Goal: Information Seeking & Learning: Learn about a topic

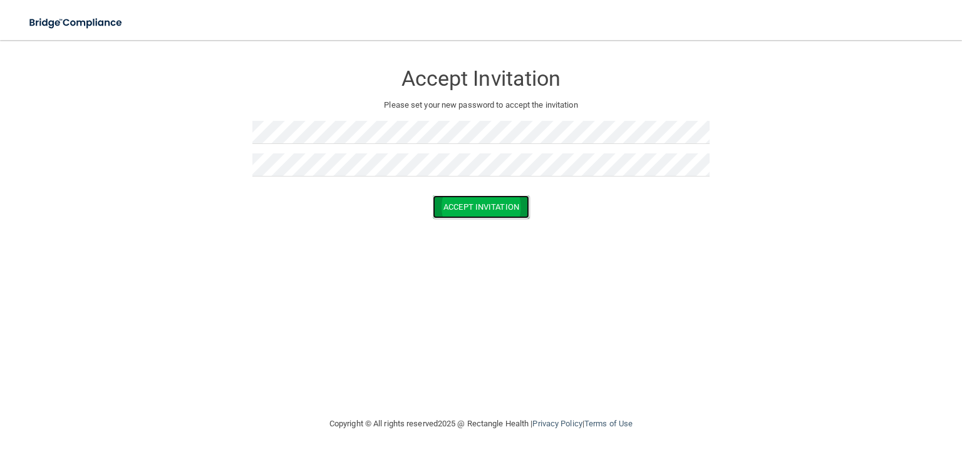
click at [483, 204] on button "Accept Invitation" at bounding box center [481, 206] width 96 height 23
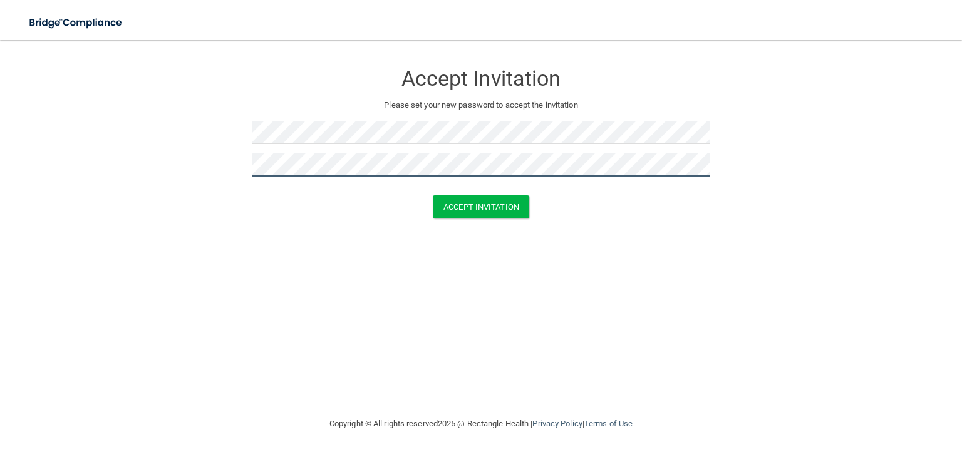
click at [433, 195] on button "Accept Invitation" at bounding box center [481, 206] width 96 height 23
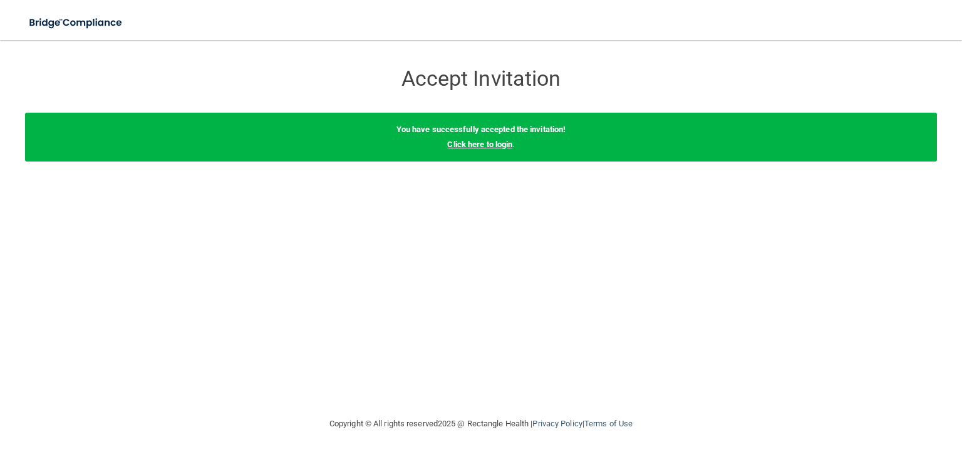
click at [480, 144] on link "Click here to login" at bounding box center [479, 144] width 65 height 9
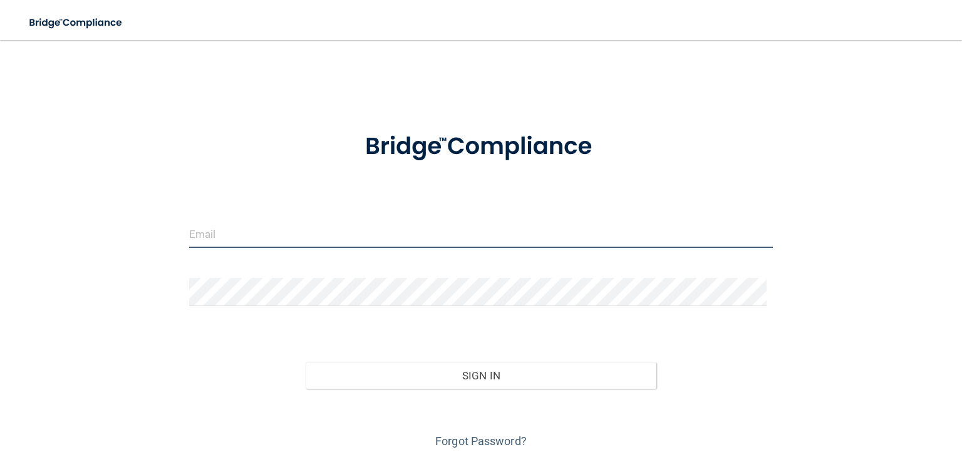
click at [300, 233] on input "email" at bounding box center [480, 234] width 583 height 28
type input "[EMAIL_ADDRESS][DOMAIN_NAME]"
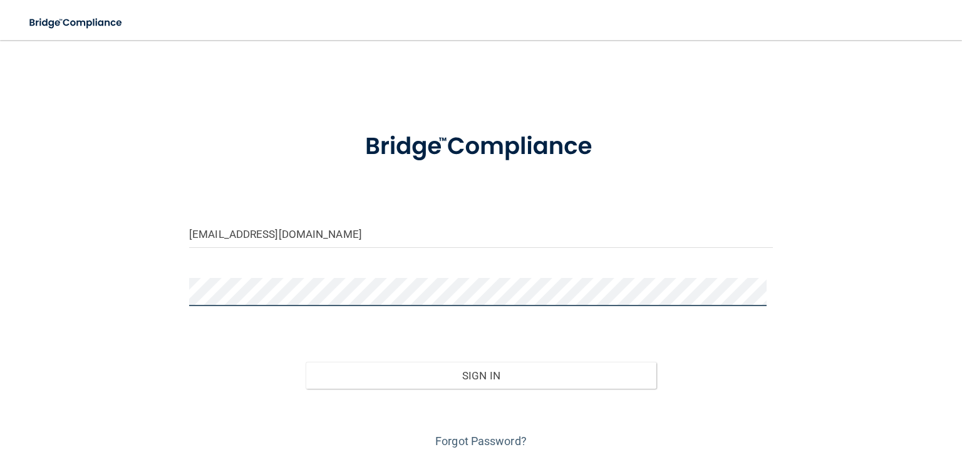
click at [306, 362] on button "Sign In" at bounding box center [481, 376] width 350 height 28
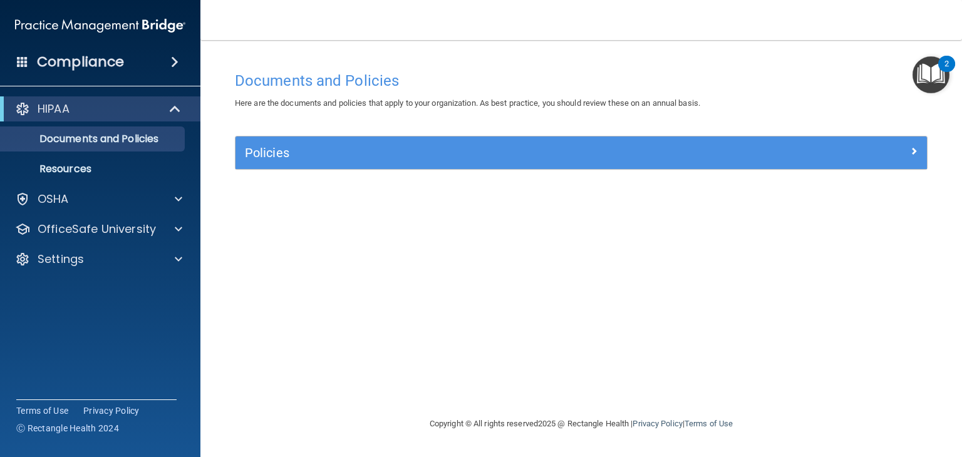
click at [942, 76] on img "Open Resource Center, 2 new notifications" at bounding box center [930, 74] width 37 height 37
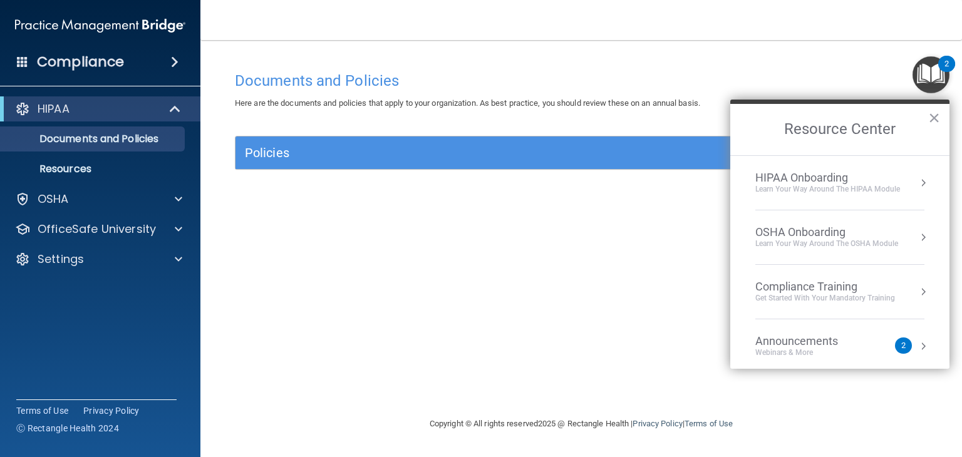
click at [860, 184] on div "Learn Your Way around the HIPAA module" at bounding box center [827, 189] width 145 height 11
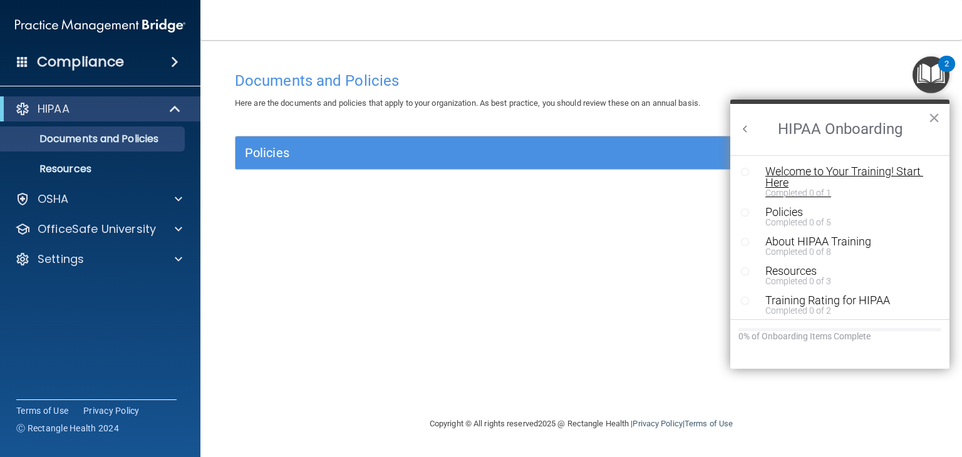
click at [836, 181] on div "Welcome to Your Training! Start Here" at bounding box center [844, 177] width 158 height 23
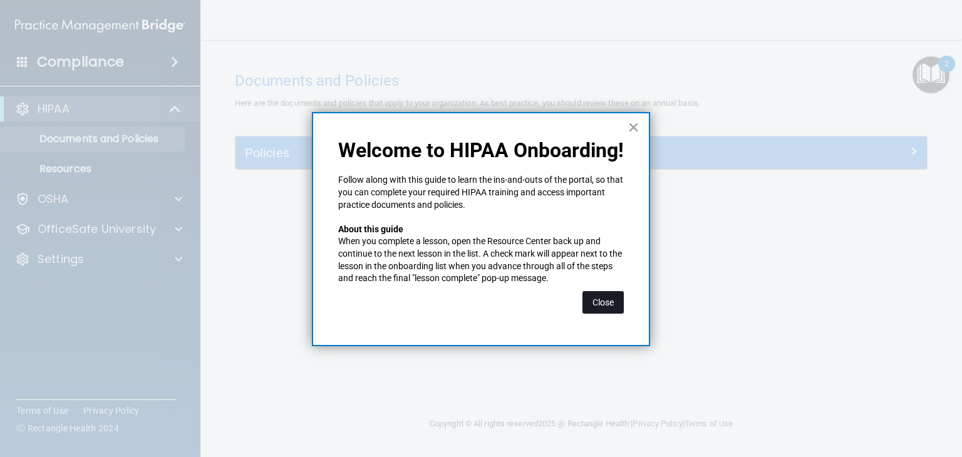
click at [601, 306] on button "Close" at bounding box center [602, 302] width 41 height 23
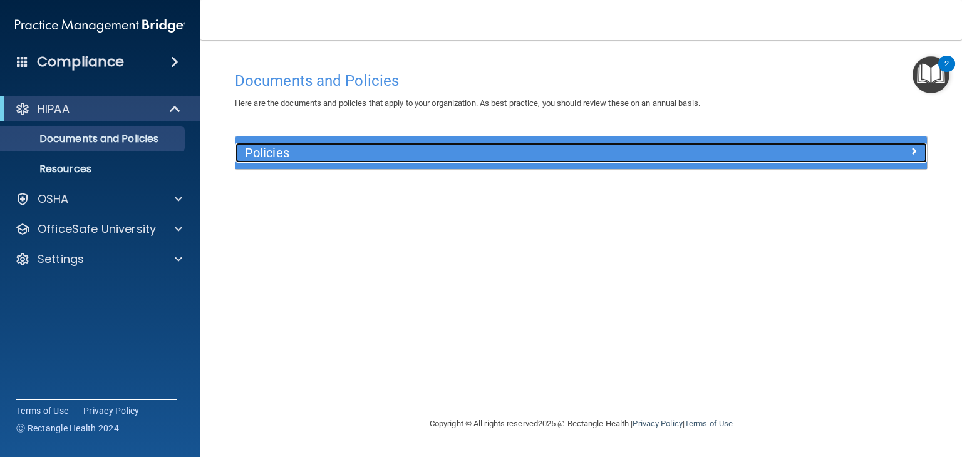
click at [868, 148] on div at bounding box center [840, 150] width 173 height 15
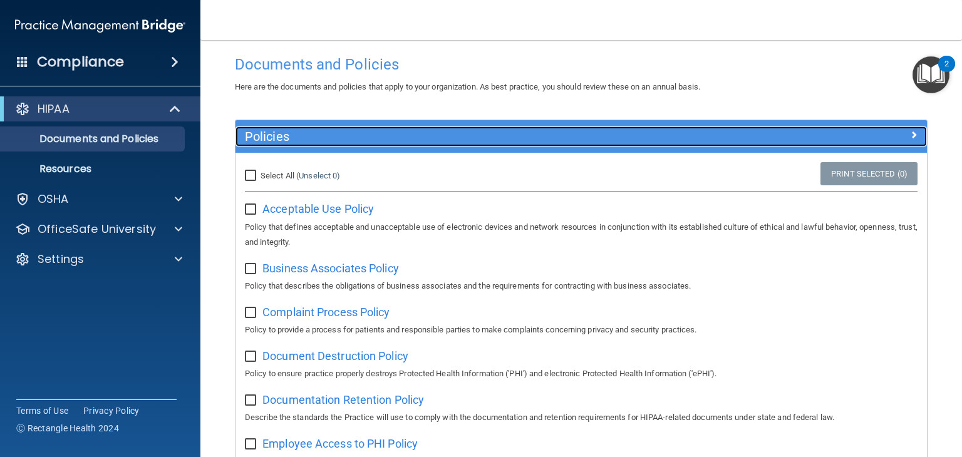
scroll to position [15, 0]
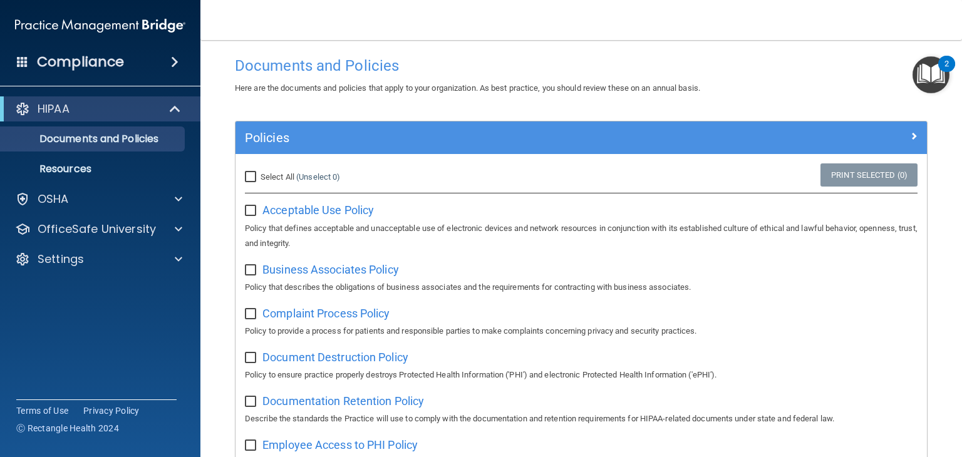
click at [250, 179] on input "Select All (Unselect 0) Unselect All" at bounding box center [252, 177] width 14 height 10
checkbox input "true"
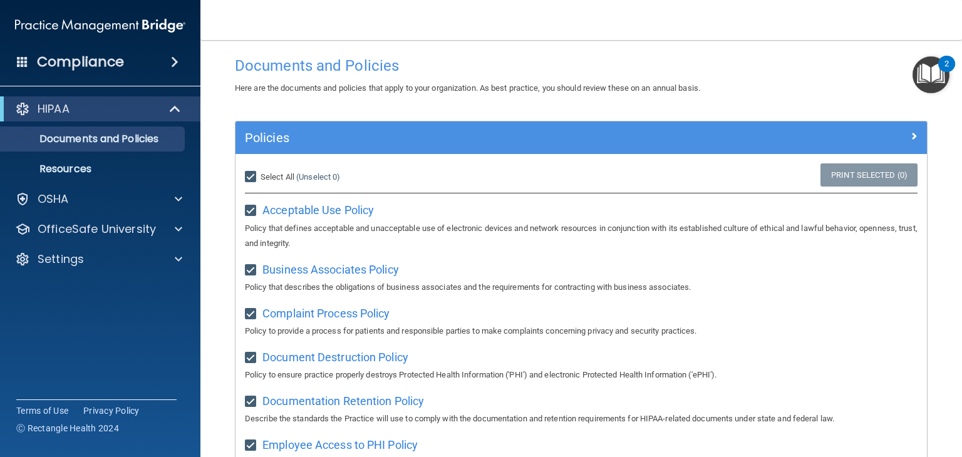
checkbox input "true"
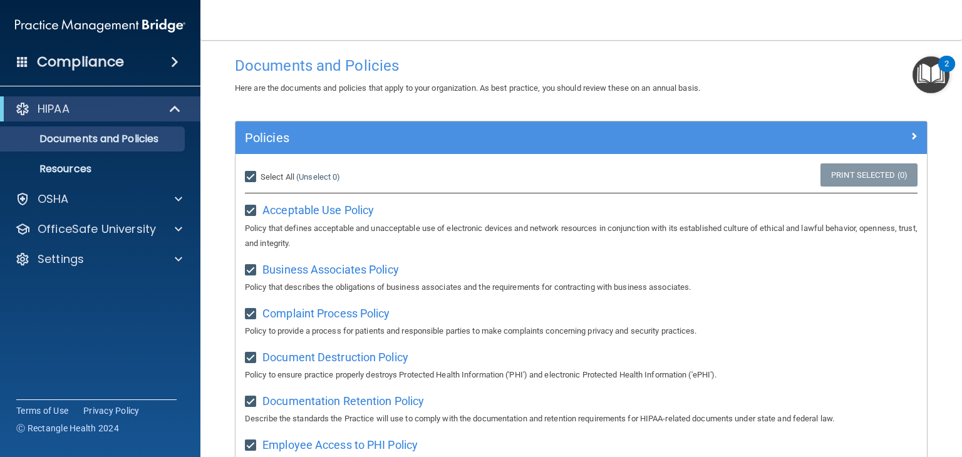
checkbox input "true"
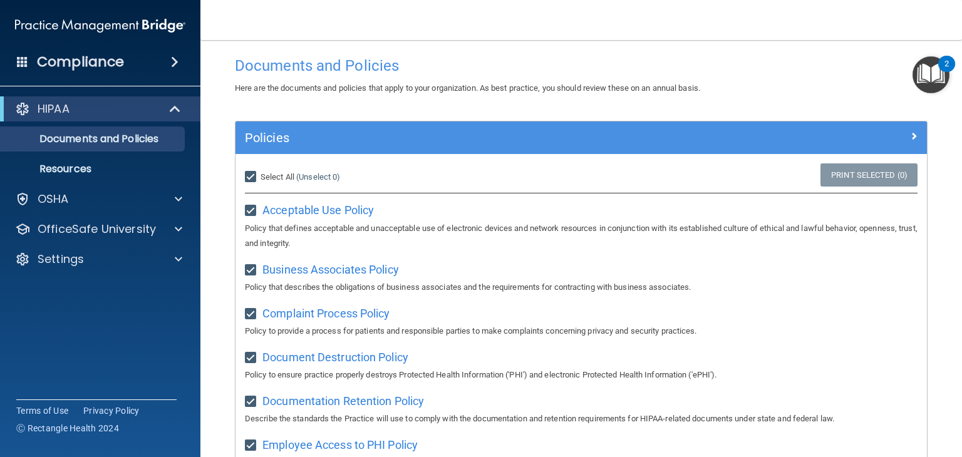
checkbox input "true"
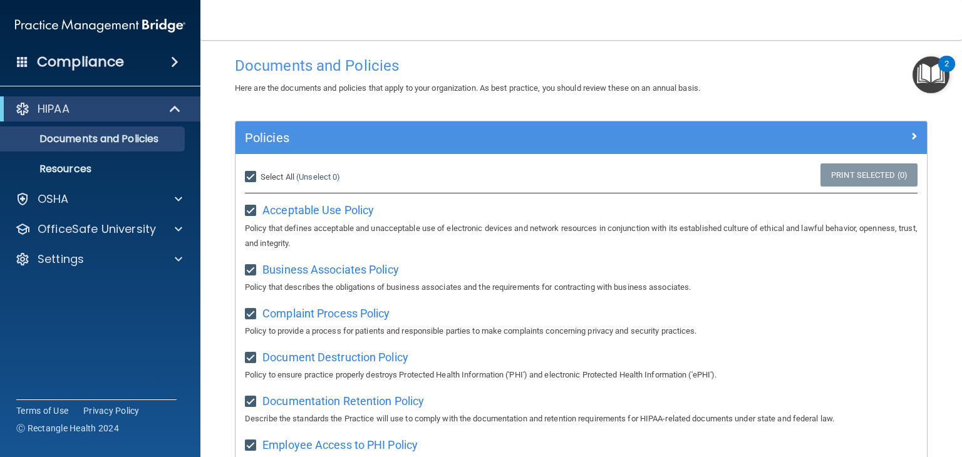
checkbox input "true"
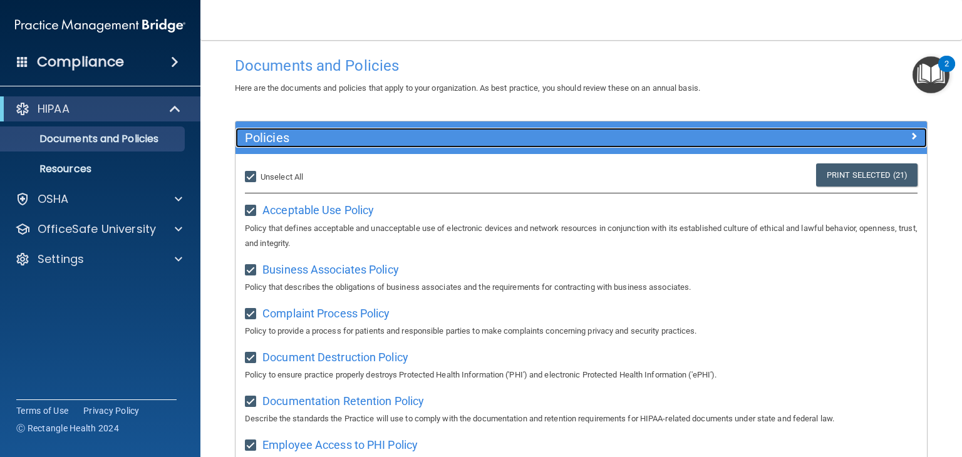
click at [871, 140] on div at bounding box center [840, 135] width 173 height 15
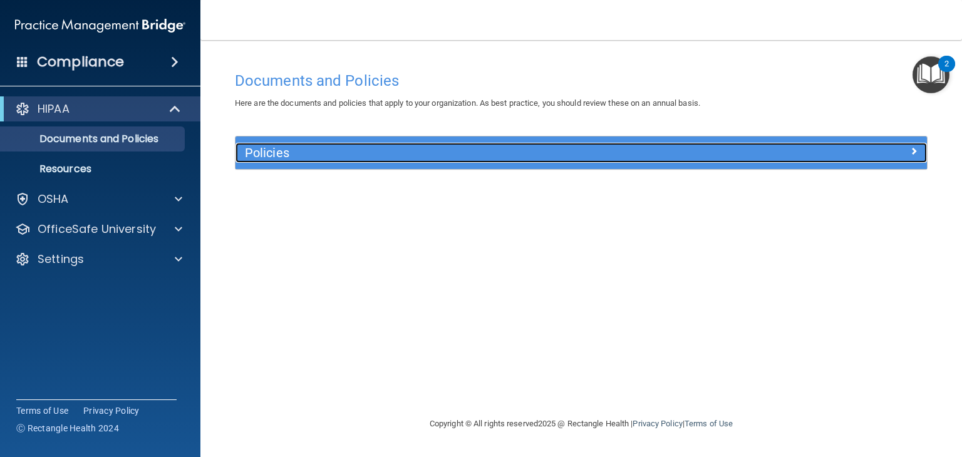
scroll to position [0, 0]
click at [874, 157] on div at bounding box center [840, 150] width 173 height 15
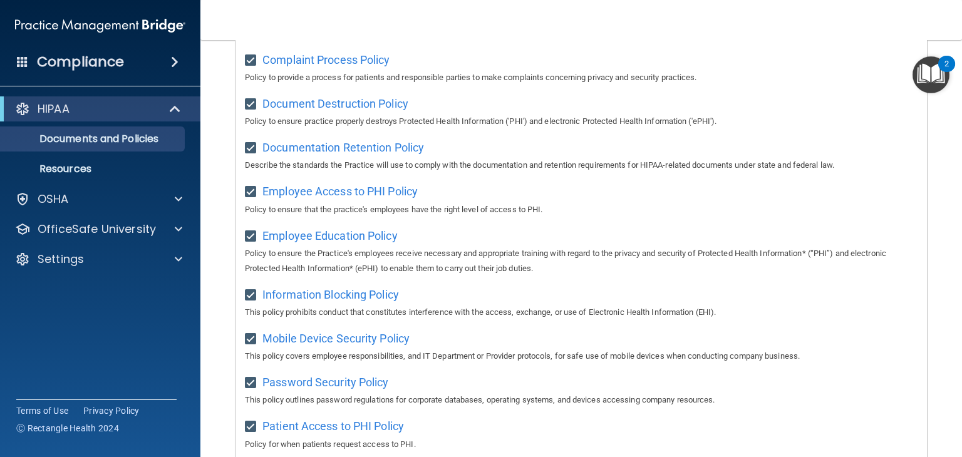
scroll to position [265, 0]
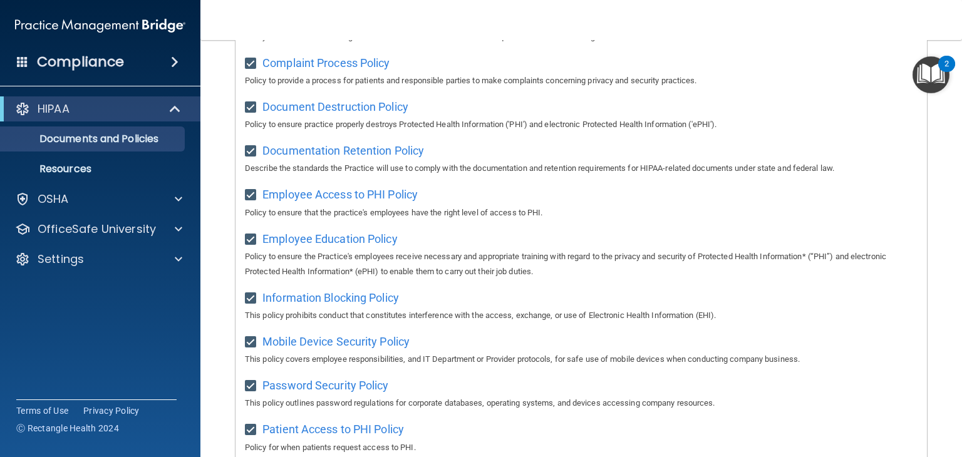
click at [932, 80] on img "Open Resource Center, 2 new notifications" at bounding box center [930, 74] width 37 height 37
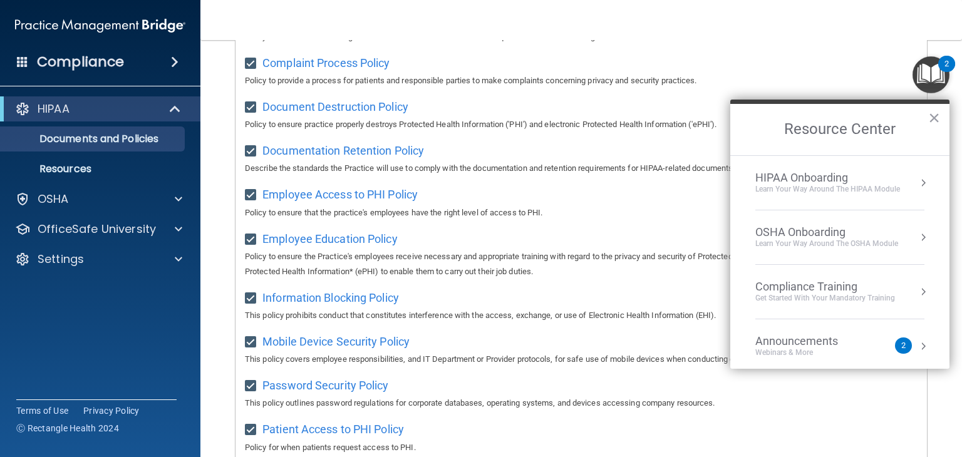
click at [864, 186] on div "Learn Your Way around the HIPAA module" at bounding box center [827, 189] width 145 height 11
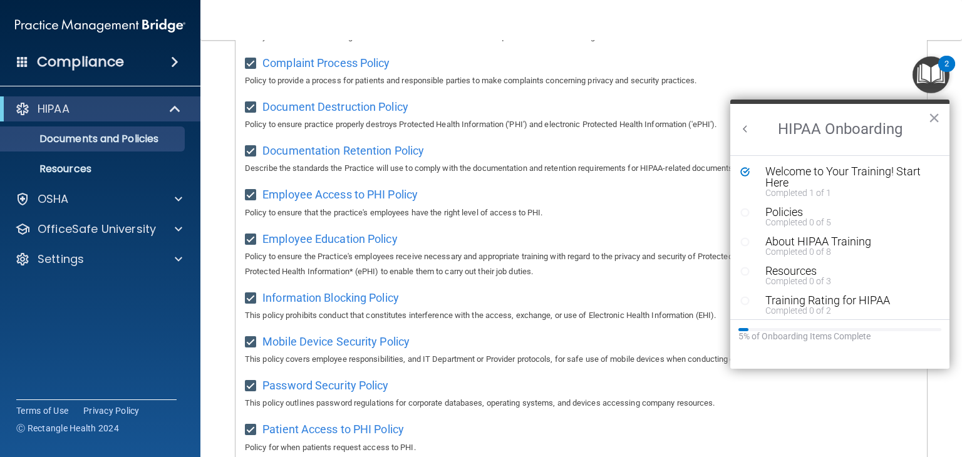
scroll to position [0, 0]
click at [811, 215] on div "Policies" at bounding box center [844, 212] width 158 height 11
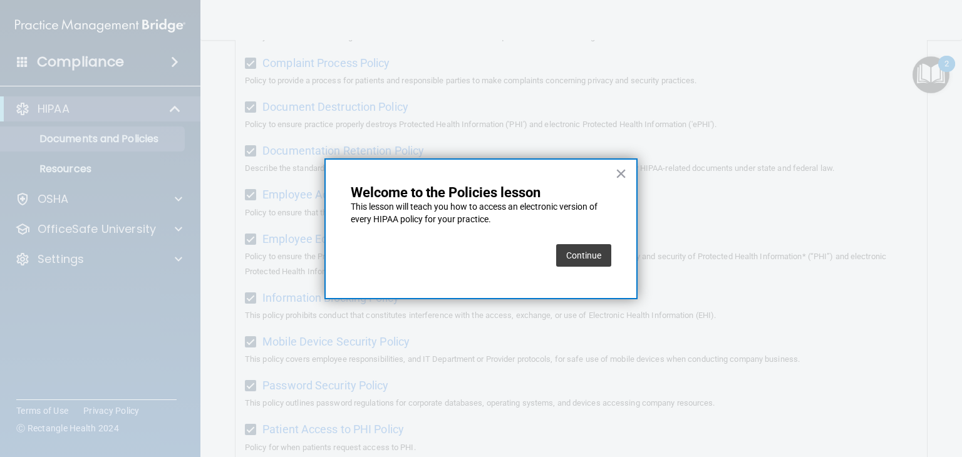
click at [581, 260] on button "Continue" at bounding box center [583, 255] width 55 height 23
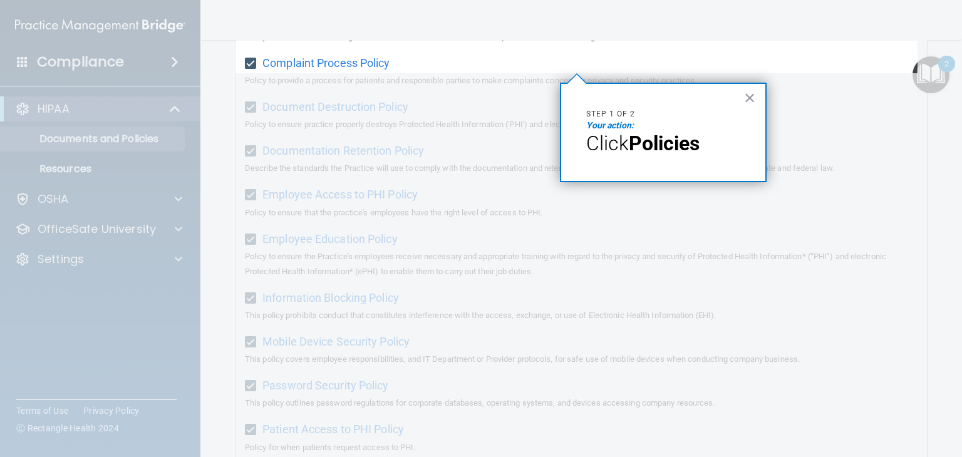
scroll to position [96, 0]
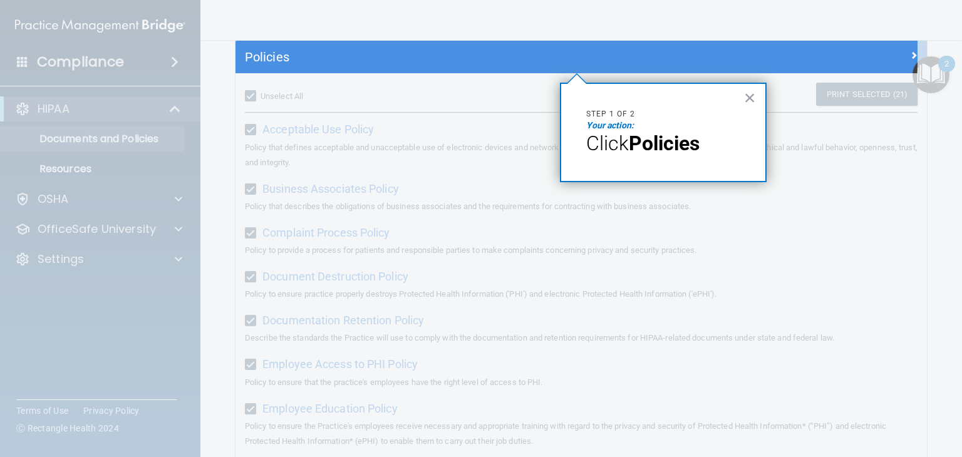
click at [672, 153] on strong "Policies" at bounding box center [664, 143] width 71 height 24
click at [612, 150] on span "Click" at bounding box center [607, 143] width 43 height 24
click at [624, 135] on span "Click" at bounding box center [607, 143] width 43 height 24
click at [751, 95] on button "×" at bounding box center [750, 98] width 12 height 20
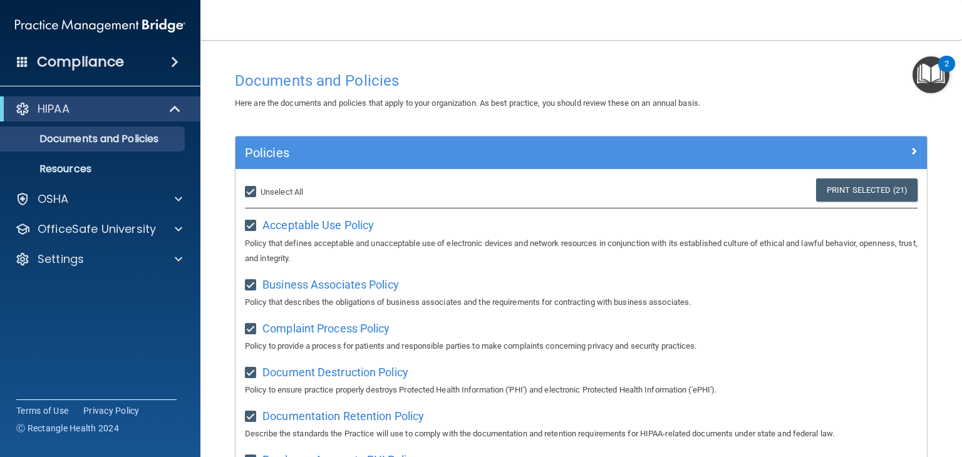
click at [925, 81] on img "Open Resource Center, 2 new notifications" at bounding box center [930, 74] width 37 height 37
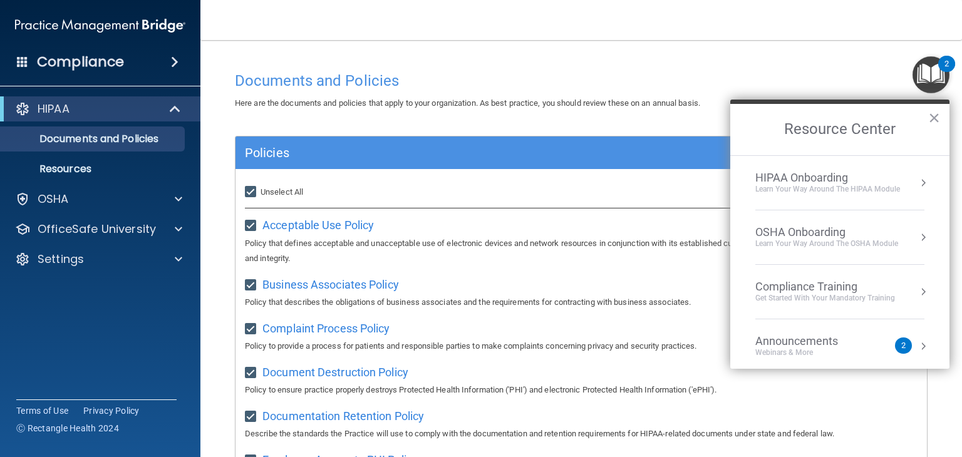
click at [857, 192] on div "Learn Your Way around the HIPAA module" at bounding box center [827, 189] width 145 height 11
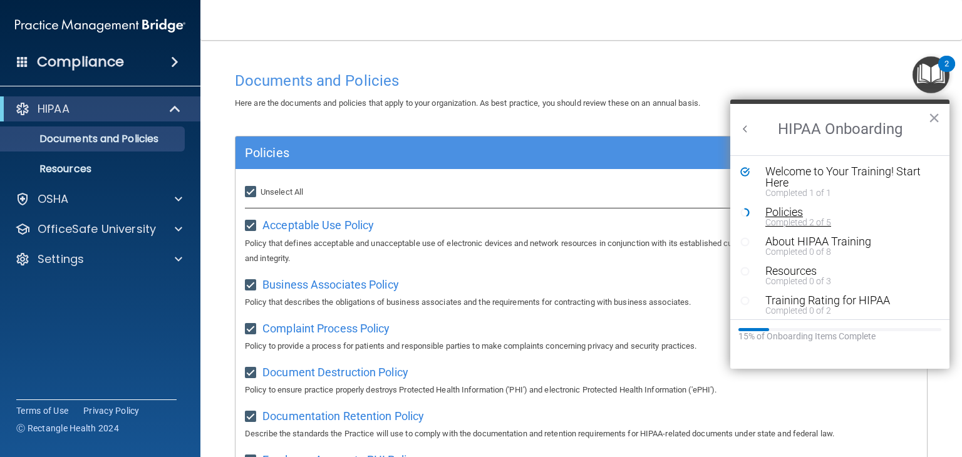
click at [811, 218] on div "Completed 2 of 5" at bounding box center [844, 222] width 158 height 9
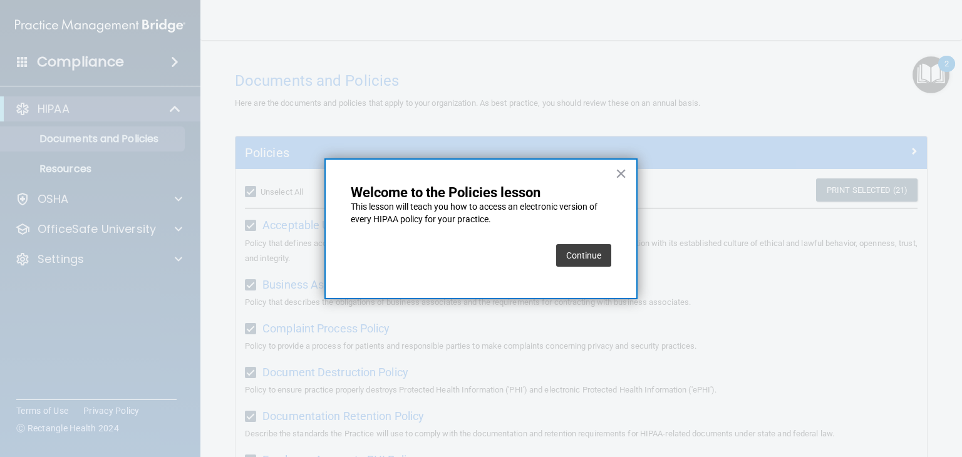
click at [586, 264] on button "Continue" at bounding box center [583, 255] width 55 height 23
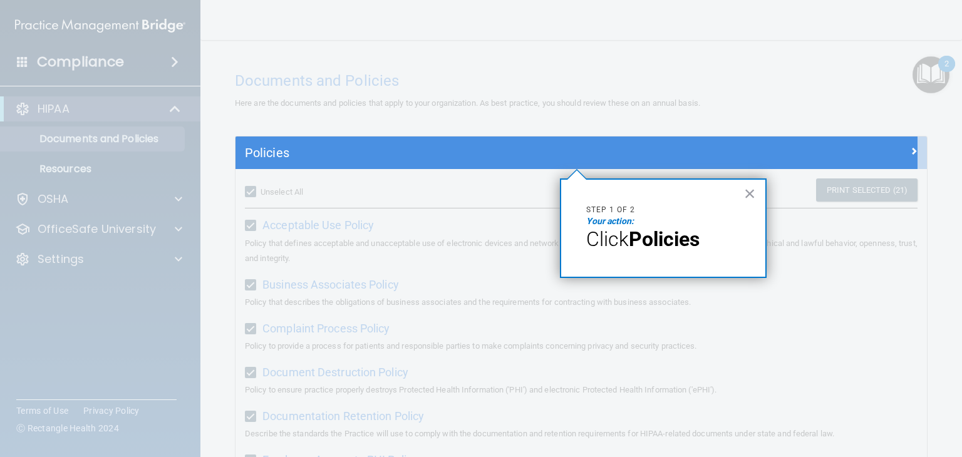
click at [679, 253] on div "× Step 1 of 2 Your action: Click Policies" at bounding box center [663, 228] width 207 height 100
click at [747, 198] on button "×" at bounding box center [750, 193] width 12 height 20
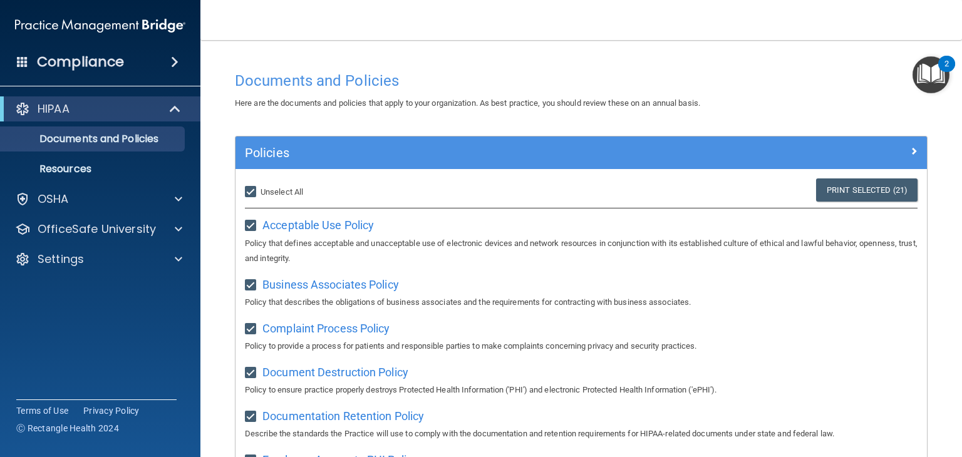
click at [252, 193] on input "Select All (Unselect 21) Unselect All" at bounding box center [252, 192] width 14 height 10
checkbox input "false"
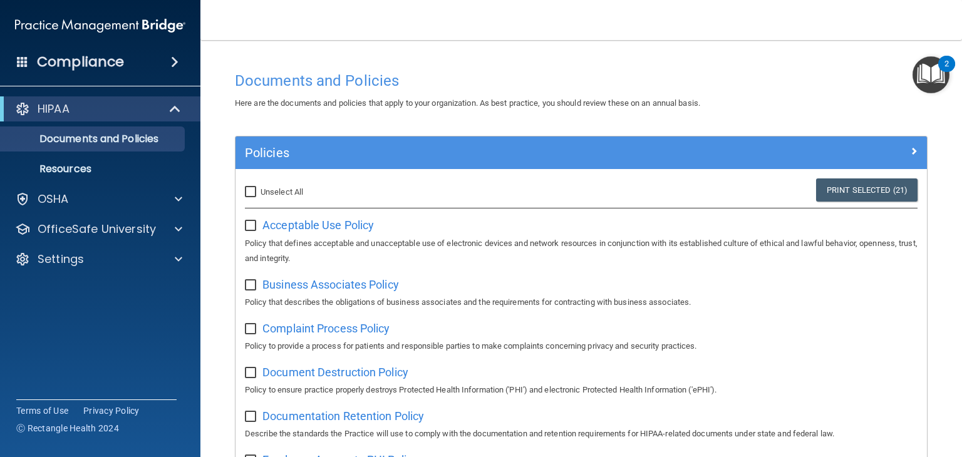
checkbox input "false"
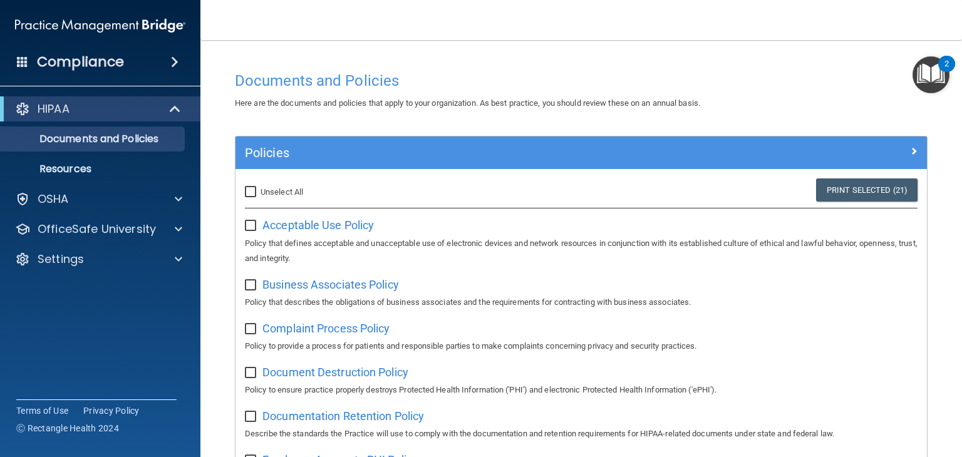
checkbox input "false"
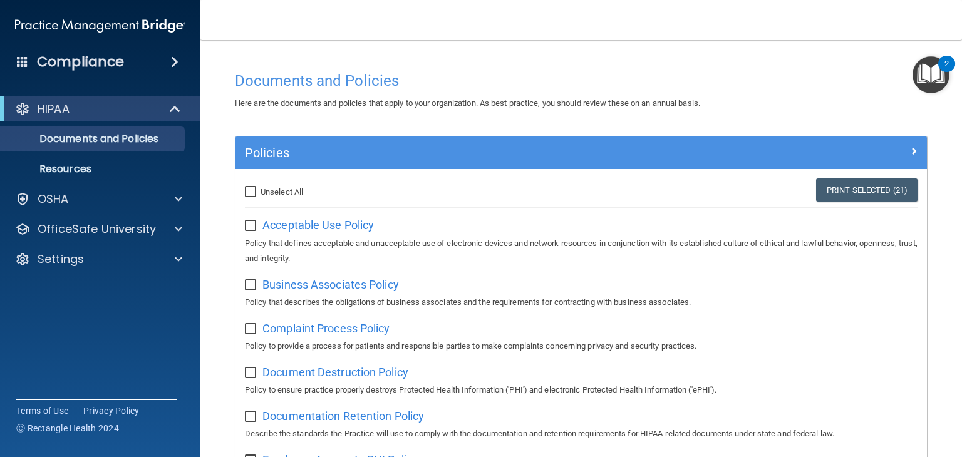
checkbox input "false"
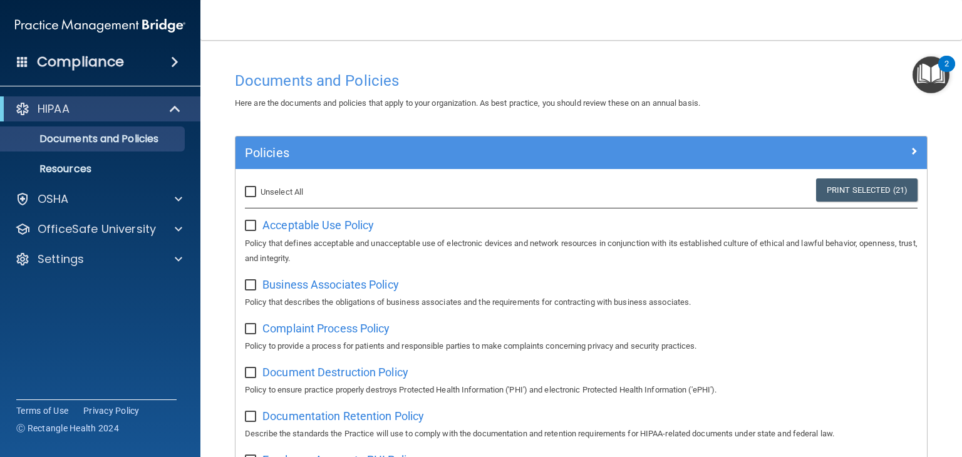
checkbox input "false"
click at [252, 193] on input "Select All (Unselect 0) Unselect All" at bounding box center [252, 192] width 14 height 10
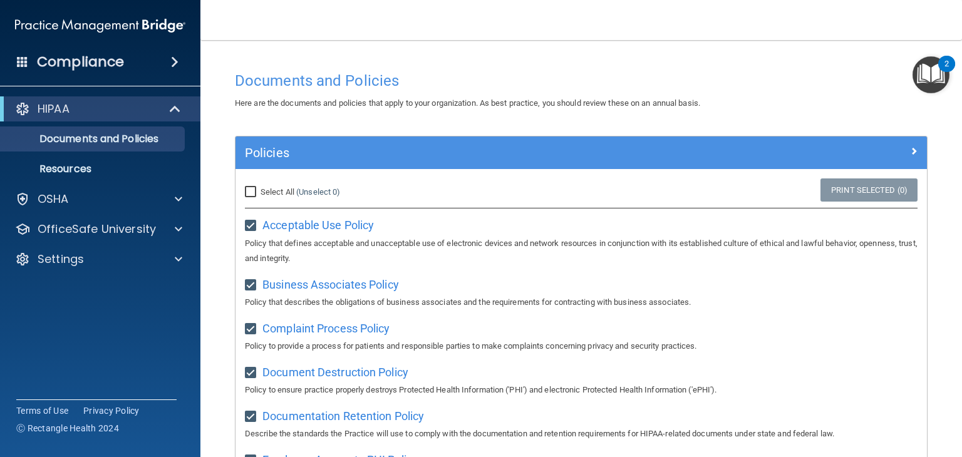
checkbox input "true"
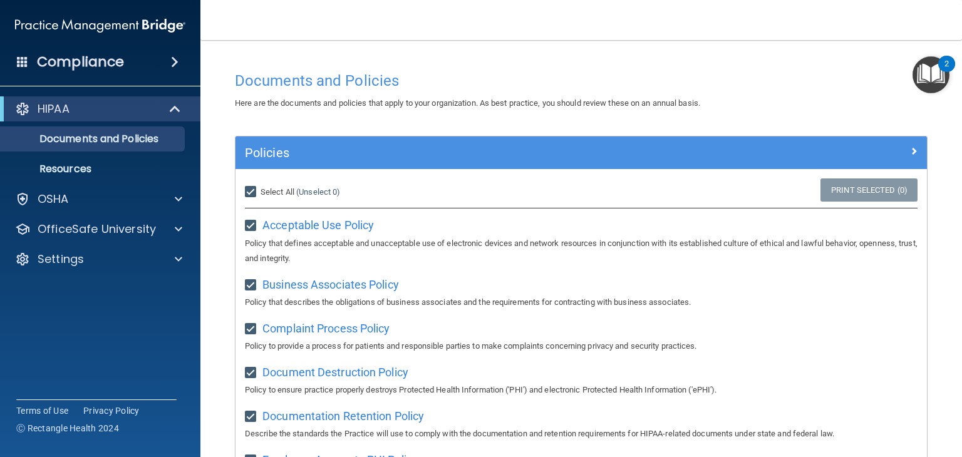
checkbox input "true"
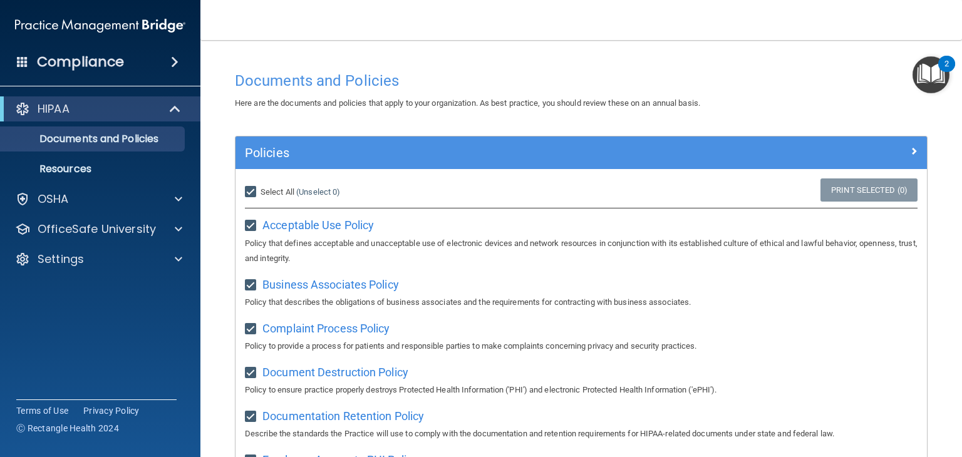
checkbox input "true"
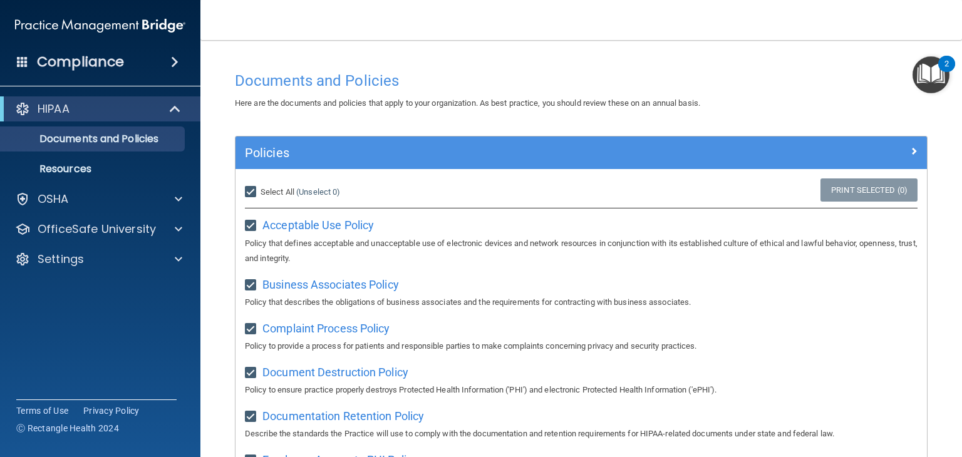
checkbox input "true"
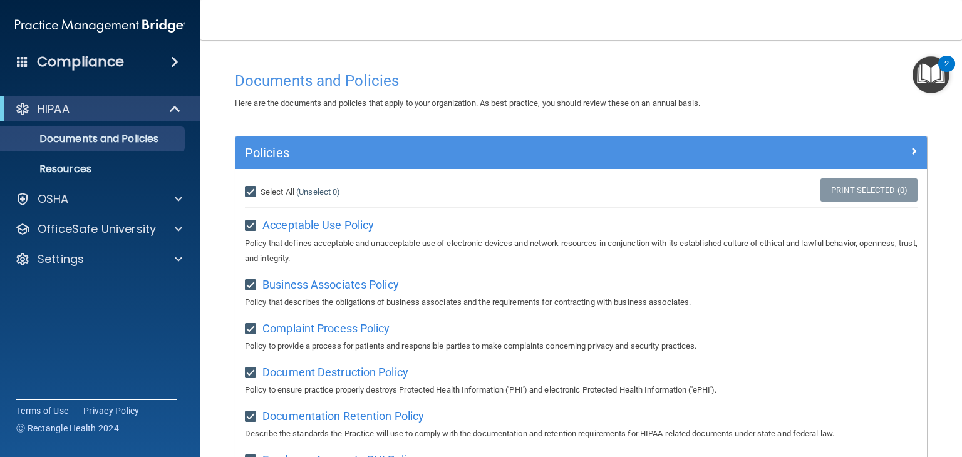
checkbox input "true"
click at [844, 178] on link "Print Selected (21)" at bounding box center [866, 189] width 101 height 23
click at [105, 134] on p "Documents and Policies" at bounding box center [93, 139] width 171 height 13
click at [927, 73] on img "Open Resource Center, 2 new notifications" at bounding box center [930, 74] width 37 height 37
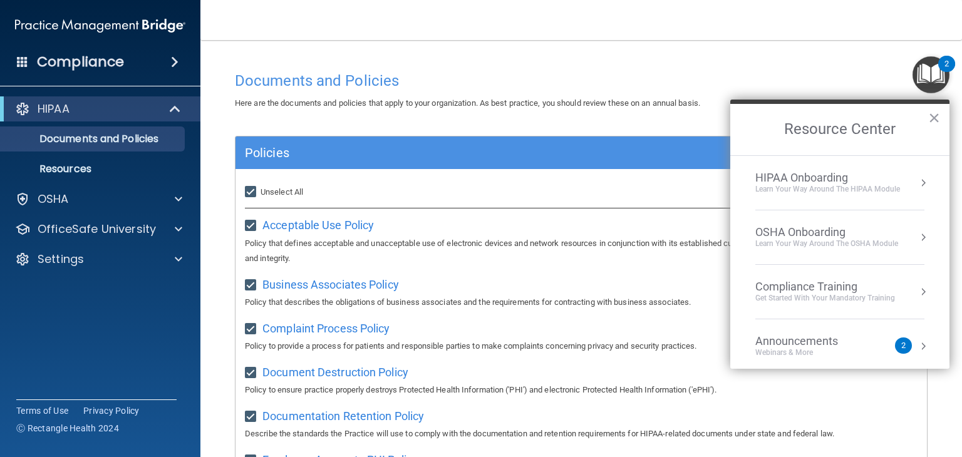
click at [860, 239] on div "Learn your way around the OSHA module" at bounding box center [826, 244] width 143 height 11
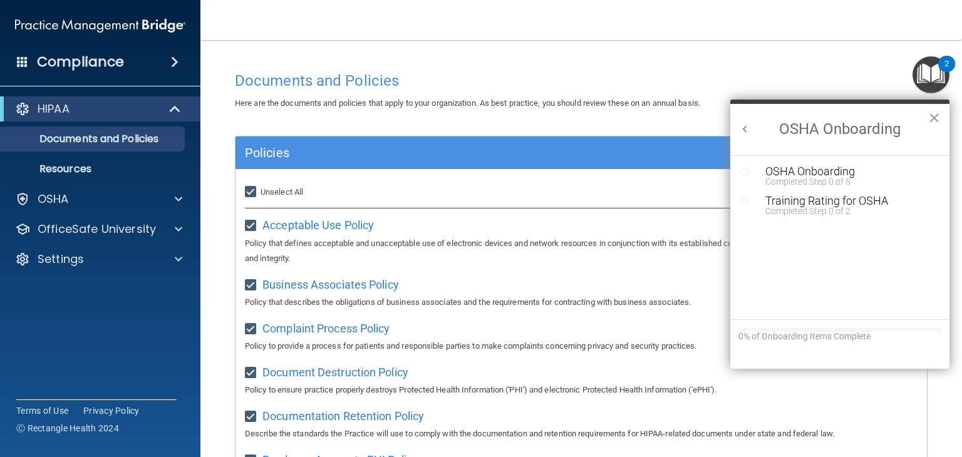
click at [746, 128] on button "Back to Resource Center Home" at bounding box center [745, 129] width 13 height 13
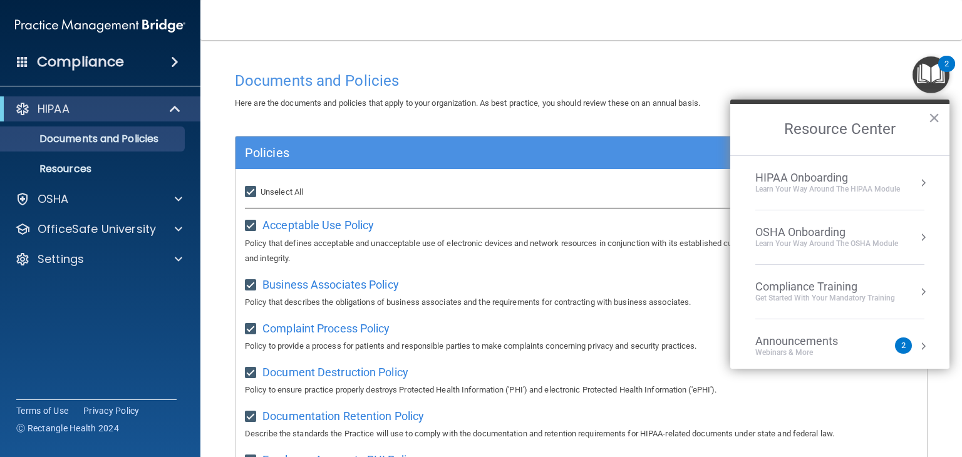
click at [863, 180] on div "HIPAA Onboarding" at bounding box center [827, 178] width 145 height 14
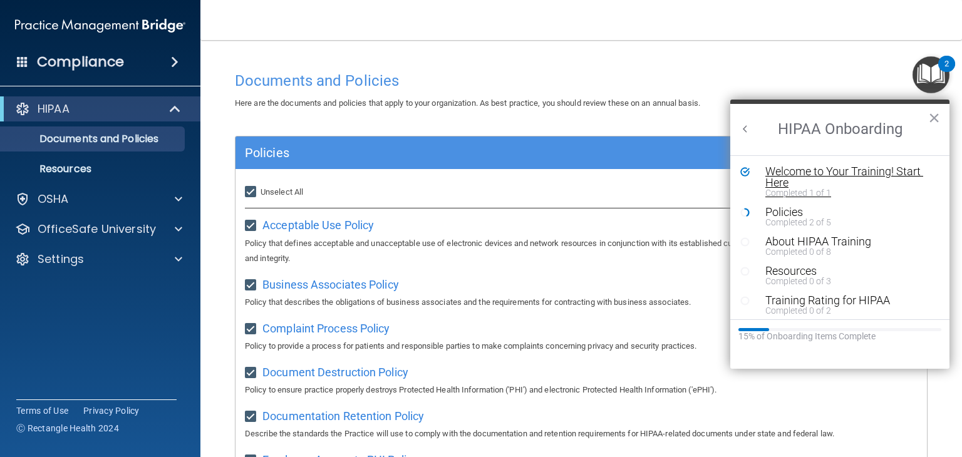
click at [861, 187] on div "Welcome to Your Training! Start Here" at bounding box center [844, 177] width 158 height 23
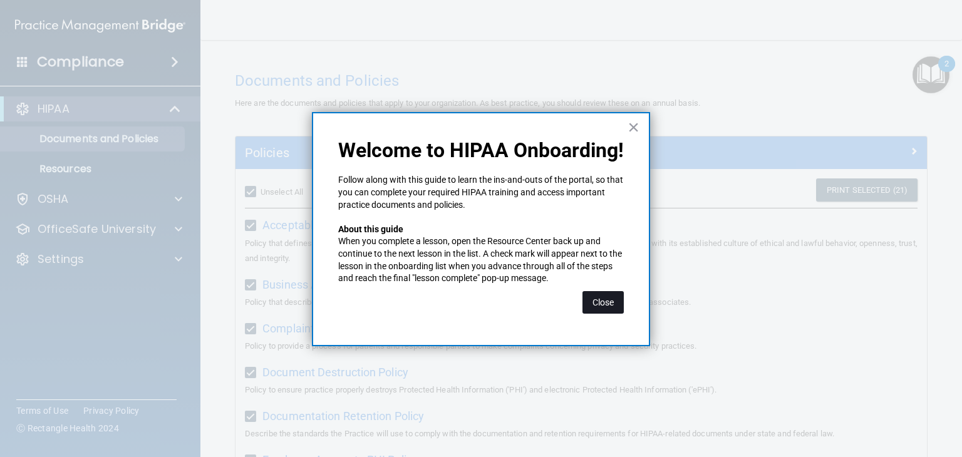
click at [604, 308] on button "Close" at bounding box center [602, 302] width 41 height 23
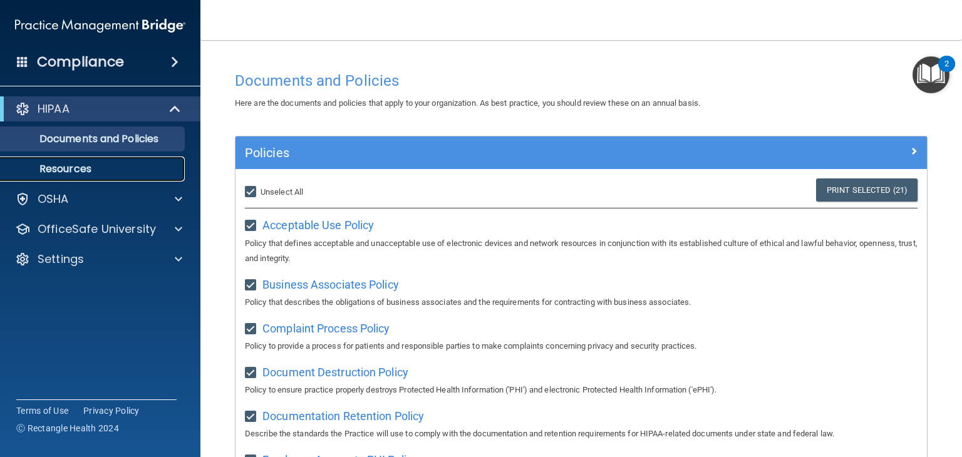
click at [69, 171] on p "Resources" at bounding box center [93, 169] width 171 height 13
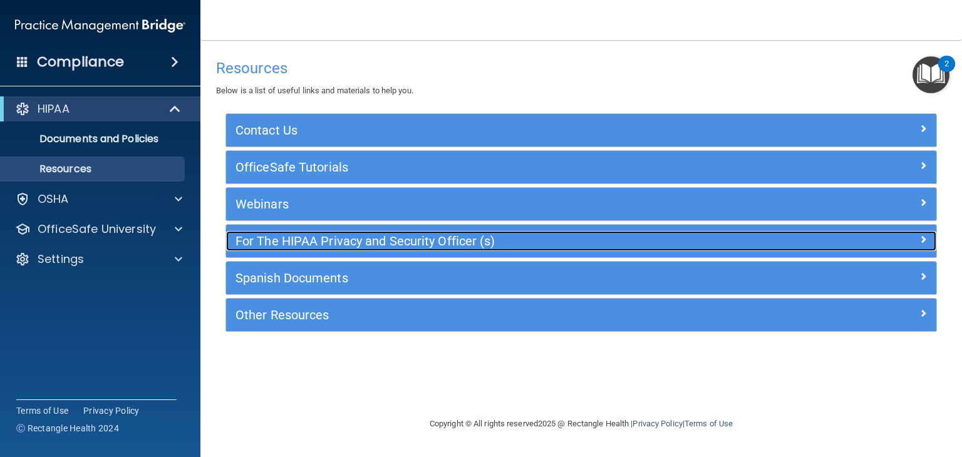
click at [786, 245] on div "For The HIPAA Privacy and Security Officer (s)" at bounding box center [581, 241] width 710 height 20
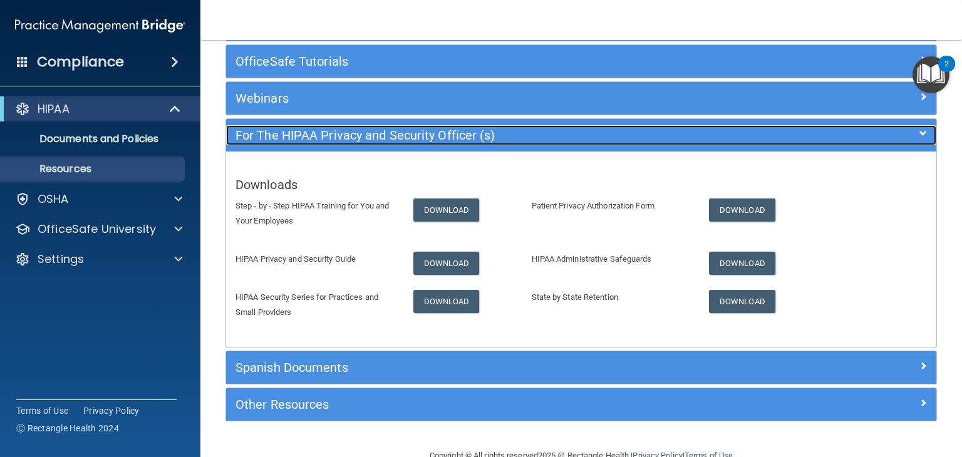
scroll to position [106, 0]
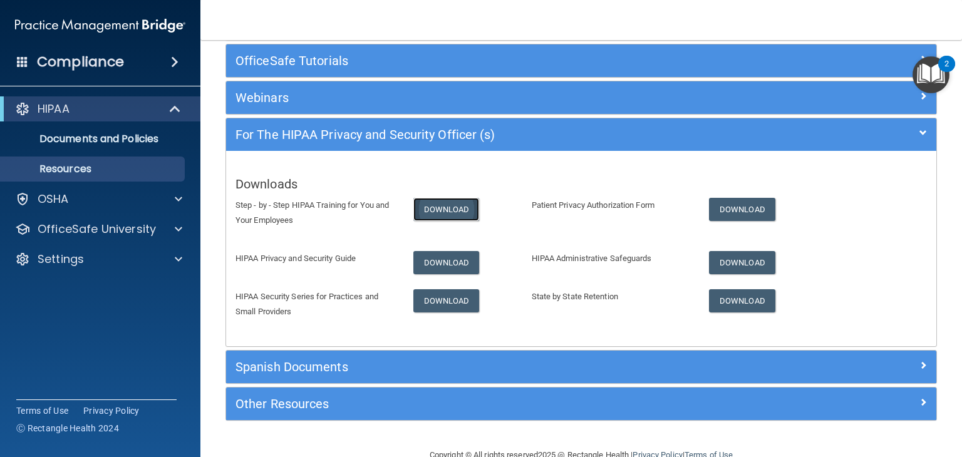
click at [444, 217] on link "Download" at bounding box center [446, 209] width 66 height 23
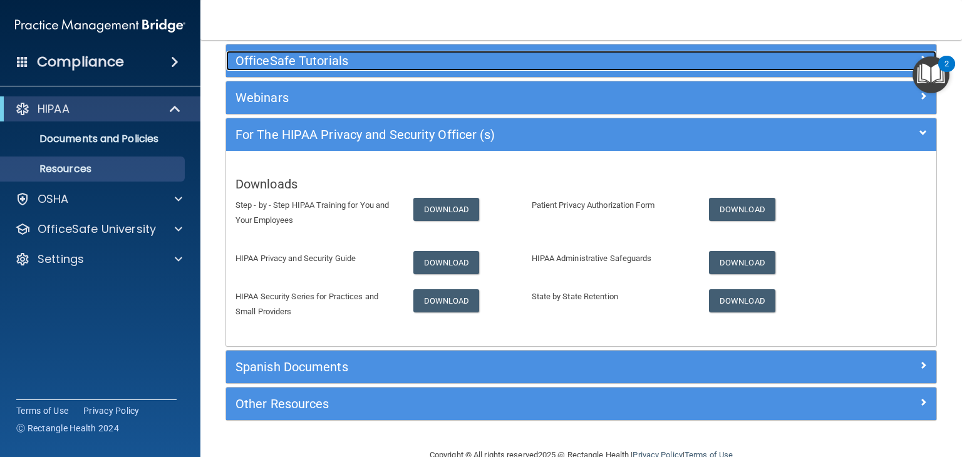
click at [399, 63] on h5 "OfficeSafe Tutorials" at bounding box center [492, 61] width 514 height 14
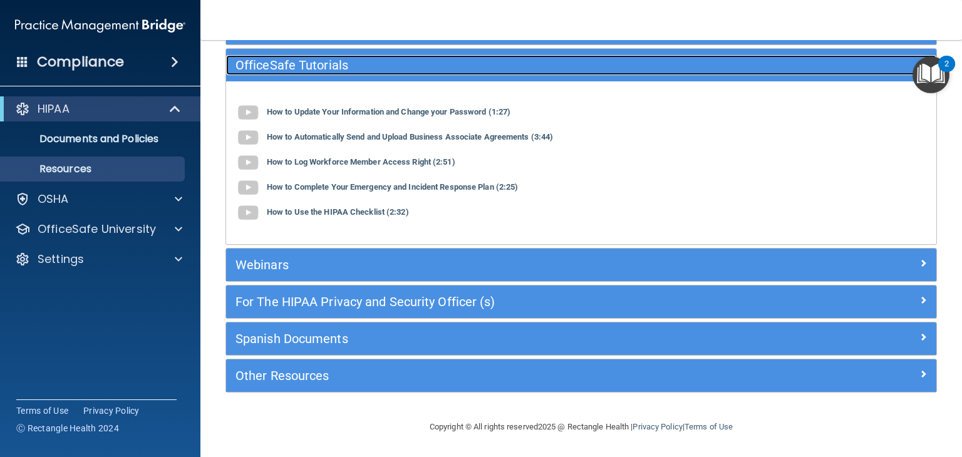
scroll to position [101, 0]
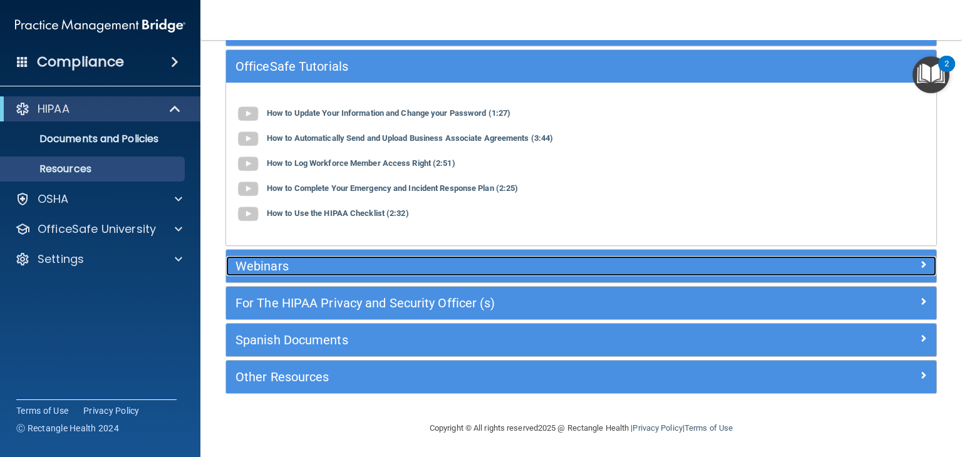
click at [325, 268] on h5 "Webinars" at bounding box center [492, 266] width 514 height 14
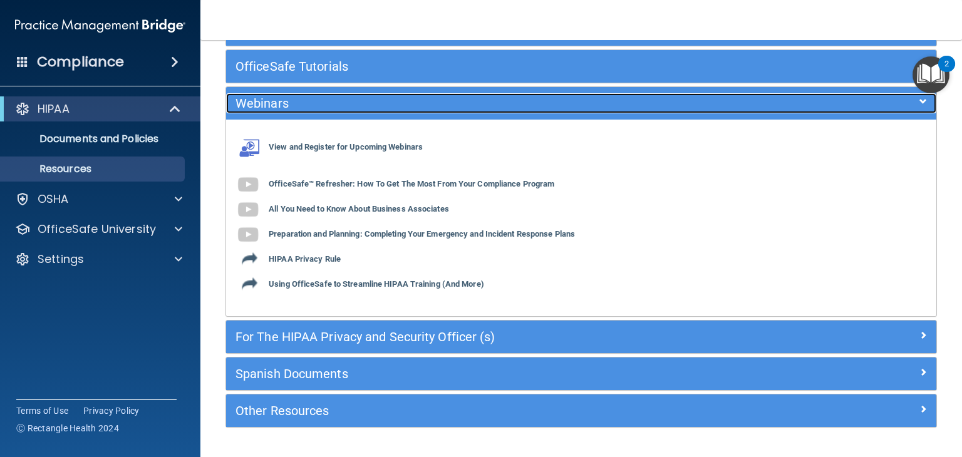
scroll to position [135, 0]
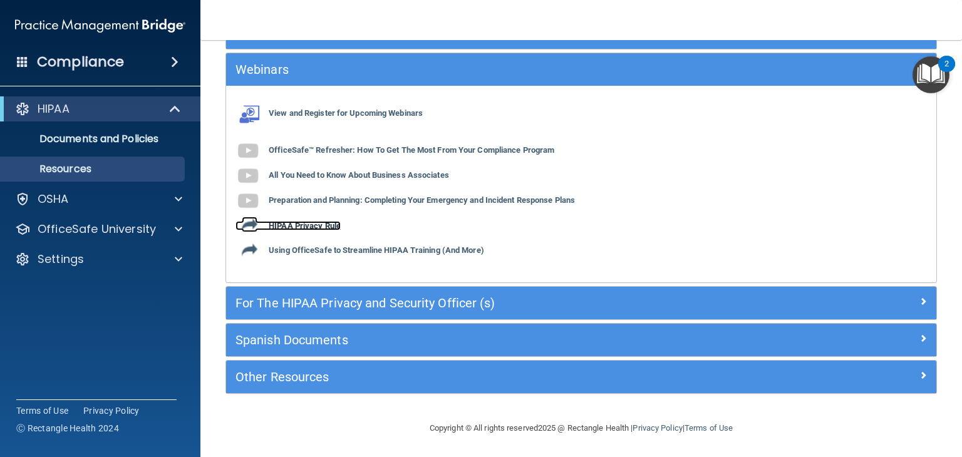
click at [311, 226] on b "HIPAA Privacy Rule" at bounding box center [305, 225] width 72 height 9
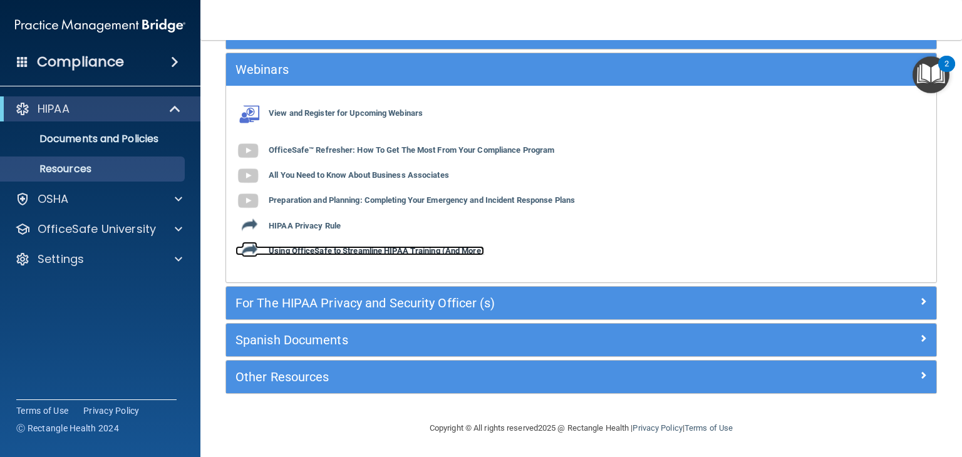
click at [429, 252] on b "Using OfficeSafe to Streamline HIPAA Training (And More)" at bounding box center [376, 250] width 215 height 9
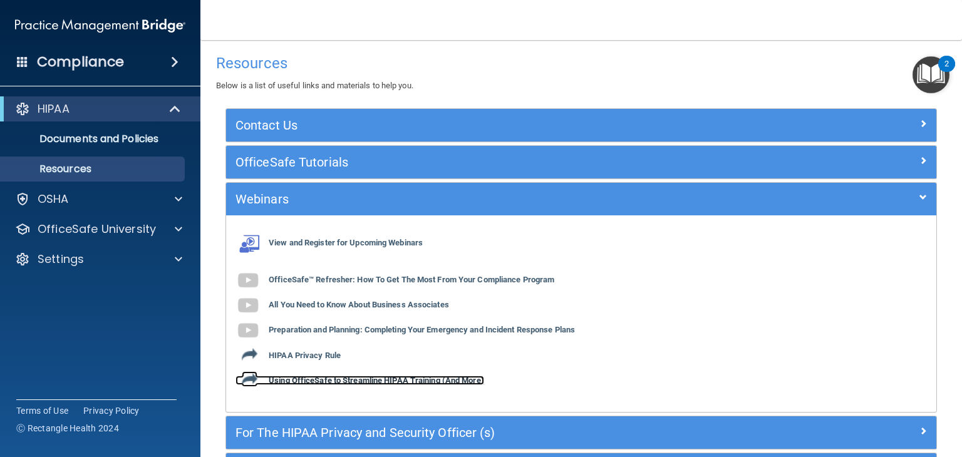
scroll to position [8, 0]
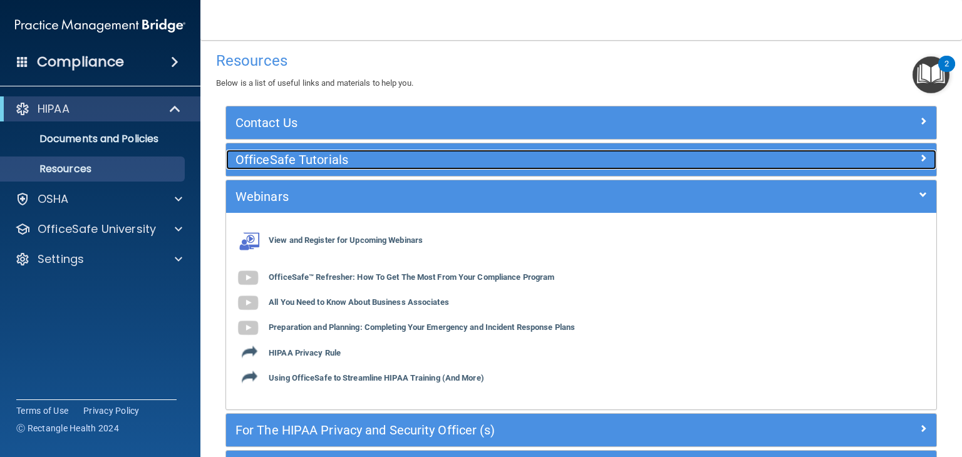
click at [541, 168] on div "OfficeSafe Tutorials" at bounding box center [492, 160] width 533 height 20
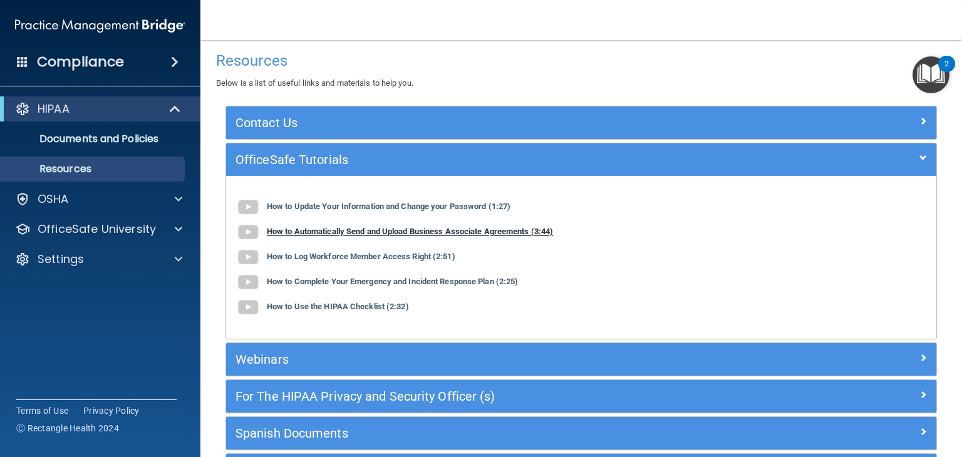
click at [491, 229] on b "How to Automatically Send and Upload Business Associate Agreements (3:44)" at bounding box center [410, 231] width 286 height 9
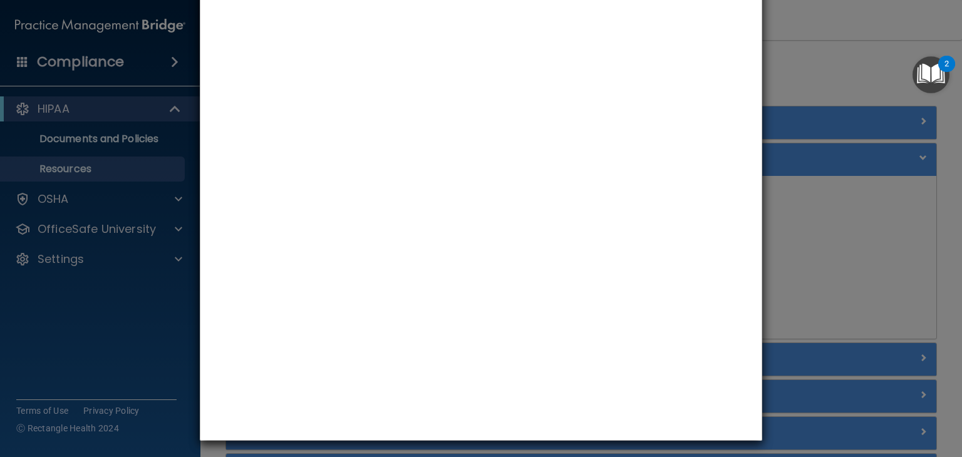
scroll to position [0, 0]
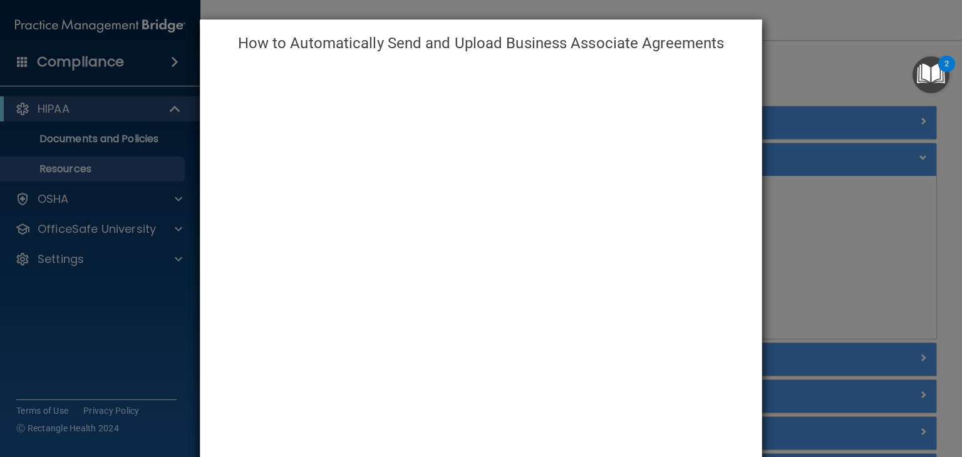
click at [830, 63] on div "How to Automatically Send and Upload Business Associate Agreements" at bounding box center [481, 228] width 962 height 457
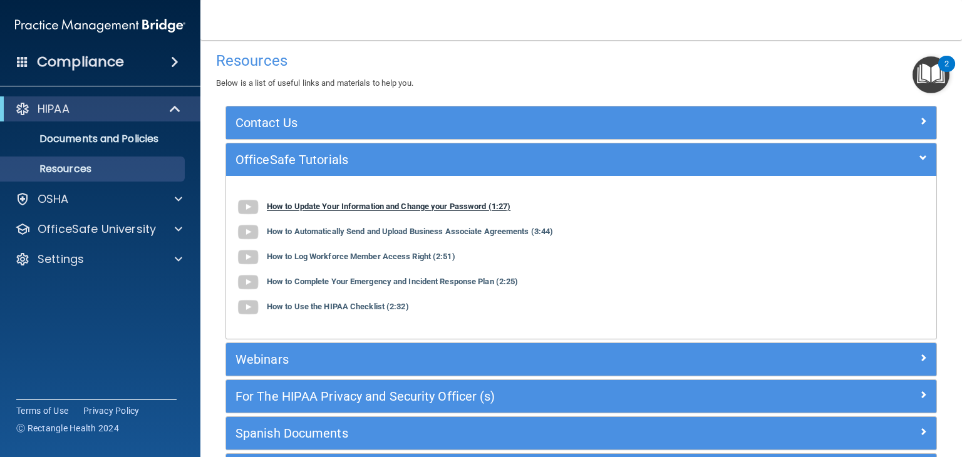
click at [393, 207] on b "How to Update Your Information and Change your Password (1:27)" at bounding box center [389, 206] width 244 height 9
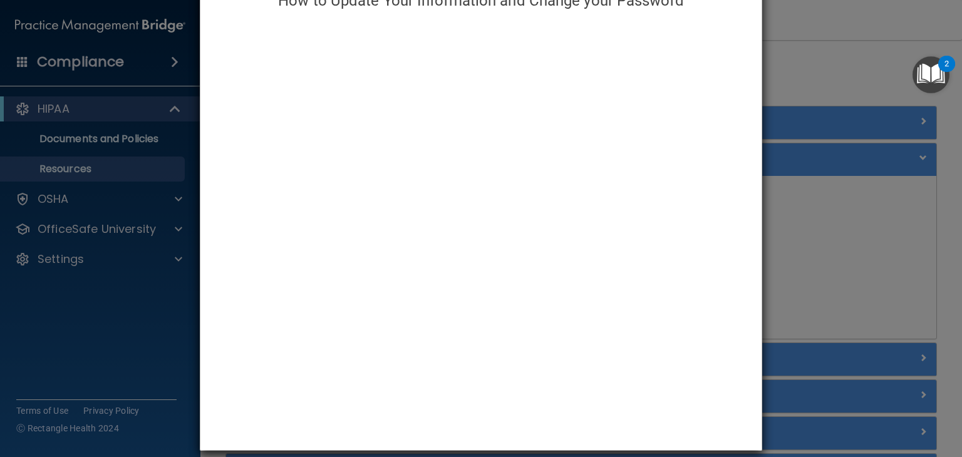
scroll to position [55, 0]
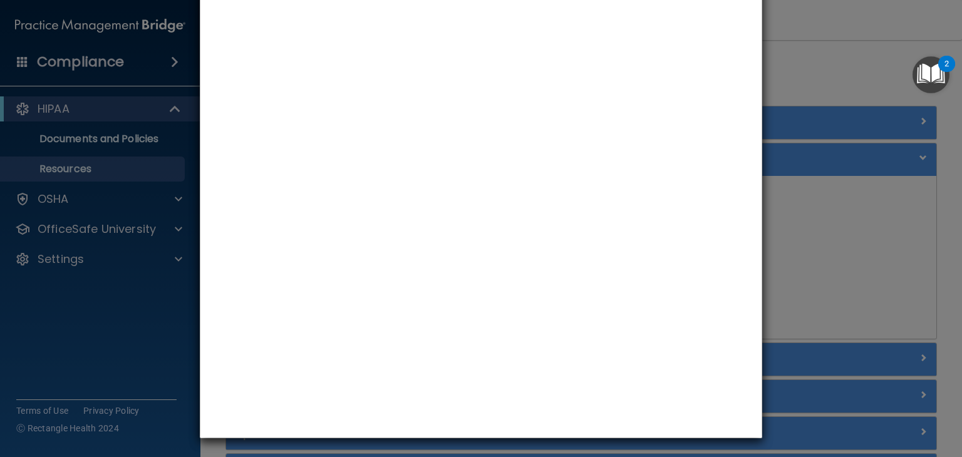
click at [816, 79] on div "How to Update Your Information and Change your Password" at bounding box center [481, 228] width 962 height 457
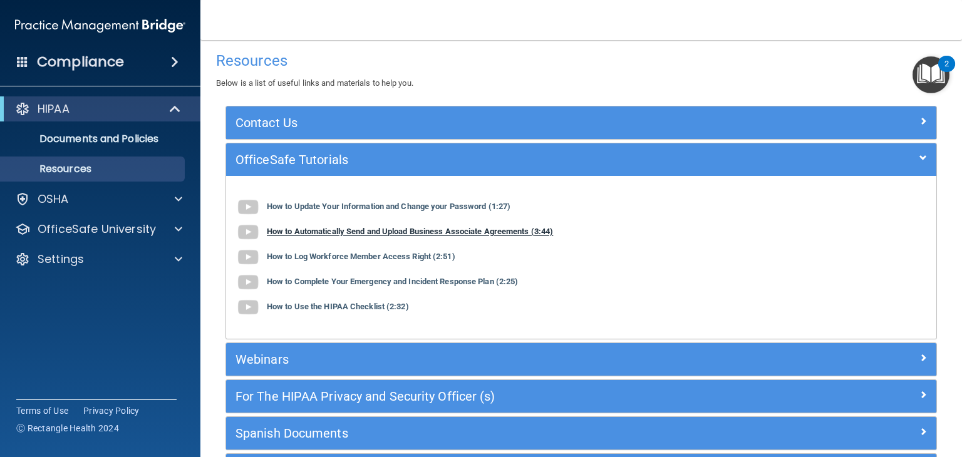
click at [503, 235] on b "How to Automatically Send and Upload Business Associate Agreements (3:44)" at bounding box center [410, 231] width 286 height 9
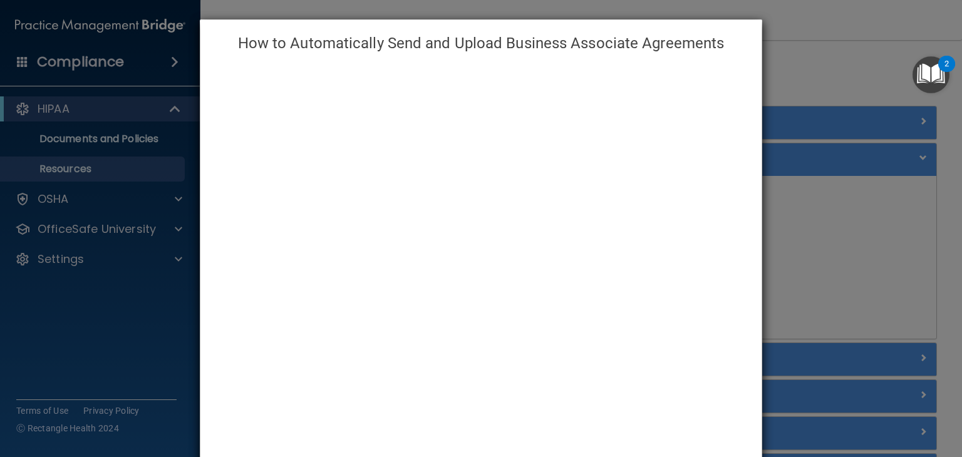
click at [794, 214] on div "How to Automatically Send and Upload Business Associate Agreements" at bounding box center [481, 228] width 962 height 457
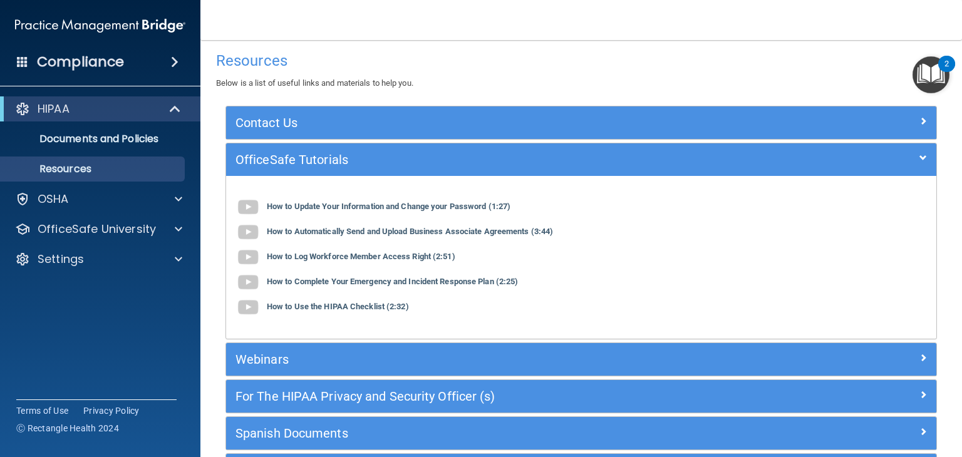
click at [927, 78] on img "Open Resource Center, 2 new notifications" at bounding box center [930, 74] width 37 height 37
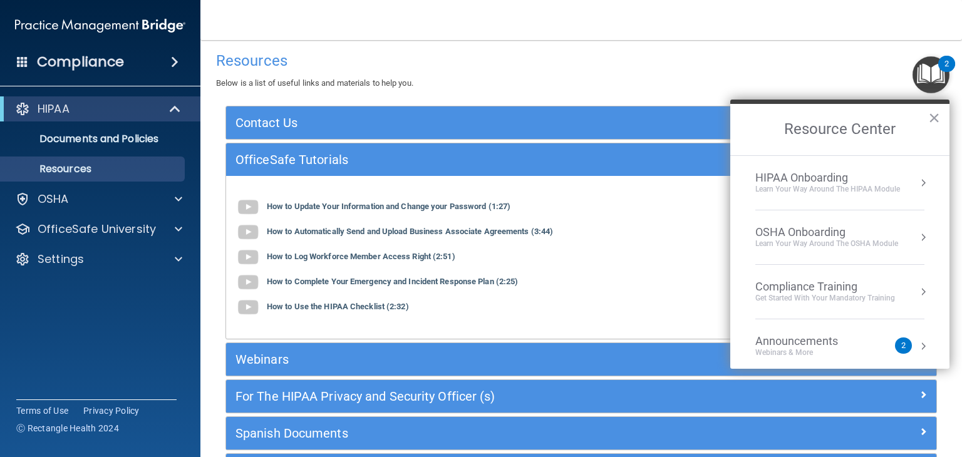
click at [841, 180] on div "HIPAA Onboarding" at bounding box center [827, 178] width 145 height 14
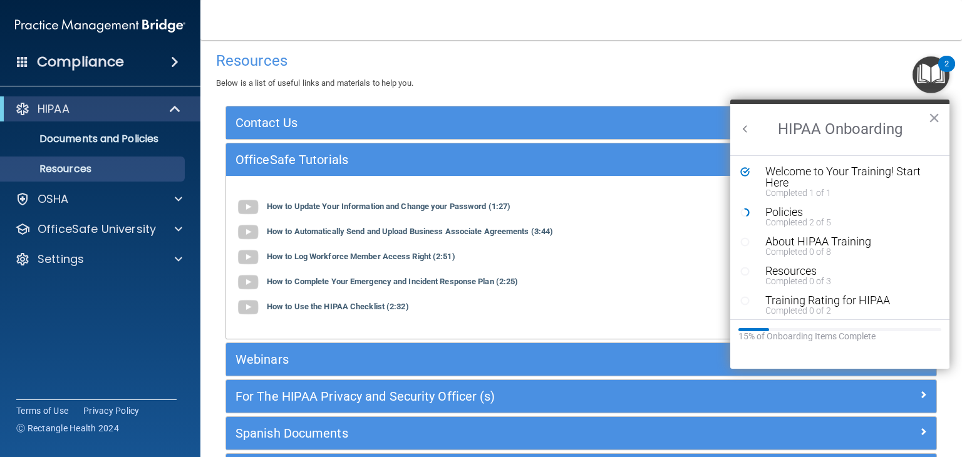
scroll to position [0, 0]
click at [937, 123] on button "×" at bounding box center [934, 118] width 12 height 20
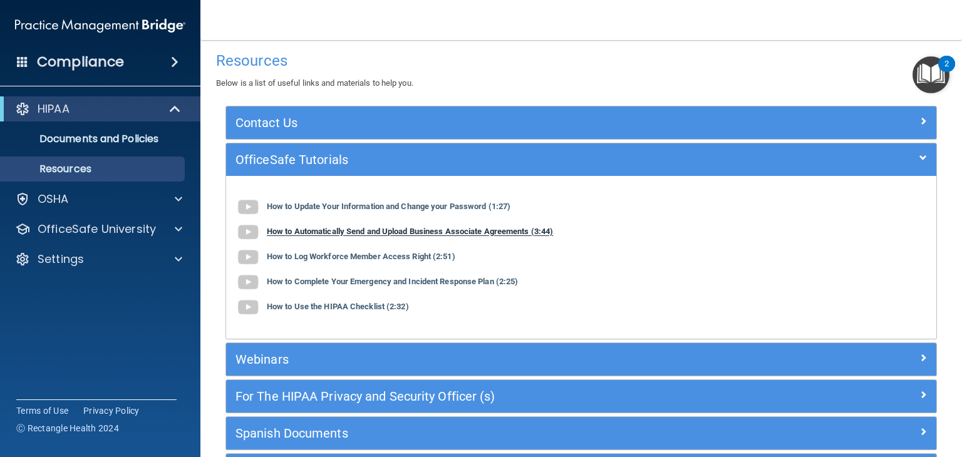
click at [508, 235] on b "How to Automatically Send and Upload Business Associate Agreements (3:44)" at bounding box center [410, 231] width 286 height 9
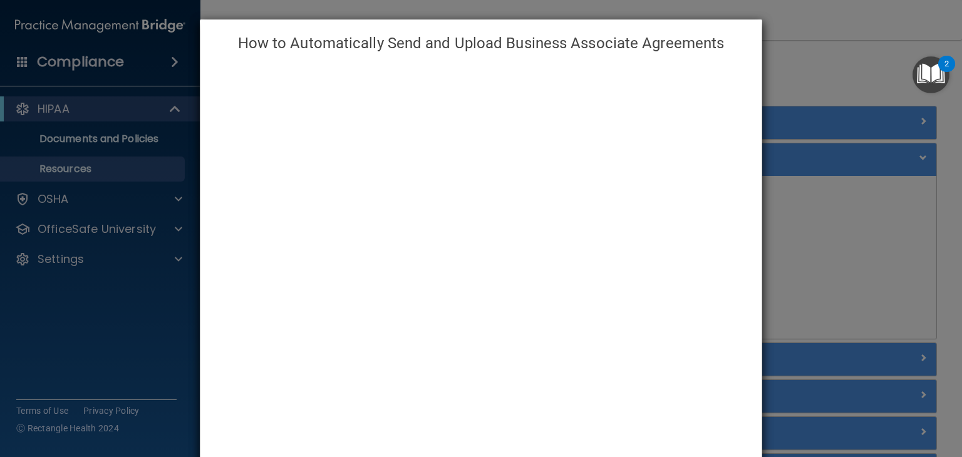
scroll to position [55, 0]
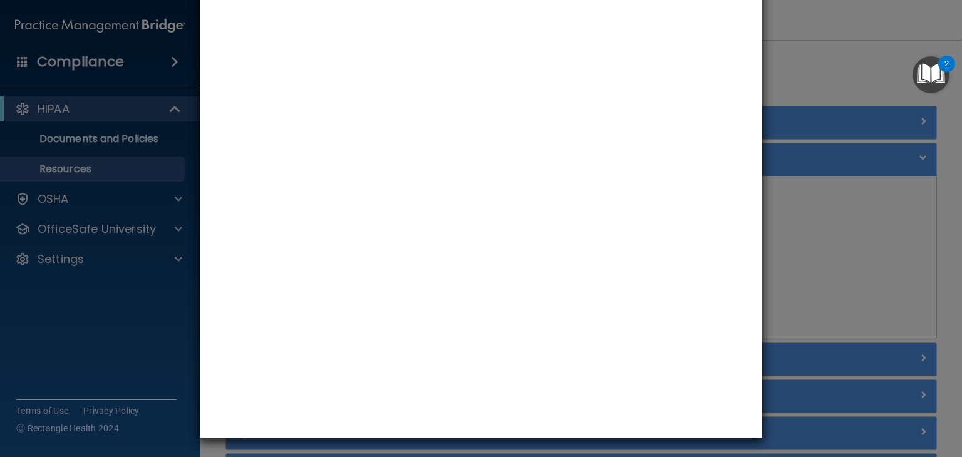
click at [843, 247] on div "How to Automatically Send and Upload Business Associate Agreements" at bounding box center [481, 228] width 962 height 457
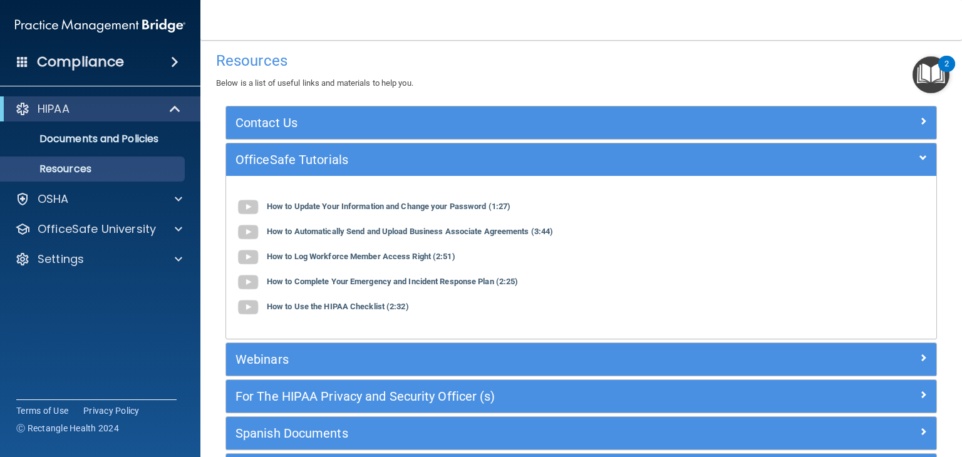
click at [927, 73] on img "Open Resource Center, 2 new notifications" at bounding box center [930, 74] width 37 height 37
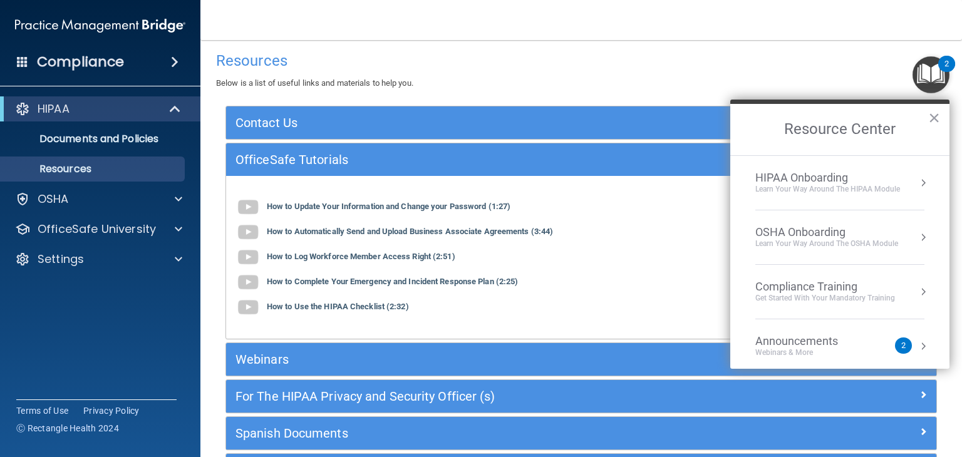
click at [859, 186] on div "Learn Your Way around the HIPAA module" at bounding box center [827, 189] width 145 height 11
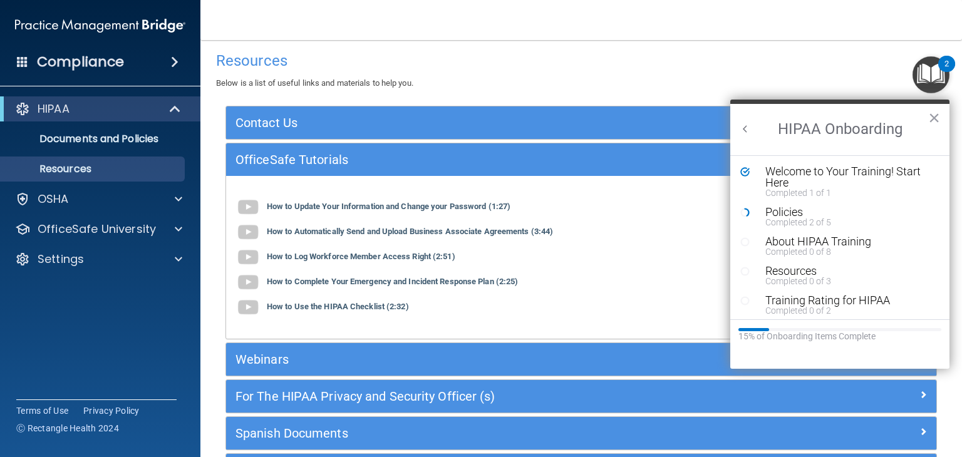
scroll to position [0, 0]
click at [814, 213] on div "Policies" at bounding box center [844, 212] width 158 height 11
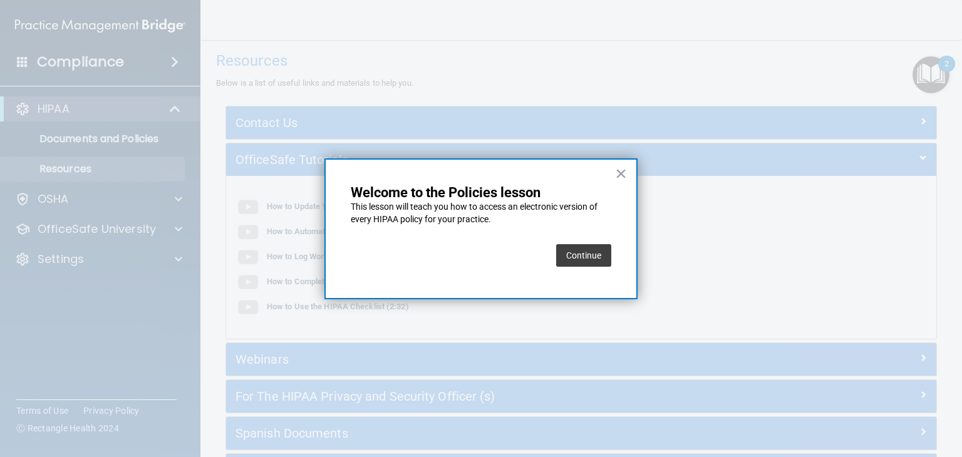
click at [588, 262] on button "Continue" at bounding box center [583, 255] width 55 height 23
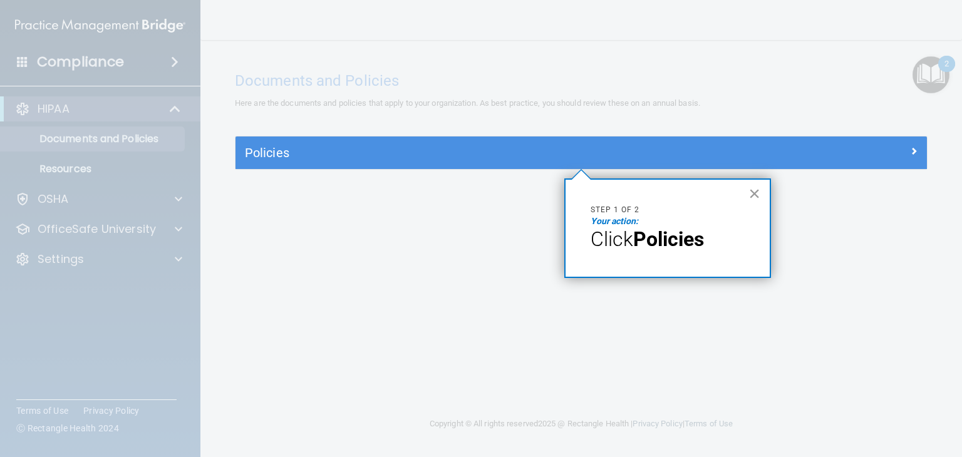
click at [751, 199] on button "×" at bounding box center [754, 193] width 12 height 20
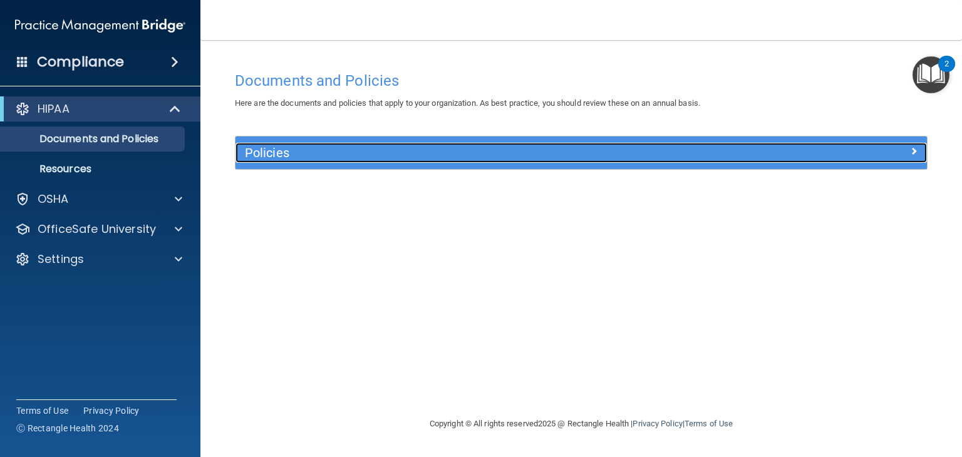
click at [693, 154] on h5 "Policies" at bounding box center [495, 153] width 500 height 14
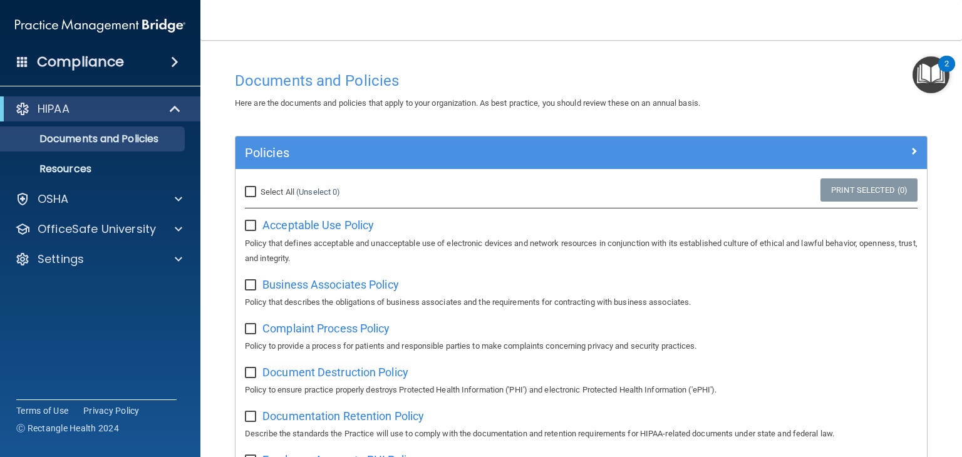
click at [253, 228] on input "checkbox" at bounding box center [252, 226] width 14 height 10
checkbox input "true"
click at [250, 190] on input "Select All (Unselect 1) Unselect All" at bounding box center [252, 192] width 14 height 10
checkbox input "true"
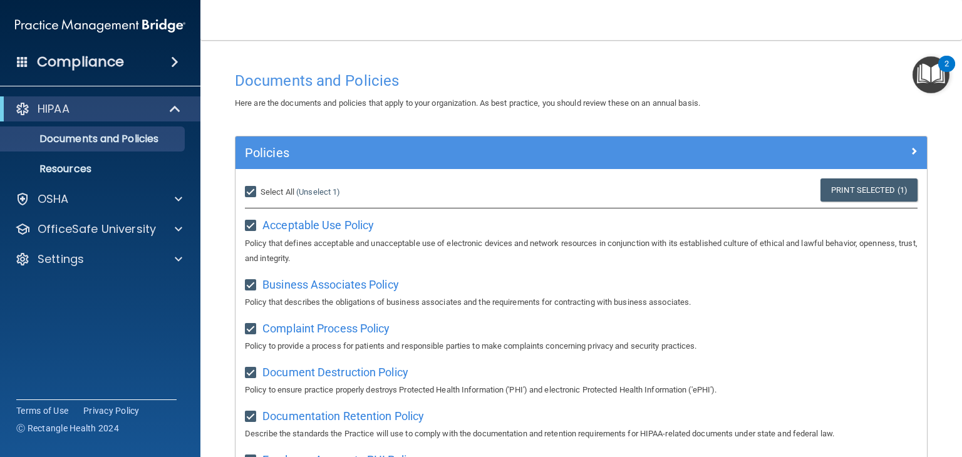
checkbox input "true"
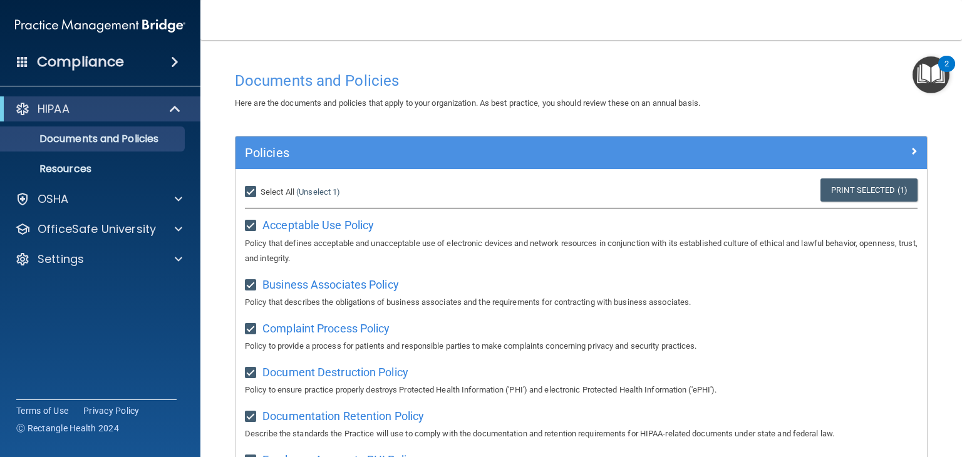
checkbox input "true"
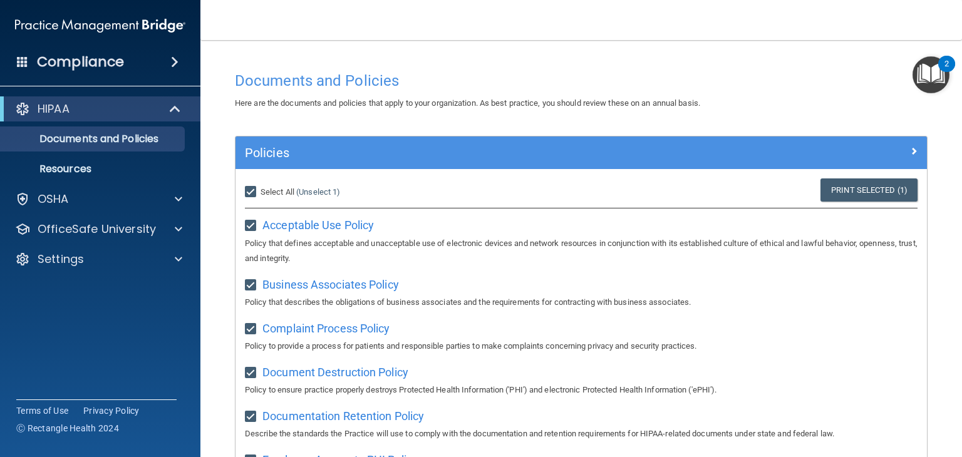
checkbox input "true"
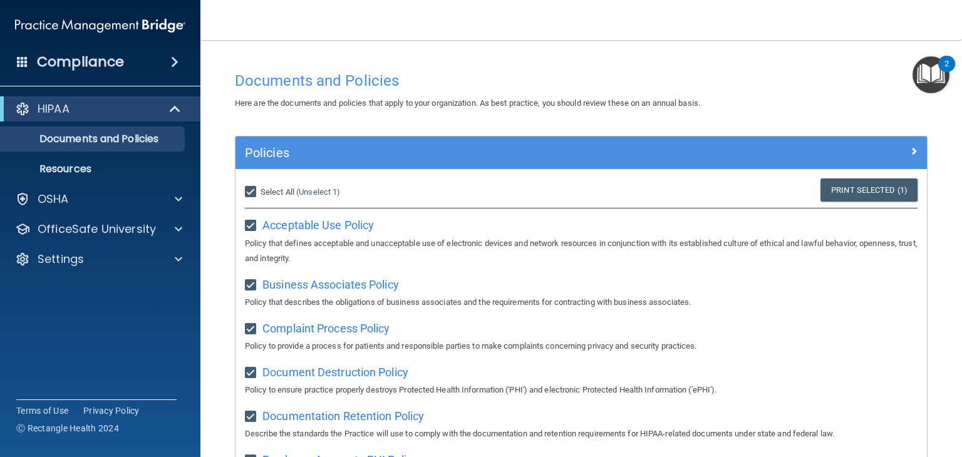
checkbox input "true"
click at [867, 190] on link "Print Selected (21)" at bounding box center [866, 189] width 101 height 23
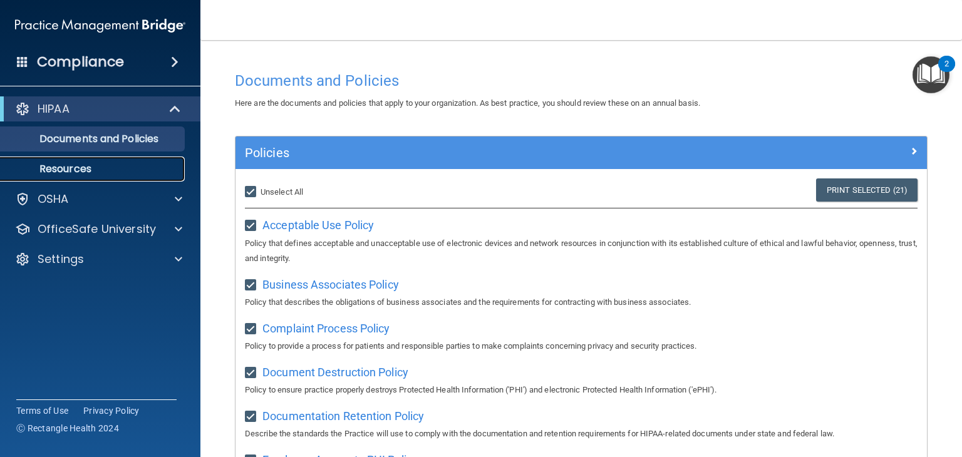
click at [98, 180] on link "Resources" at bounding box center [85, 169] width 197 height 25
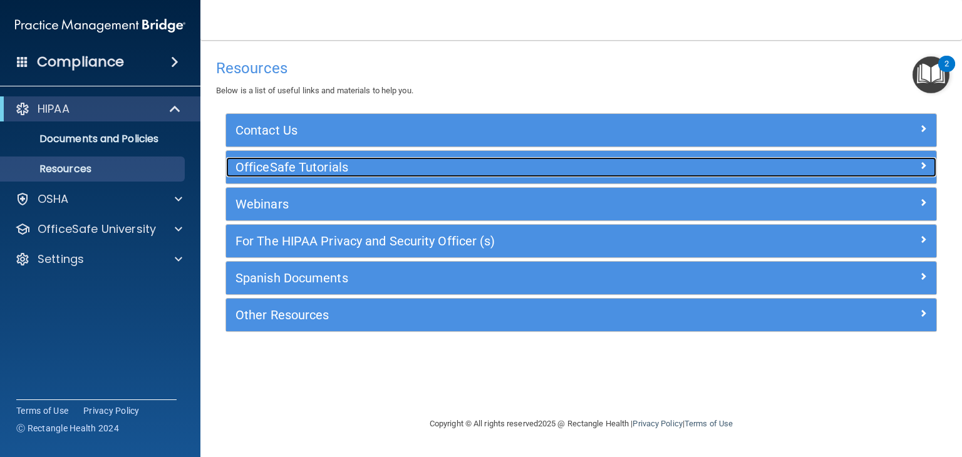
click at [391, 170] on h5 "OfficeSafe Tutorials" at bounding box center [492, 167] width 514 height 14
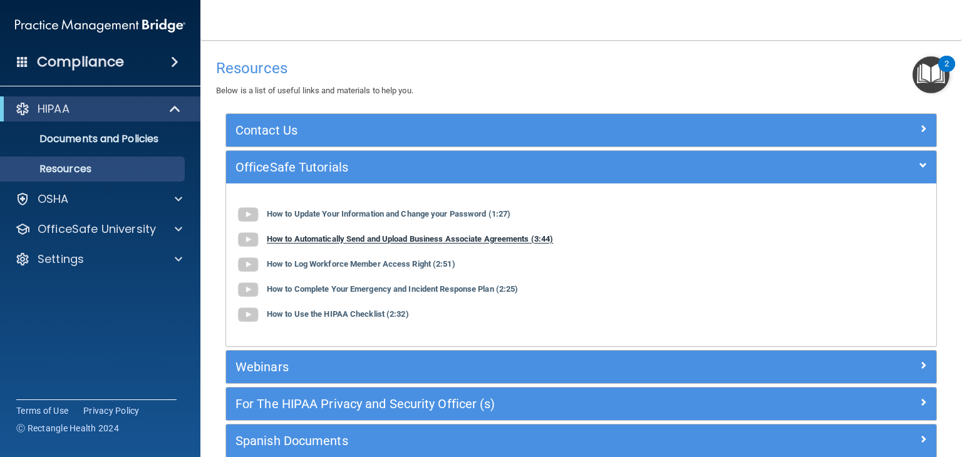
click at [456, 238] on b "How to Automatically Send and Upload Business Associate Agreements (3:44)" at bounding box center [410, 239] width 286 height 9
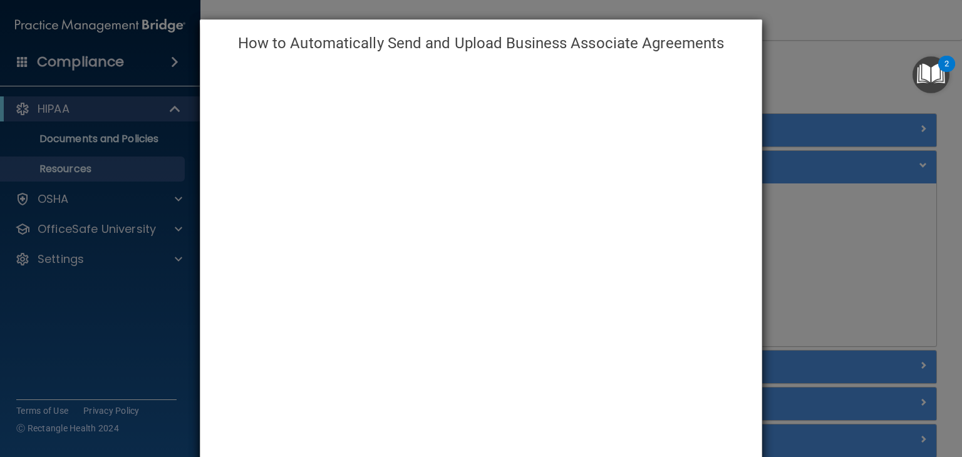
scroll to position [55, 0]
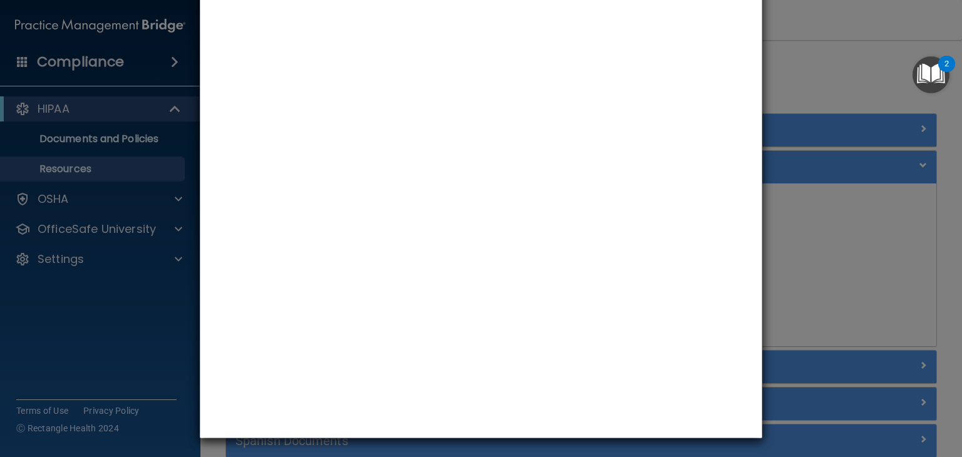
click at [824, 81] on div "How to Automatically Send and Upload Business Associate Agreements" at bounding box center [481, 228] width 962 height 457
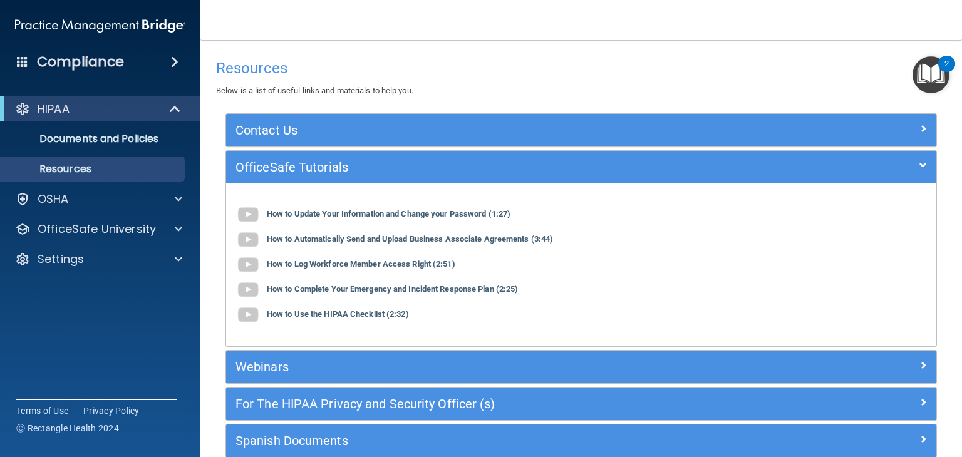
click at [927, 83] on img "Open Resource Center, 2 new notifications" at bounding box center [930, 74] width 37 height 37
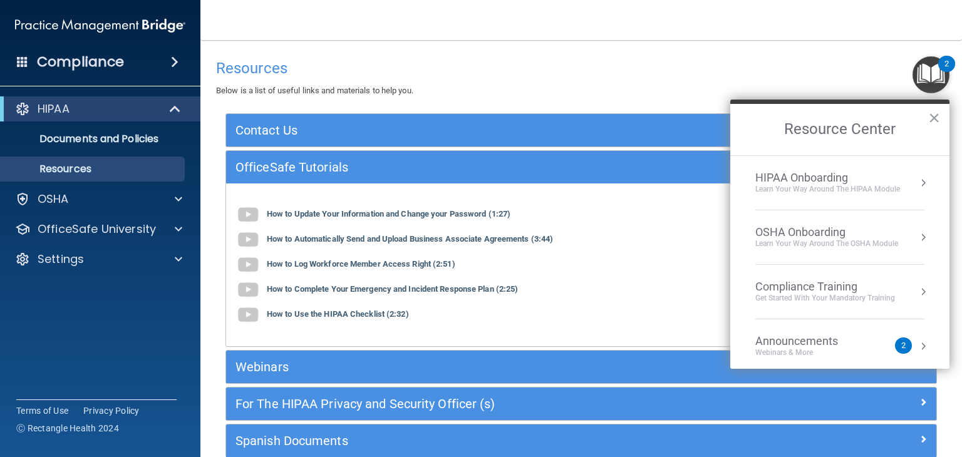
click at [851, 184] on div "Learn Your Way around the HIPAA module" at bounding box center [827, 189] width 145 height 11
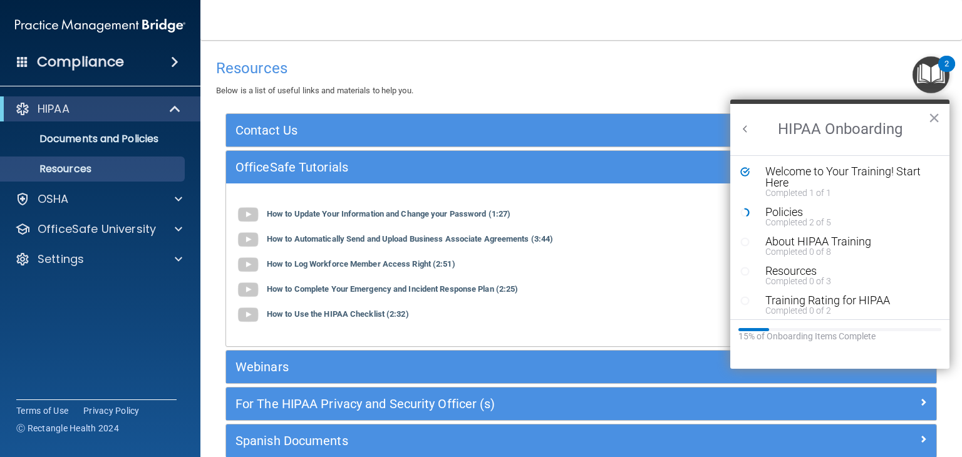
scroll to position [0, 0]
click at [829, 300] on div "Training Rating for HIPAA" at bounding box center [844, 300] width 158 height 11
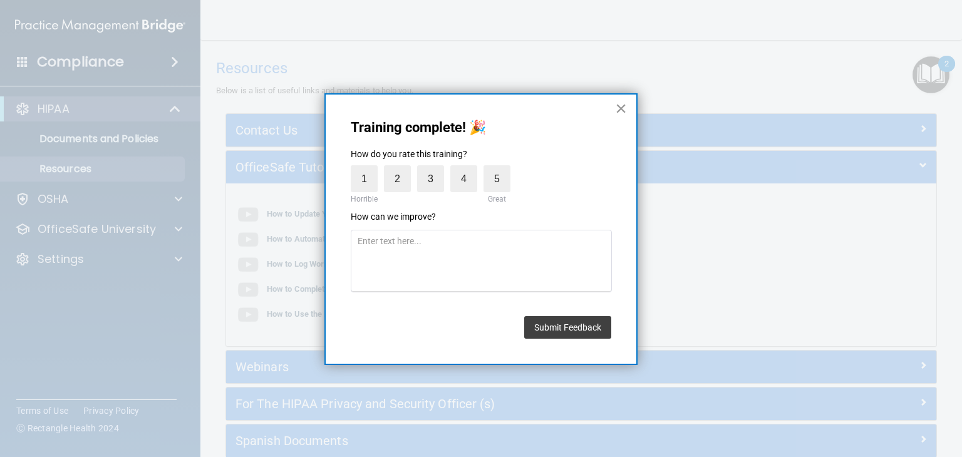
click at [624, 108] on button "×" at bounding box center [621, 108] width 12 height 20
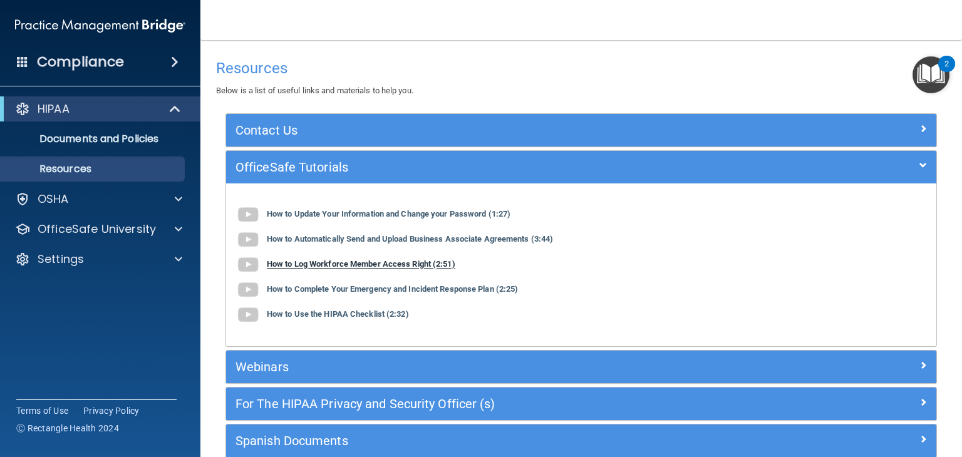
click at [419, 262] on b "How to Log Workforce Member Access Right (2:51)" at bounding box center [361, 264] width 188 height 9
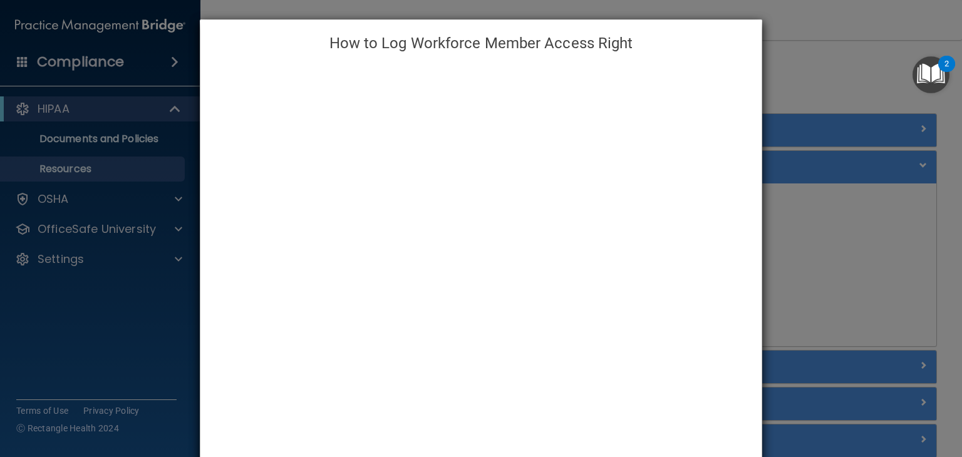
scroll to position [55, 0]
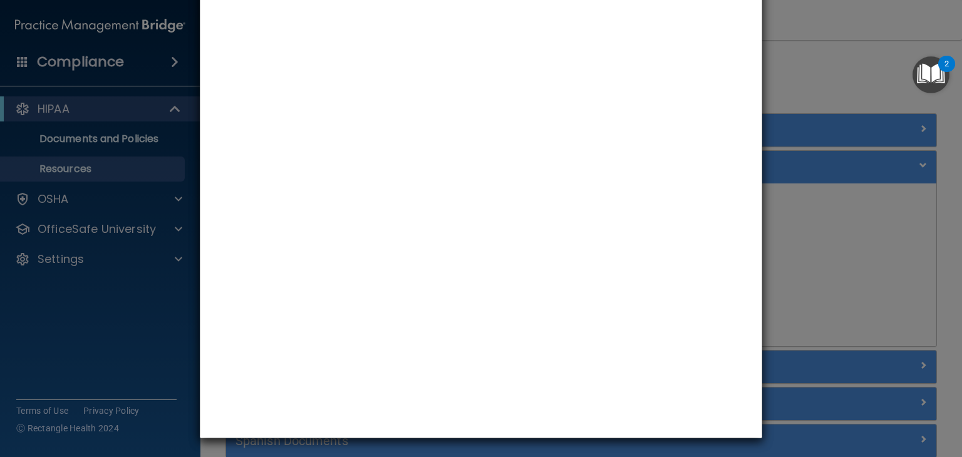
click at [804, 240] on div "How to Log Workforce Member Access Right" at bounding box center [481, 228] width 962 height 457
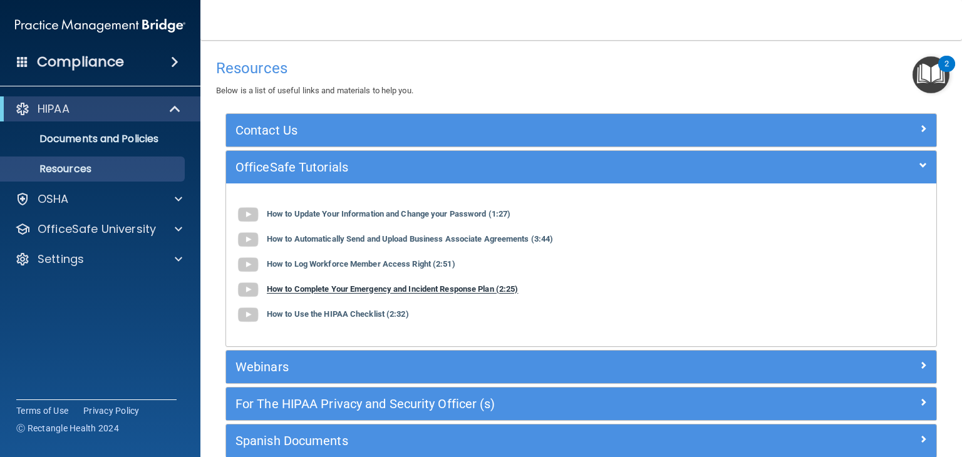
click at [399, 293] on b "How to Complete Your Emergency and Incident Response Plan (2:25)" at bounding box center [392, 289] width 251 height 9
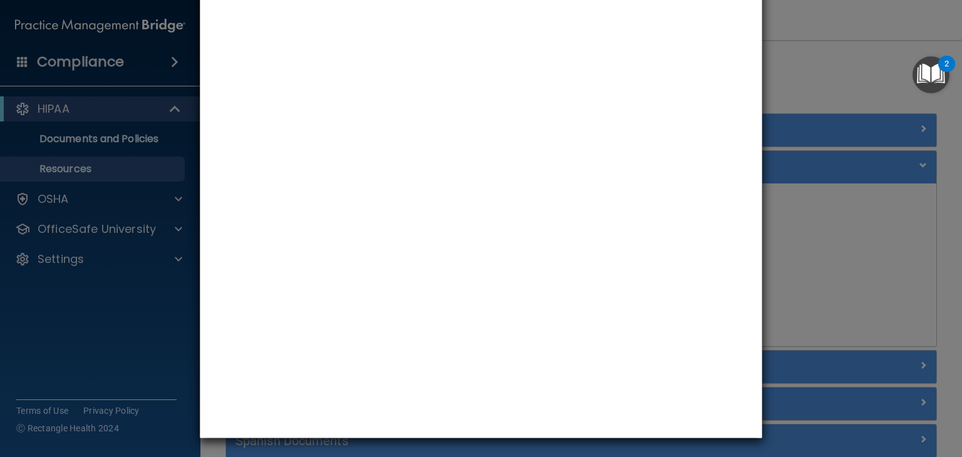
click at [805, 232] on div "How to Complete Your Emergency and Incident Response Plan" at bounding box center [481, 228] width 962 height 457
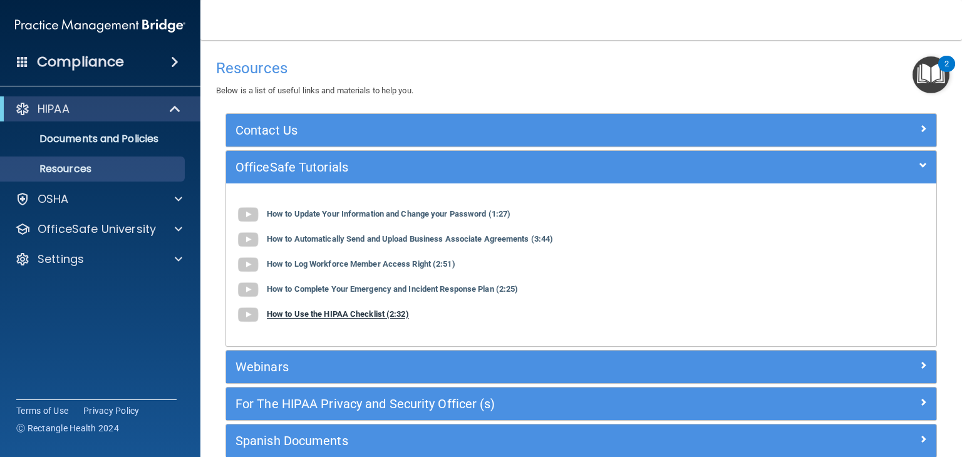
click at [362, 314] on b "How to Use the HIPAA Checklist (2:32)" at bounding box center [338, 314] width 142 height 9
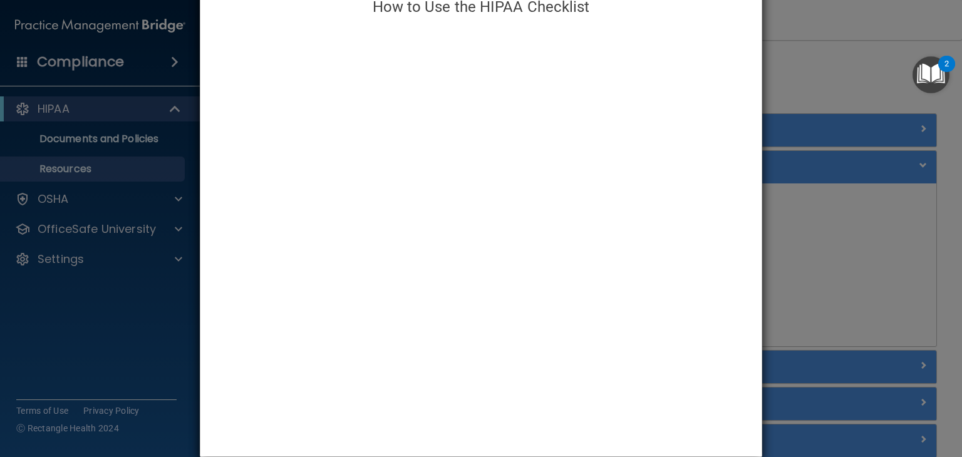
scroll to position [39, 0]
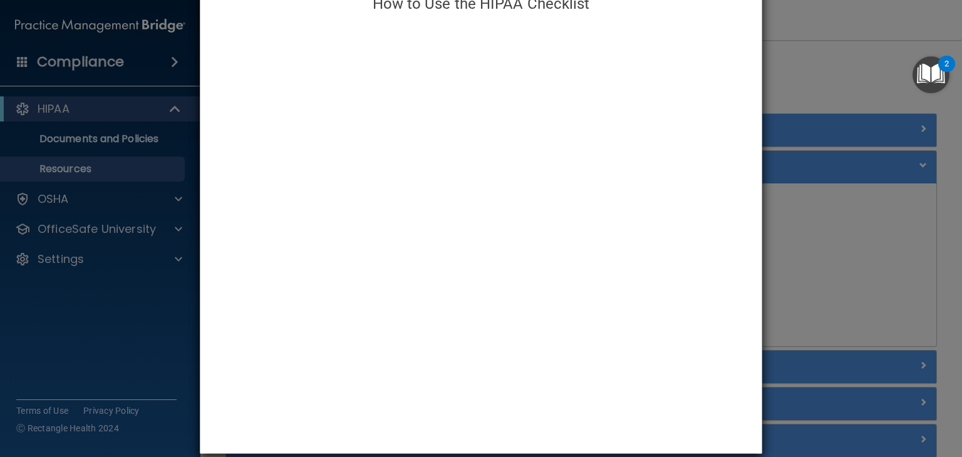
click at [806, 259] on div "How to Use the HIPAA Checklist" at bounding box center [481, 228] width 962 height 457
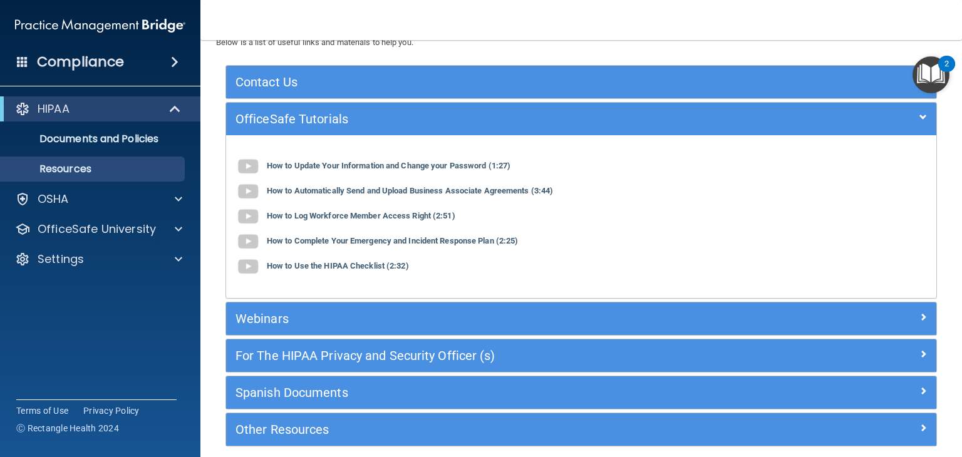
scroll to position [101, 0]
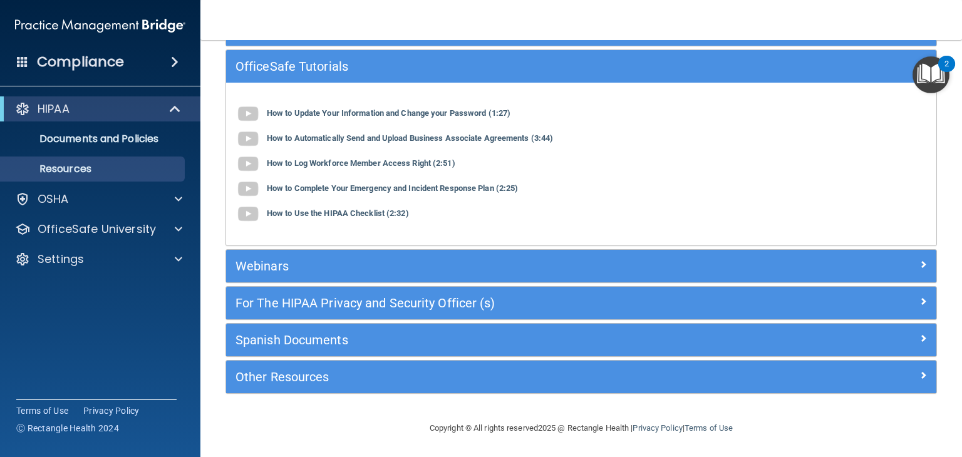
click at [929, 80] on img "Open Resource Center, 2 new notifications" at bounding box center [930, 74] width 37 height 37
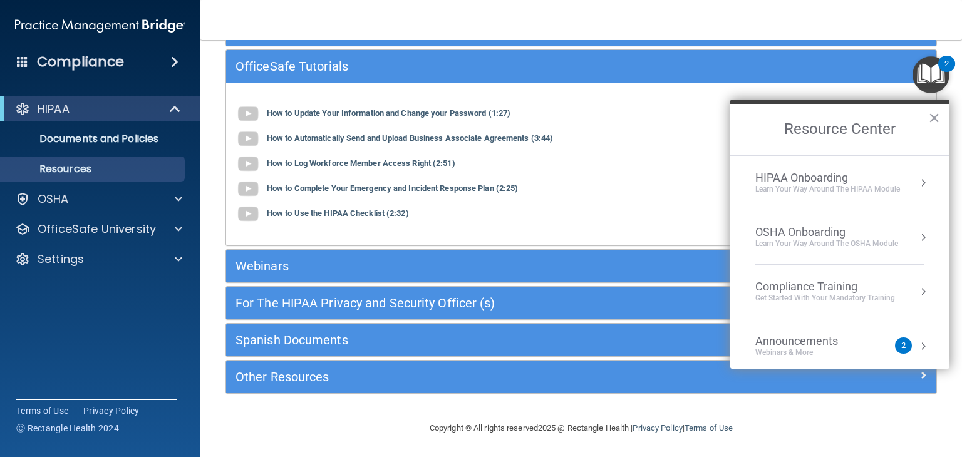
click at [860, 185] on div "Learn Your Way around the HIPAA module" at bounding box center [827, 189] width 145 height 11
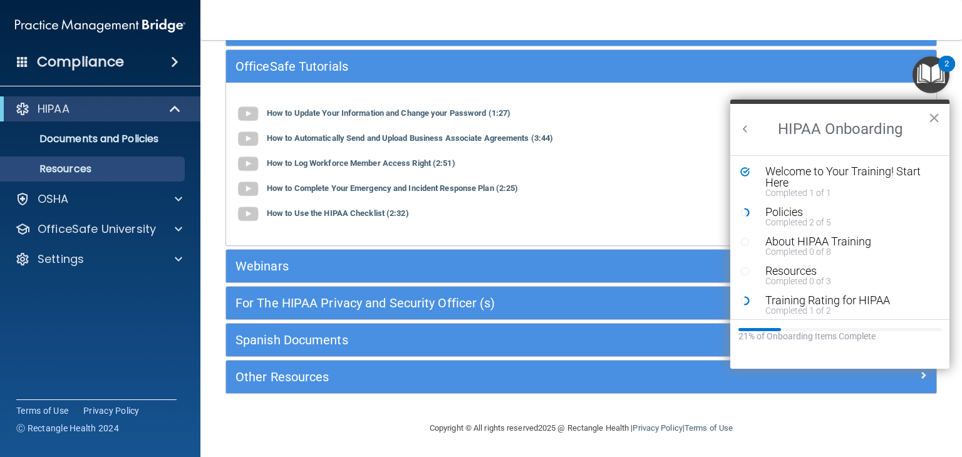
scroll to position [0, 0]
click at [696, 168] on div "How to Log Workforce Member Access Right (2:51)" at bounding box center [580, 164] width 691 height 25
click at [936, 120] on button "×" at bounding box center [934, 118] width 12 height 20
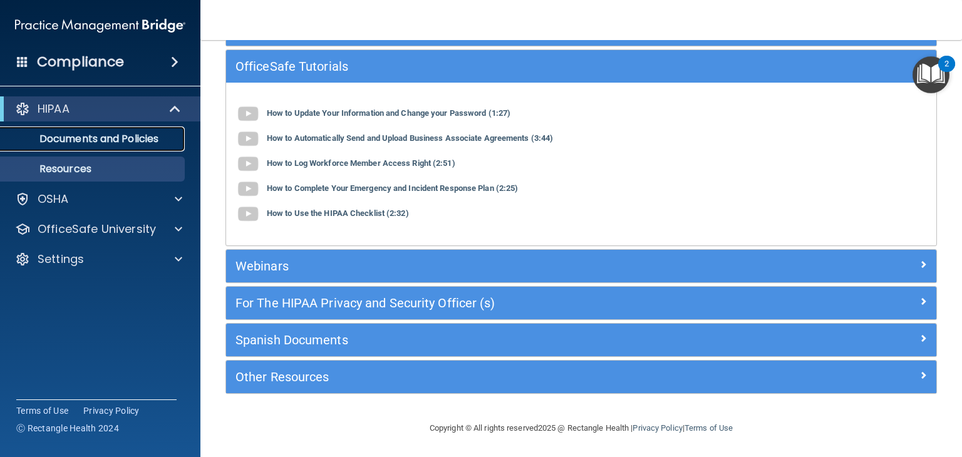
click at [68, 147] on link "Documents and Policies" at bounding box center [85, 138] width 197 height 25
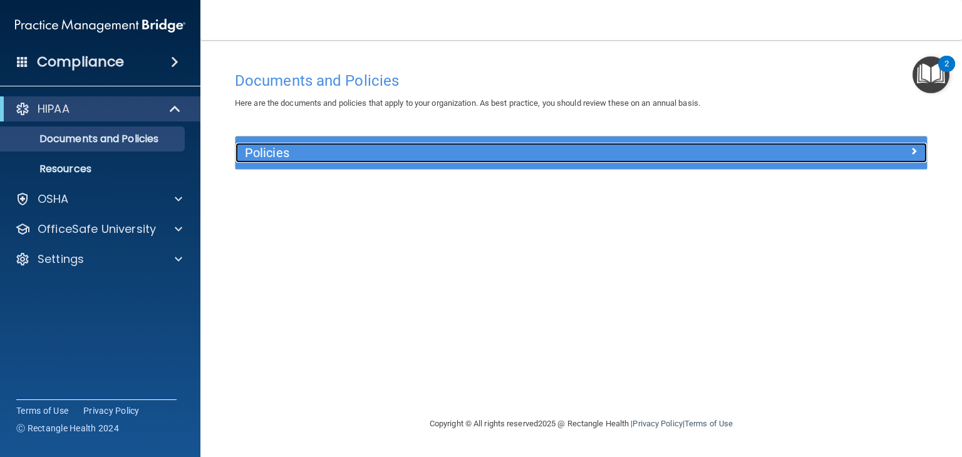
click at [470, 155] on h5 "Policies" at bounding box center [495, 153] width 500 height 14
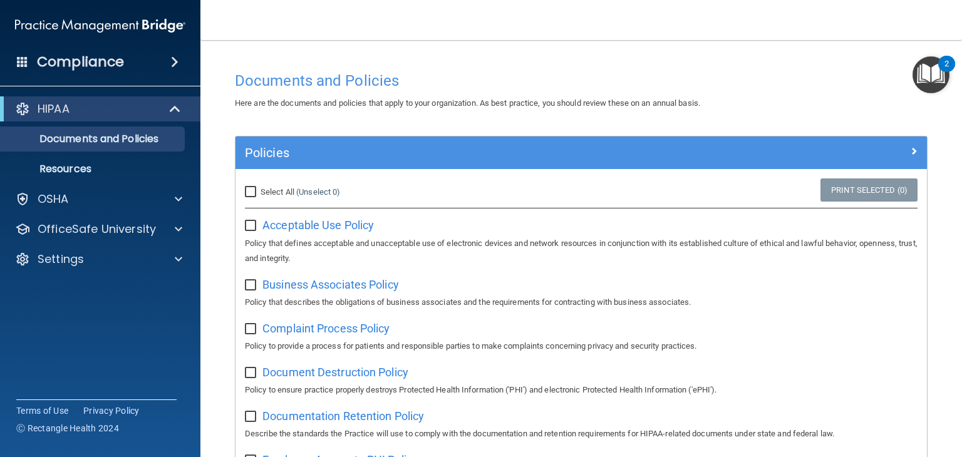
click at [252, 194] on input "Select All (Unselect 0) Unselect All" at bounding box center [252, 192] width 14 height 10
checkbox input "true"
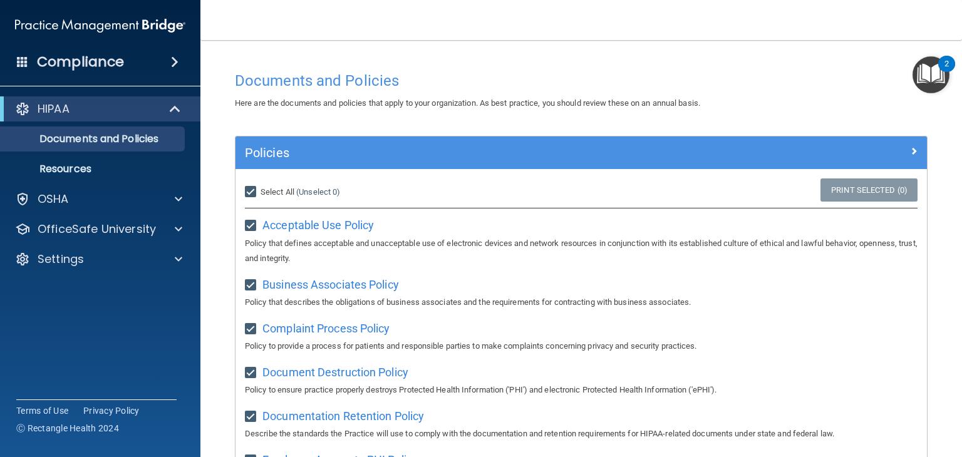
checkbox input "true"
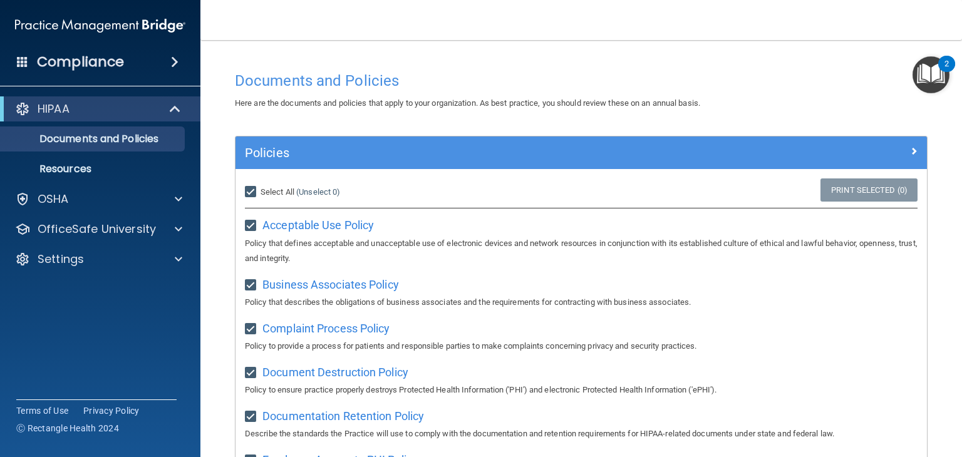
checkbox input "true"
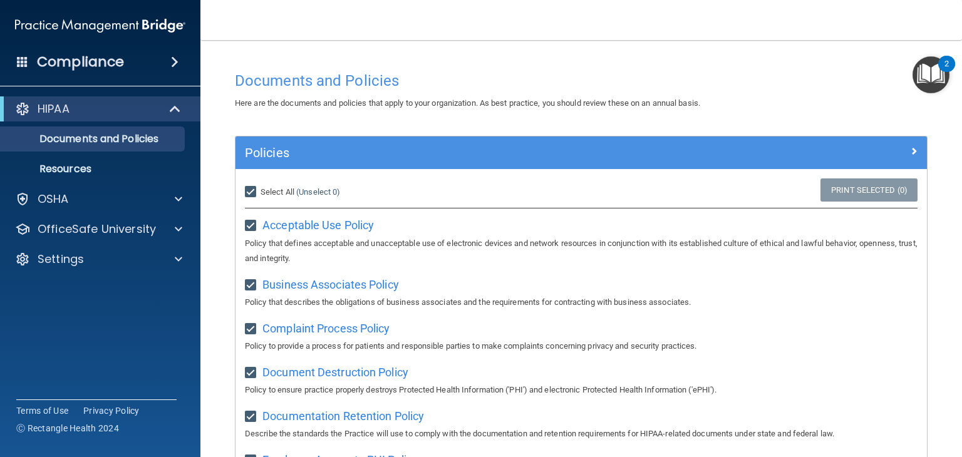
checkbox input "true"
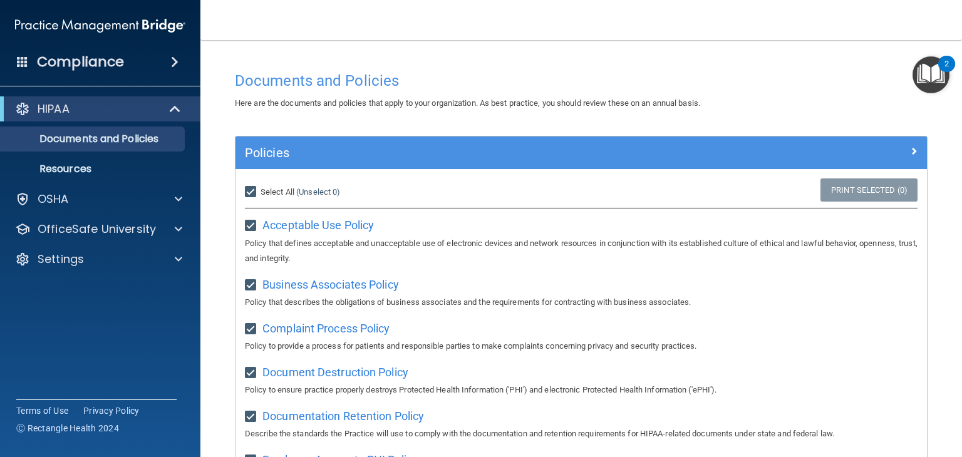
checkbox input "true"
click at [250, 191] on input "Select All (Unselect 21) Unselect All" at bounding box center [252, 192] width 14 height 10
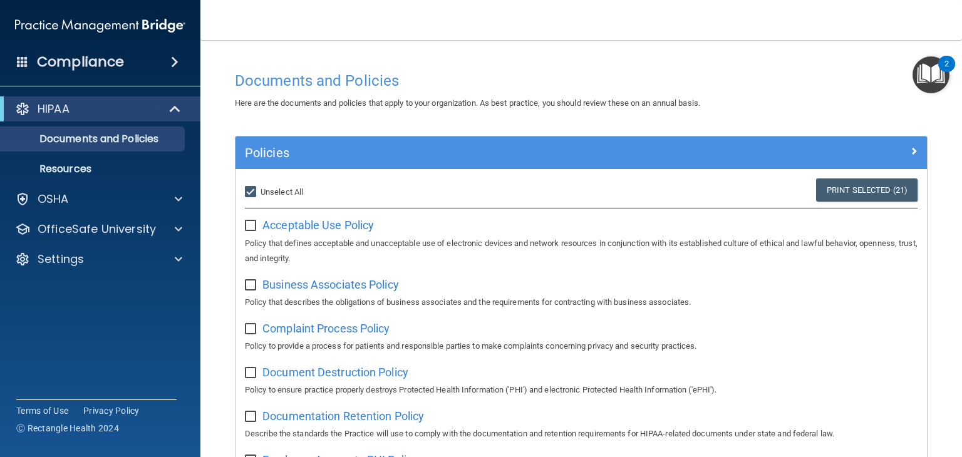
checkbox input "false"
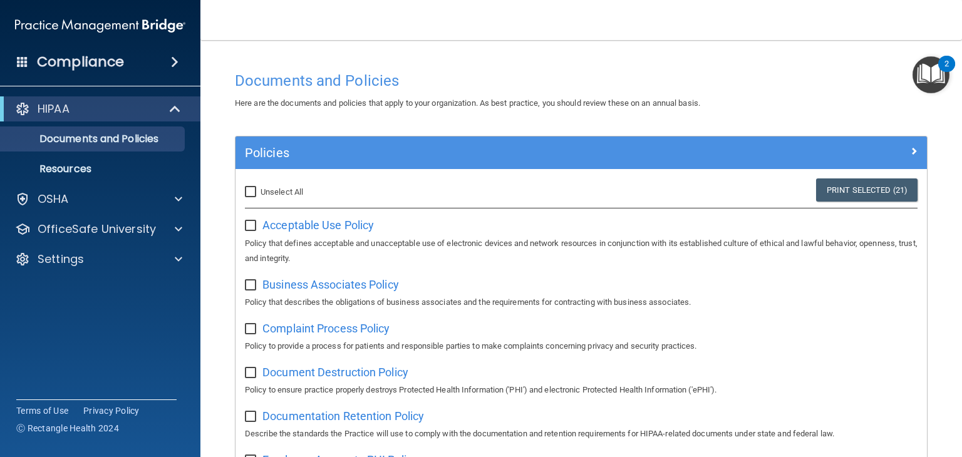
checkbox input "false"
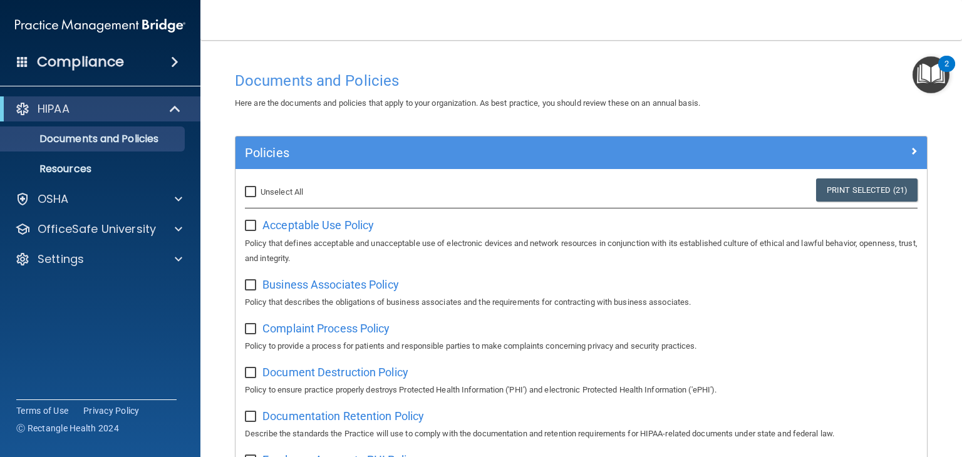
checkbox input "false"
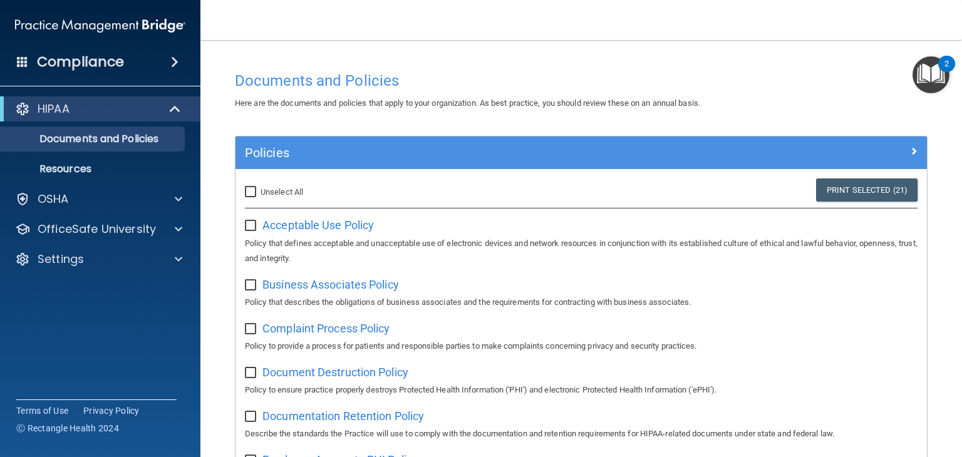
checkbox input "false"
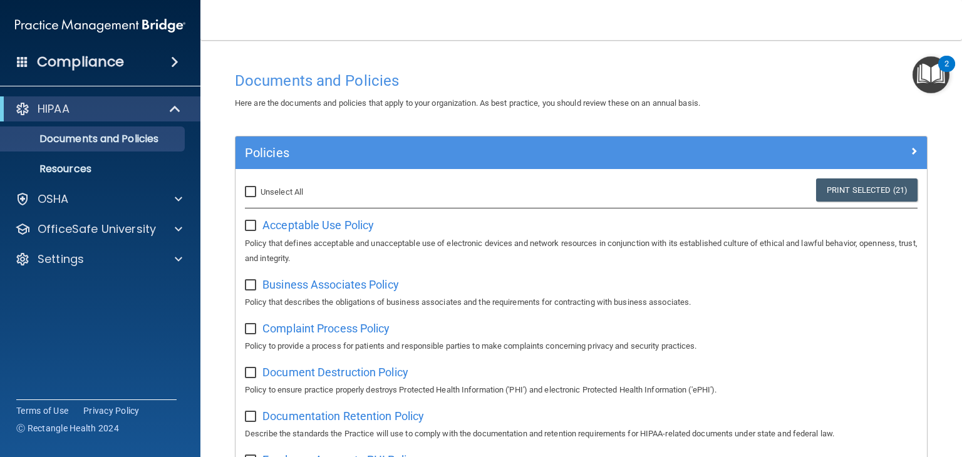
checkbox input "false"
click at [345, 227] on span "Acceptable Use Policy" at bounding box center [317, 224] width 111 height 13
click at [311, 286] on span "Business Associates Policy" at bounding box center [330, 284] width 136 height 13
click at [932, 78] on img "Open Resource Center, 2 new notifications" at bounding box center [930, 74] width 37 height 37
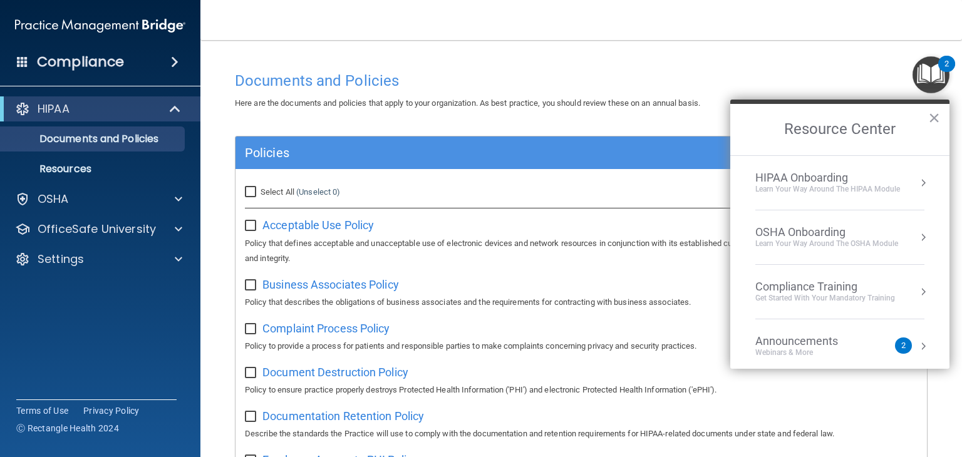
click at [845, 190] on div "Learn Your Way around the HIPAA module" at bounding box center [827, 189] width 145 height 11
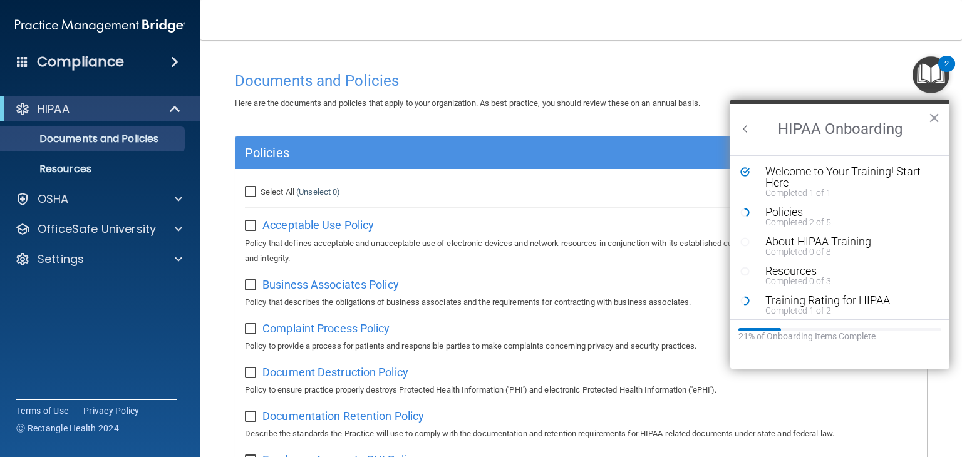
click at [928, 398] on main "Documents and Policies Here are the documents and policies that apply to your o…" at bounding box center [580, 248] width 761 height 417
click at [932, 121] on button "×" at bounding box center [934, 118] width 12 height 20
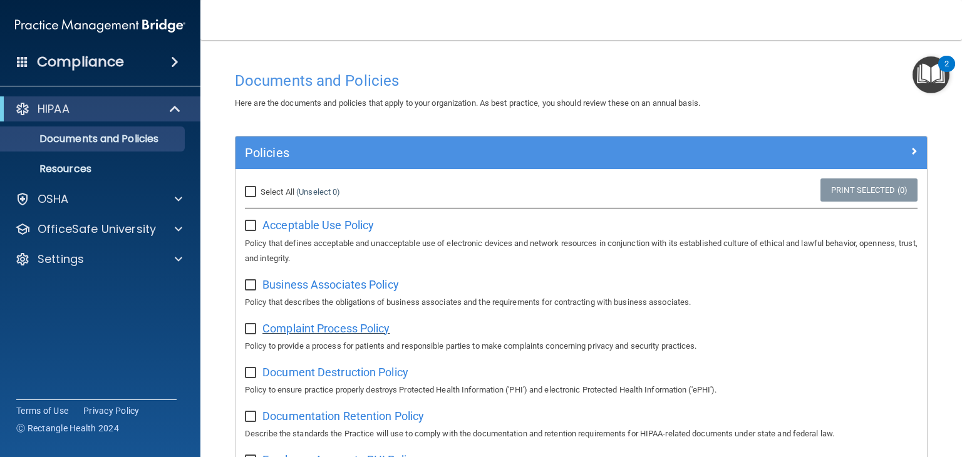
click at [309, 326] on span "Complaint Process Policy" at bounding box center [325, 328] width 127 height 13
click at [351, 376] on span "Document Destruction Policy" at bounding box center [335, 372] width 146 height 13
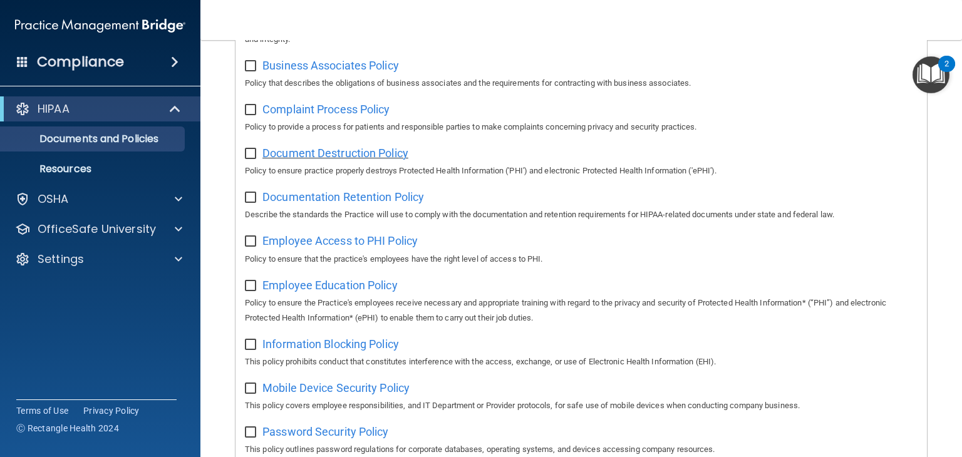
scroll to position [253, 0]
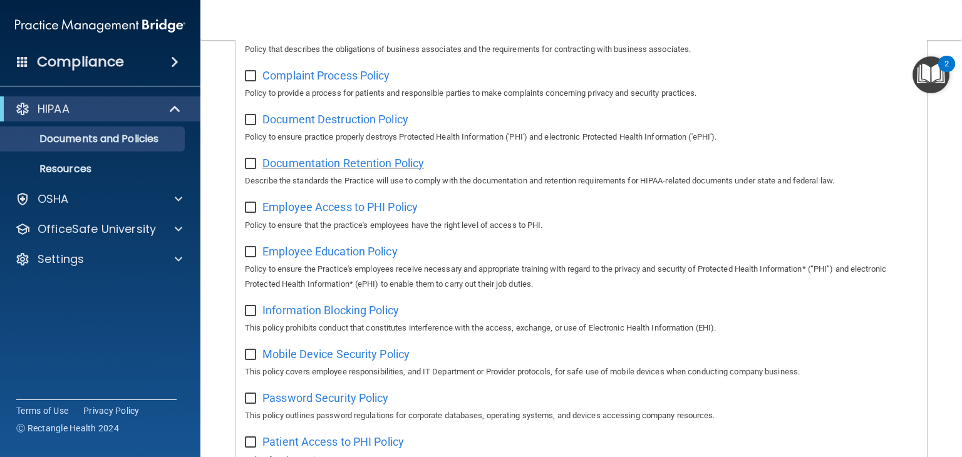
click at [372, 166] on span "Documentation Retention Policy" at bounding box center [343, 163] width 162 height 13
click at [336, 210] on span "Employee Access to PHI Policy" at bounding box center [339, 206] width 155 height 13
click at [350, 253] on span "Employee Education Policy" at bounding box center [329, 251] width 135 height 13
click at [334, 315] on span "Information Blocking Policy" at bounding box center [330, 310] width 136 height 13
click at [325, 359] on span "Mobile Device Security Policy" at bounding box center [335, 353] width 147 height 13
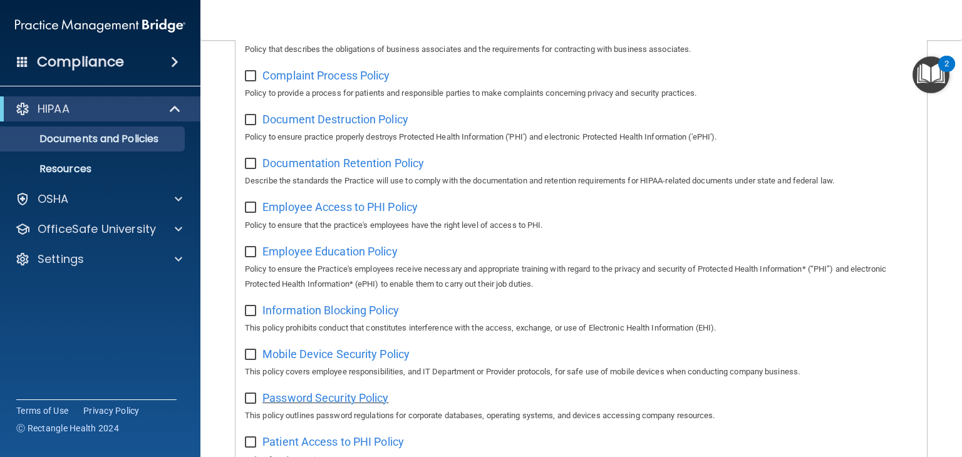
click at [344, 403] on span "Password Security Policy" at bounding box center [325, 397] width 126 height 13
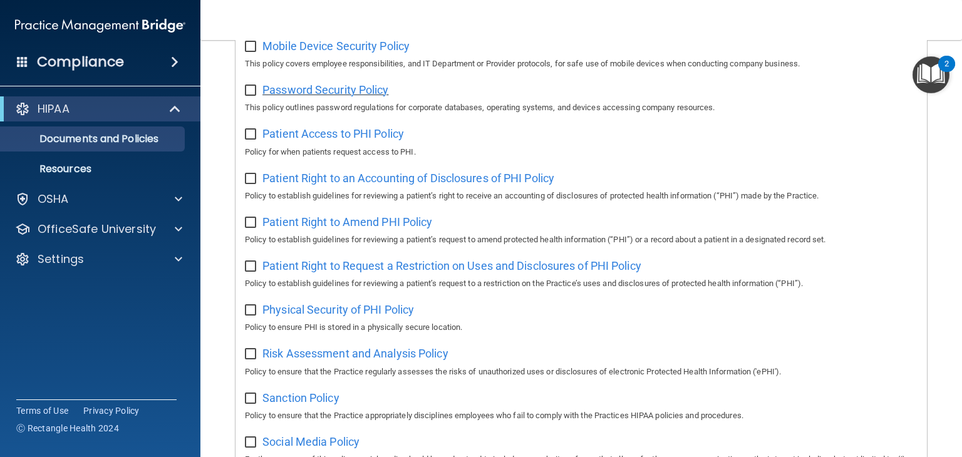
scroll to position [560, 0]
click at [336, 141] on span "Patient Access to PHI Policy" at bounding box center [332, 134] width 141 height 13
click at [359, 185] on span "Patient Right to an Accounting of Disclosures of PHI Policy" at bounding box center [408, 179] width 292 height 13
click at [371, 228] on span "Patient Right to Amend PHI Policy" at bounding box center [347, 223] width 170 height 13
click at [361, 274] on span "Patient Right to Request a Restriction on Uses and Disclosures of PHI Policy" at bounding box center [451, 266] width 379 height 13
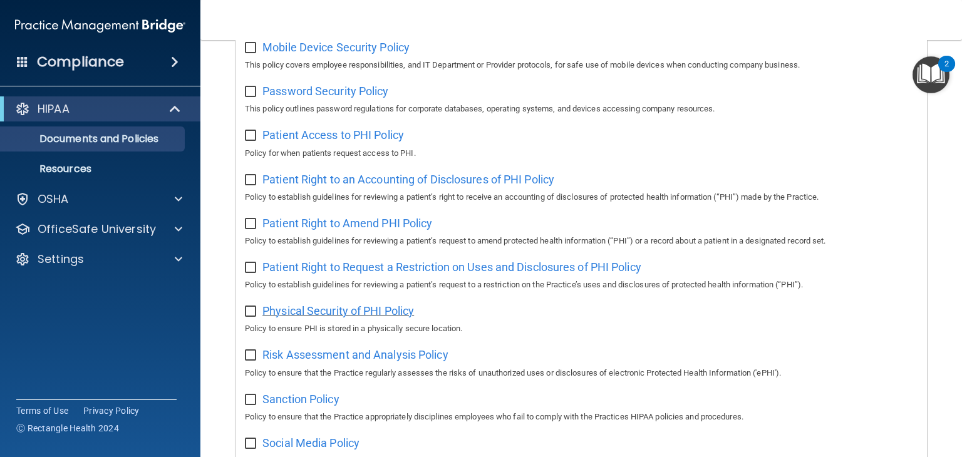
click at [321, 315] on span "Physical Security of PHI Policy" at bounding box center [338, 310] width 152 height 13
click at [321, 361] on span "Risk Assessment and Analysis Policy" at bounding box center [355, 354] width 186 height 13
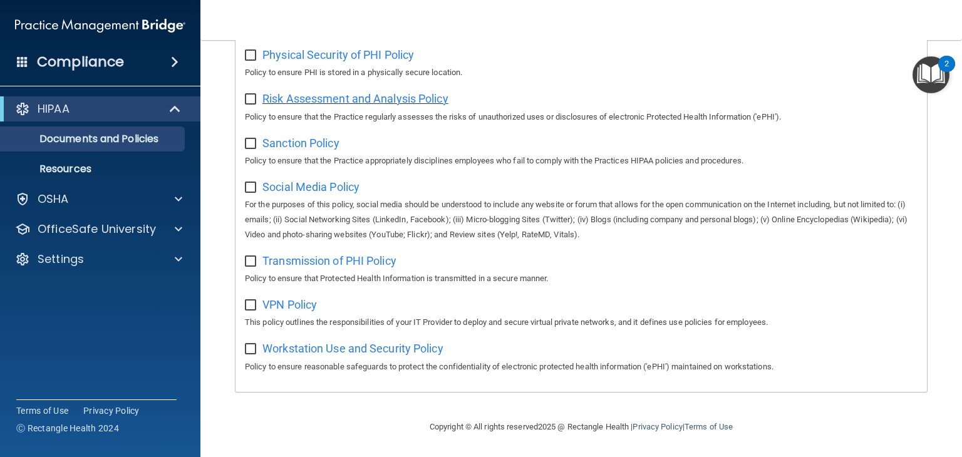
scroll to position [823, 0]
click at [292, 143] on span "Sanction Policy" at bounding box center [300, 142] width 77 height 13
click at [299, 188] on span "Social Media Policy" at bounding box center [310, 186] width 97 height 13
click at [307, 260] on span "Transmission of PHI Policy" at bounding box center [329, 260] width 134 height 13
click at [288, 308] on span "VPN Policy" at bounding box center [289, 304] width 54 height 13
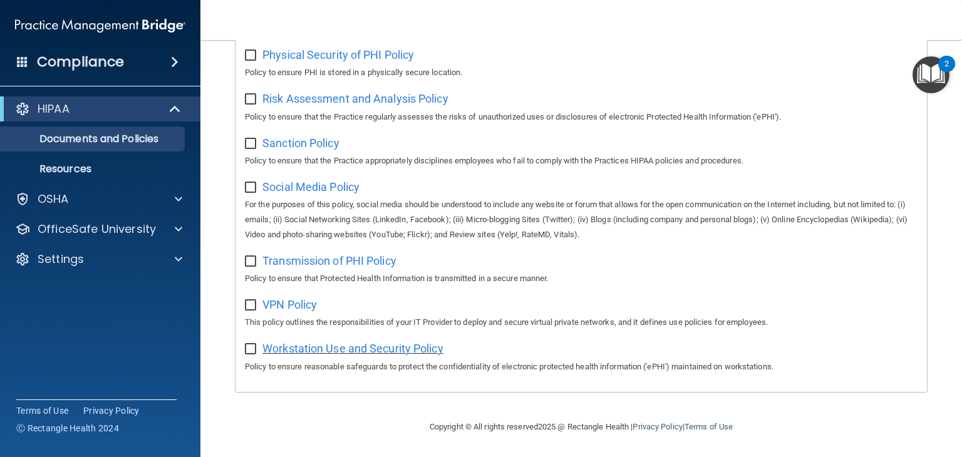
click at [316, 349] on span "Workstation Use and Security Policy" at bounding box center [352, 348] width 181 height 13
click at [923, 83] on img "Open Resource Center, 2 new notifications" at bounding box center [930, 74] width 37 height 37
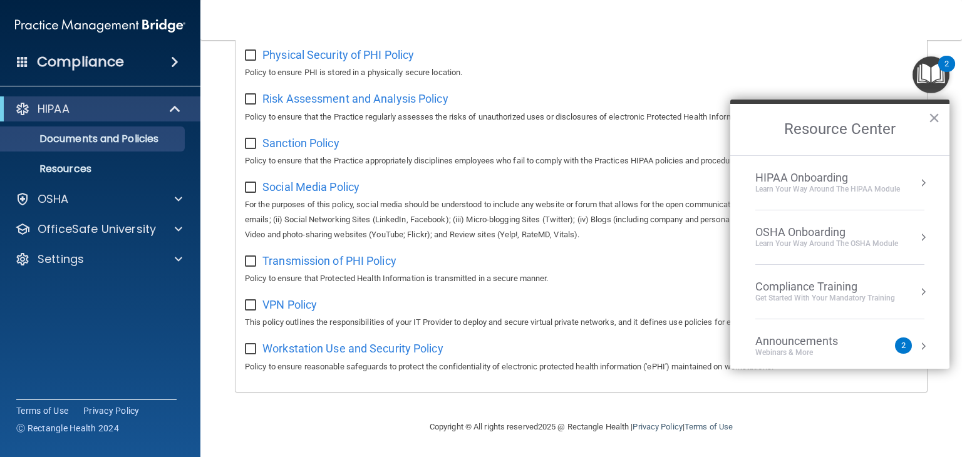
click at [838, 189] on div "Learn Your Way around the HIPAA module" at bounding box center [827, 189] width 145 height 11
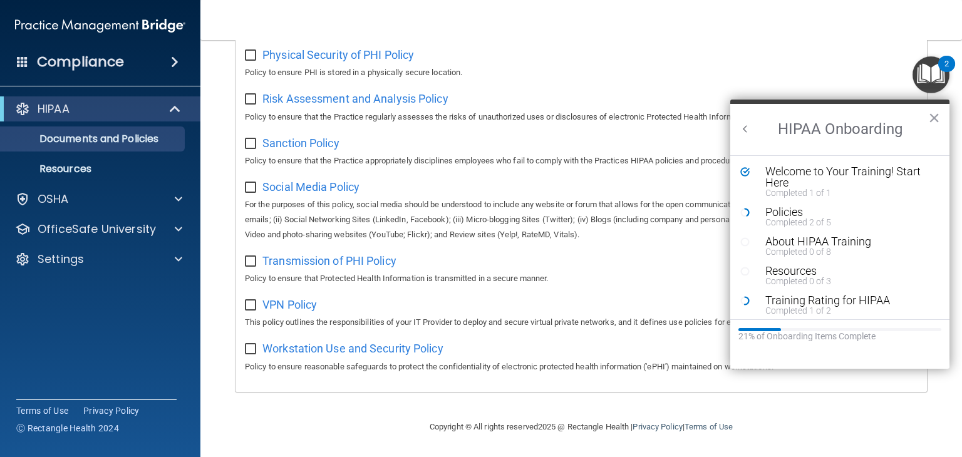
scroll to position [0, 0]
click at [933, 119] on button "×" at bounding box center [934, 118] width 12 height 20
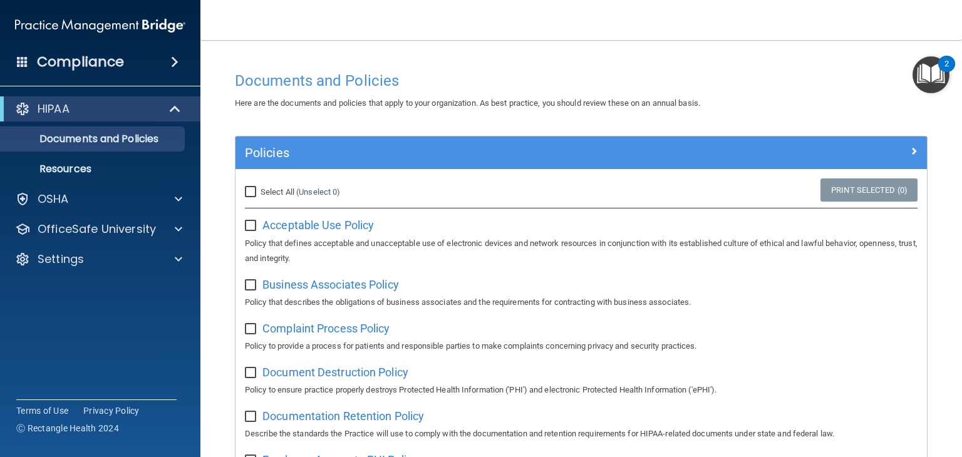
click at [252, 191] on input "Select All (Unselect 0) Unselect All" at bounding box center [252, 192] width 14 height 10
checkbox input "true"
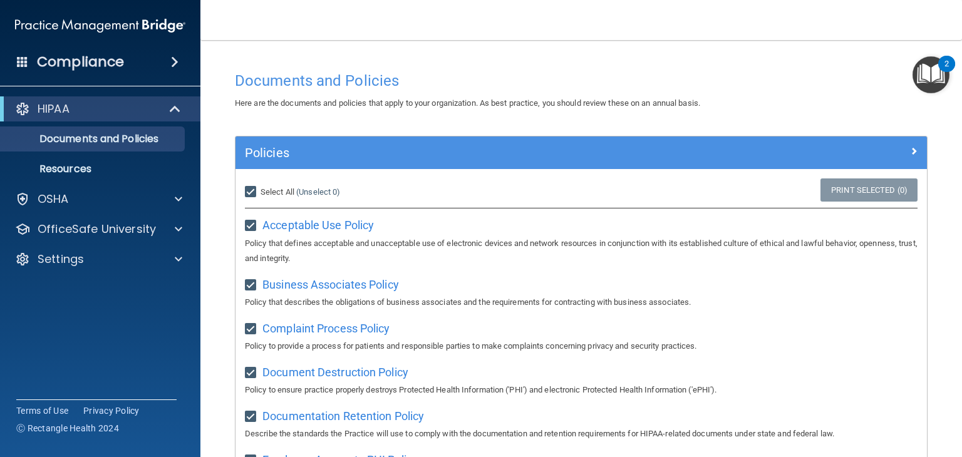
checkbox input "true"
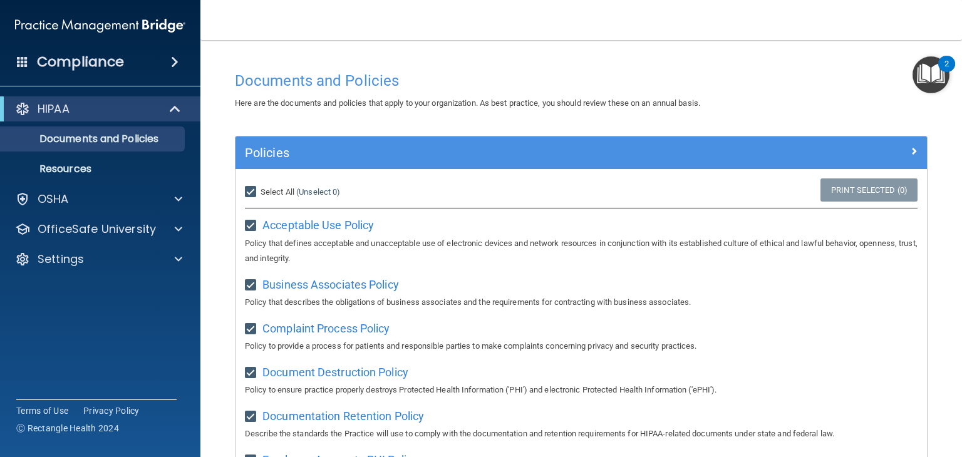
checkbox input "true"
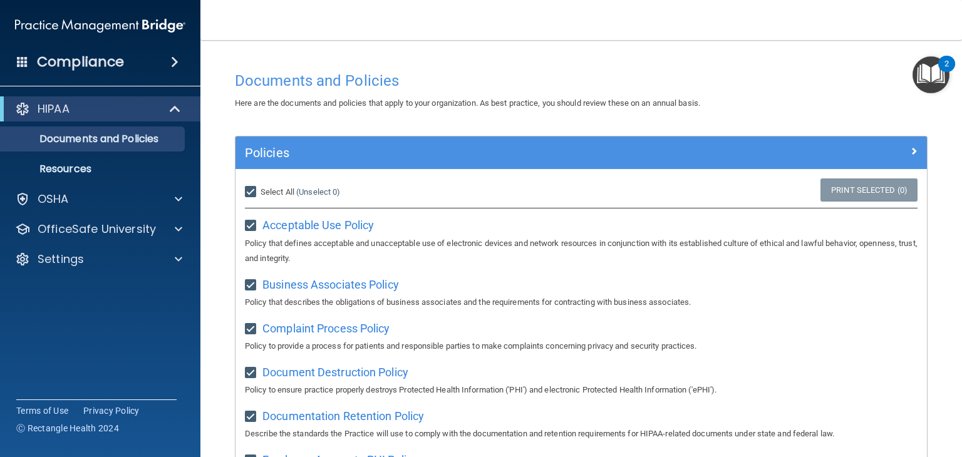
checkbox input "true"
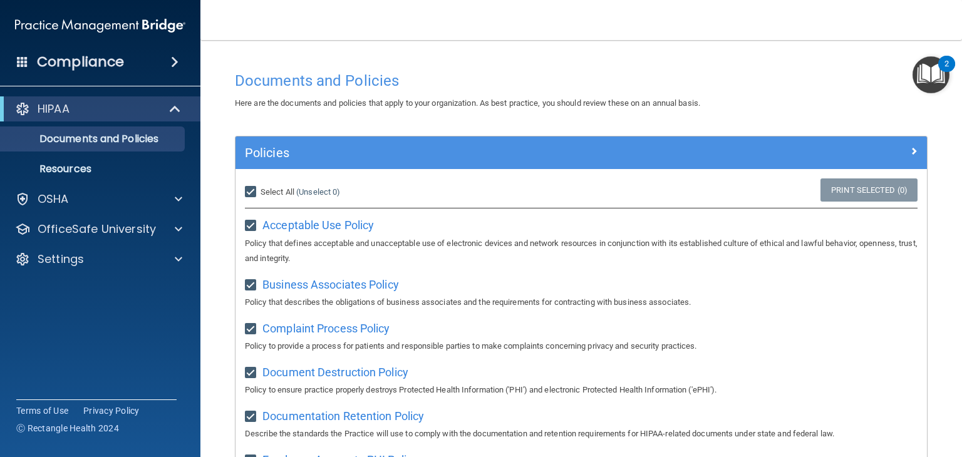
checkbox input "true"
click at [841, 200] on link "Print Selected (21)" at bounding box center [866, 189] width 101 height 23
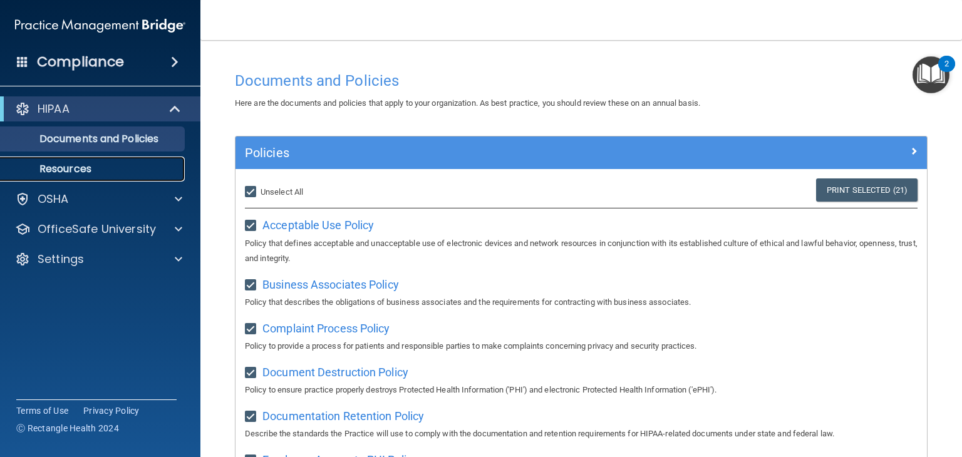
click at [85, 172] on p "Resources" at bounding box center [93, 169] width 171 height 13
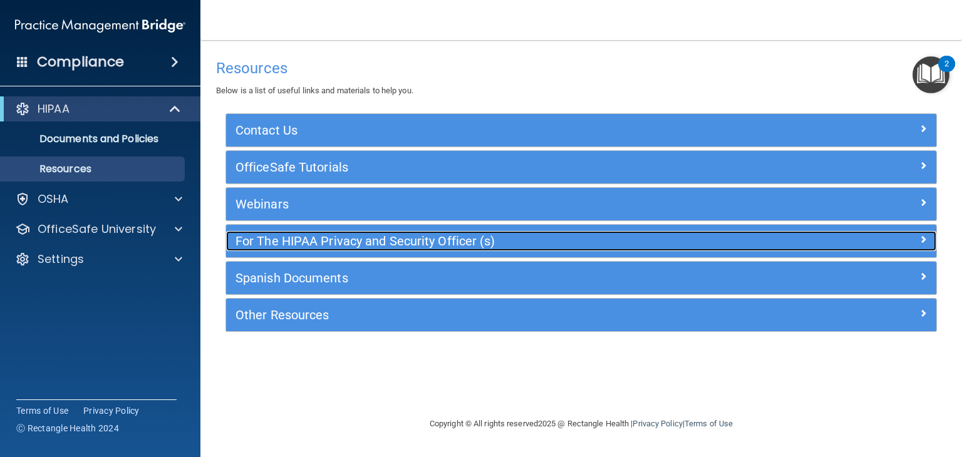
click at [458, 245] on h5 "For The HIPAA Privacy and Security Officer (s)" at bounding box center [492, 241] width 514 height 14
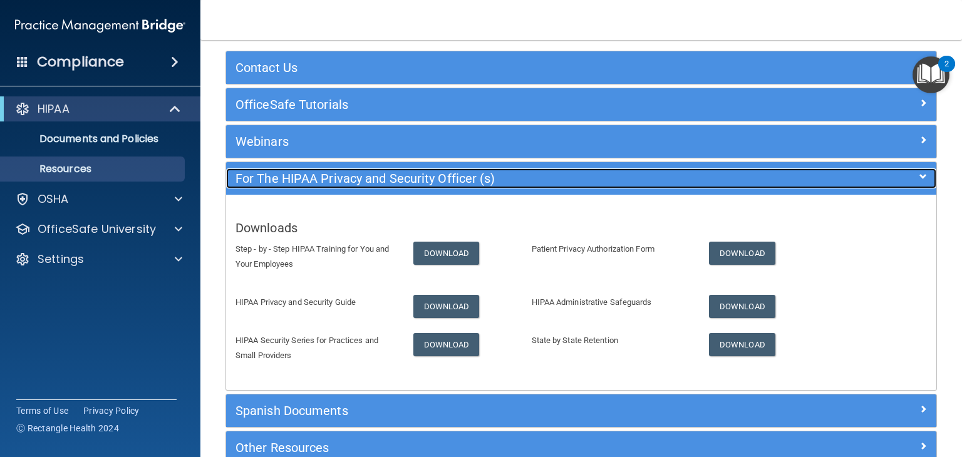
scroll to position [89, 0]
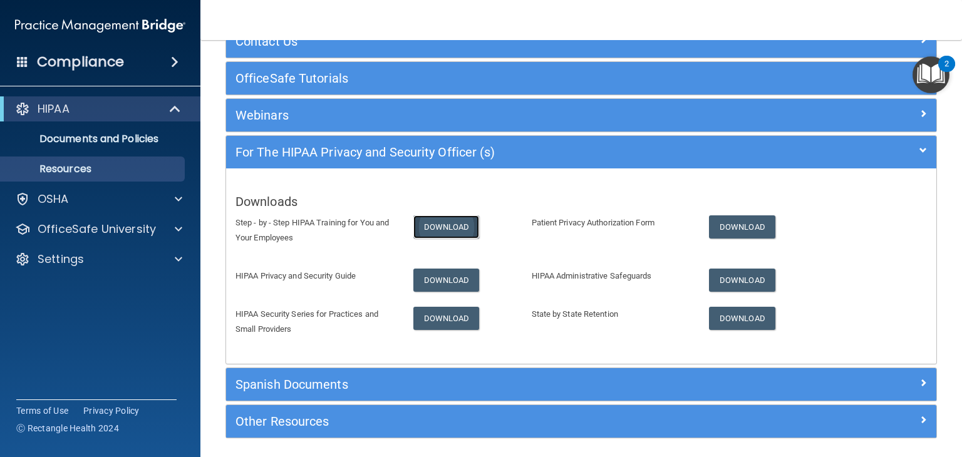
click at [437, 235] on link "Download" at bounding box center [446, 226] width 66 height 23
click at [437, 279] on link "Download" at bounding box center [446, 280] width 66 height 23
click at [440, 318] on link "Download" at bounding box center [446, 318] width 66 height 23
click at [754, 229] on link "Download" at bounding box center [742, 226] width 66 height 23
click at [746, 279] on link "Download" at bounding box center [742, 280] width 66 height 23
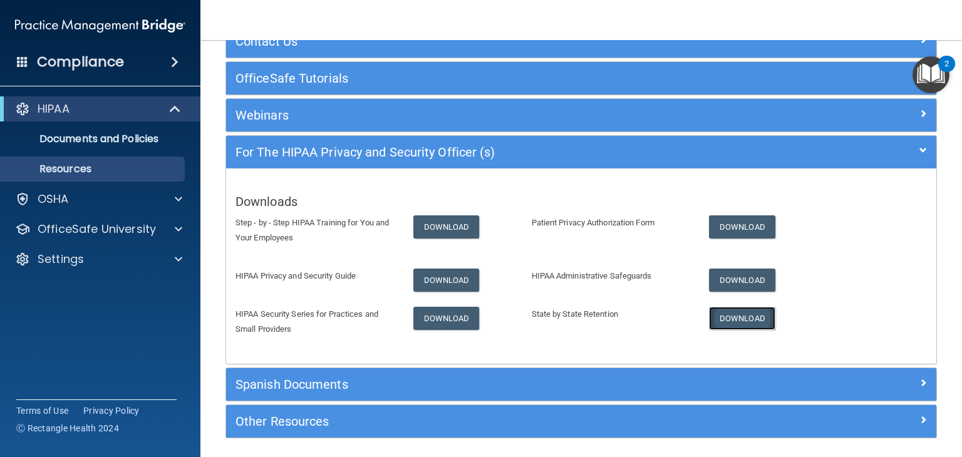
click at [726, 317] on link "Download" at bounding box center [742, 318] width 66 height 23
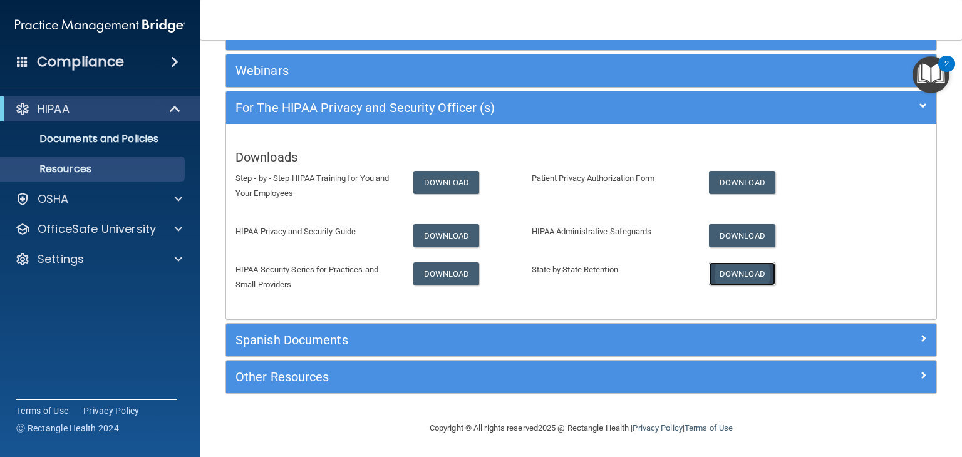
scroll to position [133, 0]
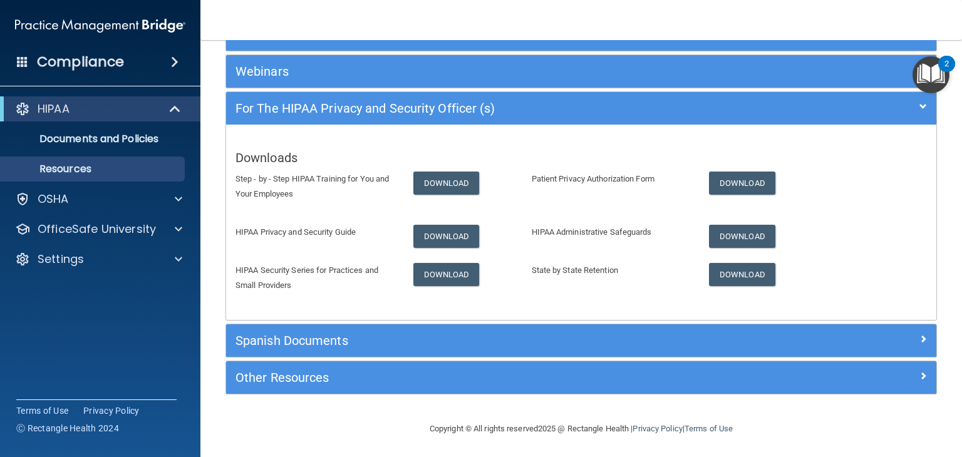
click at [936, 83] on img "Open Resource Center, 2 new notifications" at bounding box center [930, 74] width 37 height 37
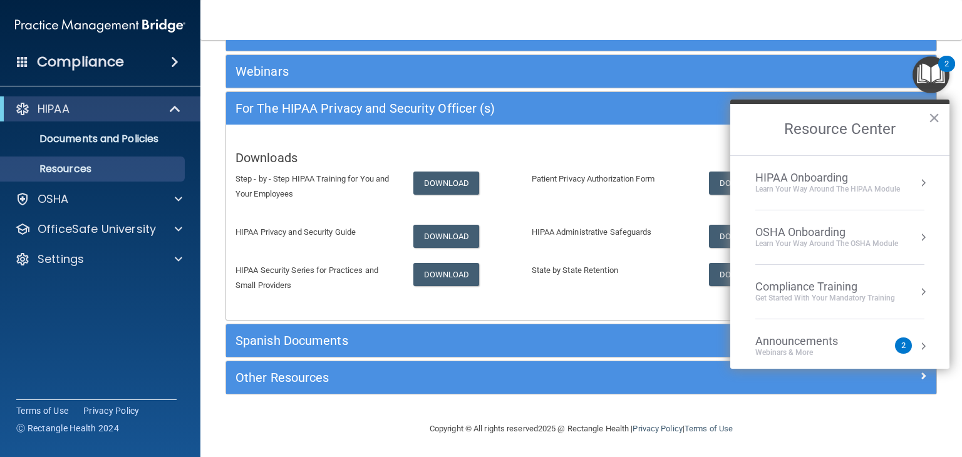
click at [883, 186] on div "Learn Your Way around the HIPAA module" at bounding box center [827, 189] width 145 height 11
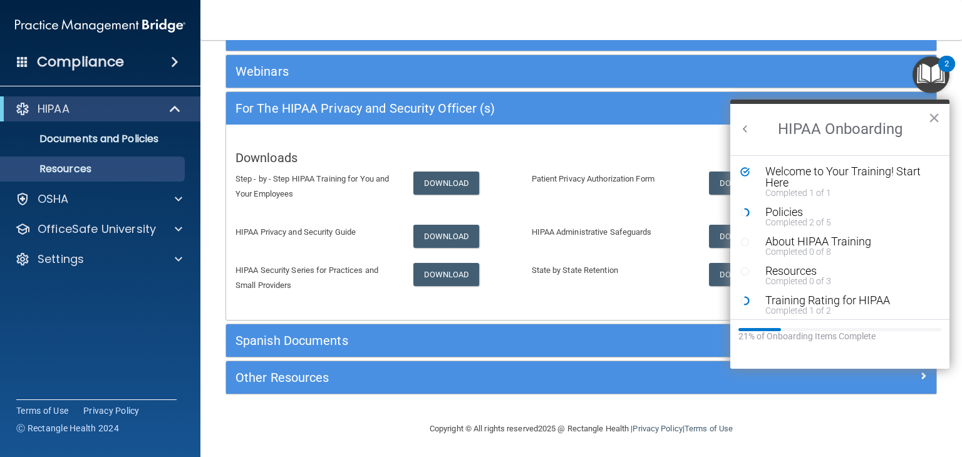
scroll to position [0, 0]
click at [839, 414] on footer "Copyright © All rights reserved 2025 @ Rectangle Health | Privacy Policy | Term…" at bounding box center [580, 428] width 711 height 38
click at [934, 121] on button "×" at bounding box center [934, 118] width 12 height 20
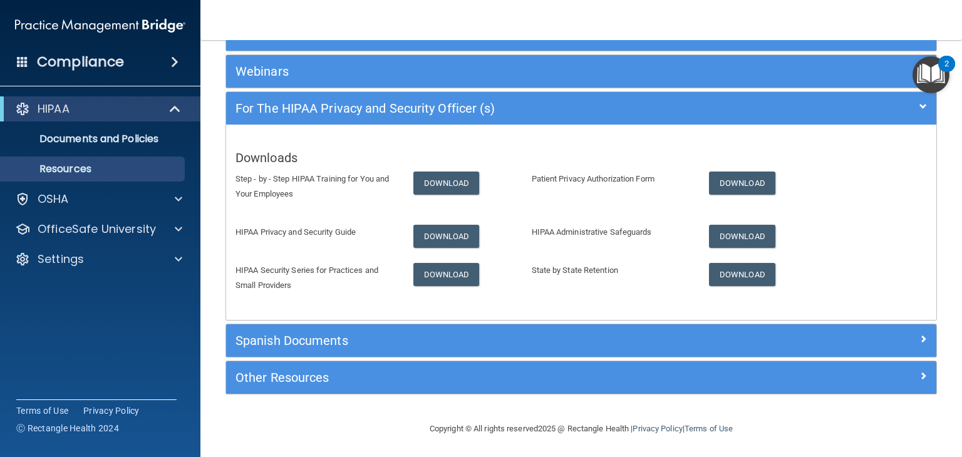
click at [81, 64] on h4 "Compliance" at bounding box center [80, 62] width 87 height 18
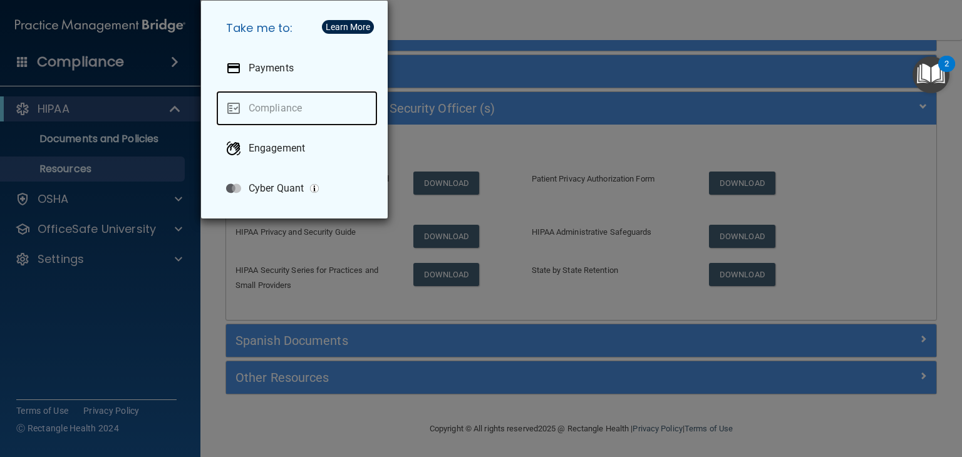
click at [267, 113] on link "Compliance" at bounding box center [297, 108] width 162 height 35
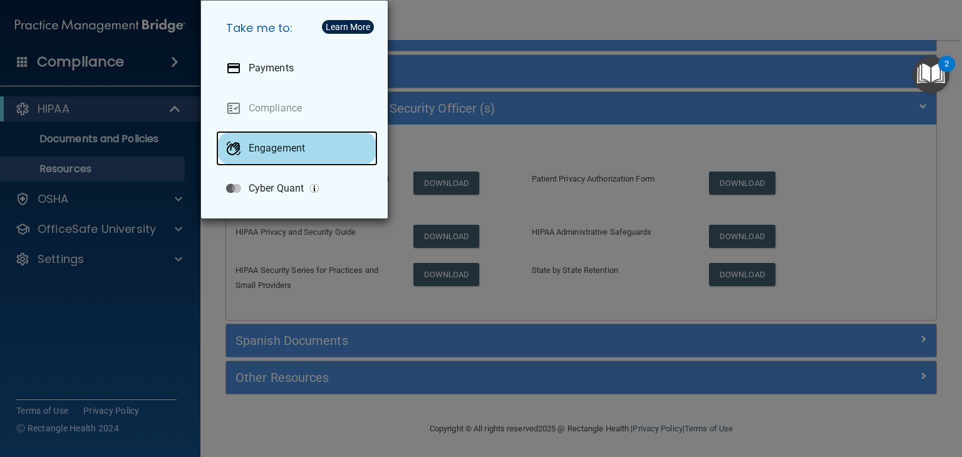
click at [270, 150] on p "Engagement" at bounding box center [277, 148] width 56 height 13
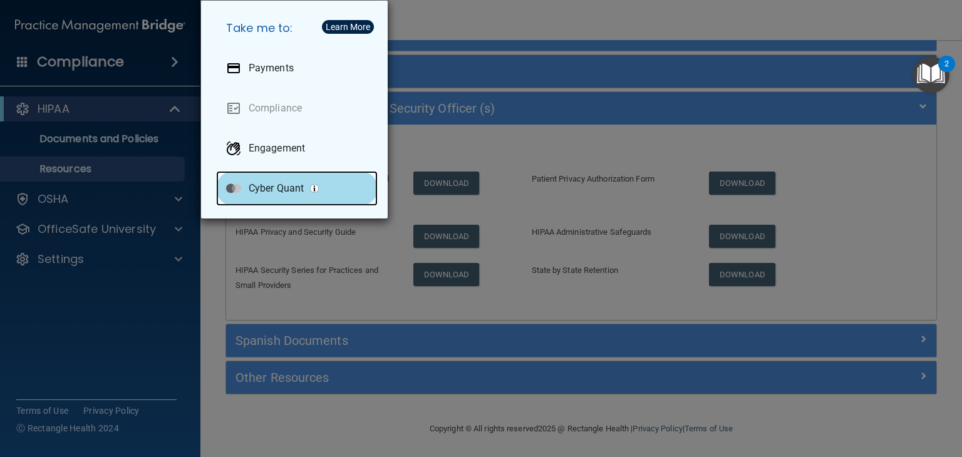
click at [282, 195] on div "Cyber Quant" at bounding box center [297, 188] width 162 height 35
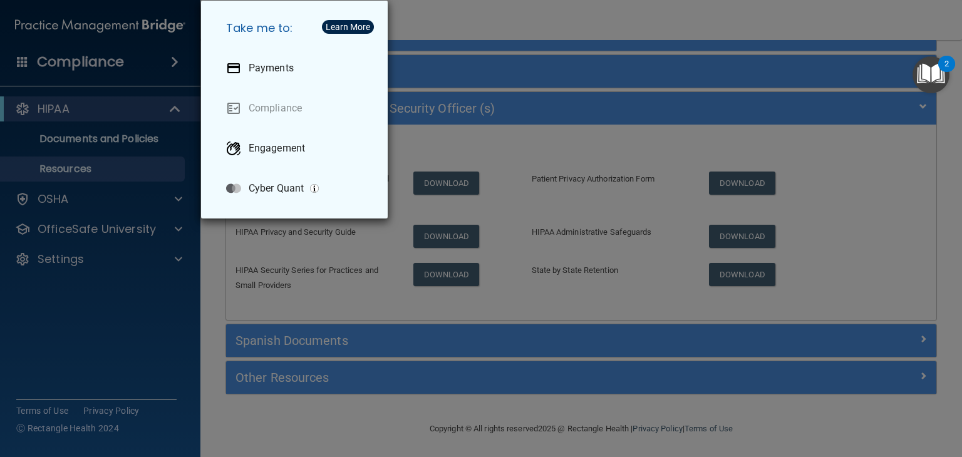
click at [113, 118] on div "Take me to: Payments Compliance Engagement Cyber Quant" at bounding box center [481, 228] width 962 height 457
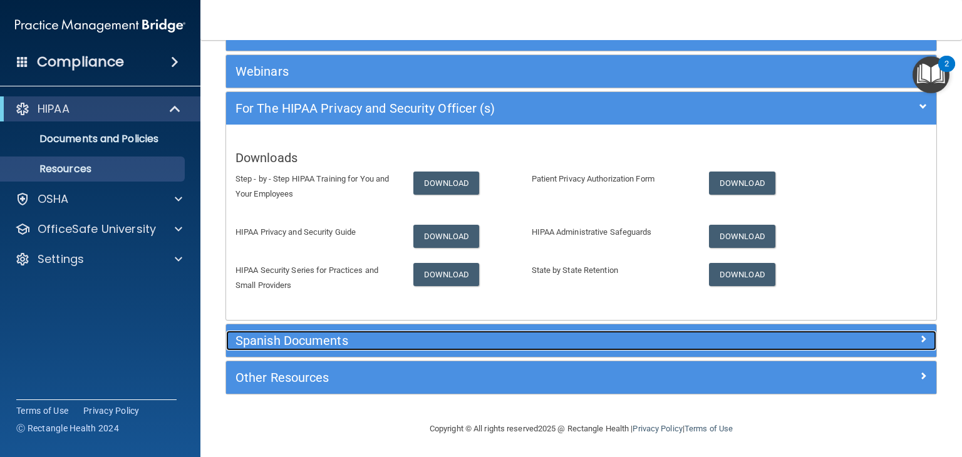
click at [265, 346] on h5 "Spanish Documents" at bounding box center [492, 341] width 514 height 14
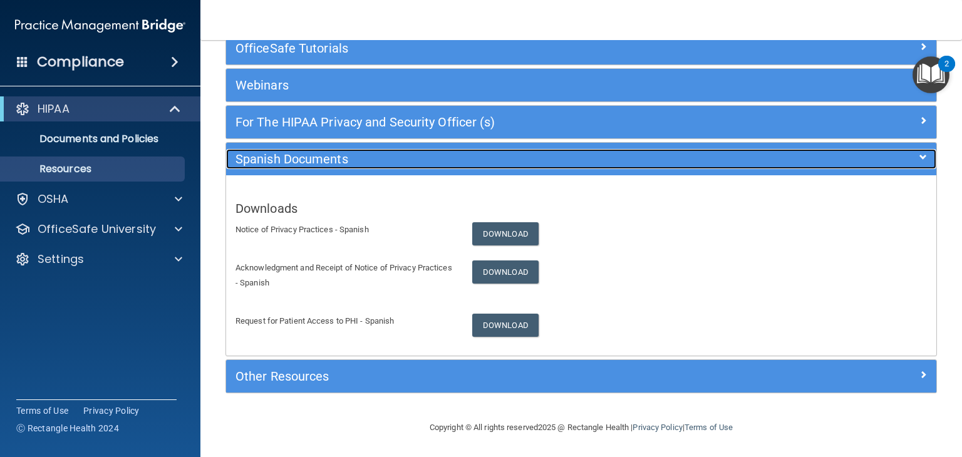
scroll to position [118, 0]
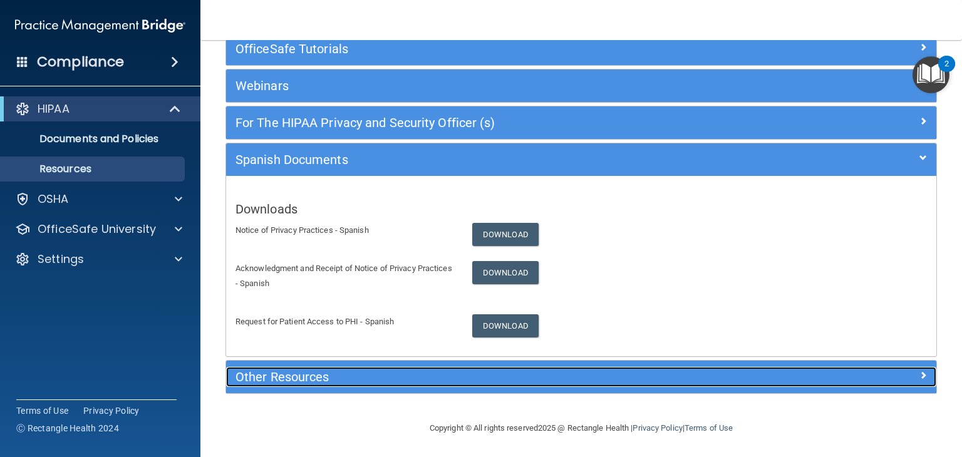
click at [406, 370] on h5 "Other Resources" at bounding box center [492, 377] width 514 height 14
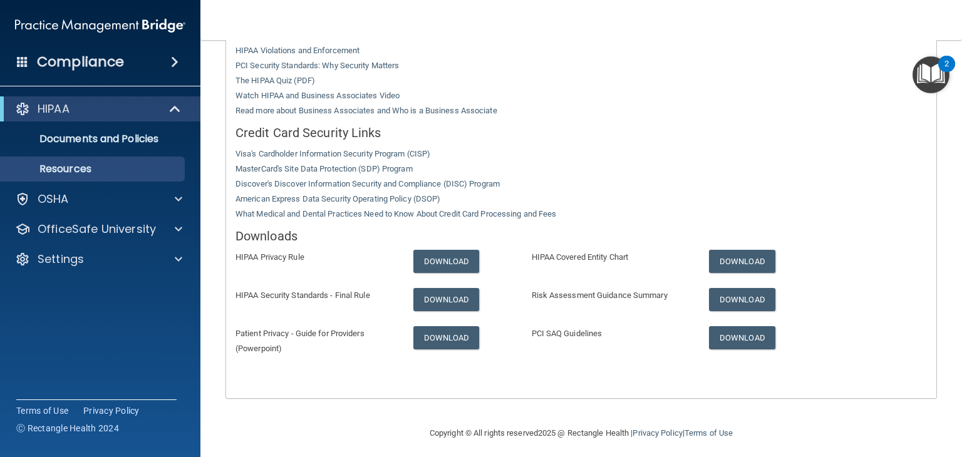
scroll to position [340, 0]
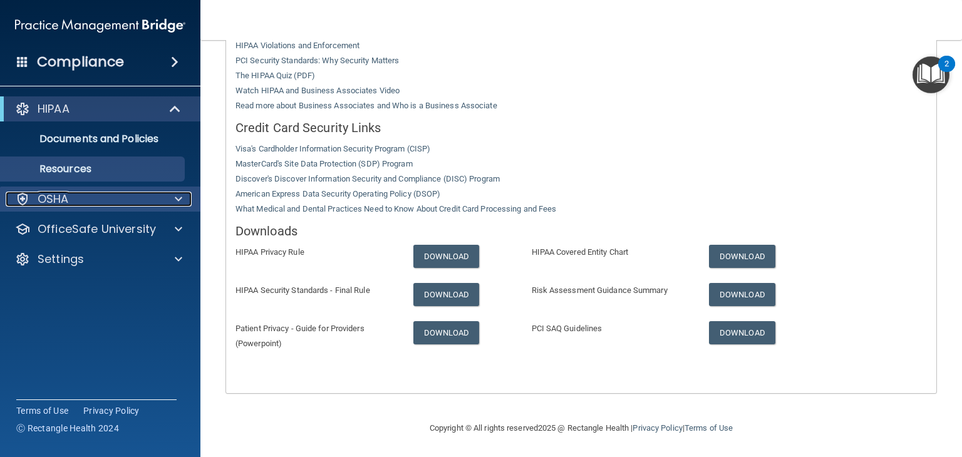
click at [68, 205] on p "OSHA" at bounding box center [53, 199] width 31 height 15
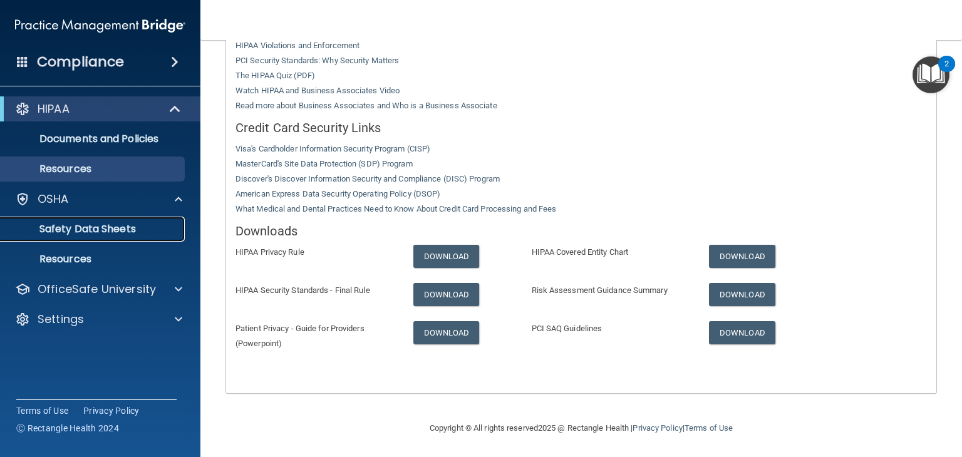
click at [99, 230] on p "Safety Data Sheets" at bounding box center [93, 229] width 171 height 13
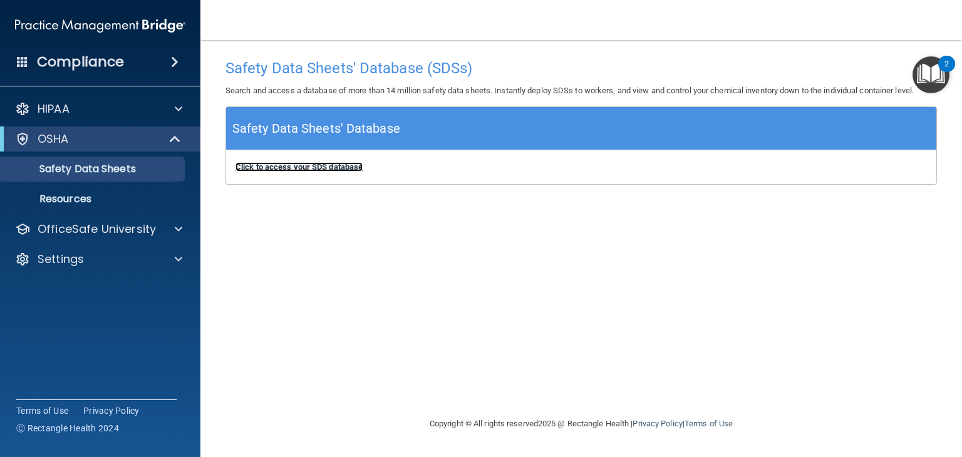
click at [336, 170] on b "Click to access your SDS database" at bounding box center [298, 166] width 127 height 9
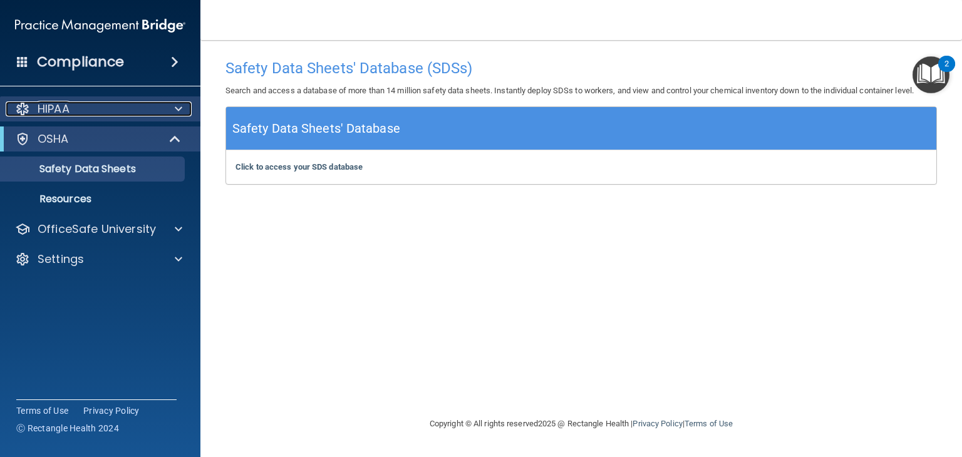
click at [71, 105] on div "HIPAA" at bounding box center [83, 108] width 155 height 15
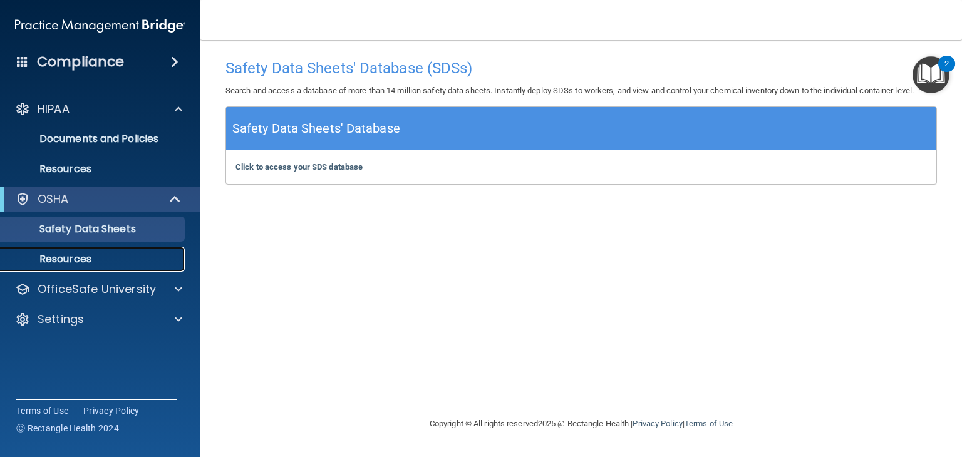
click at [100, 260] on p "Resources" at bounding box center [93, 259] width 171 height 13
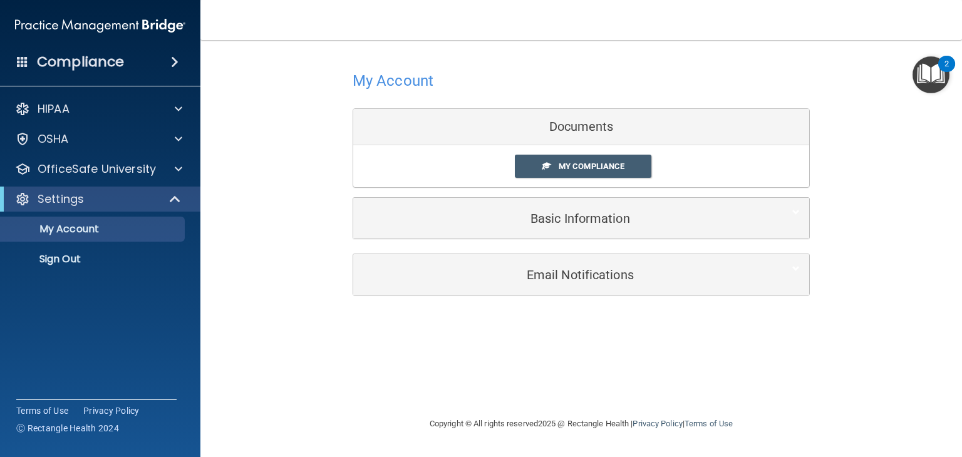
click at [634, 131] on div "Documents" at bounding box center [581, 127] width 456 height 36
click at [611, 125] on div "Documents" at bounding box center [581, 127] width 456 height 36
click at [601, 166] on span "My Compliance" at bounding box center [591, 166] width 66 height 9
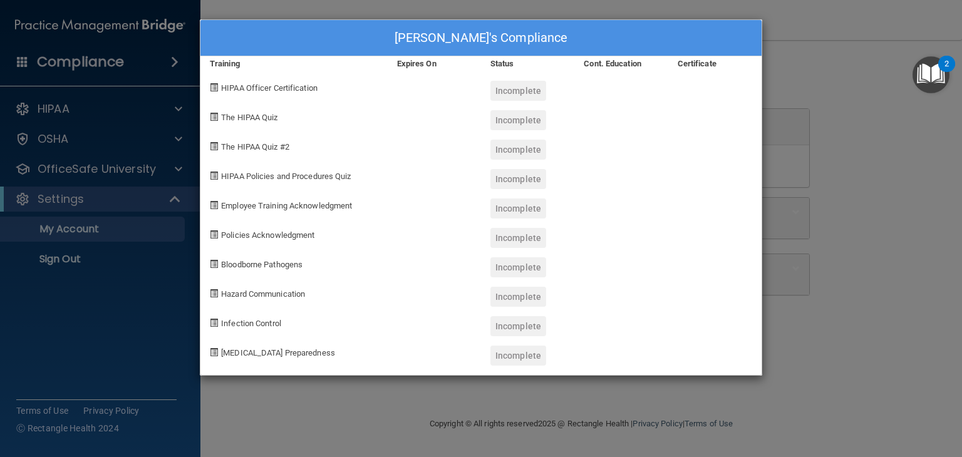
click at [827, 74] on div "Sandra Fleet's Compliance Training Expires On Status Cont. Education Certificat…" at bounding box center [481, 228] width 962 height 457
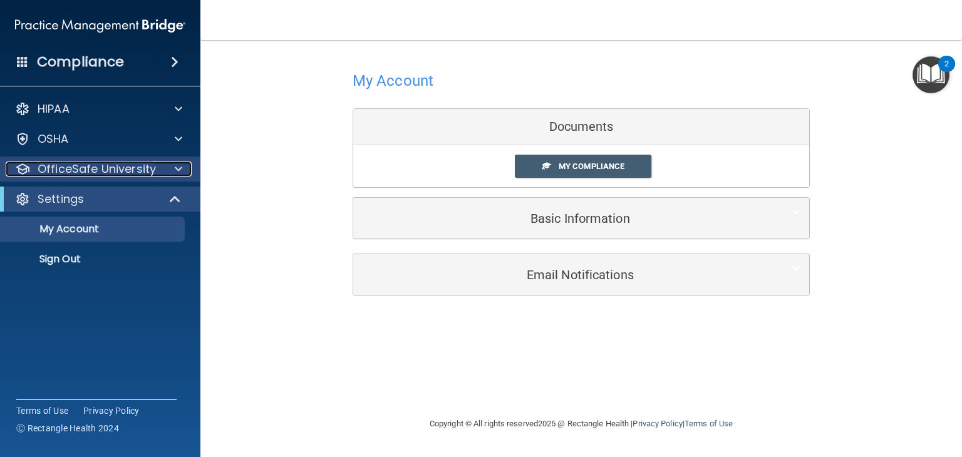
click at [67, 170] on p "OfficeSafe University" at bounding box center [97, 169] width 118 height 15
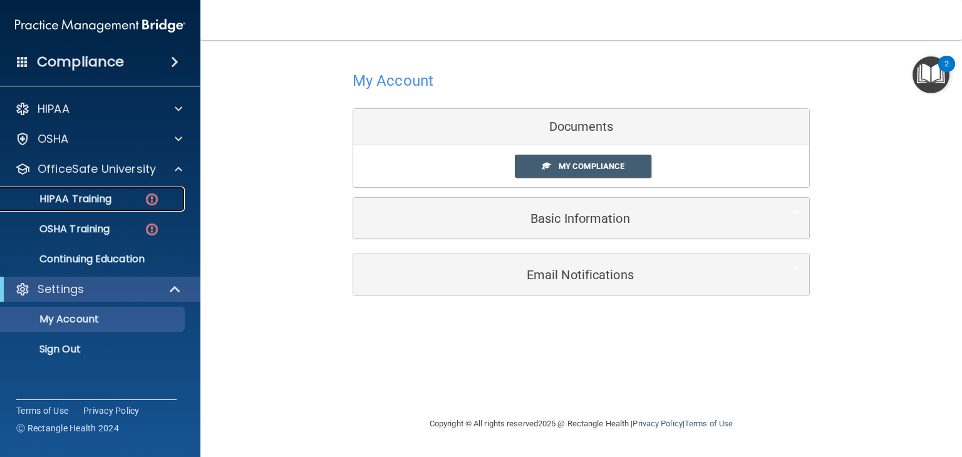
click at [61, 198] on p "HIPAA Training" at bounding box center [59, 199] width 103 height 13
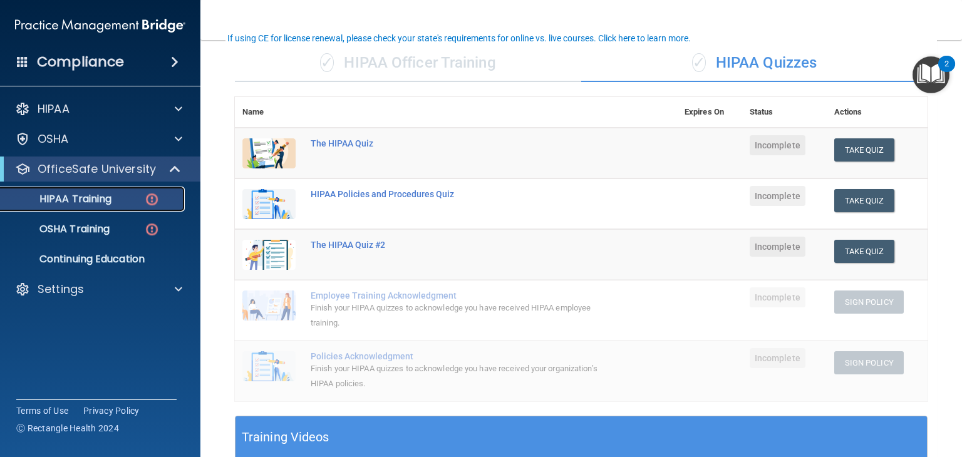
scroll to position [93, 0]
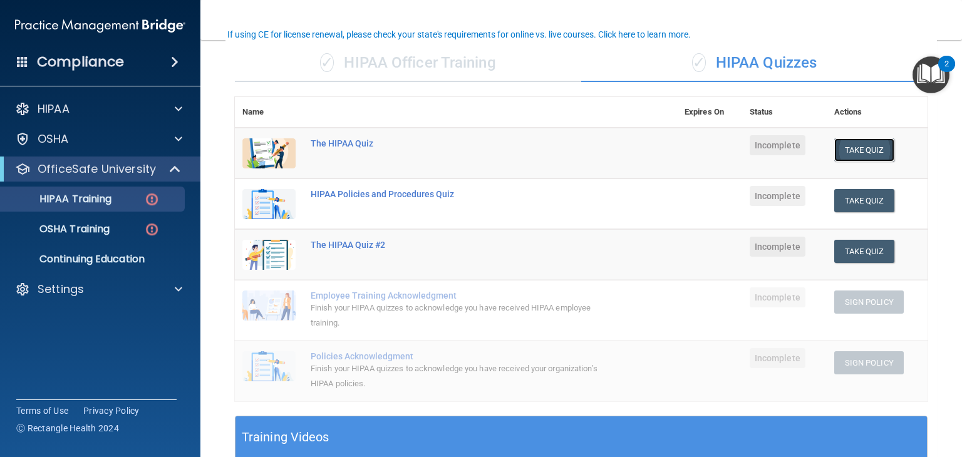
click at [856, 153] on button "Take Quiz" at bounding box center [864, 149] width 60 height 23
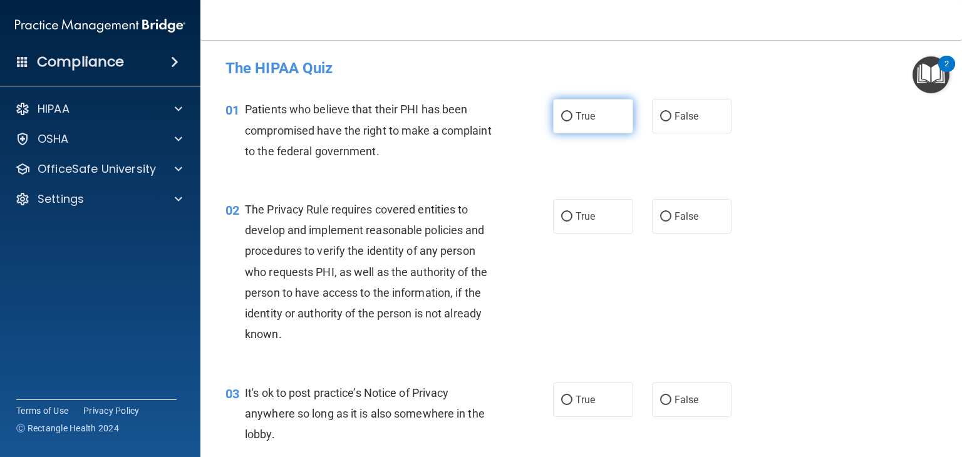
click at [561, 116] on input "True" at bounding box center [566, 116] width 11 height 9
radio input "true"
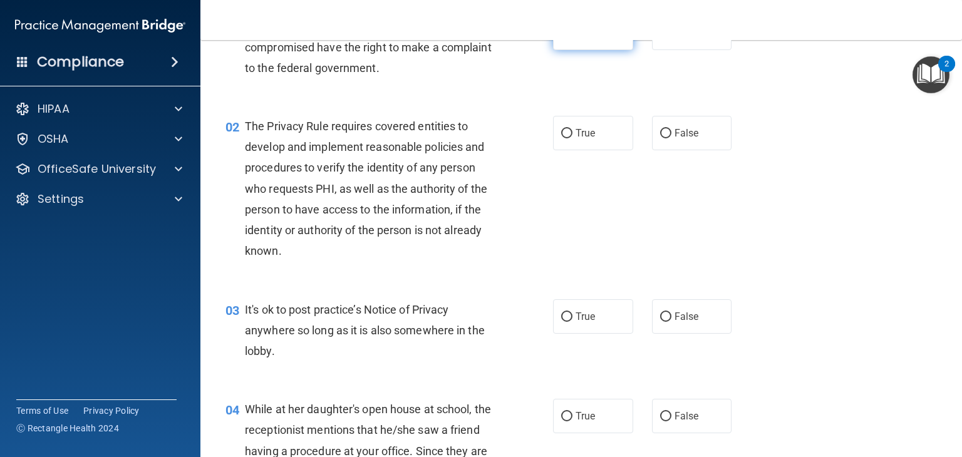
scroll to position [86, 0]
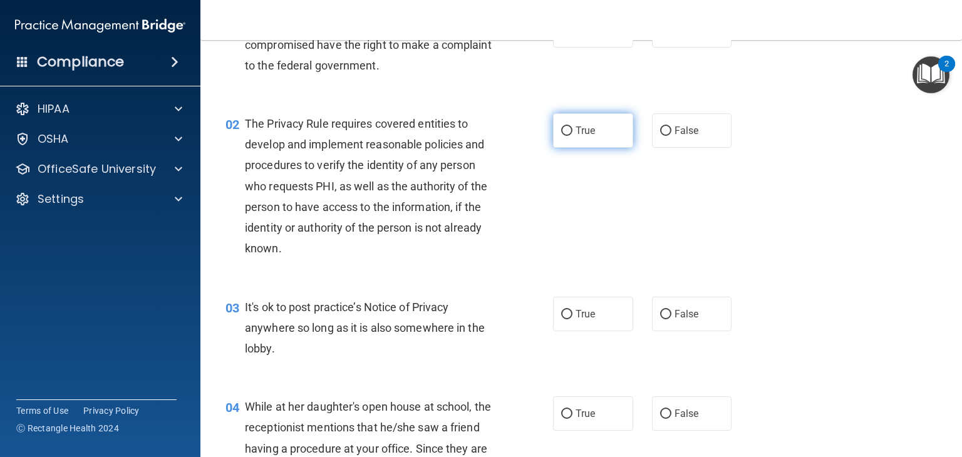
click at [562, 128] on input "True" at bounding box center [566, 130] width 11 height 9
radio input "true"
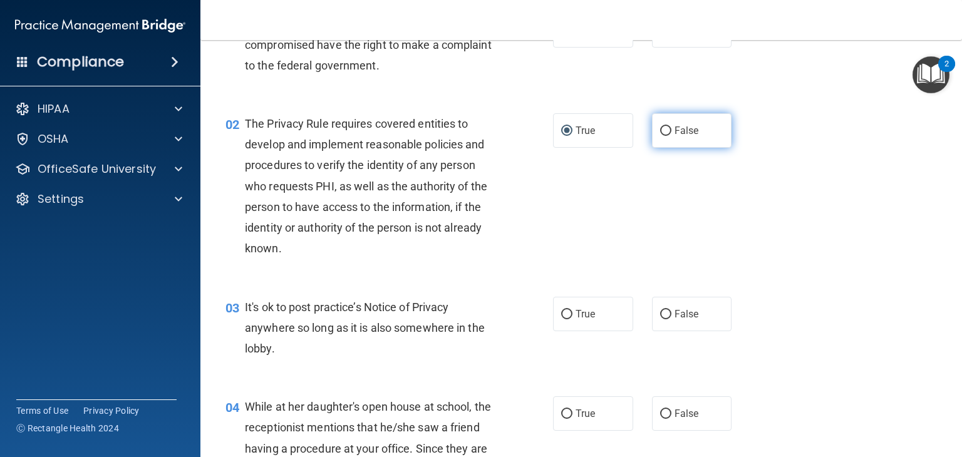
click at [660, 132] on input "False" at bounding box center [665, 130] width 11 height 9
radio input "true"
radio input "false"
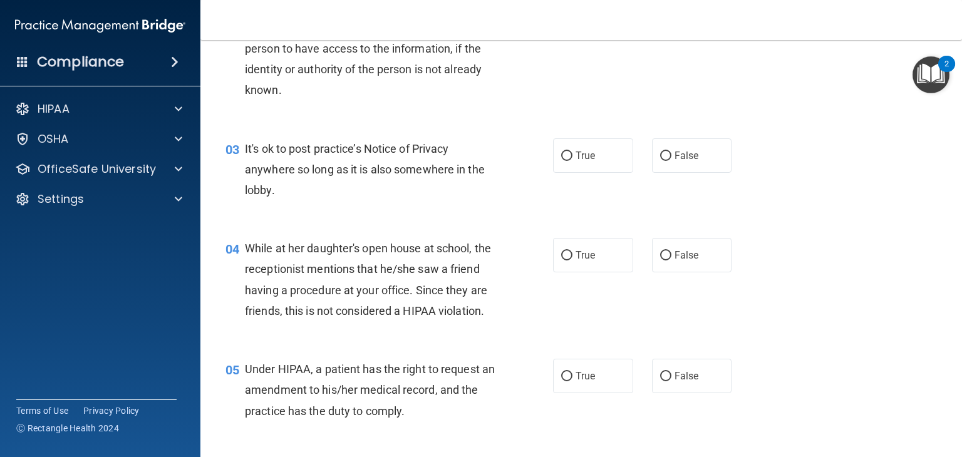
scroll to position [245, 0]
click at [565, 155] on input "True" at bounding box center [566, 155] width 11 height 9
radio input "true"
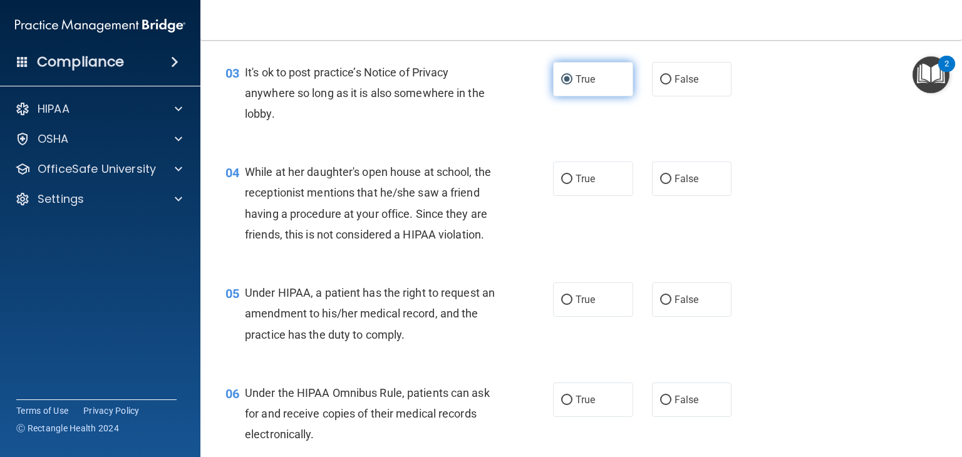
scroll to position [321, 0]
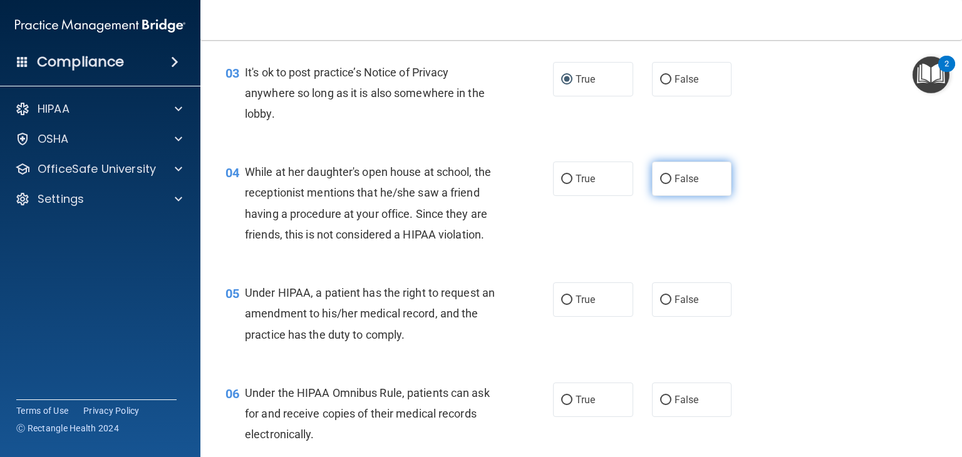
click at [660, 175] on input "False" at bounding box center [665, 179] width 11 height 9
radio input "true"
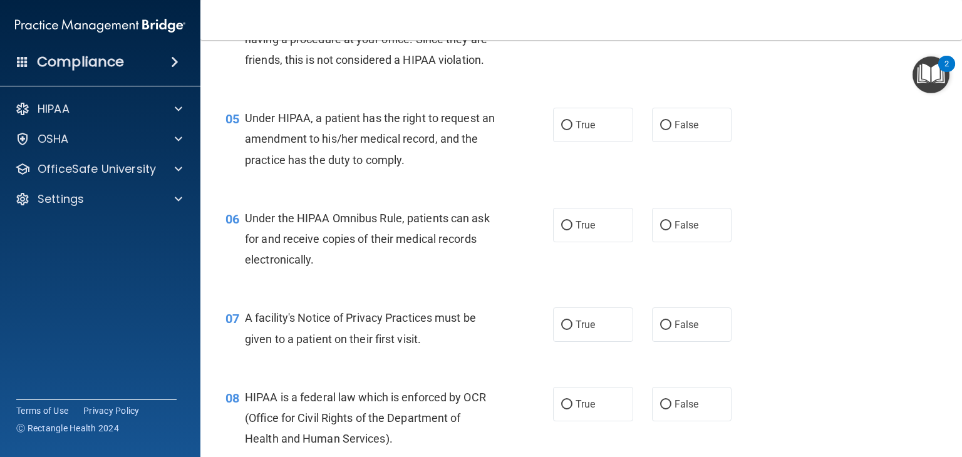
scroll to position [495, 0]
click at [660, 131] on input "False" at bounding box center [665, 125] width 11 height 9
radio input "true"
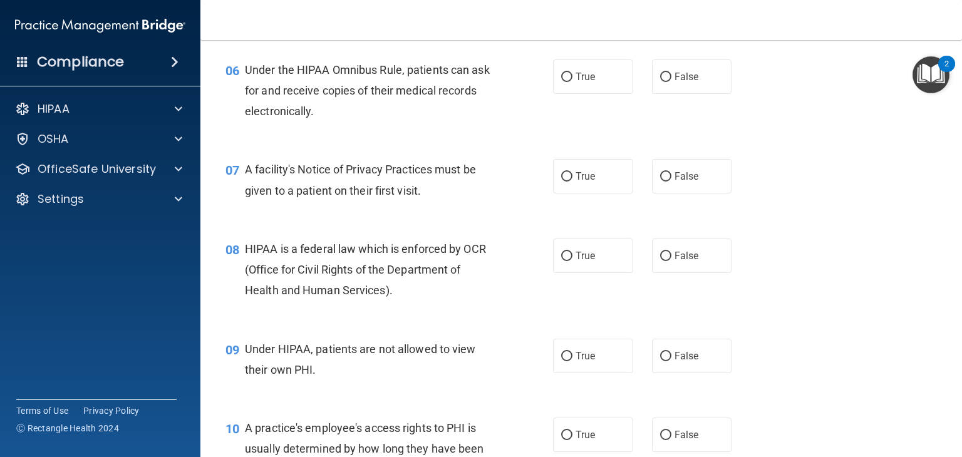
scroll to position [645, 0]
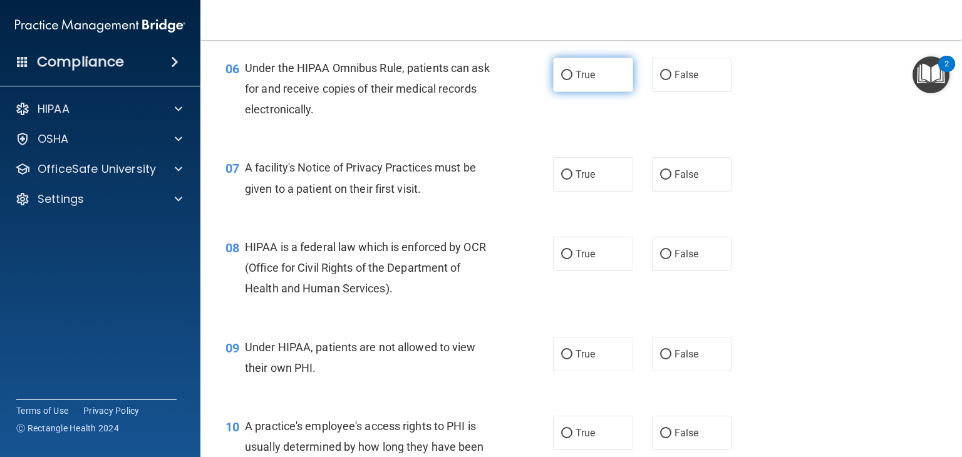
click at [561, 80] on input "True" at bounding box center [566, 75] width 11 height 9
radio input "true"
click at [567, 180] on input "True" at bounding box center [566, 174] width 11 height 9
radio input "true"
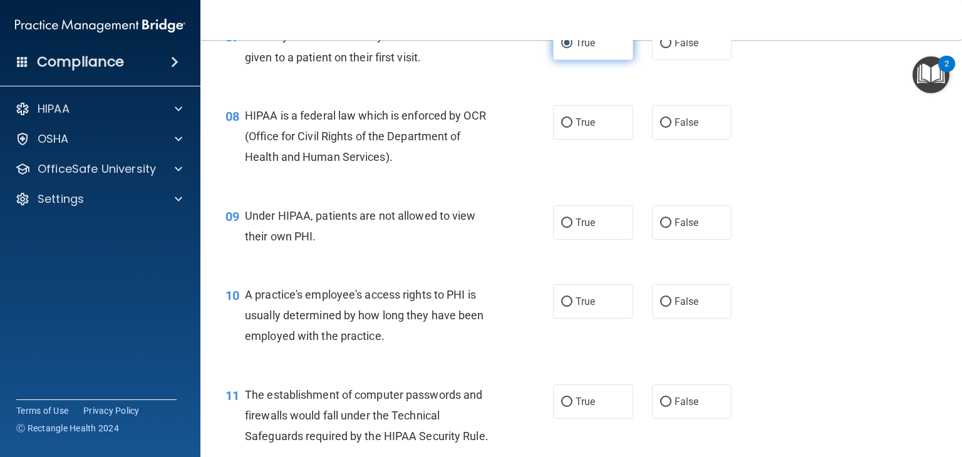
scroll to position [781, 0]
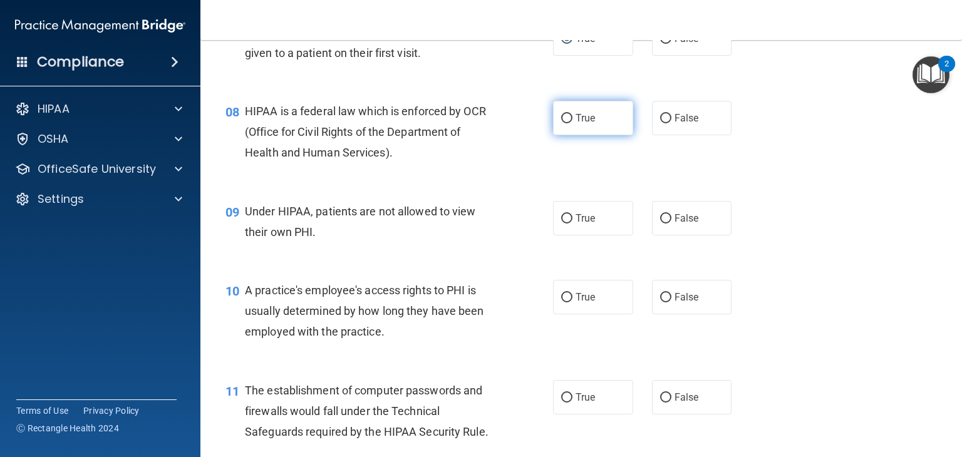
click at [563, 123] on input "True" at bounding box center [566, 118] width 11 height 9
radio input "true"
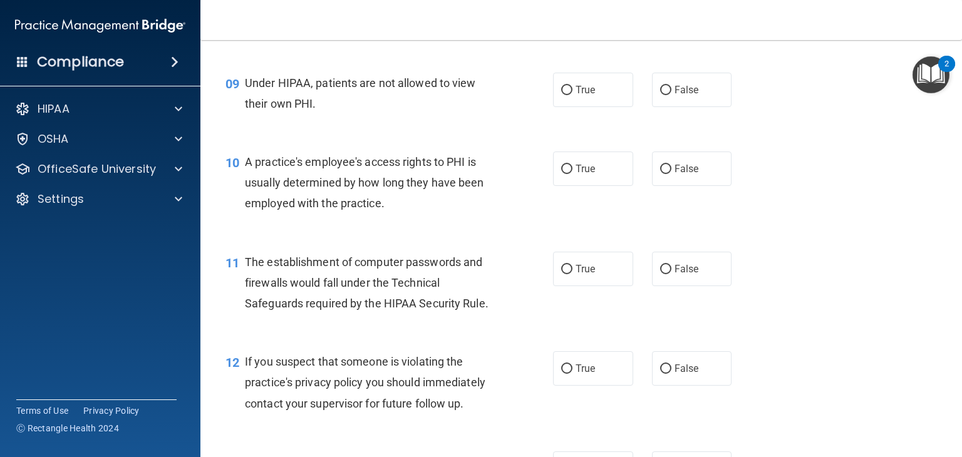
scroll to position [912, 0]
click at [662, 93] on input "False" at bounding box center [665, 88] width 11 height 9
radio input "true"
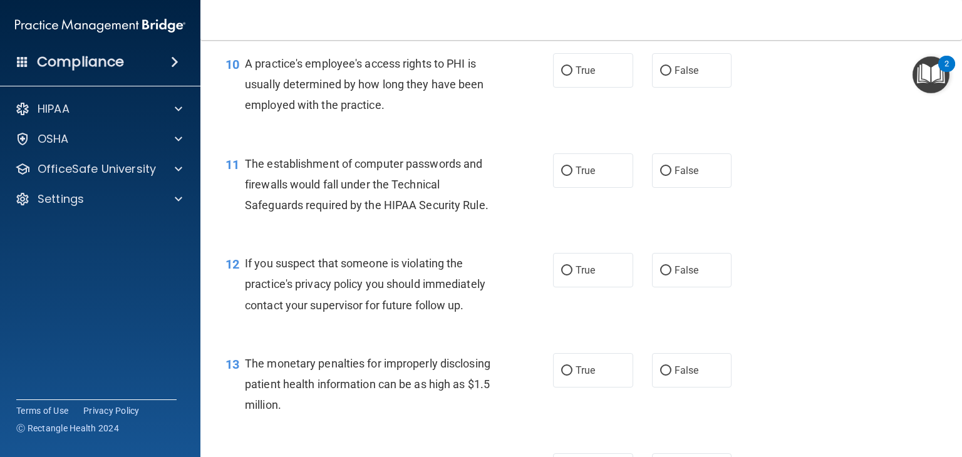
scroll to position [1014, 0]
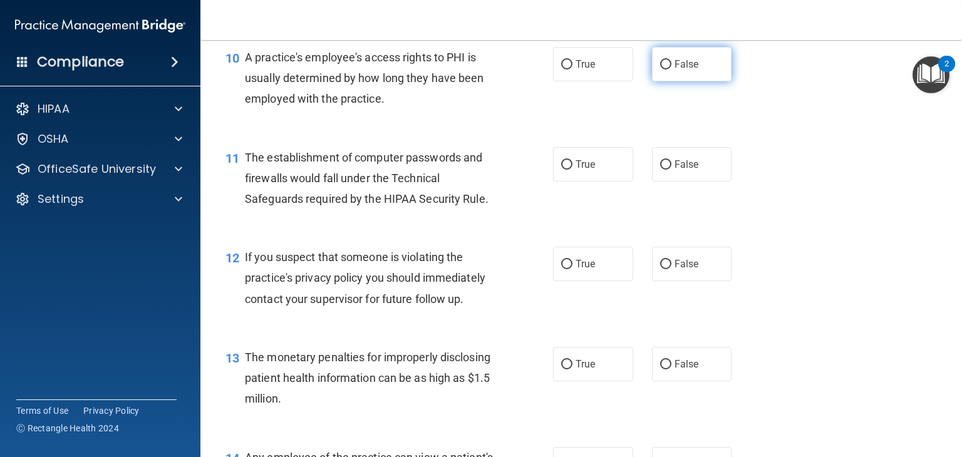
click at [656, 78] on label "False" at bounding box center [692, 64] width 80 height 34
click at [660, 69] on input "False" at bounding box center [665, 64] width 11 height 9
radio input "true"
click at [564, 170] on input "True" at bounding box center [566, 164] width 11 height 9
radio input "true"
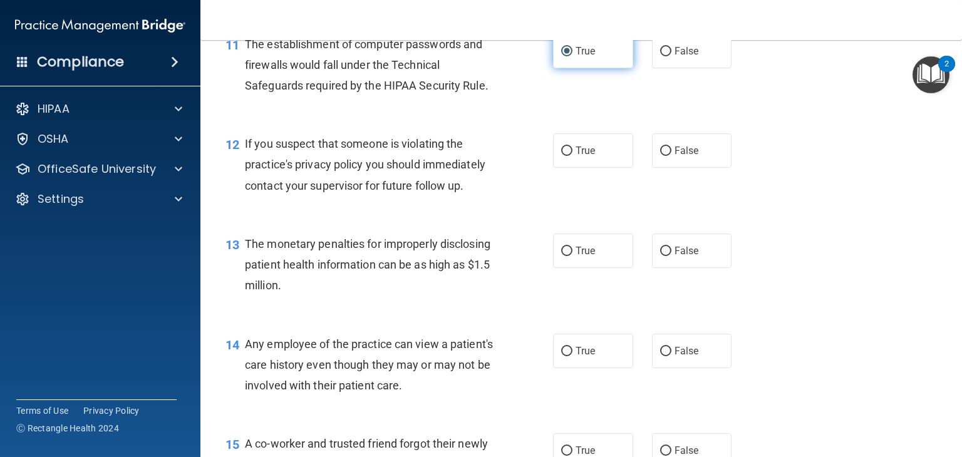
scroll to position [1138, 0]
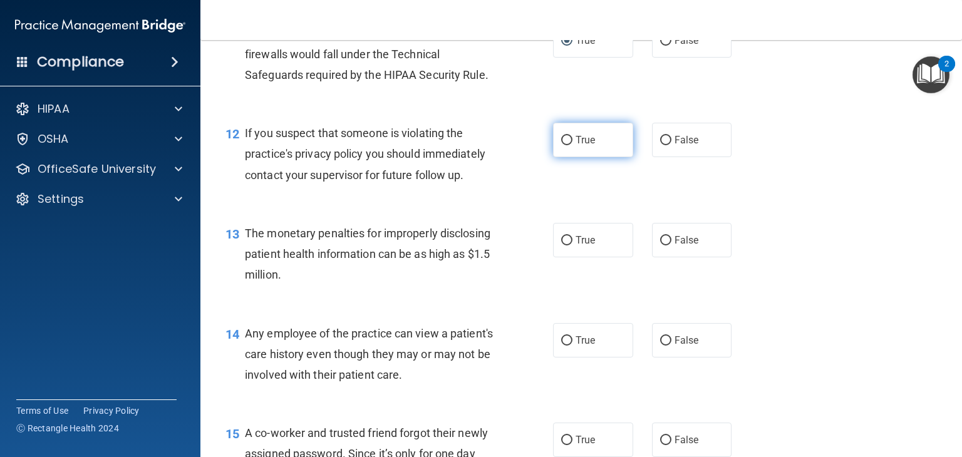
click at [562, 145] on input "True" at bounding box center [566, 140] width 11 height 9
radio input "true"
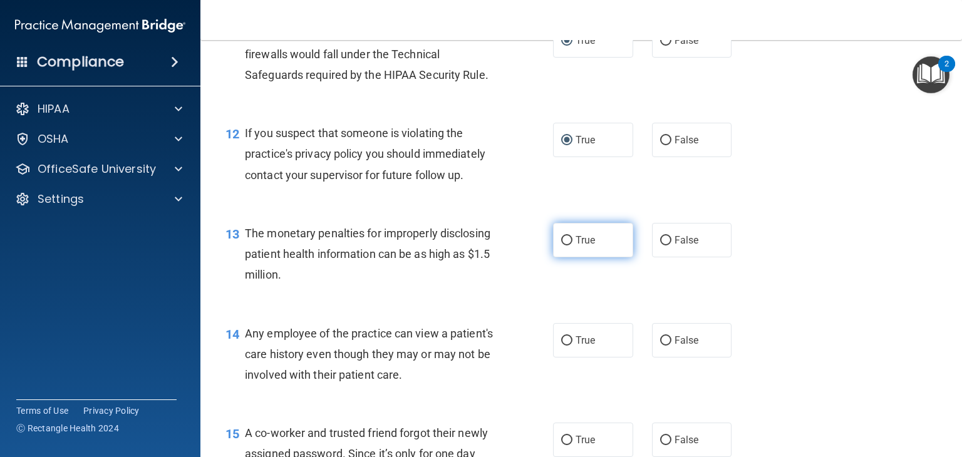
click at [578, 246] on span "True" at bounding box center [584, 240] width 19 height 12
click at [572, 245] on input "True" at bounding box center [566, 240] width 11 height 9
radio input "true"
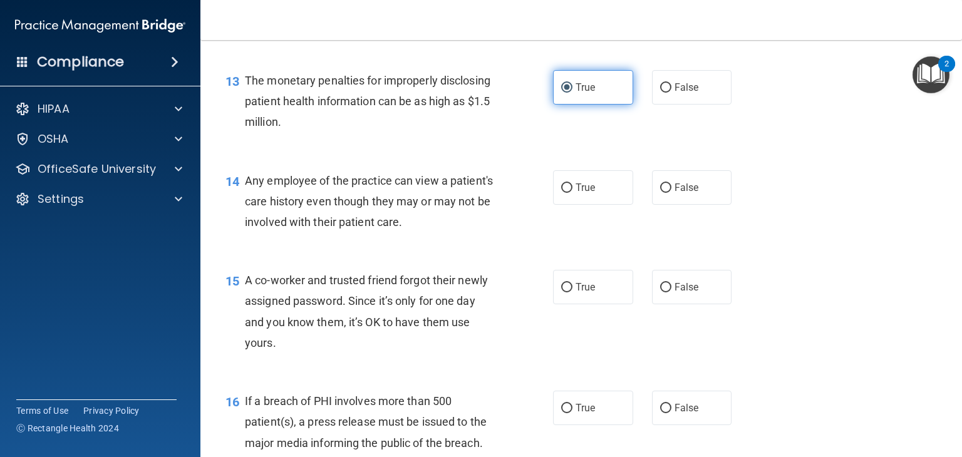
scroll to position [1306, 0]
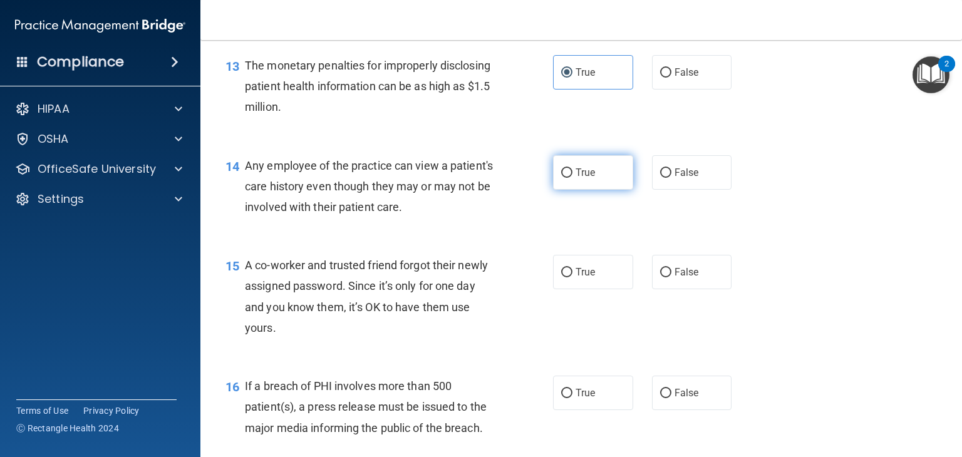
click at [581, 178] on span "True" at bounding box center [584, 173] width 19 height 12
click at [572, 178] on input "True" at bounding box center [566, 172] width 11 height 9
radio input "true"
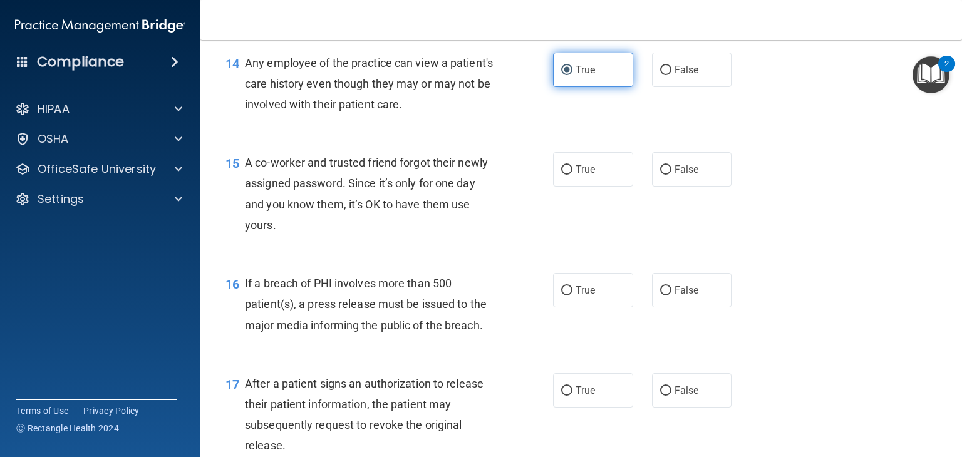
scroll to position [1429, 0]
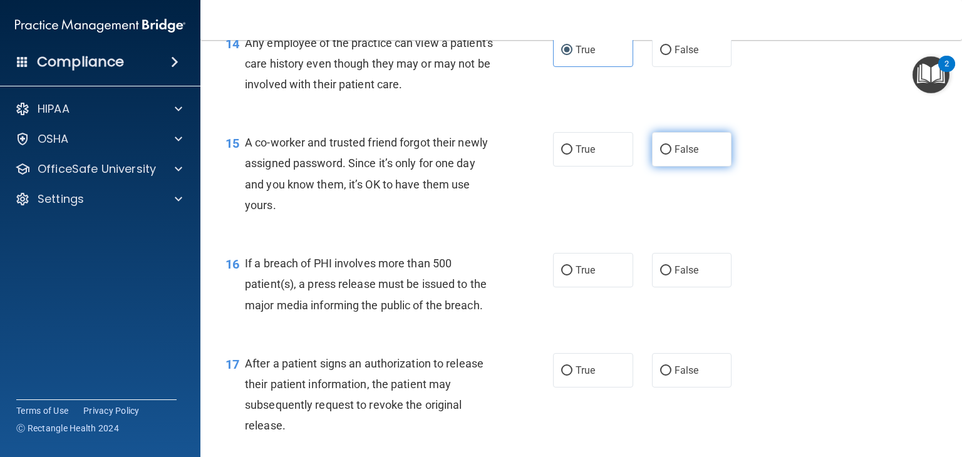
click at [664, 155] on input "False" at bounding box center [665, 149] width 11 height 9
radio input "true"
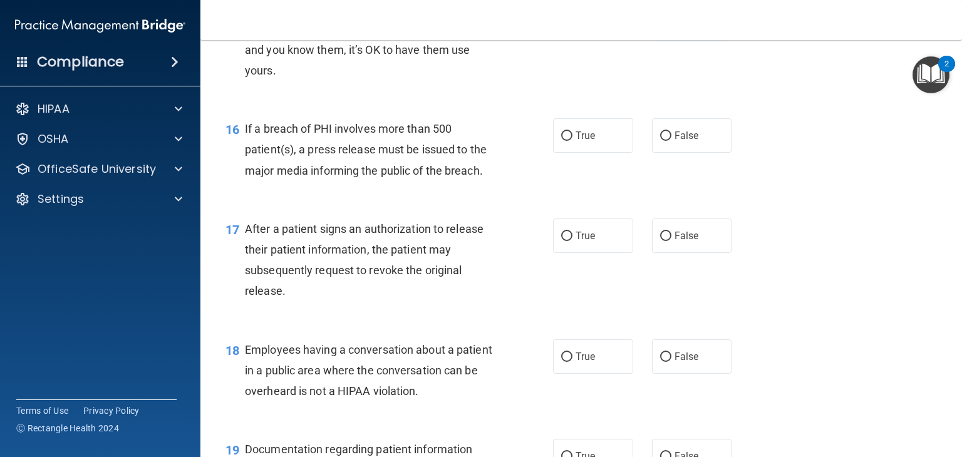
scroll to position [1595, 0]
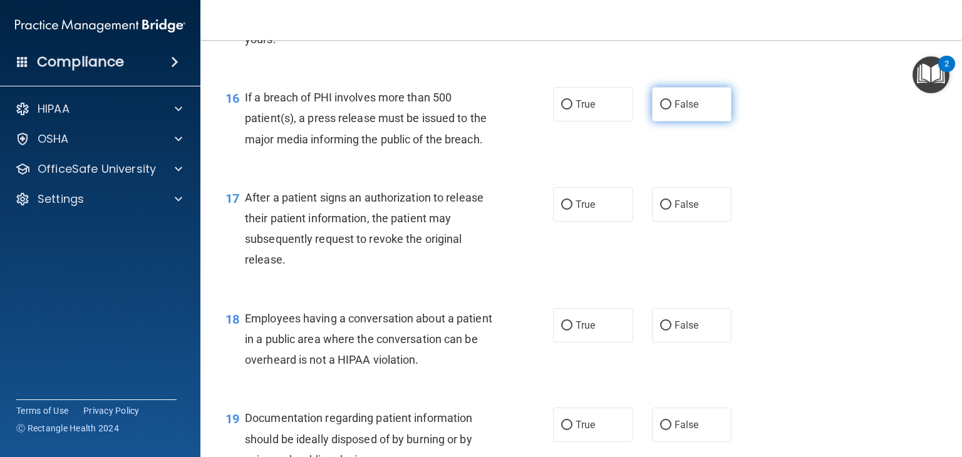
click at [676, 121] on label "False" at bounding box center [692, 104] width 80 height 34
click at [671, 110] on input "False" at bounding box center [665, 104] width 11 height 9
radio input "true"
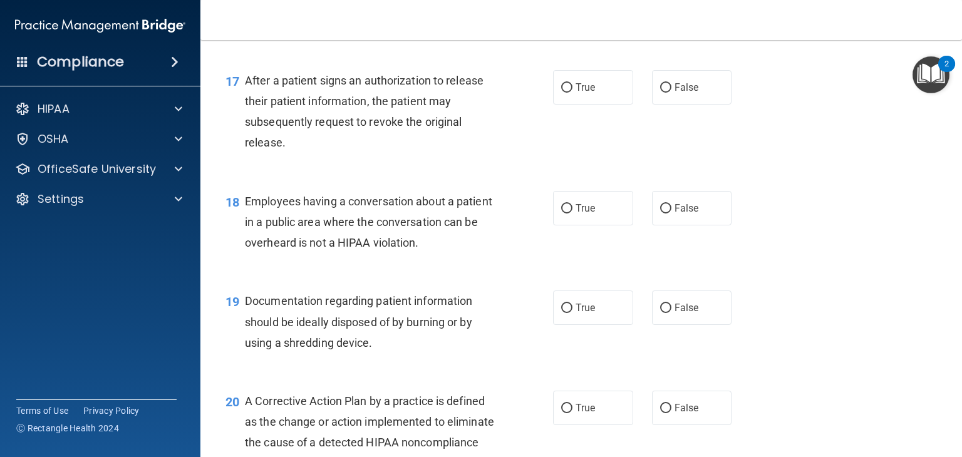
scroll to position [1712, 0]
click at [583, 93] on span "True" at bounding box center [584, 87] width 19 height 12
click at [572, 92] on input "True" at bounding box center [566, 87] width 11 height 9
radio input "true"
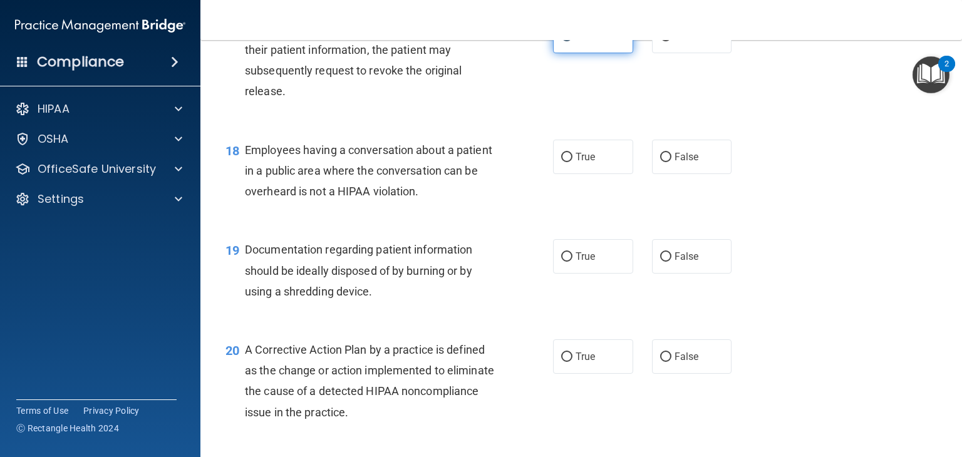
scroll to position [1808, 0]
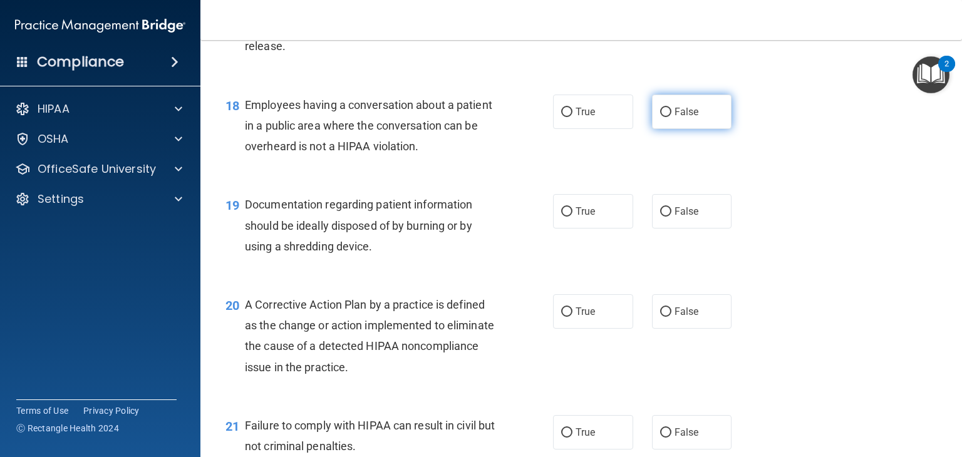
click at [664, 117] on input "False" at bounding box center [665, 112] width 11 height 9
radio input "true"
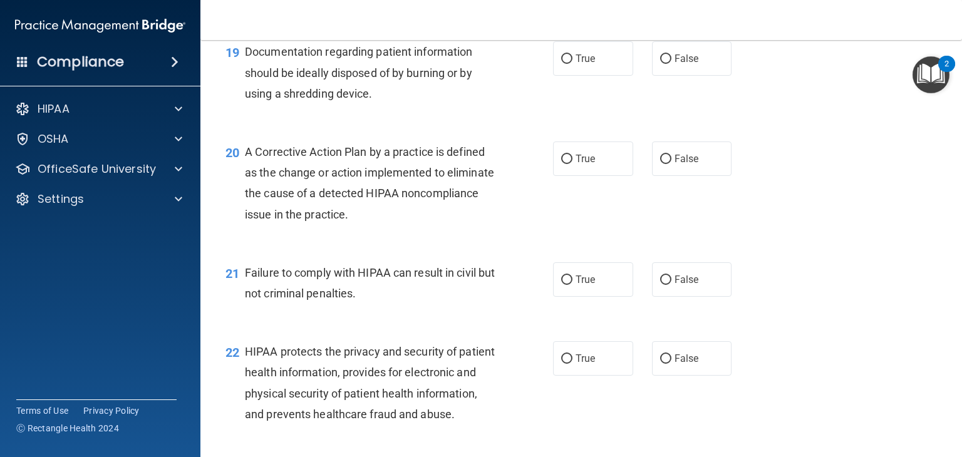
scroll to position [1961, 0]
click at [583, 64] on span "True" at bounding box center [584, 59] width 19 height 12
click at [572, 64] on input "True" at bounding box center [566, 58] width 11 height 9
radio input "true"
click at [664, 164] on input "False" at bounding box center [665, 159] width 11 height 9
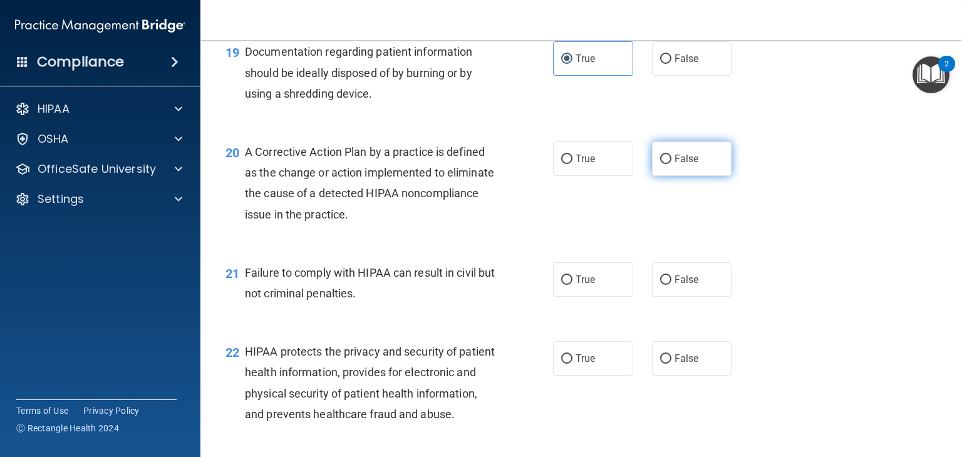
radio input "true"
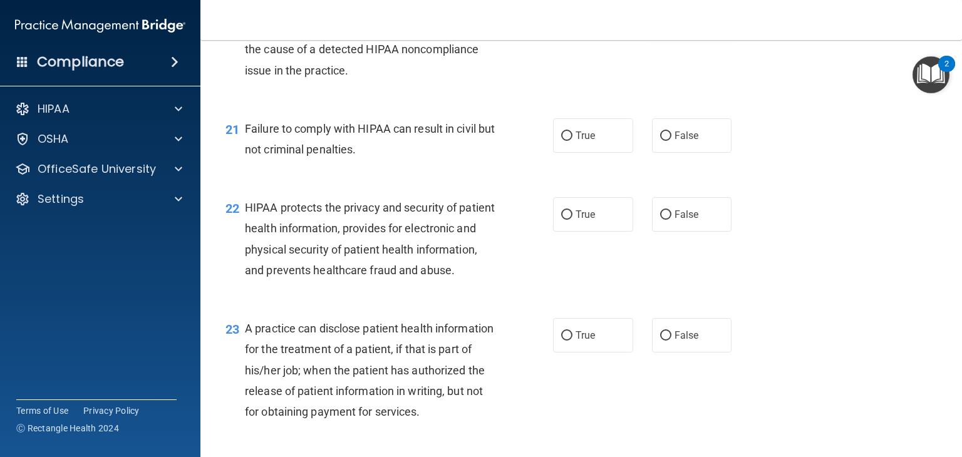
scroll to position [2105, 0]
click at [696, 152] on label "False" at bounding box center [692, 135] width 80 height 34
click at [671, 140] on input "False" at bounding box center [665, 135] width 11 height 9
radio input "true"
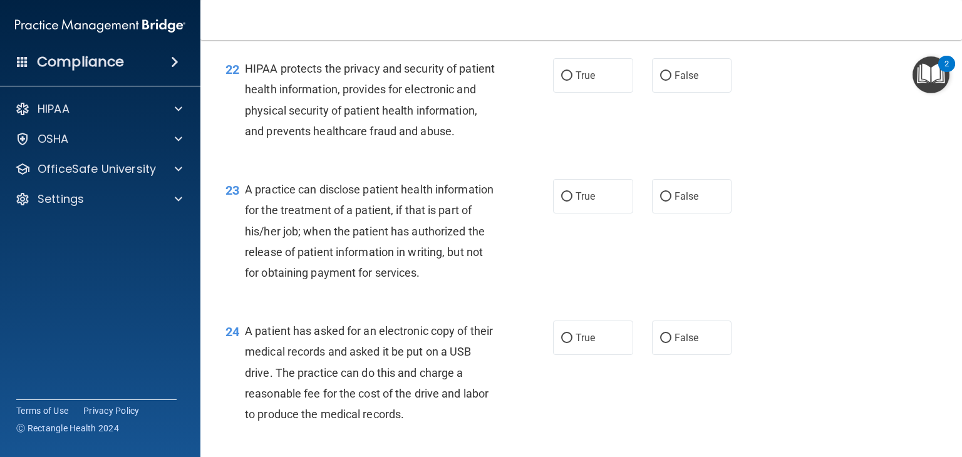
scroll to position [2244, 0]
click at [588, 93] on label "True" at bounding box center [593, 75] width 80 height 34
click at [572, 81] on input "True" at bounding box center [566, 75] width 11 height 9
radio input "true"
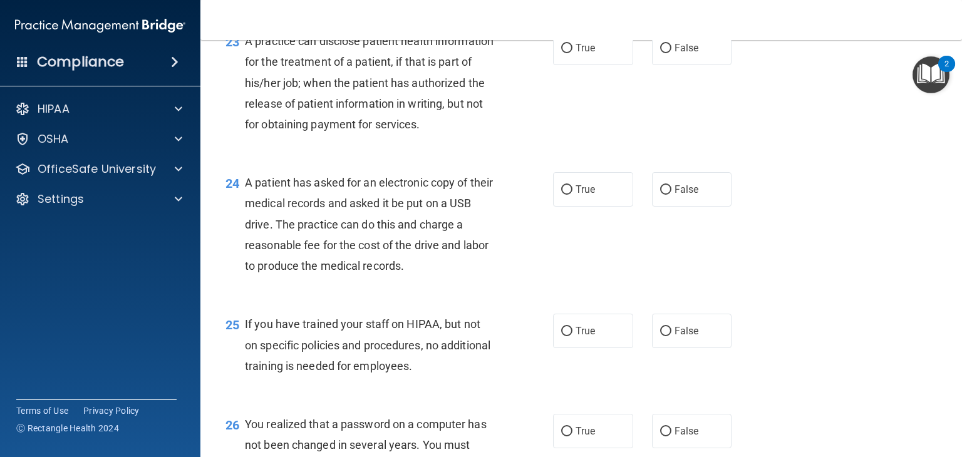
scroll to position [2396, 0]
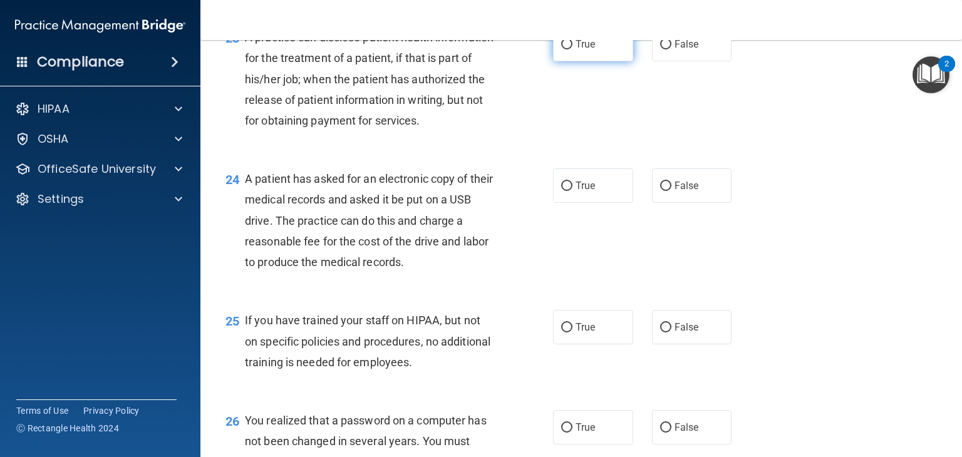
click at [577, 50] on span "True" at bounding box center [584, 44] width 19 height 12
click at [572, 49] on input "True" at bounding box center [566, 44] width 11 height 9
radio input "true"
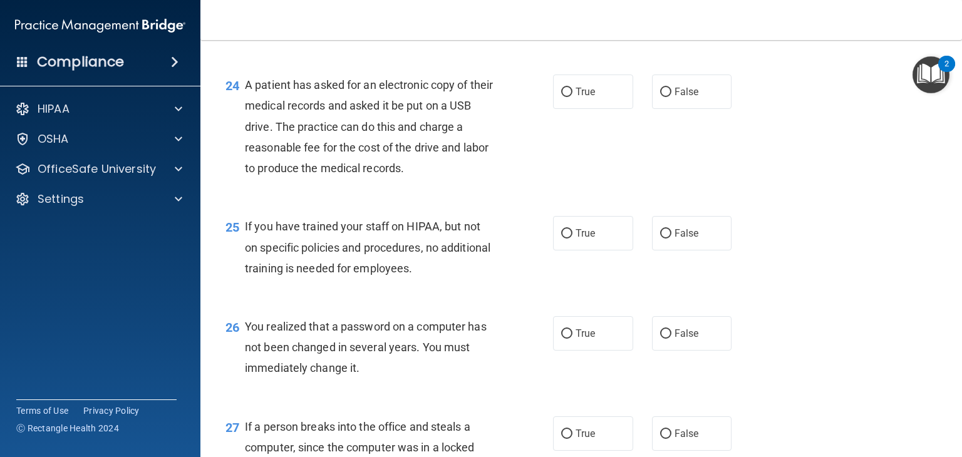
scroll to position [2504, 0]
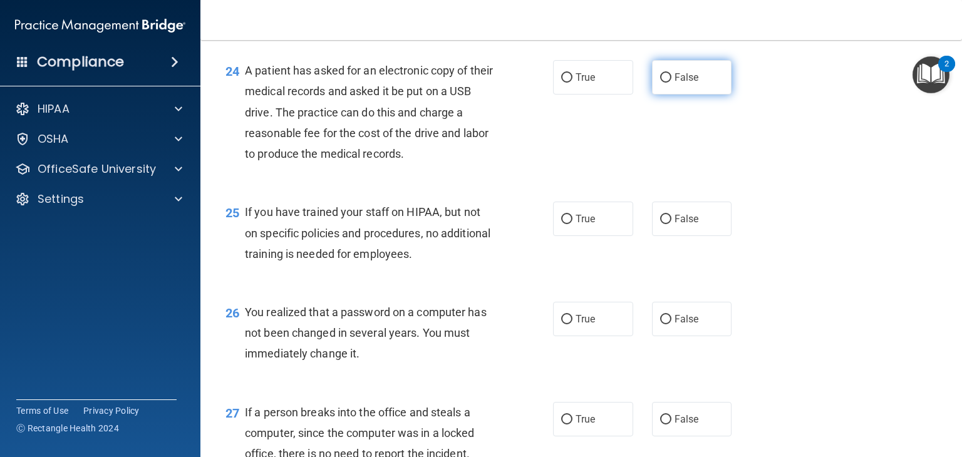
click at [664, 83] on input "False" at bounding box center [665, 77] width 11 height 9
radio input "true"
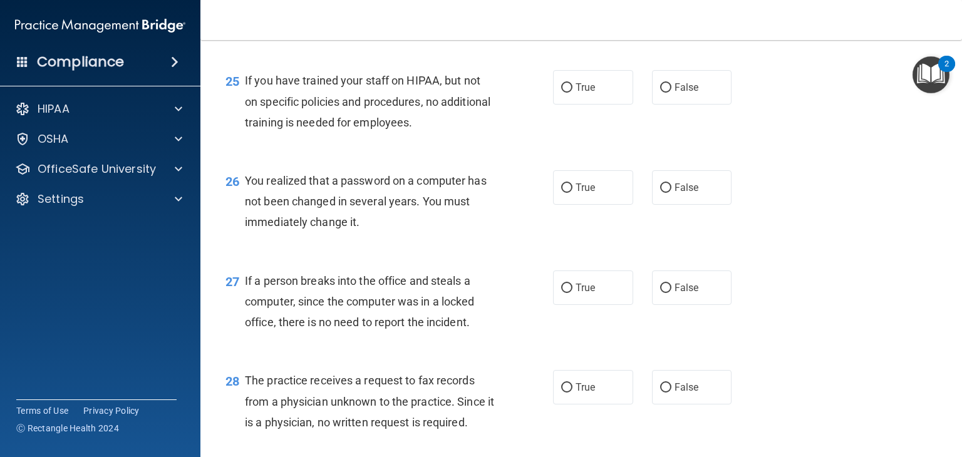
scroll to position [2646, 0]
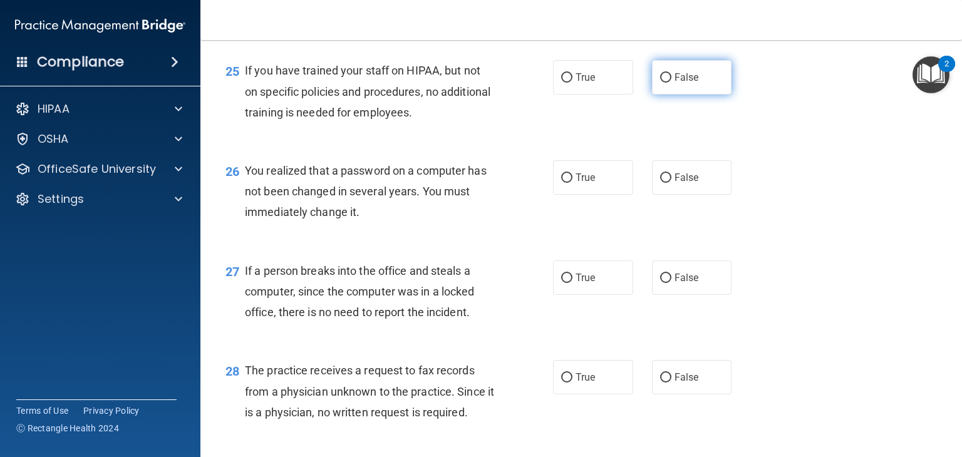
click at [684, 83] on span "False" at bounding box center [686, 77] width 24 height 12
click at [671, 83] on input "False" at bounding box center [665, 77] width 11 height 9
radio input "true"
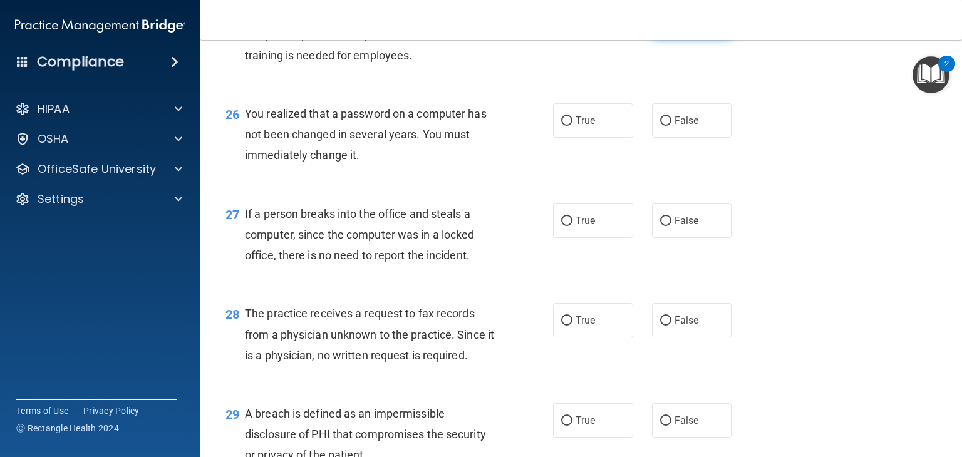
scroll to position [2737, 0]
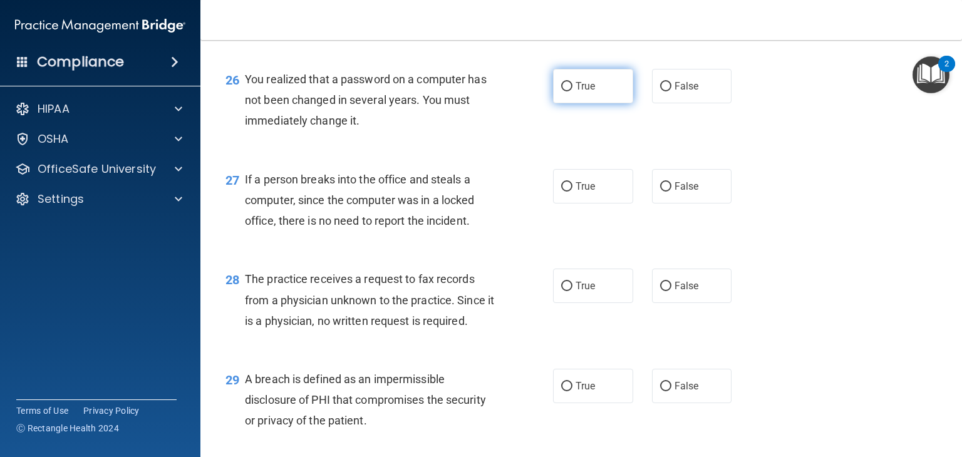
click at [563, 91] on input "True" at bounding box center [566, 86] width 11 height 9
radio input "true"
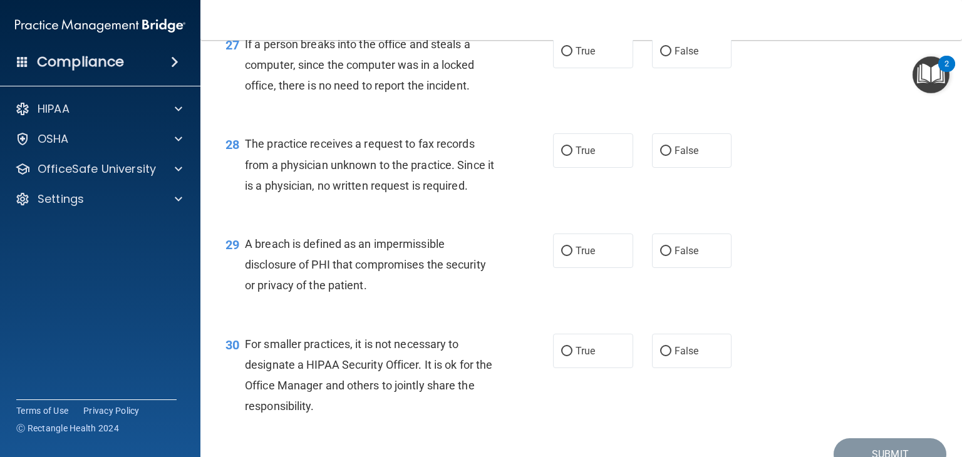
scroll to position [2870, 0]
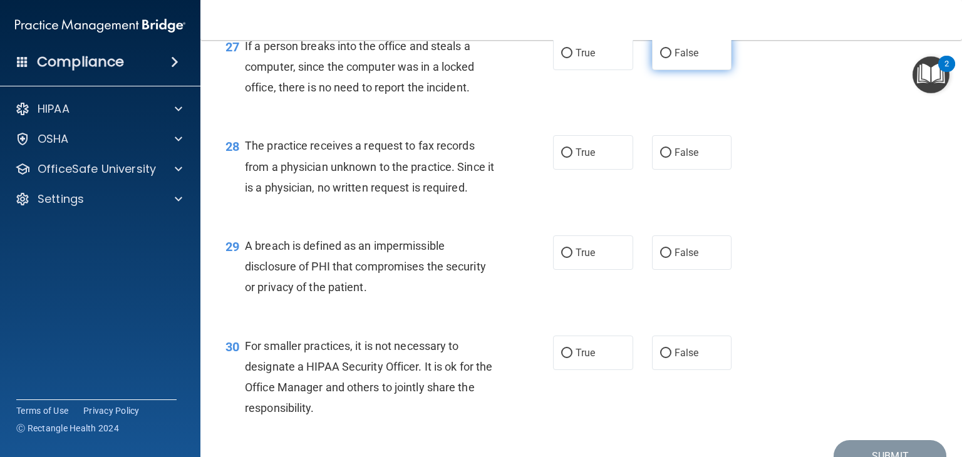
click at [676, 59] on span "False" at bounding box center [686, 53] width 24 height 12
click at [671, 58] on input "False" at bounding box center [665, 53] width 11 height 9
radio input "true"
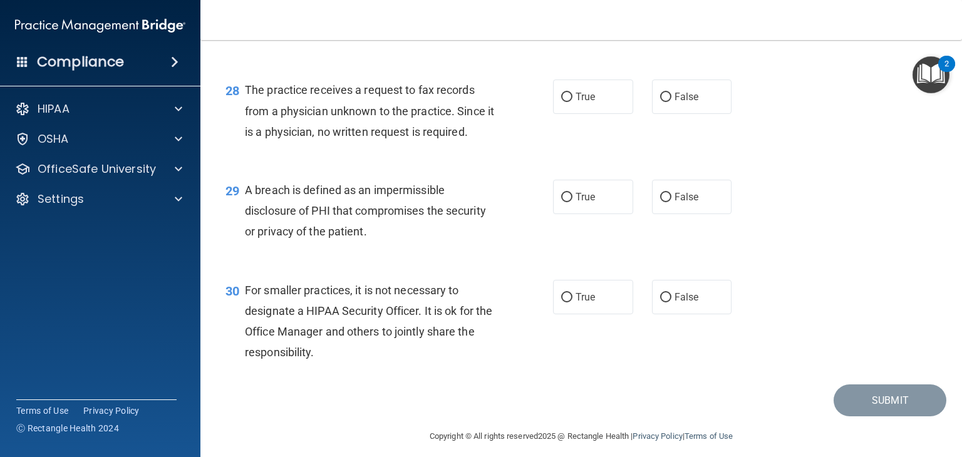
scroll to position [2927, 0]
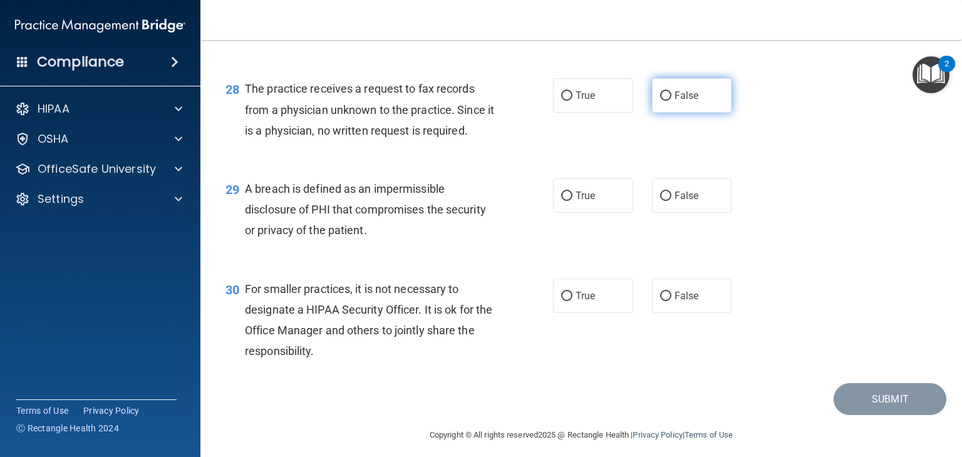
click at [679, 101] on span "False" at bounding box center [686, 96] width 24 height 12
click at [671, 101] on input "False" at bounding box center [665, 95] width 11 height 9
radio input "true"
click at [580, 202] on span "True" at bounding box center [584, 196] width 19 height 12
click at [572, 201] on input "True" at bounding box center [566, 196] width 11 height 9
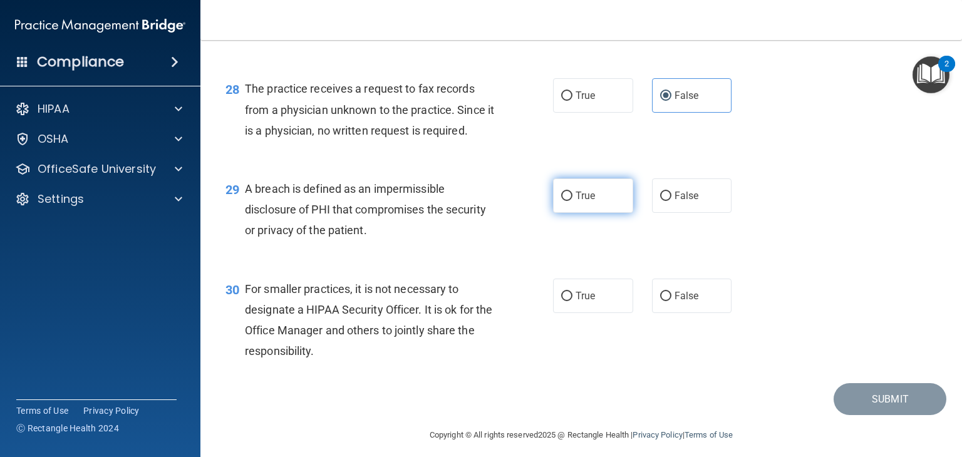
radio input "true"
click at [678, 302] on span "False" at bounding box center [686, 296] width 24 height 12
click at [671, 301] on input "False" at bounding box center [665, 296] width 11 height 9
radio input "true"
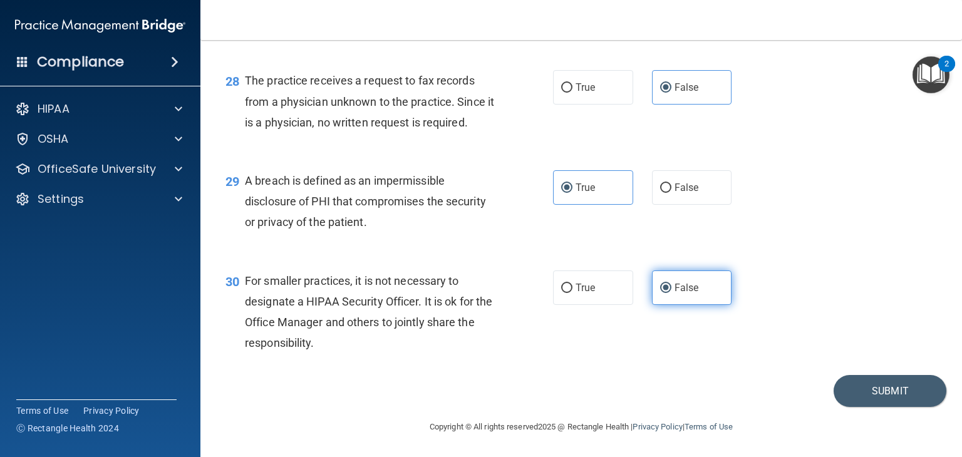
scroll to position [2998, 0]
click at [880, 395] on button "Submit" at bounding box center [889, 391] width 113 height 32
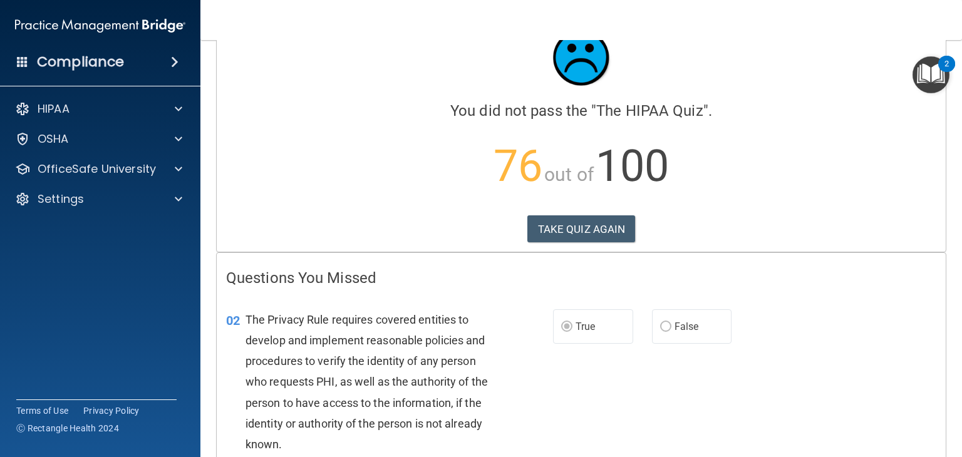
scroll to position [50, 0]
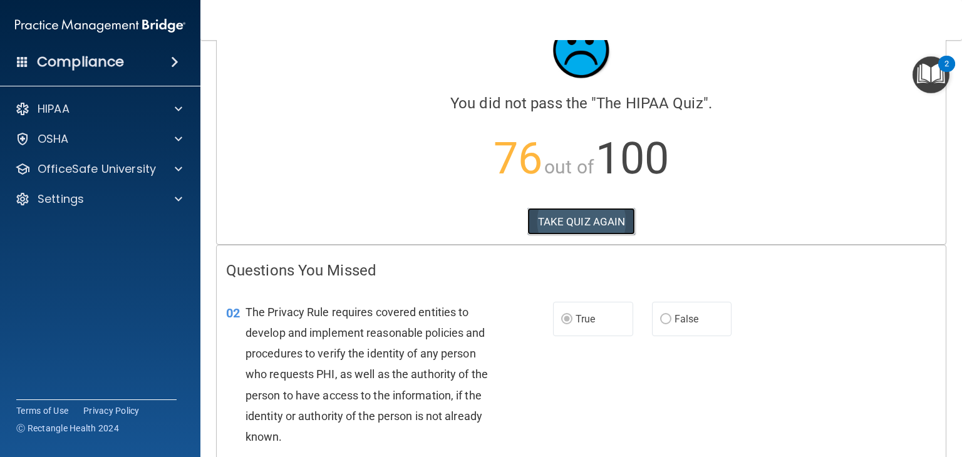
click at [572, 223] on button "TAKE QUIZ AGAIN" at bounding box center [581, 222] width 108 height 28
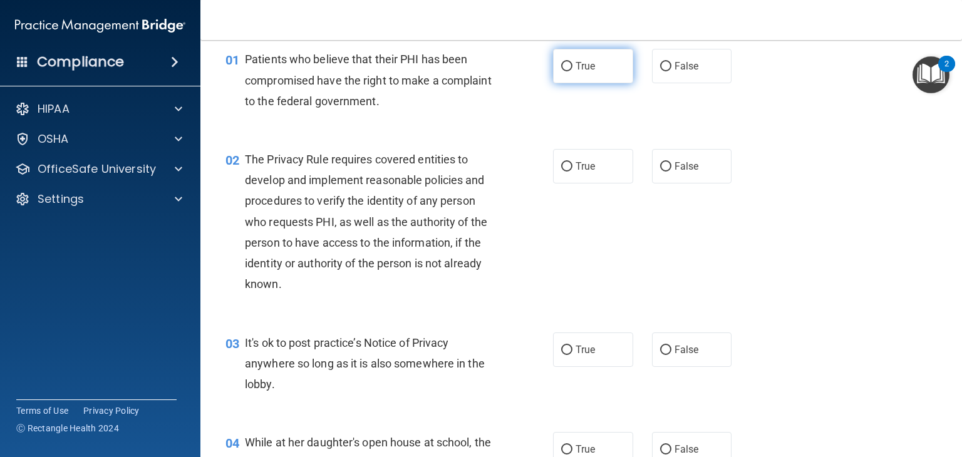
click at [580, 70] on span "True" at bounding box center [584, 66] width 19 height 12
click at [572, 70] on input "True" at bounding box center [566, 66] width 11 height 9
radio input "true"
click at [583, 170] on span "True" at bounding box center [584, 166] width 19 height 12
click at [572, 170] on input "True" at bounding box center [566, 166] width 11 height 9
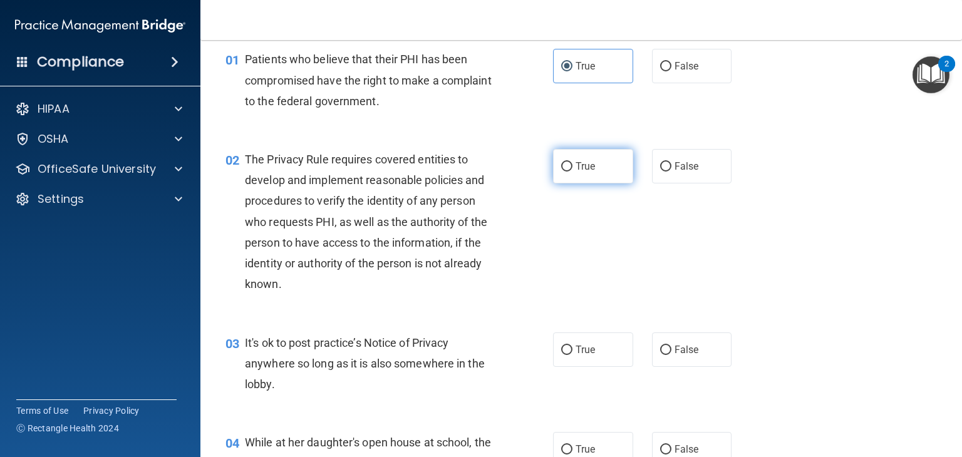
radio input "true"
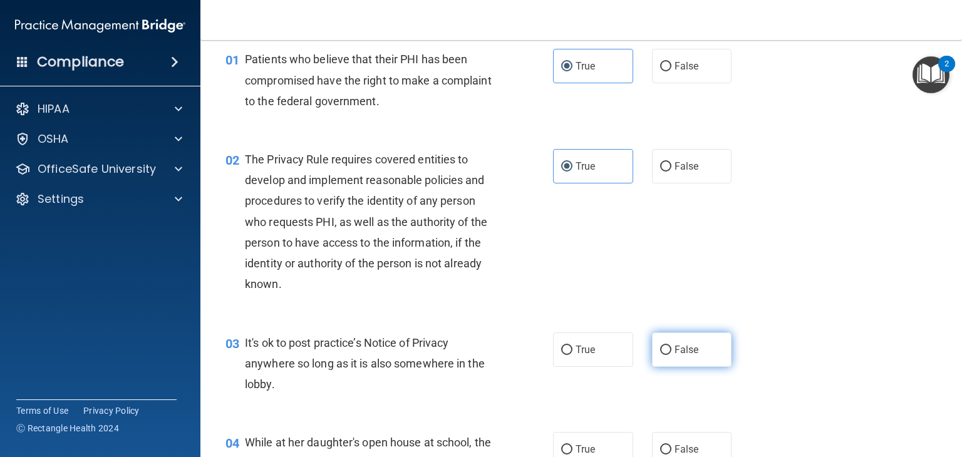
click at [662, 349] on input "False" at bounding box center [665, 350] width 11 height 9
radio input "true"
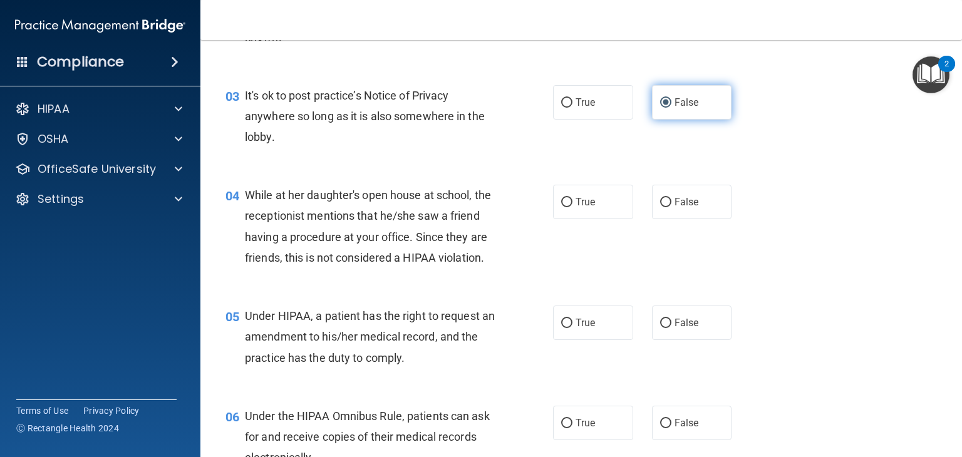
scroll to position [298, 0]
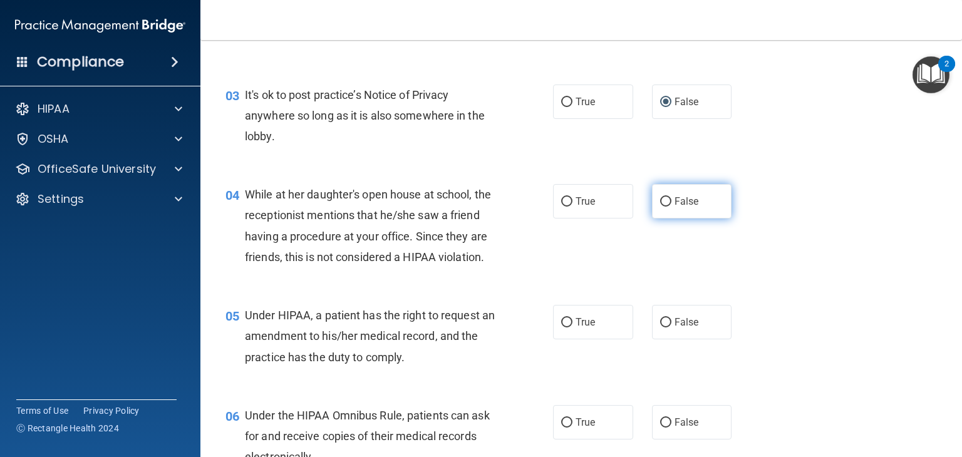
click at [687, 208] on label "False" at bounding box center [692, 201] width 80 height 34
click at [671, 207] on input "False" at bounding box center [665, 201] width 11 height 9
radio input "true"
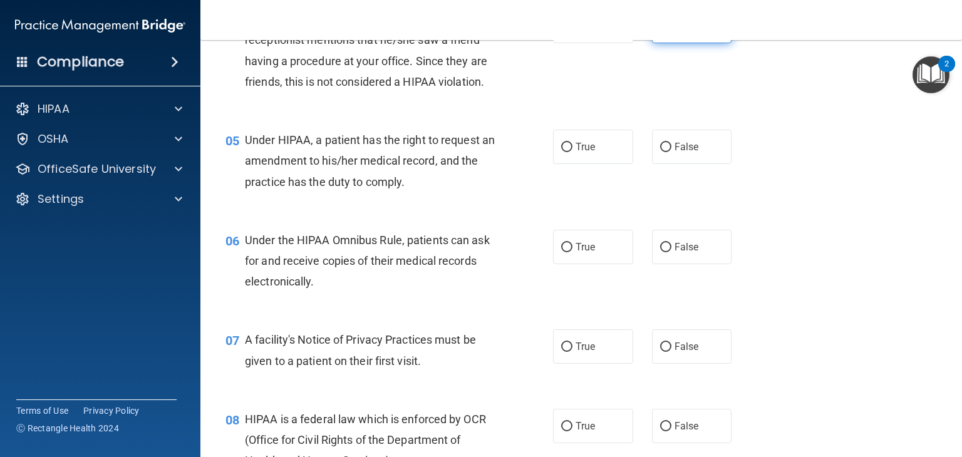
scroll to position [471, 0]
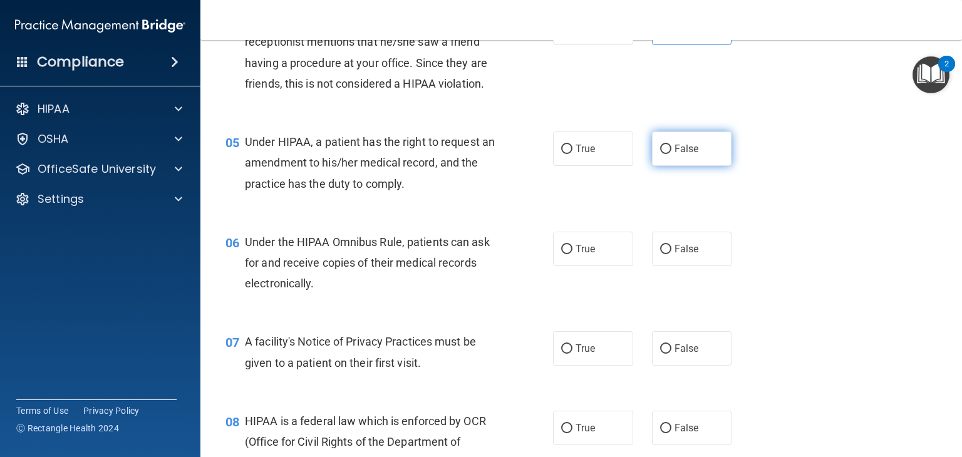
click at [662, 154] on input "False" at bounding box center [665, 149] width 11 height 9
radio input "true"
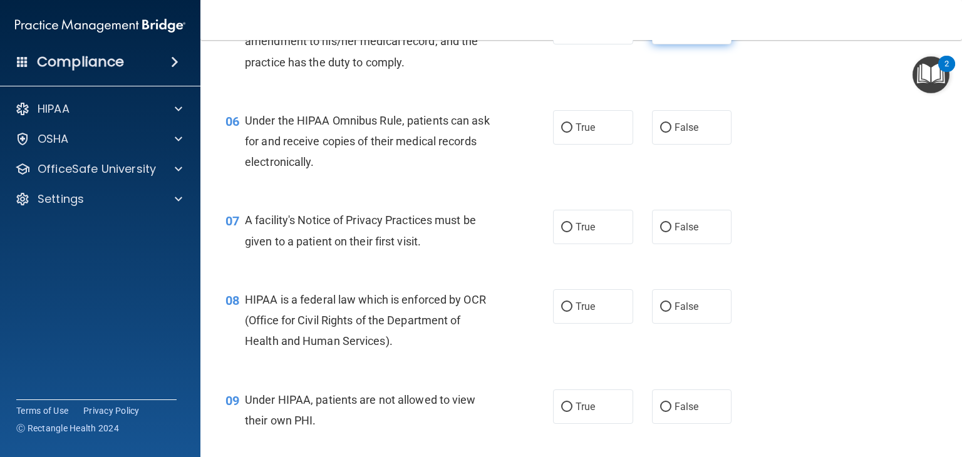
scroll to position [594, 0]
click at [590, 143] on label "True" at bounding box center [593, 126] width 80 height 34
click at [572, 131] on input "True" at bounding box center [566, 126] width 11 height 9
radio input "true"
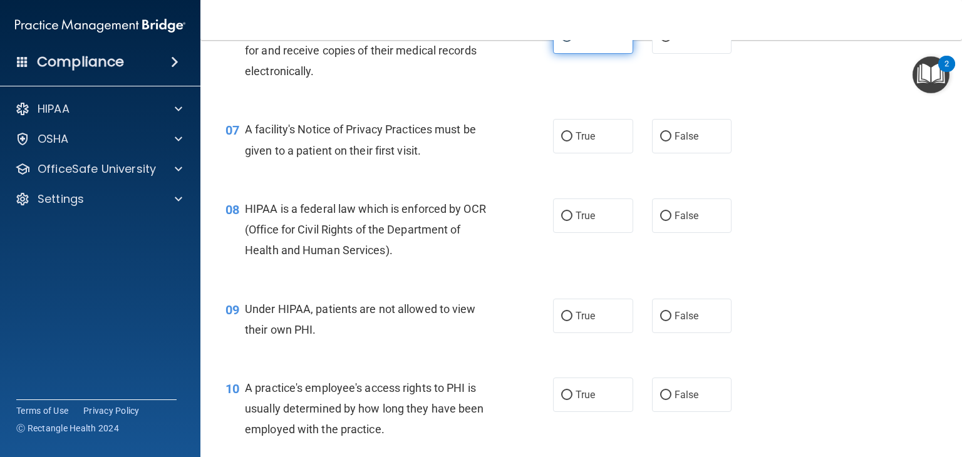
scroll to position [687, 0]
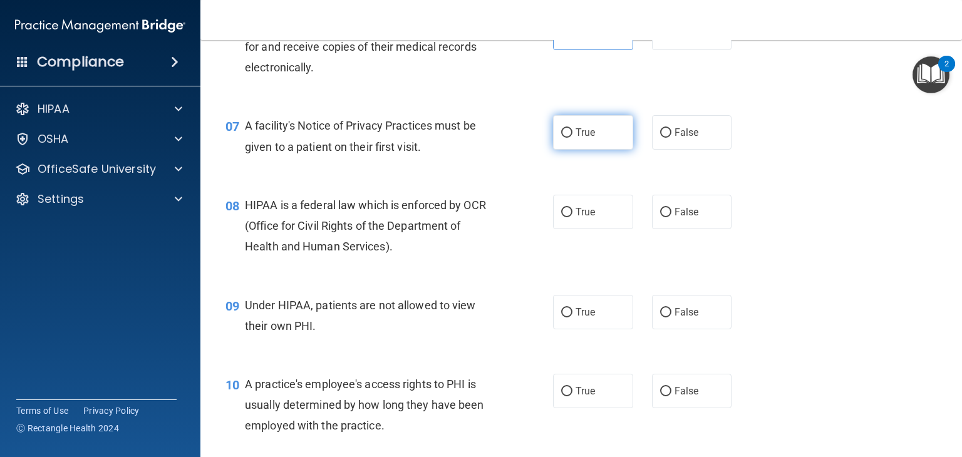
click at [593, 150] on label "True" at bounding box center [593, 132] width 80 height 34
click at [572, 138] on input "True" at bounding box center [566, 132] width 11 height 9
radio input "true"
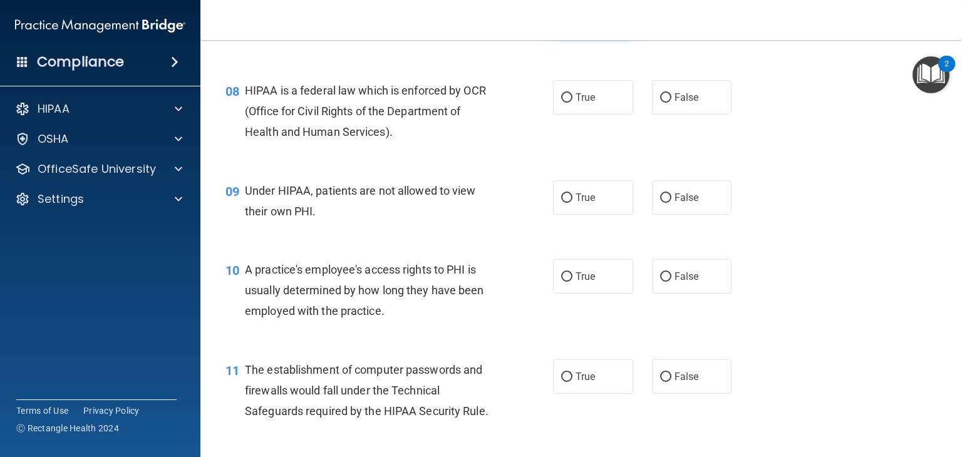
scroll to position [799, 0]
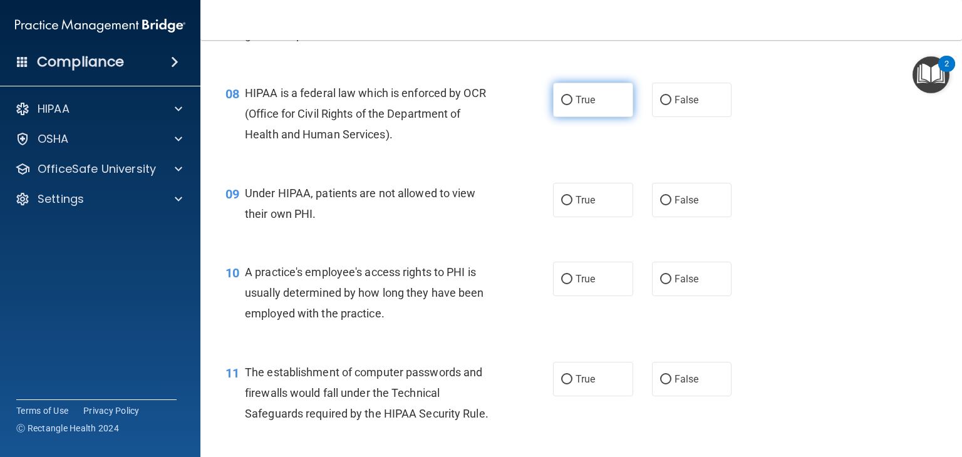
click at [586, 117] on label "True" at bounding box center [593, 100] width 80 height 34
click at [572, 105] on input "True" at bounding box center [566, 100] width 11 height 9
radio input "true"
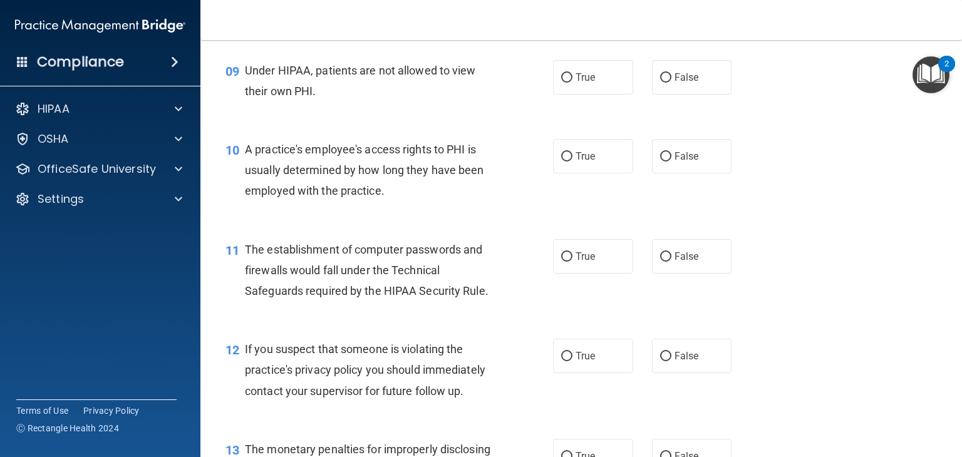
scroll to position [923, 0]
click at [686, 94] on label "False" at bounding box center [692, 76] width 80 height 34
click at [671, 82] on input "False" at bounding box center [665, 77] width 11 height 9
radio input "true"
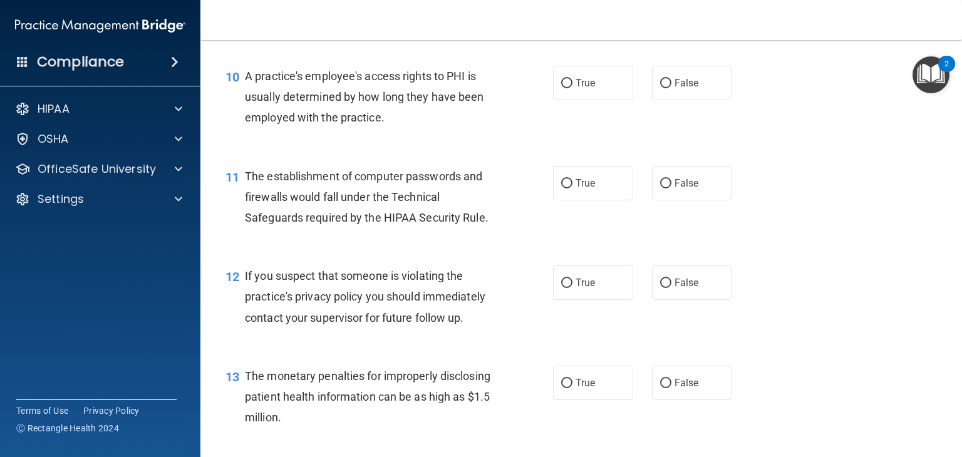
scroll to position [997, 0]
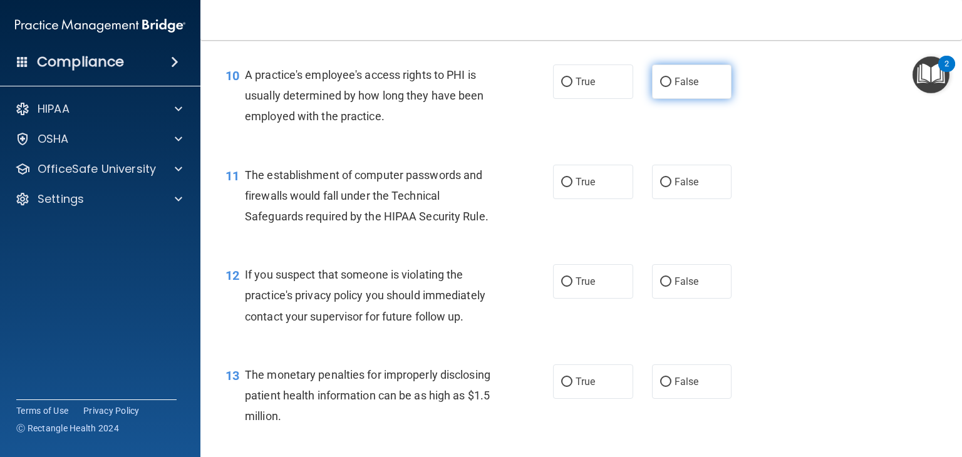
click at [685, 99] on label "False" at bounding box center [692, 81] width 80 height 34
click at [671, 87] on input "False" at bounding box center [665, 82] width 11 height 9
radio input "true"
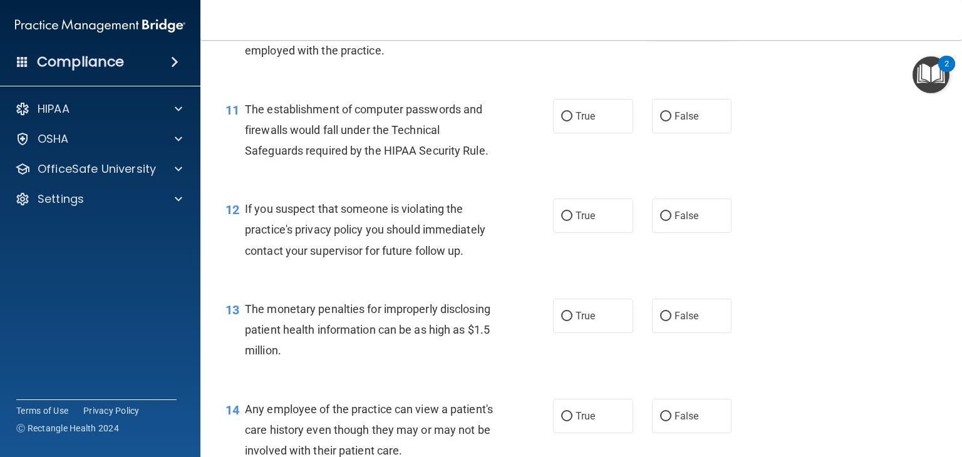
scroll to position [1063, 0]
click at [587, 121] on span "True" at bounding box center [584, 116] width 19 height 12
click at [572, 121] on input "True" at bounding box center [566, 115] width 11 height 9
radio input "true"
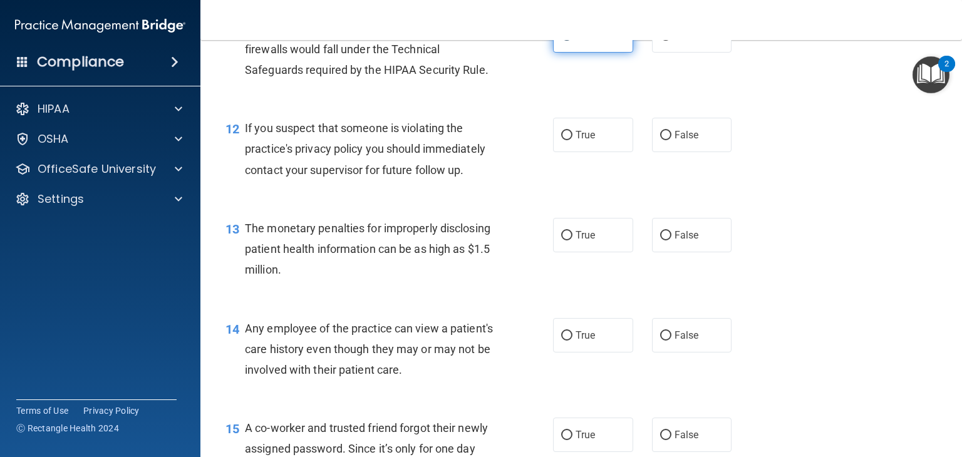
scroll to position [1144, 0]
click at [594, 151] on label "True" at bounding box center [593, 133] width 80 height 34
click at [572, 139] on input "True" at bounding box center [566, 134] width 11 height 9
radio input "true"
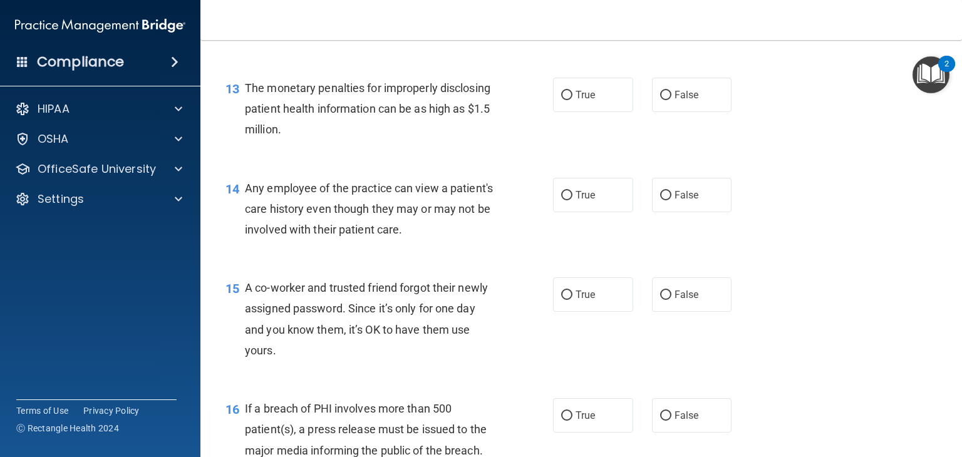
scroll to position [1225, 0]
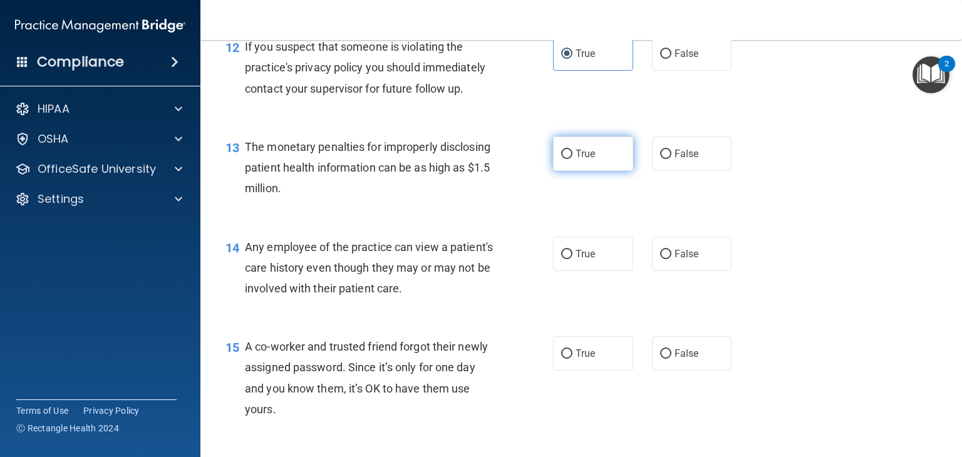
click at [588, 171] on label "True" at bounding box center [593, 153] width 80 height 34
click at [572, 159] on input "True" at bounding box center [566, 154] width 11 height 9
radio input "true"
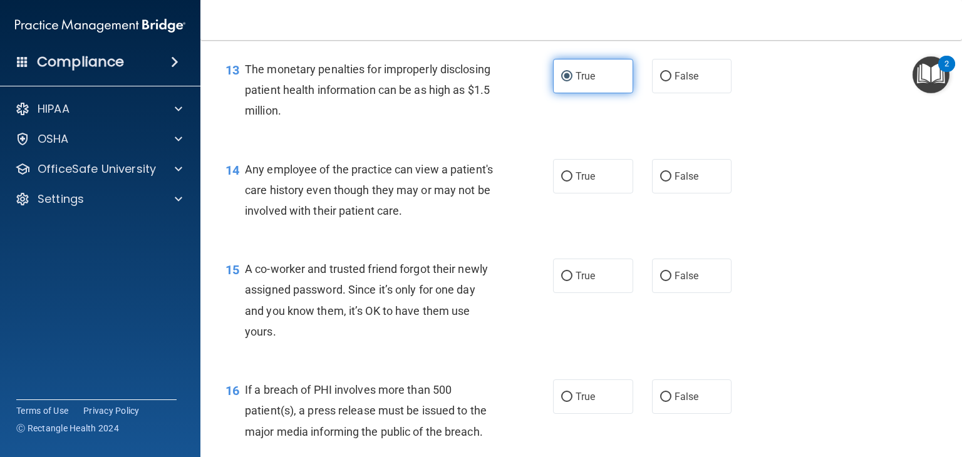
scroll to position [1303, 0]
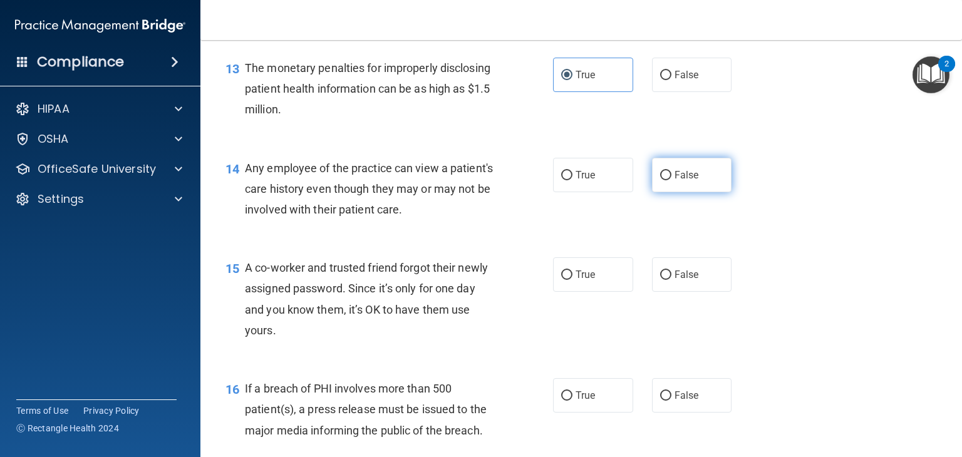
click at [664, 180] on input "False" at bounding box center [665, 175] width 11 height 9
radio input "true"
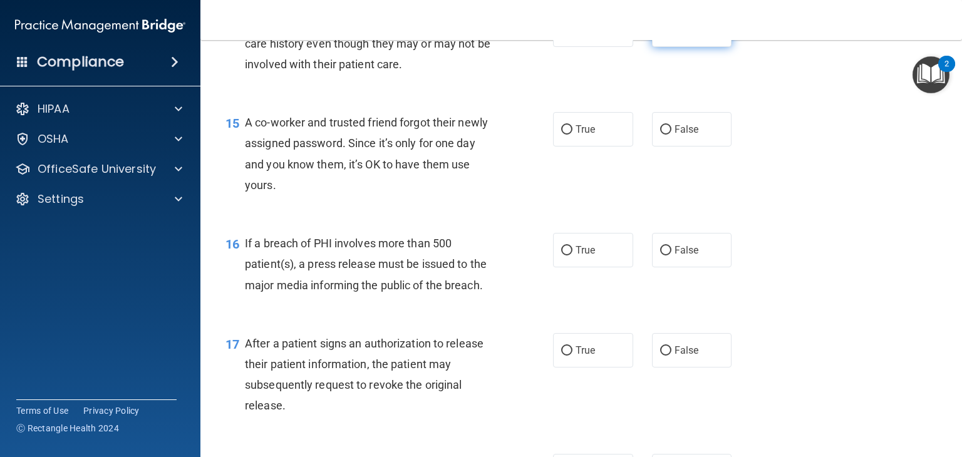
scroll to position [1440, 0]
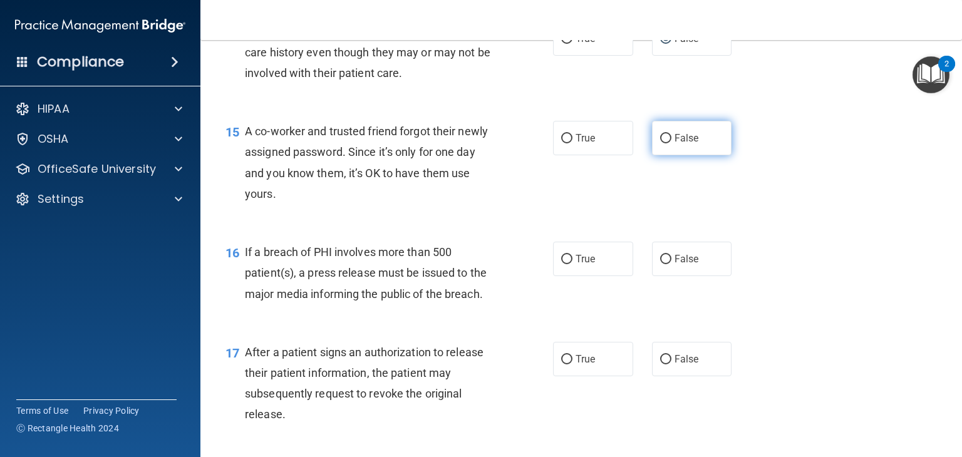
click at [679, 144] on span "False" at bounding box center [686, 138] width 24 height 12
click at [671, 143] on input "False" at bounding box center [665, 138] width 11 height 9
radio input "true"
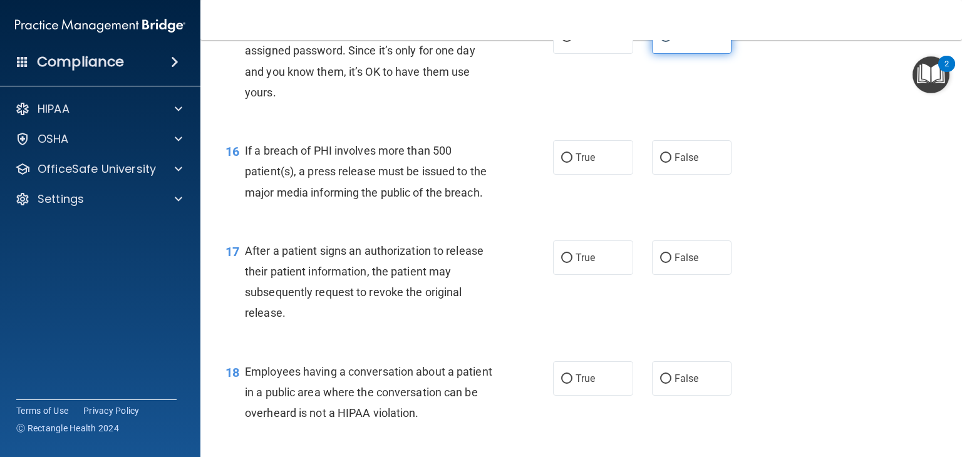
scroll to position [1543, 0]
click at [590, 162] on span "True" at bounding box center [584, 156] width 19 height 12
click at [572, 162] on input "True" at bounding box center [566, 156] width 11 height 9
radio input "true"
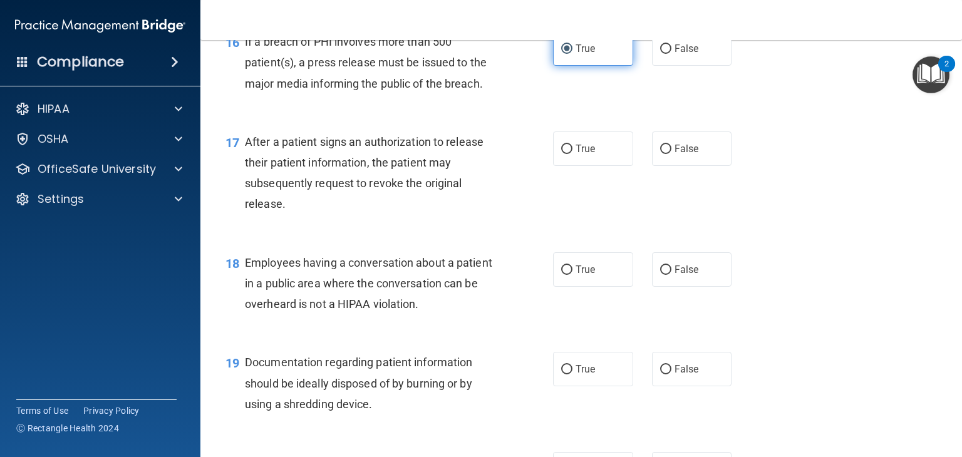
scroll to position [1655, 0]
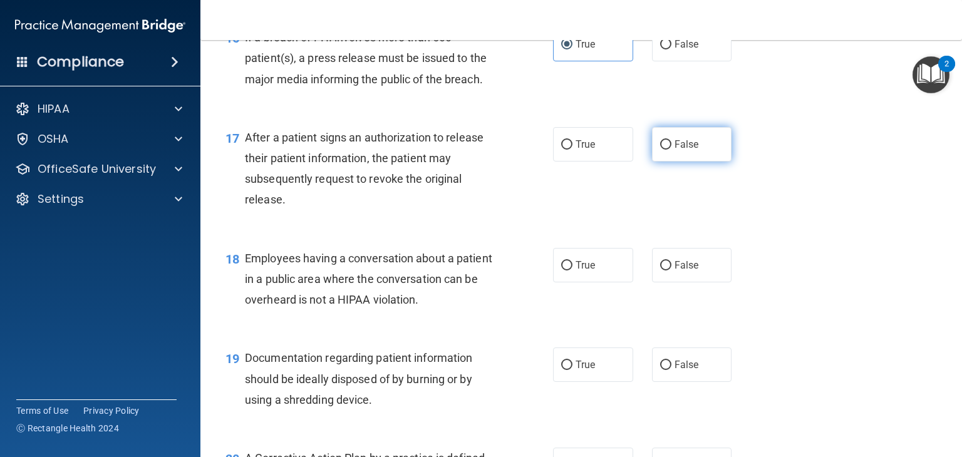
click at [664, 150] on input "False" at bounding box center [665, 144] width 11 height 9
radio input "true"
click at [592, 162] on label "True" at bounding box center [593, 144] width 80 height 34
click at [572, 150] on input "True" at bounding box center [566, 144] width 11 height 9
radio input "true"
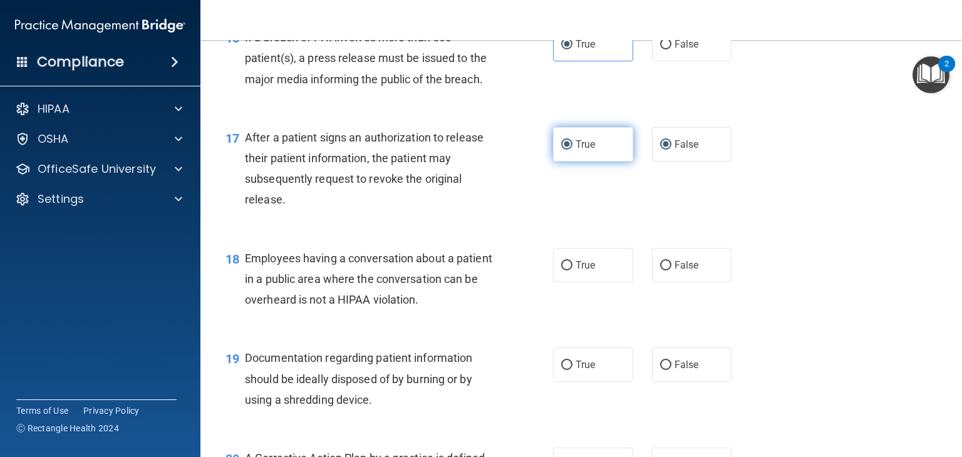
radio input "false"
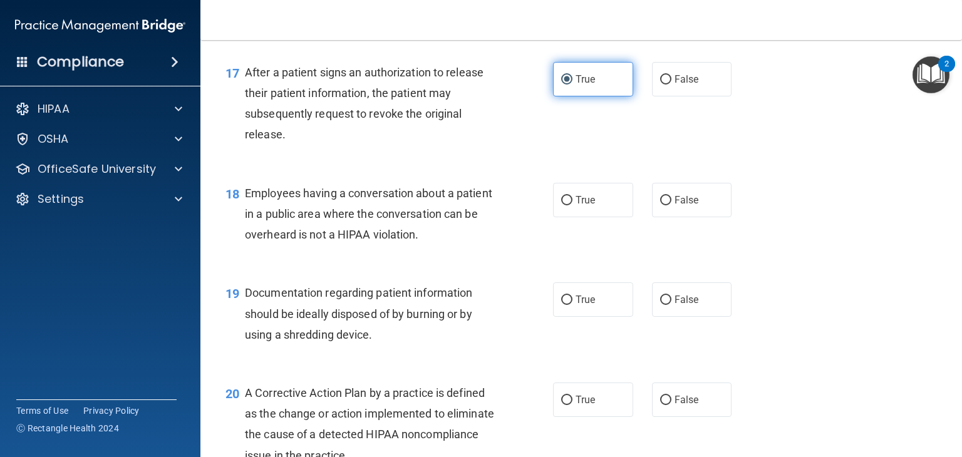
scroll to position [1771, 0]
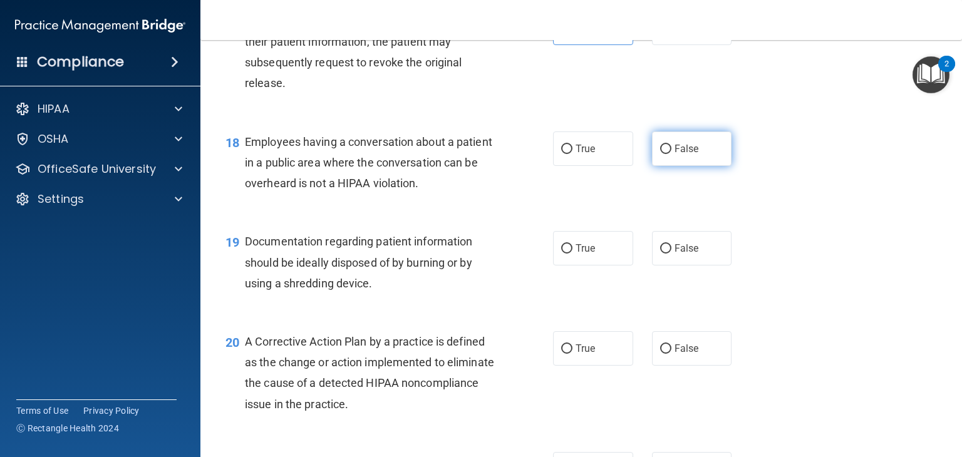
click at [675, 155] on span "False" at bounding box center [686, 149] width 24 height 12
click at [671, 154] on input "False" at bounding box center [665, 149] width 11 height 9
radio input "true"
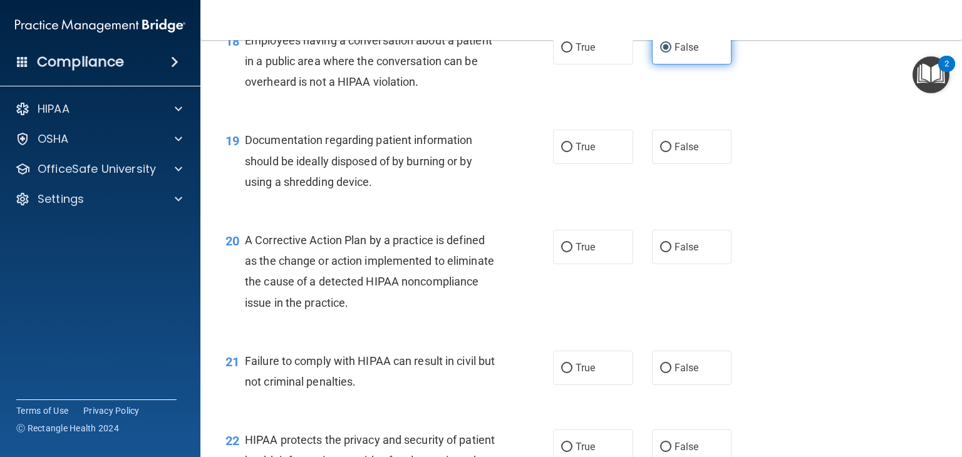
scroll to position [1879, 0]
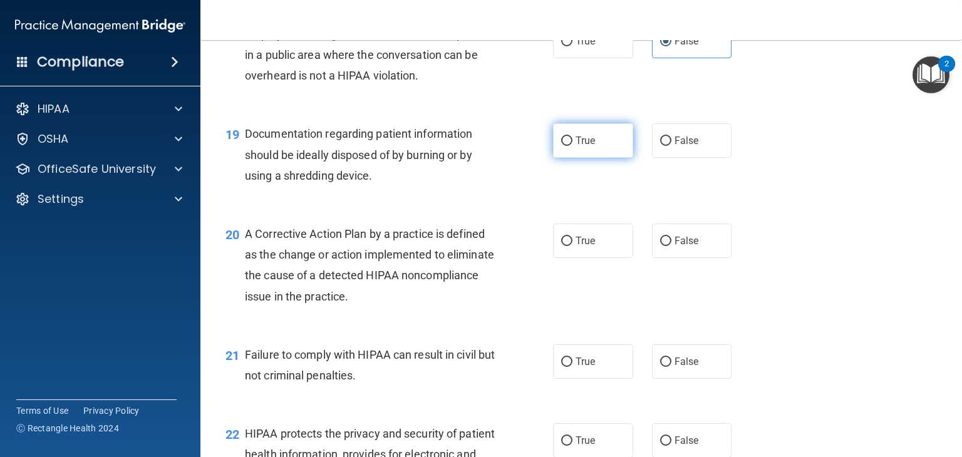
click at [579, 158] on label "True" at bounding box center [593, 140] width 80 height 34
click at [572, 146] on input "True" at bounding box center [566, 140] width 11 height 9
radio input "true"
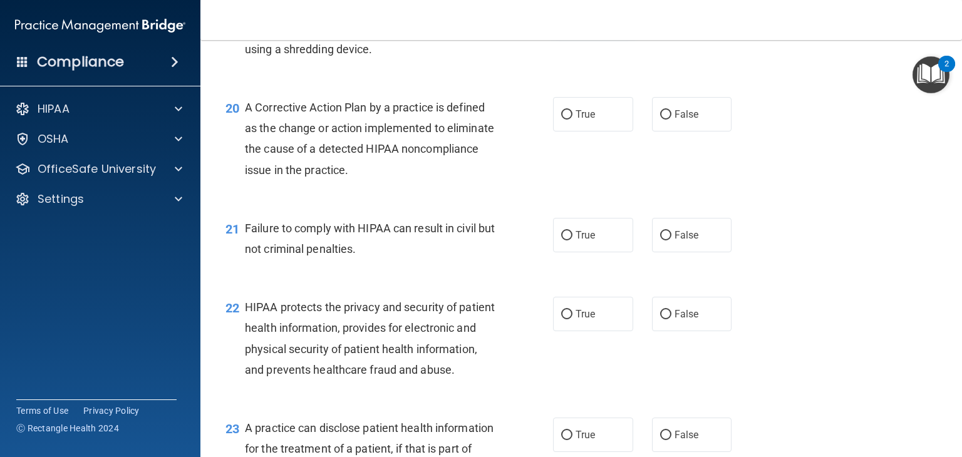
scroll to position [2007, 0]
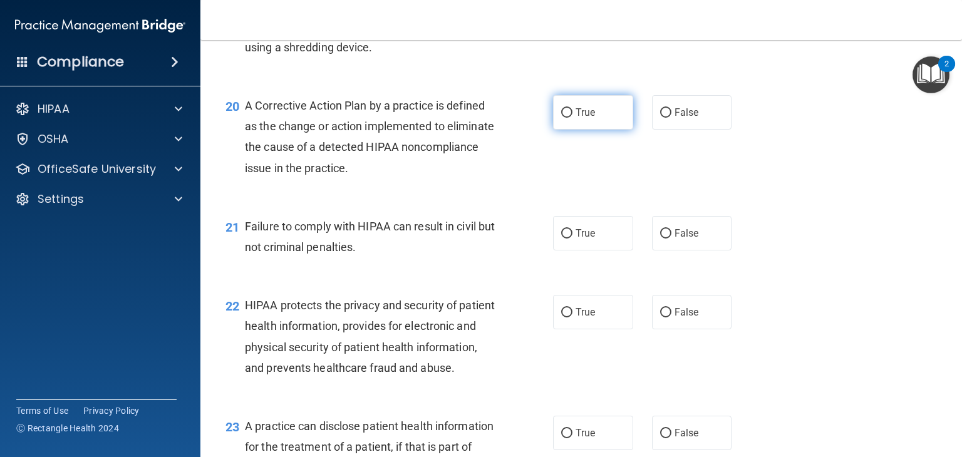
click at [587, 130] on label "True" at bounding box center [593, 112] width 80 height 34
click at [572, 118] on input "True" at bounding box center [566, 112] width 11 height 9
radio input "true"
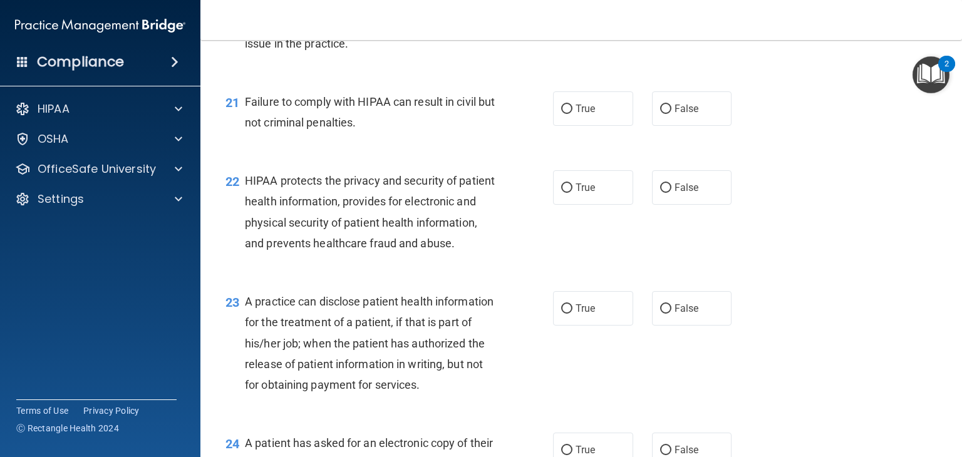
scroll to position [2134, 0]
click at [687, 113] on span "False" at bounding box center [686, 107] width 24 height 12
click at [671, 112] on input "False" at bounding box center [665, 107] width 11 height 9
radio input "true"
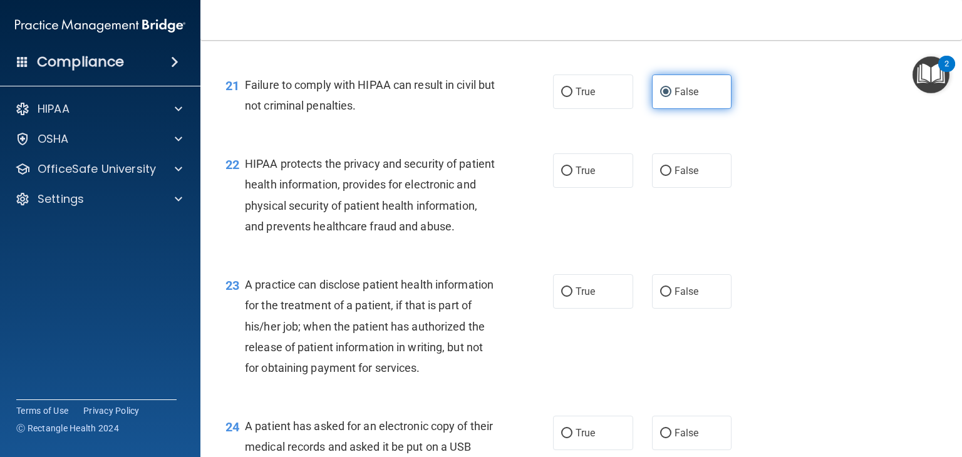
scroll to position [2144, 0]
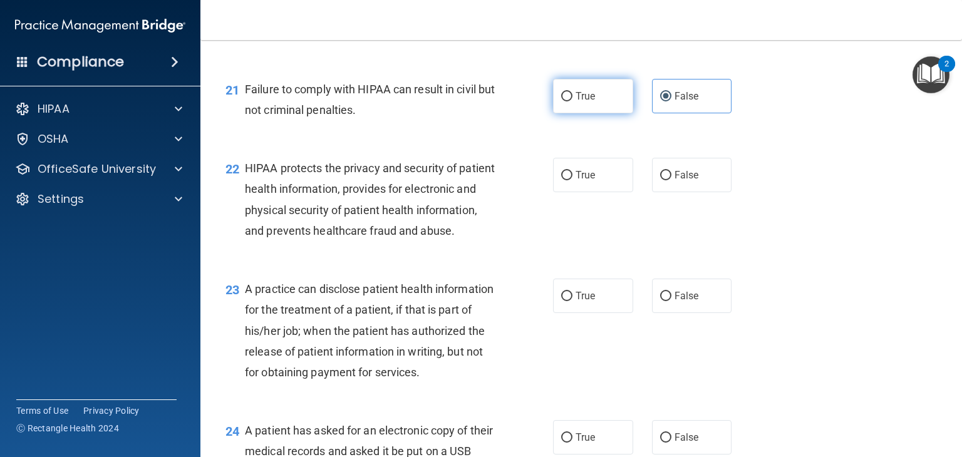
click at [588, 113] on label "True" at bounding box center [593, 96] width 80 height 34
click at [572, 101] on input "True" at bounding box center [566, 96] width 11 height 9
radio input "true"
radio input "false"
click at [593, 192] on label "True" at bounding box center [593, 175] width 80 height 34
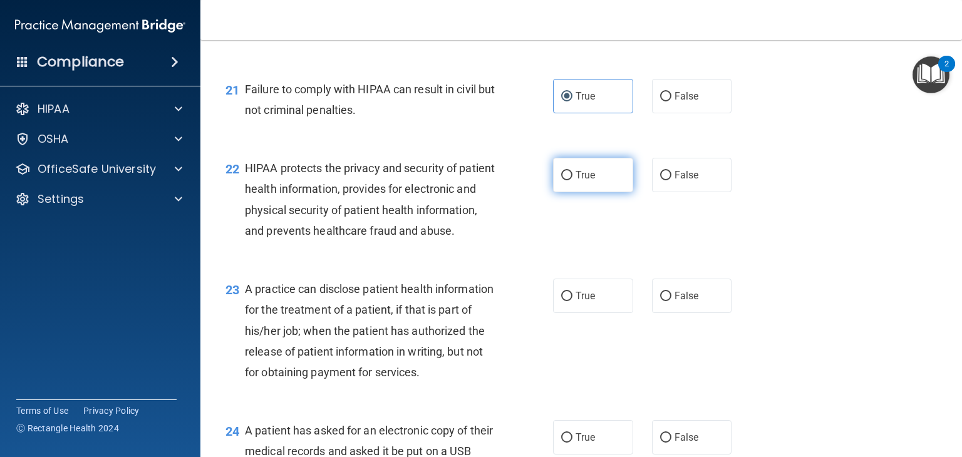
click at [572, 180] on input "True" at bounding box center [566, 175] width 11 height 9
radio input "true"
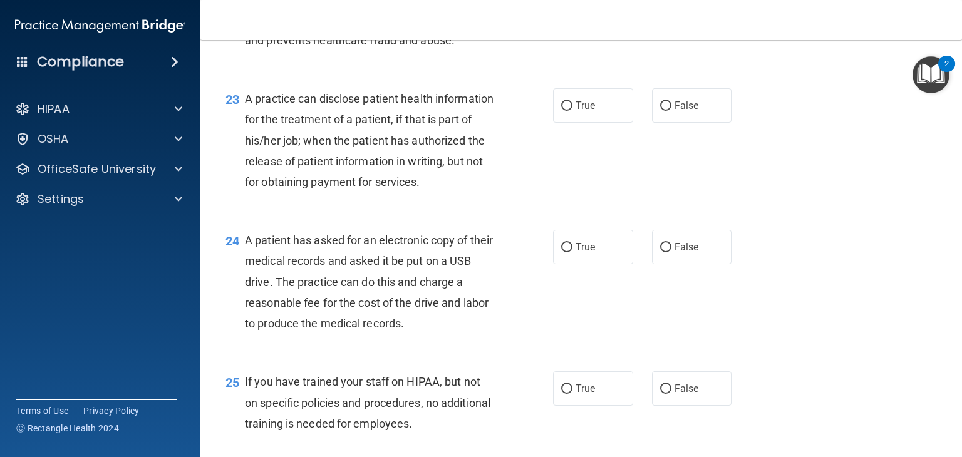
scroll to position [2335, 0]
click at [679, 122] on label "False" at bounding box center [692, 105] width 80 height 34
click at [671, 110] on input "False" at bounding box center [665, 105] width 11 height 9
radio input "true"
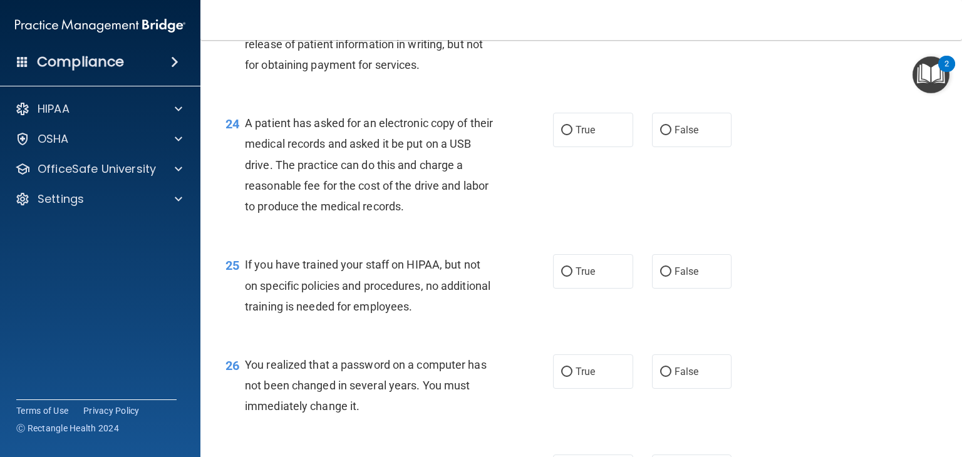
scroll to position [2453, 0]
click at [561, 134] on input "True" at bounding box center [566, 129] width 11 height 9
radio input "true"
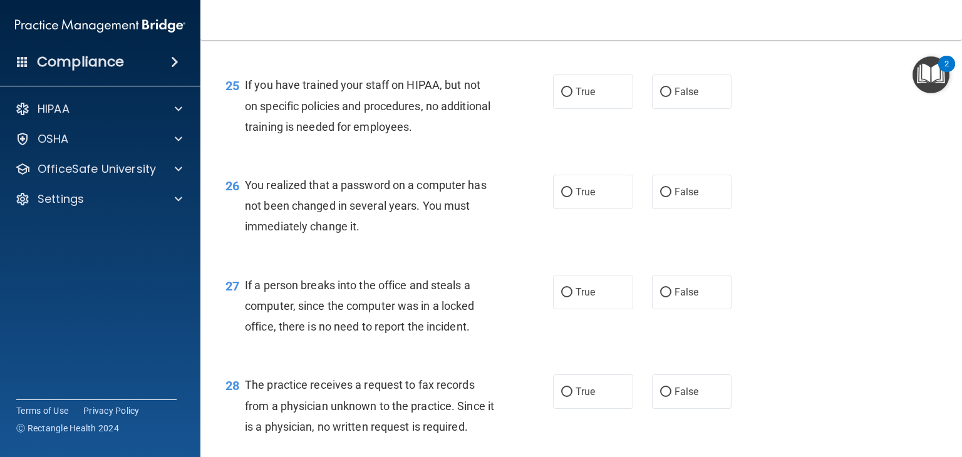
scroll to position [2632, 0]
click at [691, 97] on span "False" at bounding box center [686, 91] width 24 height 12
click at [671, 96] on input "False" at bounding box center [665, 91] width 11 height 9
radio input "true"
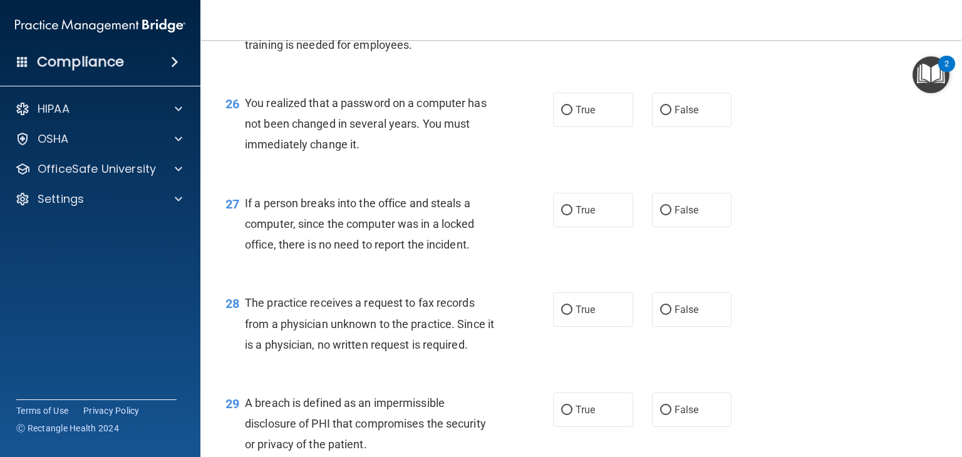
scroll to position [2715, 0]
click at [594, 126] on label "True" at bounding box center [593, 108] width 80 height 34
click at [572, 114] on input "True" at bounding box center [566, 109] width 11 height 9
radio input "true"
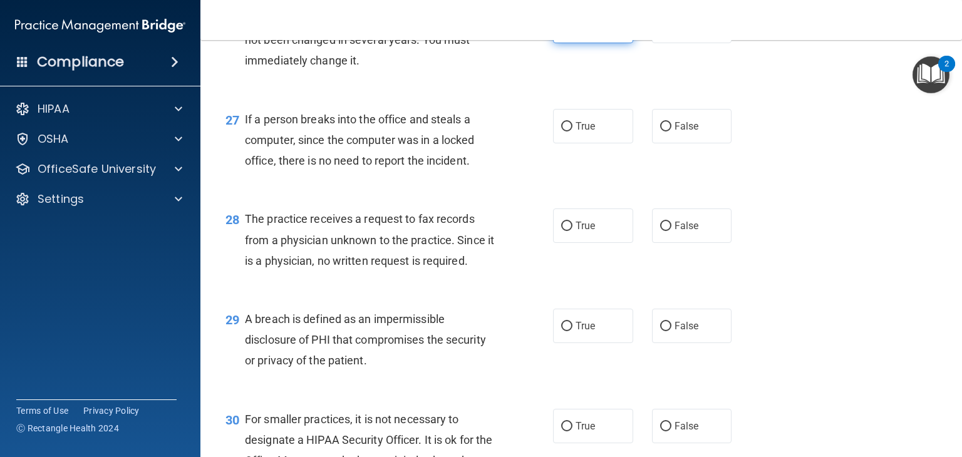
scroll to position [2798, 0]
click at [696, 143] on label "False" at bounding box center [692, 125] width 80 height 34
click at [671, 131] on input "False" at bounding box center [665, 125] width 11 height 9
radio input "true"
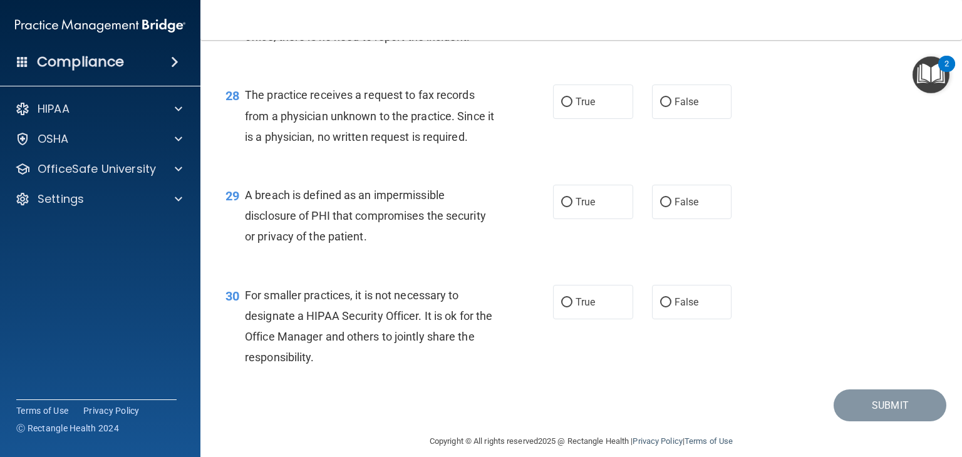
scroll to position [2922, 0]
click at [684, 118] on label "False" at bounding box center [692, 101] width 80 height 34
click at [671, 106] on input "False" at bounding box center [665, 101] width 11 height 9
radio input "true"
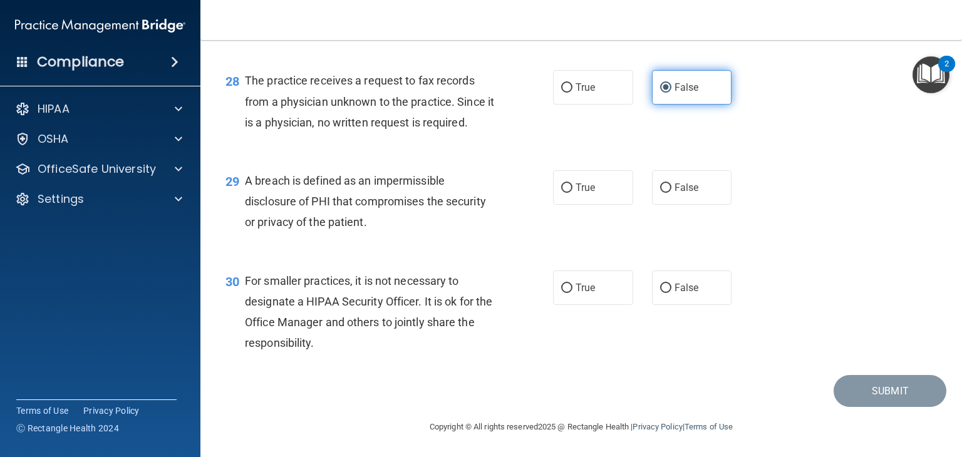
scroll to position [2998, 0]
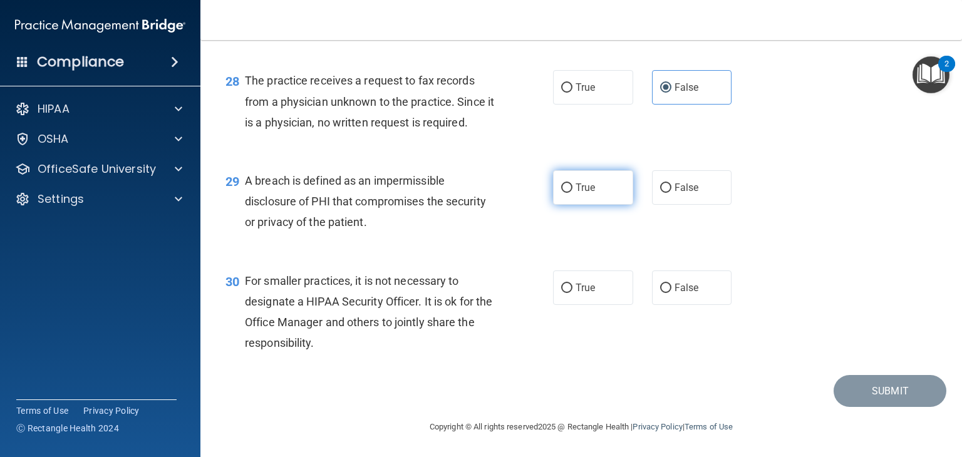
click at [587, 200] on label "True" at bounding box center [593, 187] width 80 height 34
click at [572, 193] on input "True" at bounding box center [566, 187] width 11 height 9
radio input "true"
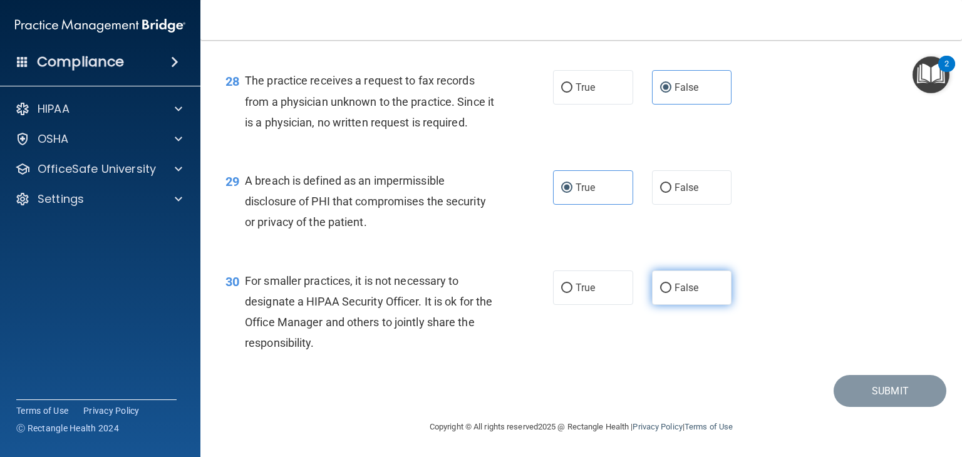
click at [676, 288] on span "False" at bounding box center [686, 288] width 24 height 12
click at [671, 288] on input "False" at bounding box center [665, 288] width 11 height 9
radio input "true"
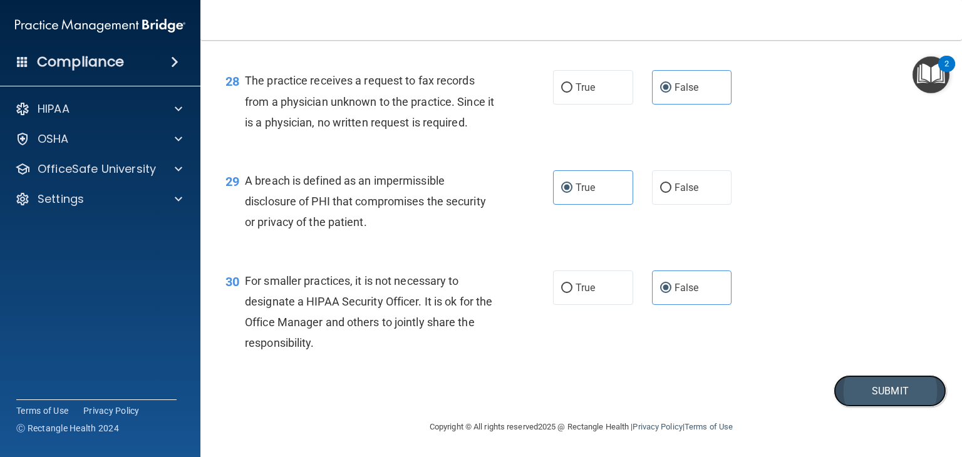
click at [891, 391] on button "Submit" at bounding box center [889, 391] width 113 height 32
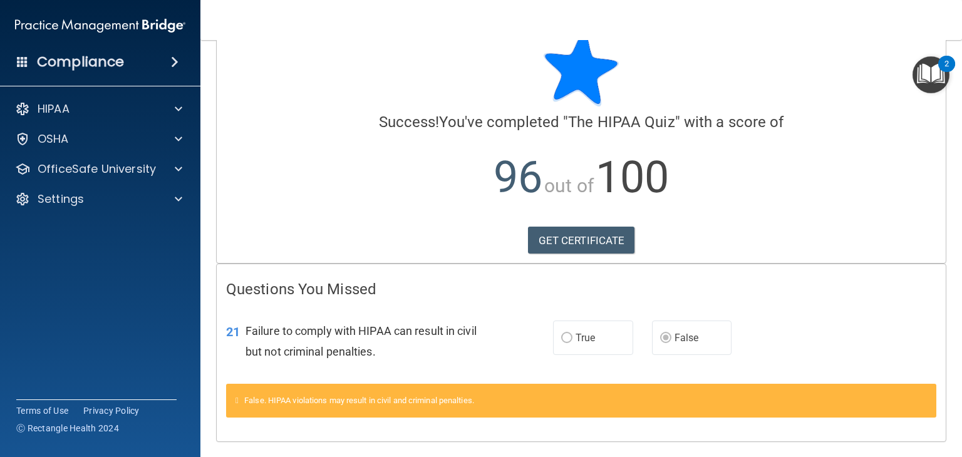
scroll to position [33, 0]
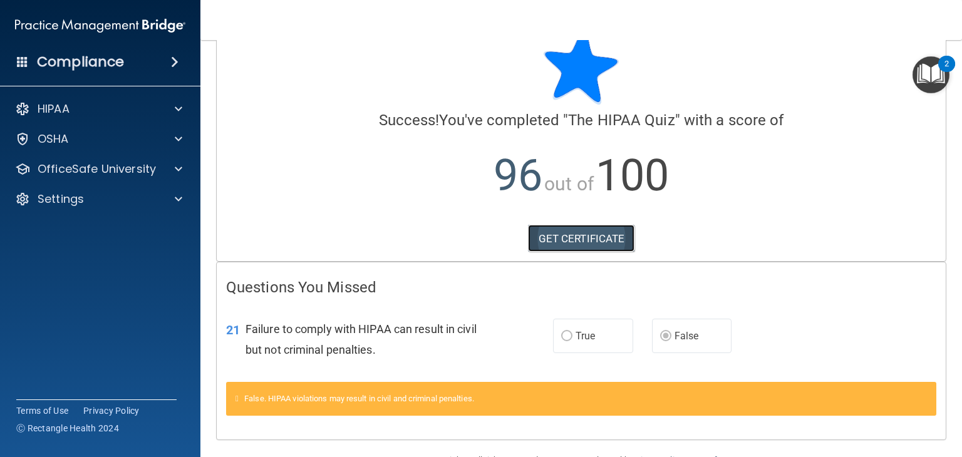
click at [567, 247] on link "GET CERTIFICATE" at bounding box center [581, 239] width 107 height 28
click at [937, 69] on img "Open Resource Center, 2 new notifications" at bounding box center [930, 74] width 37 height 37
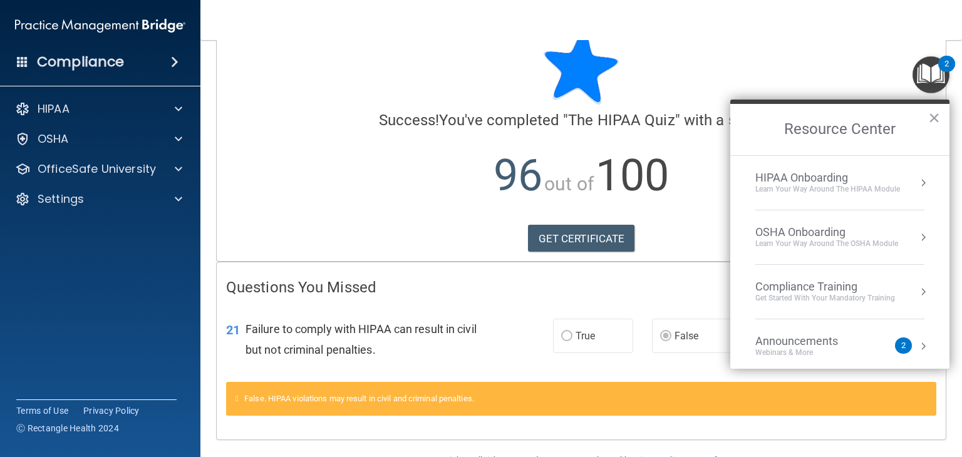
click at [868, 183] on div "HIPAA Onboarding" at bounding box center [827, 178] width 145 height 14
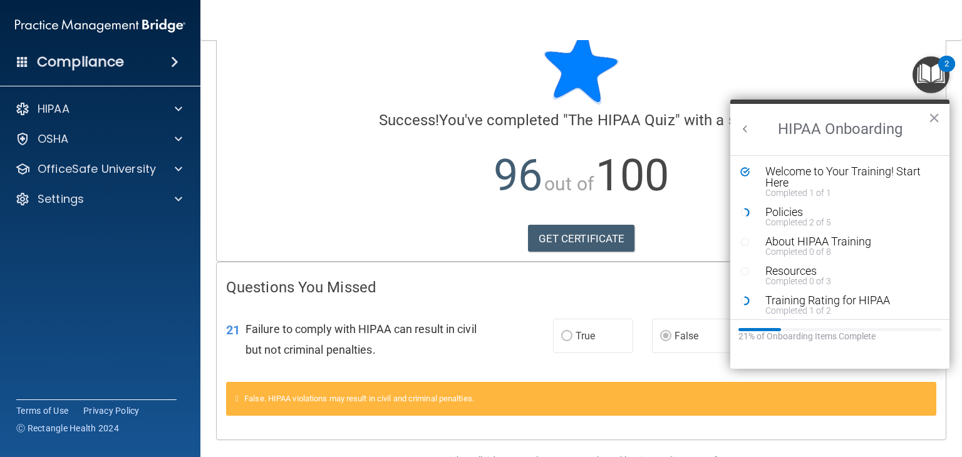
scroll to position [0, 0]
click at [935, 121] on button "×" at bounding box center [934, 118] width 12 height 20
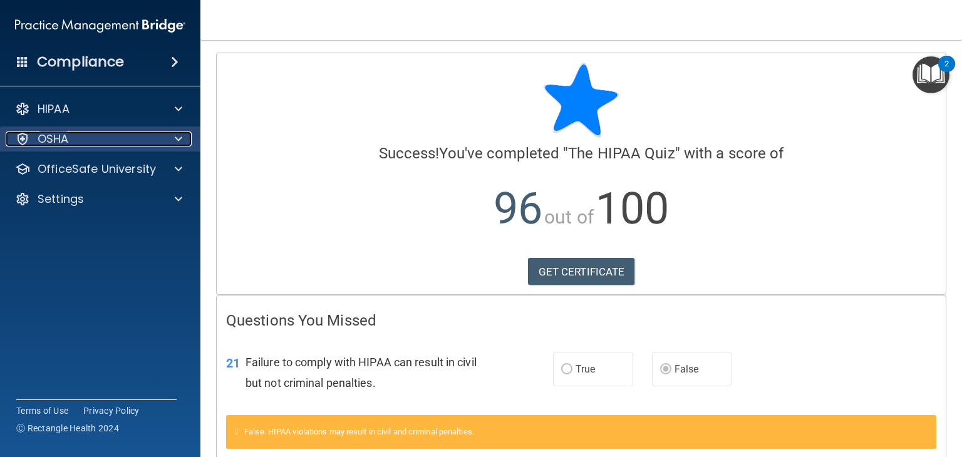
click at [74, 143] on div "OSHA" at bounding box center [83, 138] width 155 height 15
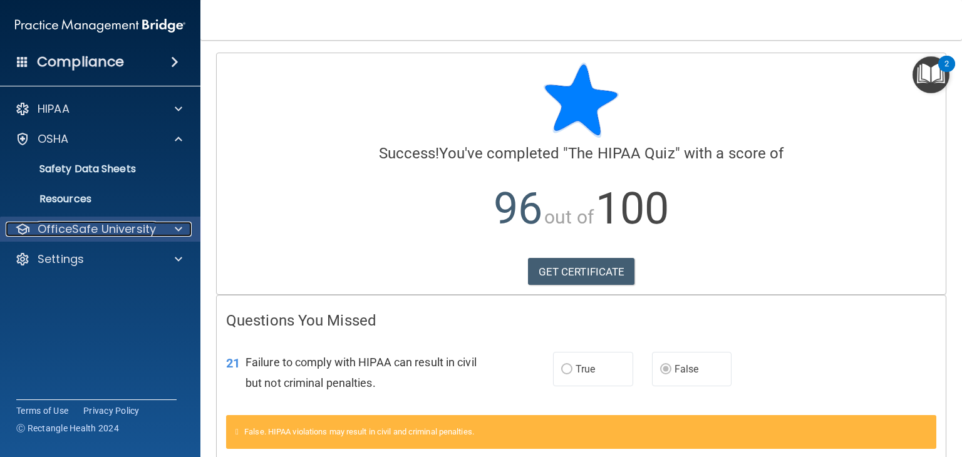
click at [123, 232] on p "OfficeSafe University" at bounding box center [97, 229] width 118 height 15
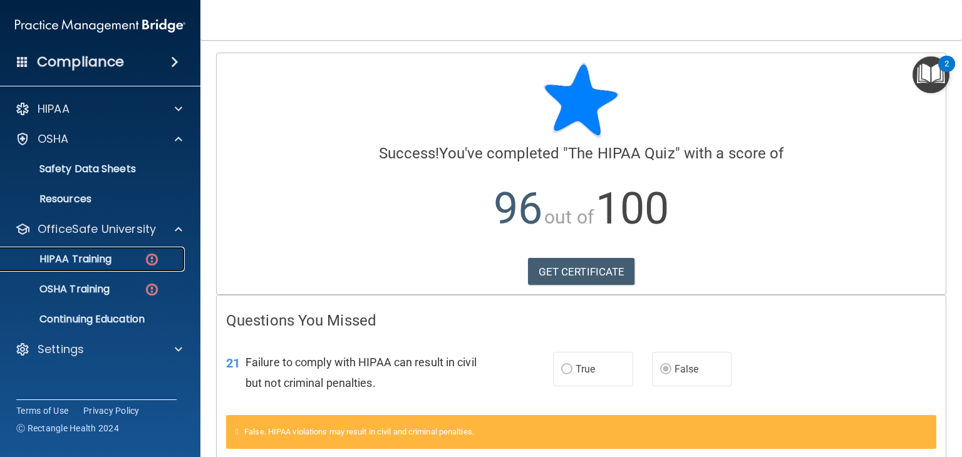
click at [113, 270] on link "HIPAA Training" at bounding box center [85, 259] width 197 height 25
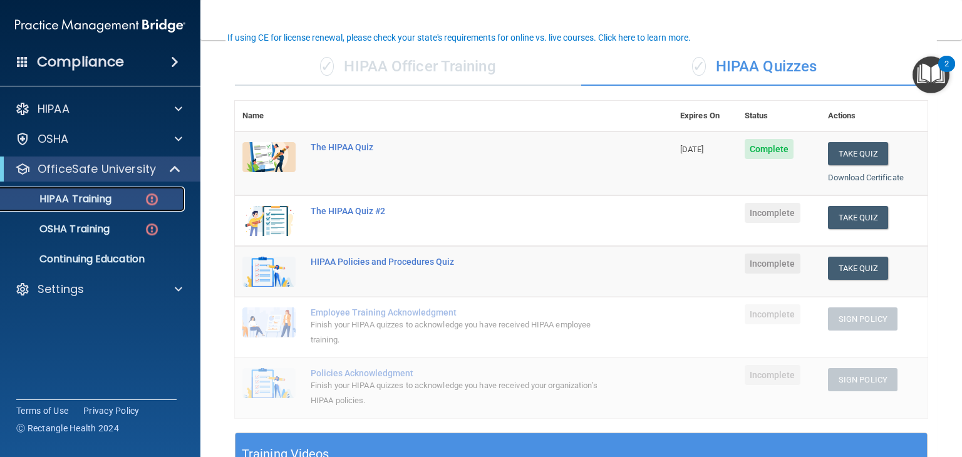
scroll to position [90, 0]
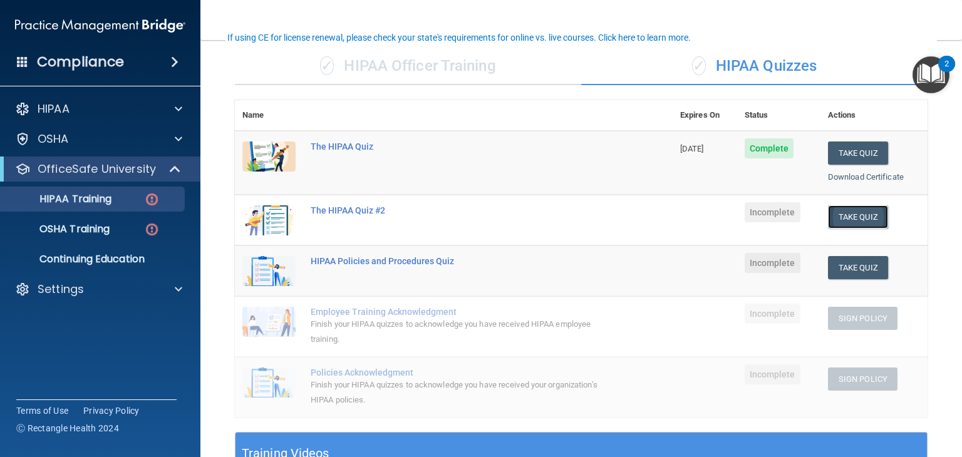
click at [846, 213] on button "Take Quiz" at bounding box center [858, 216] width 60 height 23
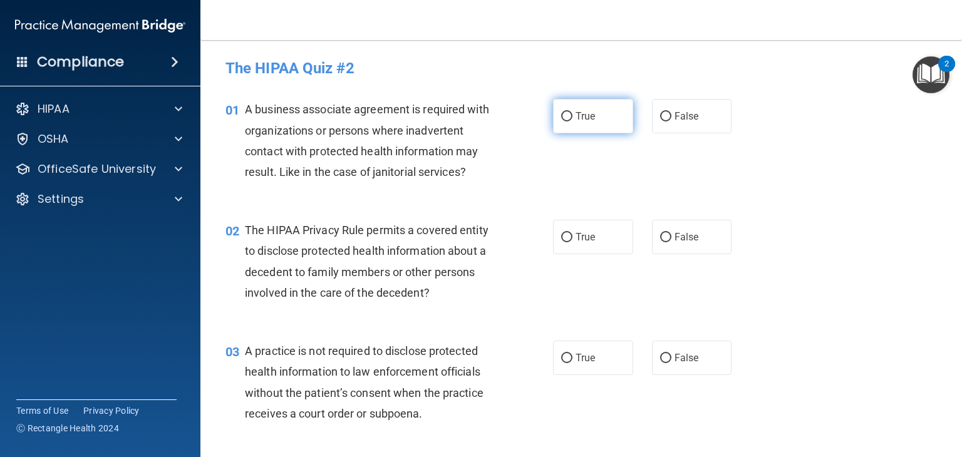
click at [566, 116] on input "True" at bounding box center [566, 116] width 11 height 9
radio input "true"
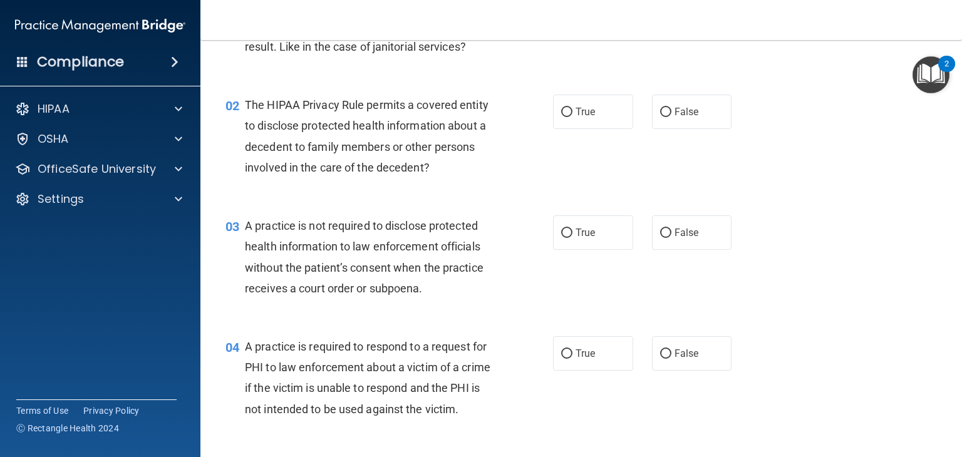
scroll to position [125, 0]
click at [679, 111] on span "False" at bounding box center [686, 112] width 24 height 12
click at [671, 111] on input "False" at bounding box center [665, 112] width 11 height 9
radio input "true"
click at [681, 239] on label "False" at bounding box center [692, 232] width 80 height 34
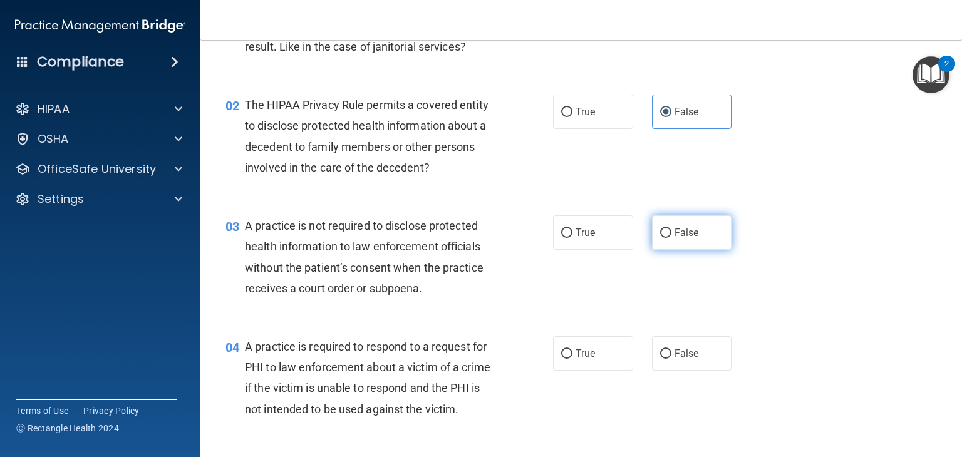
click at [671, 238] on input "False" at bounding box center [665, 233] width 11 height 9
radio input "true"
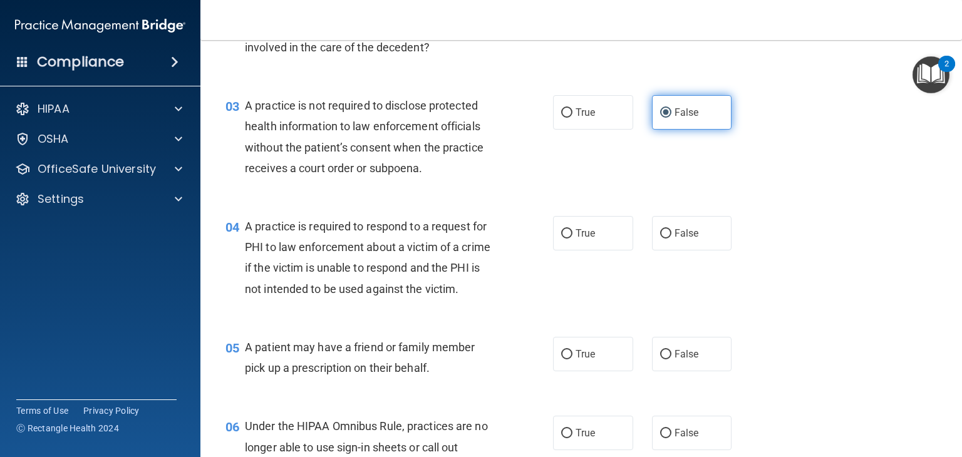
scroll to position [245, 0]
click at [584, 243] on label "True" at bounding box center [593, 234] width 80 height 34
click at [572, 239] on input "True" at bounding box center [566, 234] width 11 height 9
radio input "true"
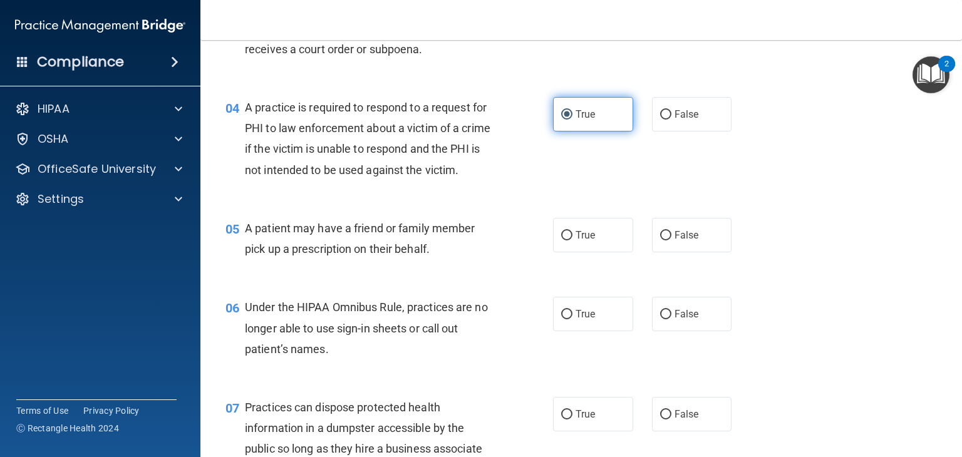
scroll to position [369, 0]
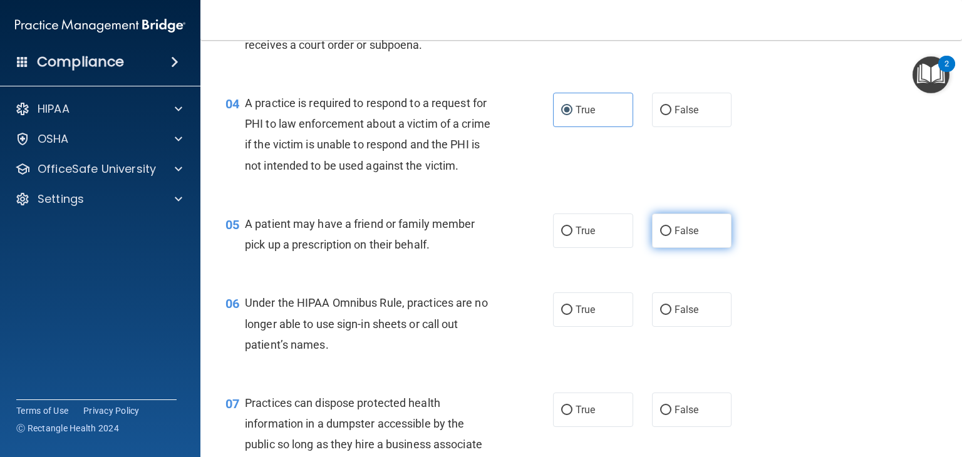
click at [689, 237] on span "False" at bounding box center [686, 231] width 24 height 12
click at [671, 236] on input "False" at bounding box center [665, 231] width 11 height 9
radio input "true"
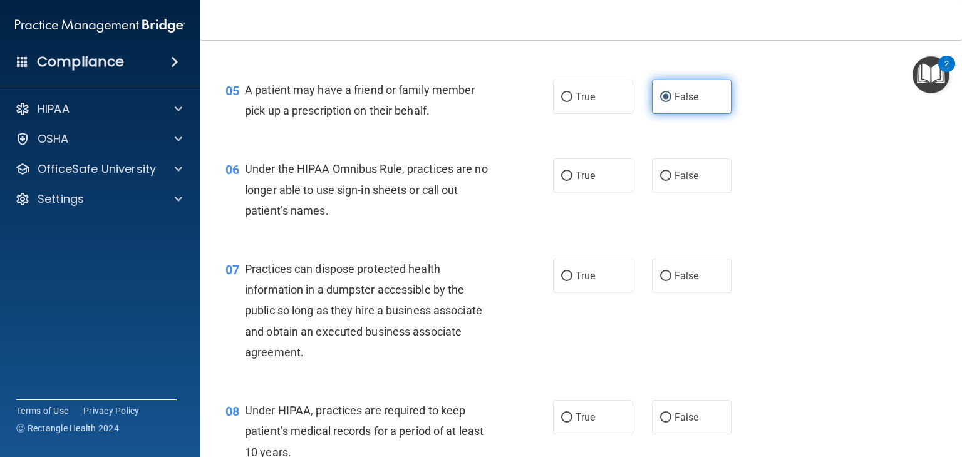
scroll to position [503, 0]
click at [588, 192] on label "True" at bounding box center [593, 175] width 80 height 34
click at [572, 180] on input "True" at bounding box center [566, 175] width 11 height 9
radio input "true"
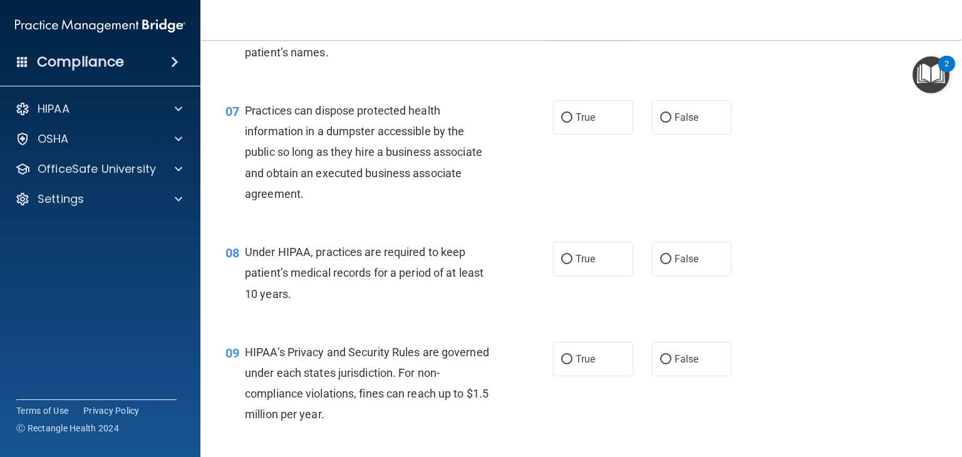
scroll to position [671, 0]
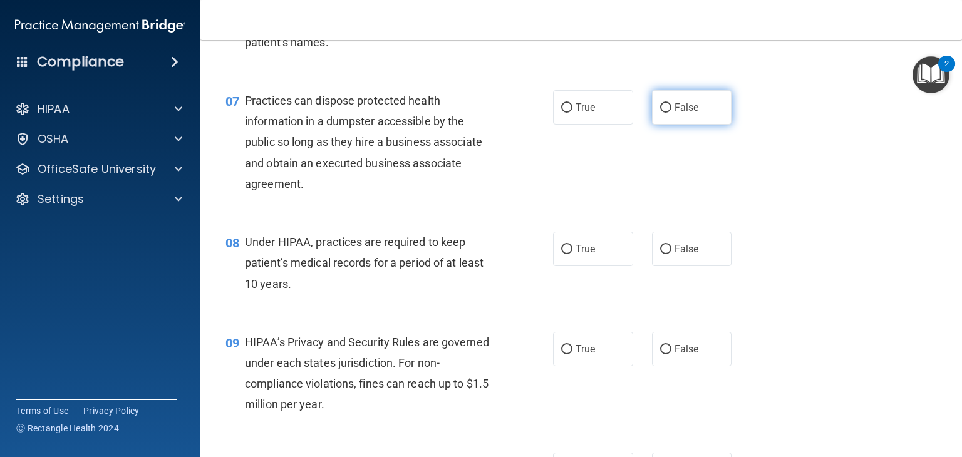
click at [685, 125] on label "False" at bounding box center [692, 107] width 80 height 34
click at [671, 113] on input "False" at bounding box center [665, 107] width 11 height 9
radio input "true"
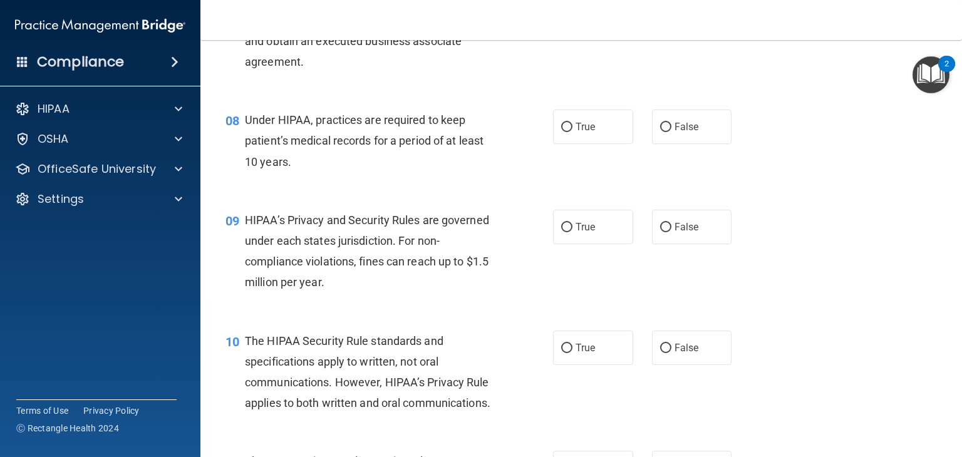
scroll to position [794, 0]
click at [588, 143] on label "True" at bounding box center [593, 126] width 80 height 34
click at [572, 131] on input "True" at bounding box center [566, 126] width 11 height 9
radio input "true"
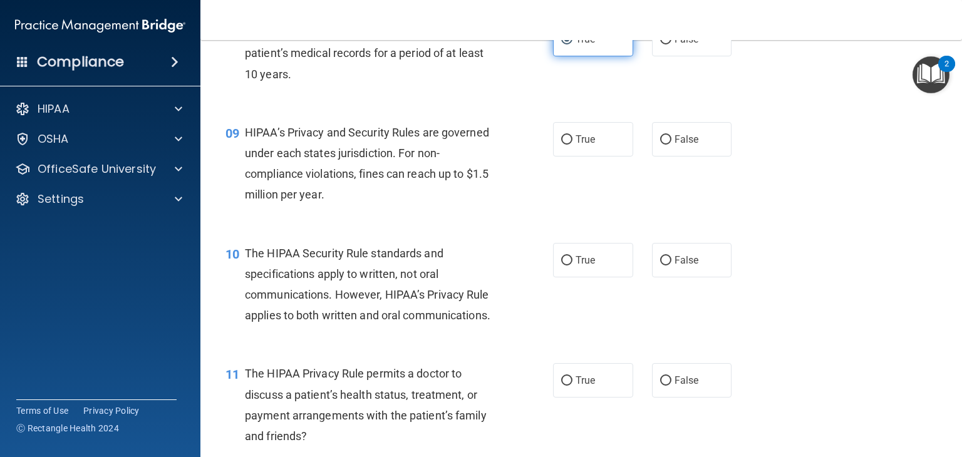
scroll to position [889, 0]
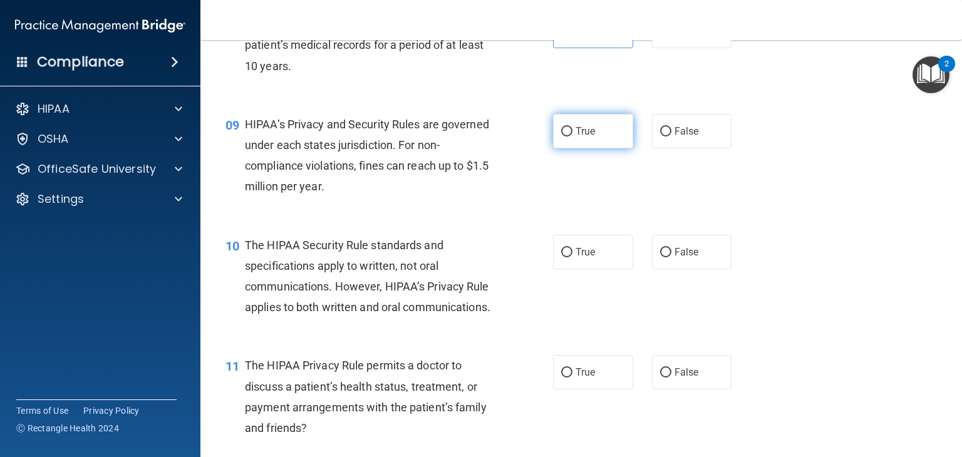
click at [601, 148] on label "True" at bounding box center [593, 131] width 80 height 34
click at [572, 136] on input "True" at bounding box center [566, 131] width 11 height 9
radio input "true"
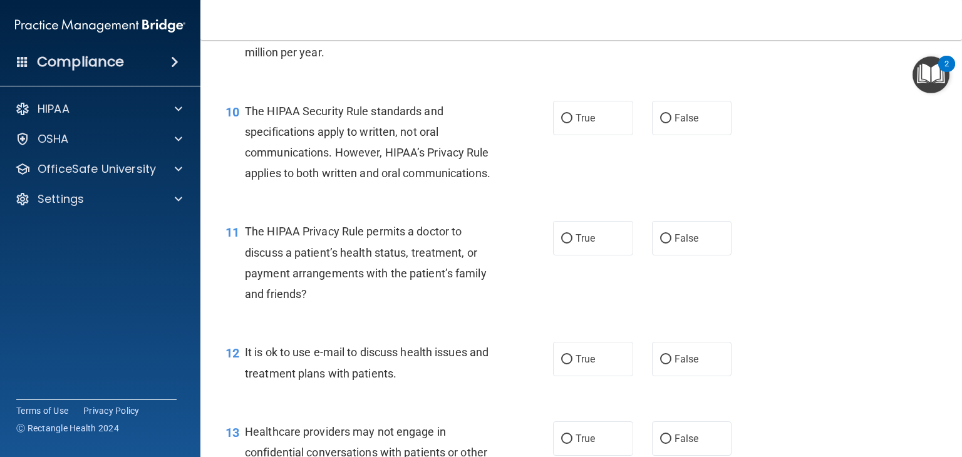
scroll to position [1024, 0]
click at [680, 123] on span "False" at bounding box center [686, 117] width 24 height 12
click at [671, 122] on input "False" at bounding box center [665, 117] width 11 height 9
radio input "true"
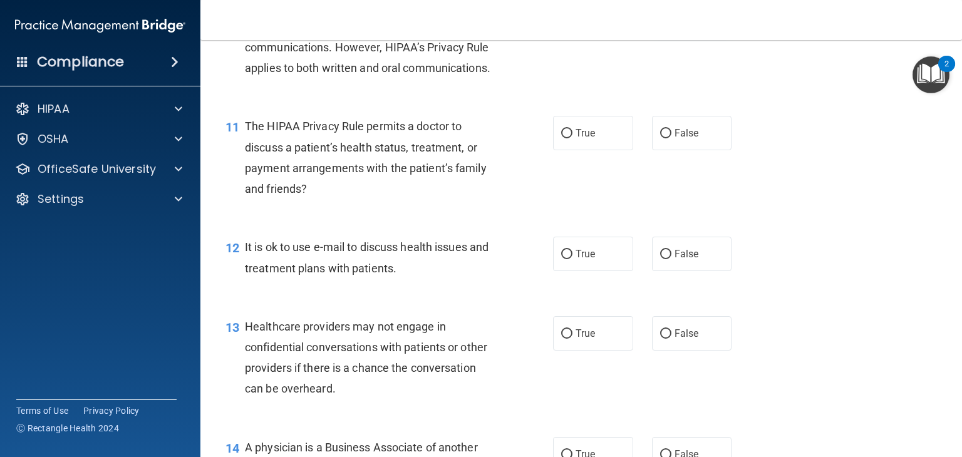
scroll to position [1129, 0]
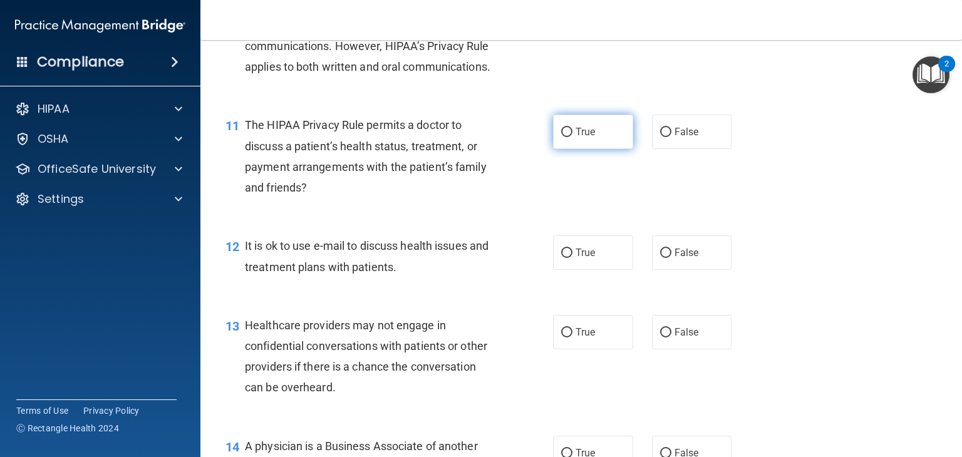
click at [593, 149] on label "True" at bounding box center [593, 132] width 80 height 34
click at [572, 137] on input "True" at bounding box center [566, 132] width 11 height 9
radio input "true"
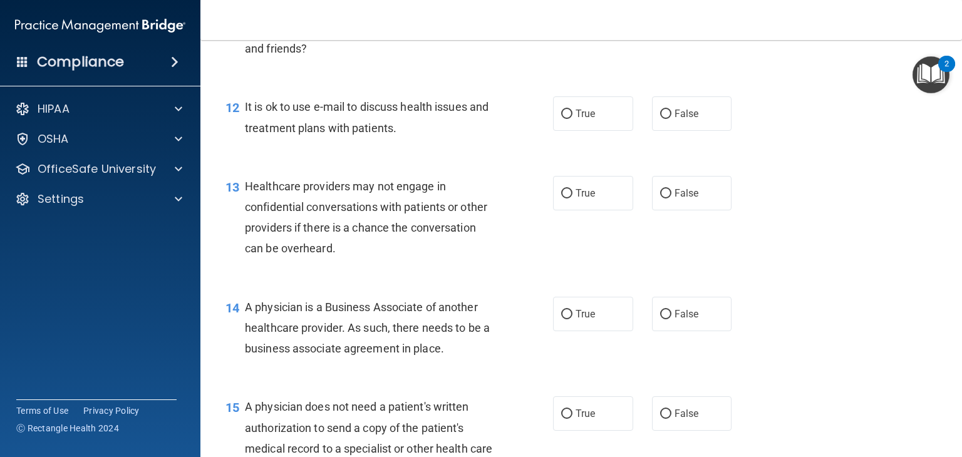
scroll to position [1270, 0]
click at [686, 118] on span "False" at bounding box center [686, 112] width 24 height 12
click at [671, 118] on input "False" at bounding box center [665, 112] width 11 height 9
radio input "true"
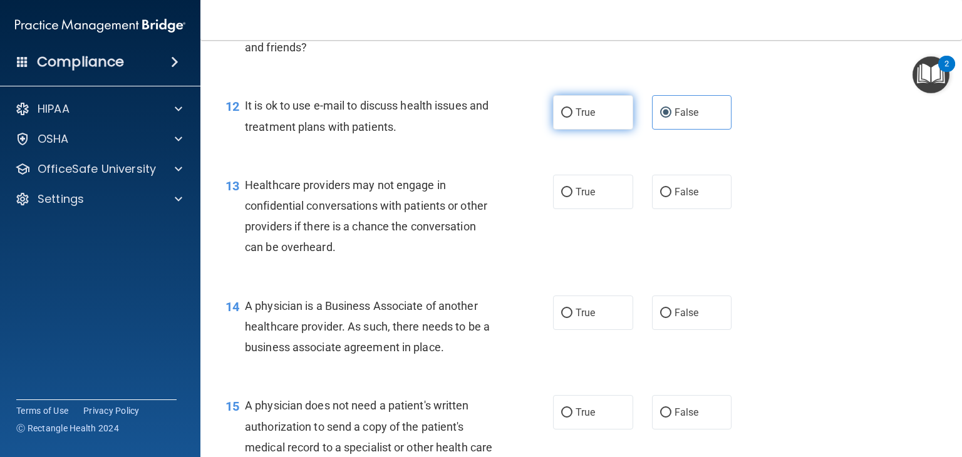
click at [590, 118] on span "True" at bounding box center [584, 112] width 19 height 12
click at [572, 118] on input "True" at bounding box center [566, 112] width 11 height 9
radio input "true"
radio input "false"
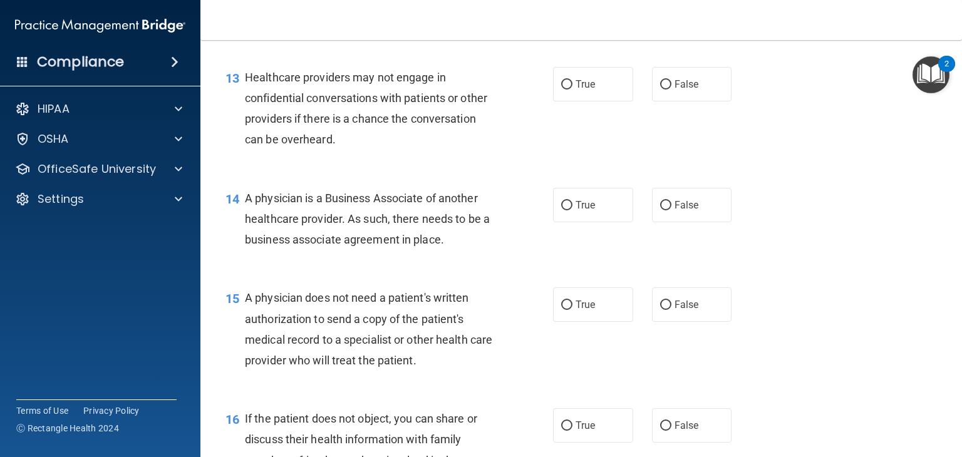
scroll to position [1379, 0]
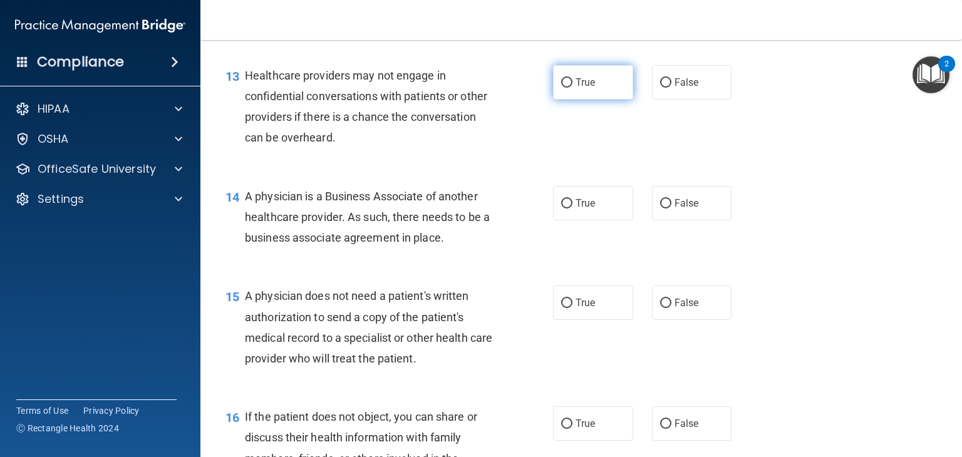
click at [590, 100] on label "True" at bounding box center [593, 82] width 80 height 34
click at [572, 88] on input "True" at bounding box center [566, 82] width 11 height 9
radio input "true"
click at [862, 391] on div "15 A physician does not need a patient's written authorization to send a copy o…" at bounding box center [581, 330] width 730 height 121
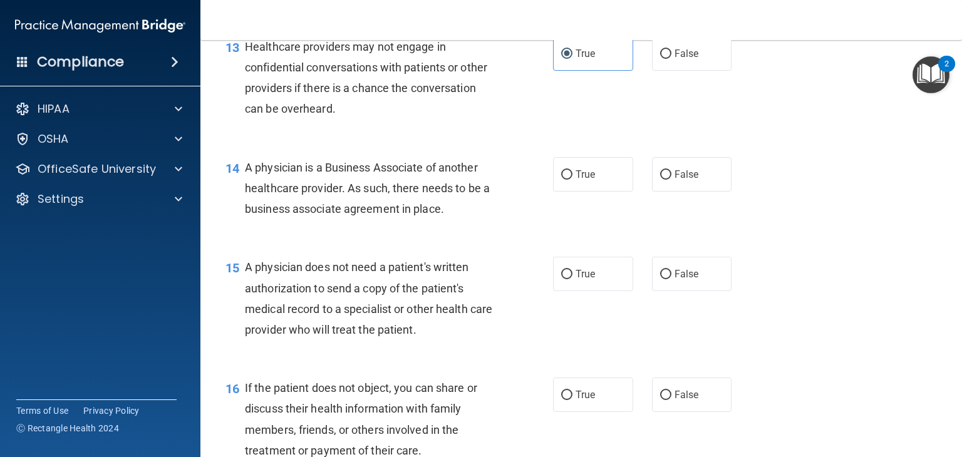
scroll to position [1414, 0]
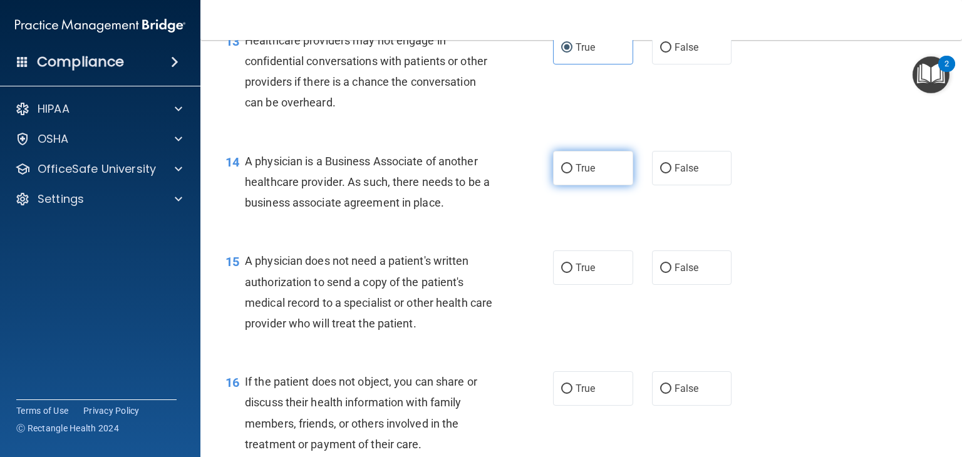
click at [566, 173] on input "True" at bounding box center [566, 168] width 11 height 9
radio input "true"
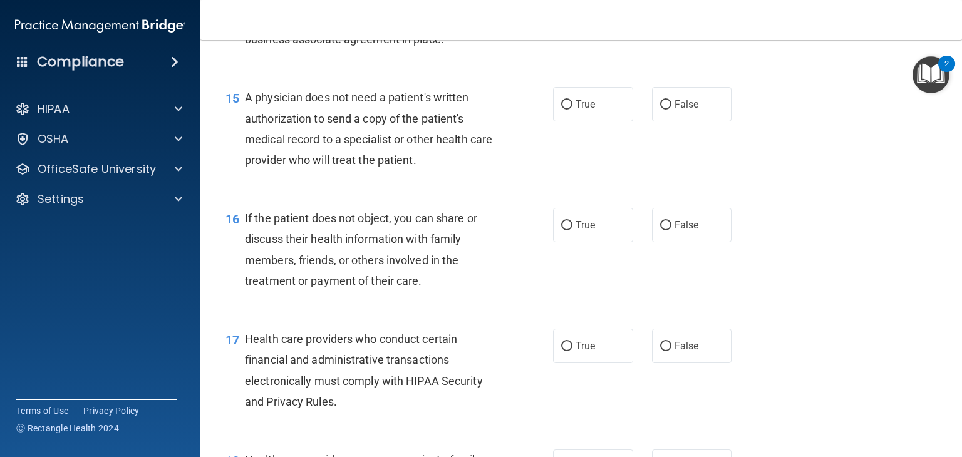
scroll to position [1579, 0]
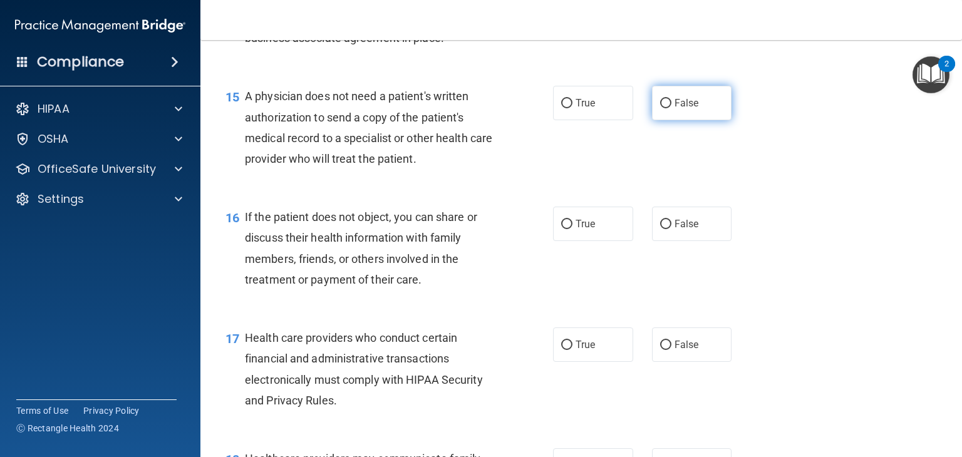
click at [664, 108] on input "False" at bounding box center [665, 103] width 11 height 9
radio input "true"
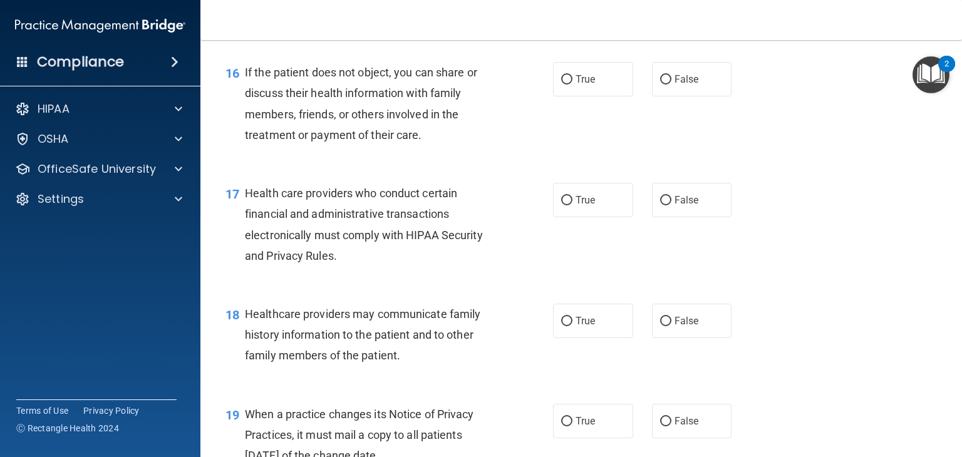
scroll to position [1723, 0]
click at [597, 97] on label "True" at bounding box center [593, 80] width 80 height 34
click at [572, 85] on input "True" at bounding box center [566, 80] width 11 height 9
radio input "true"
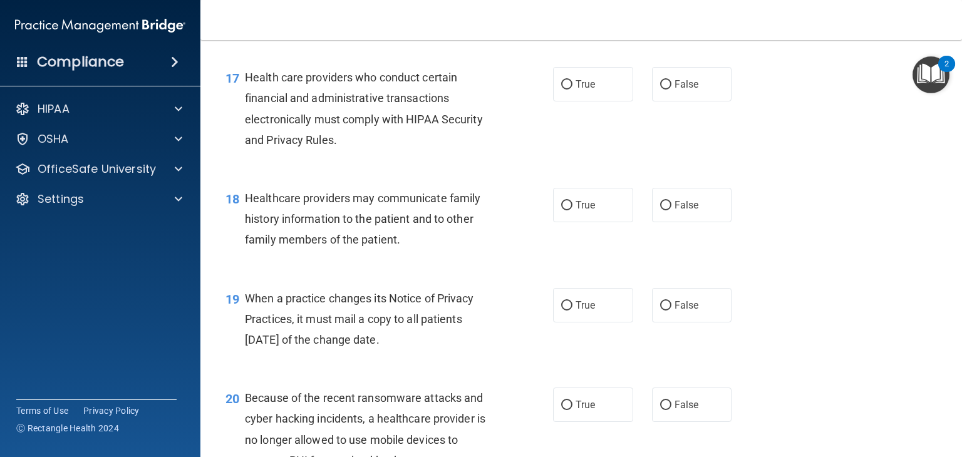
scroll to position [1851, 0]
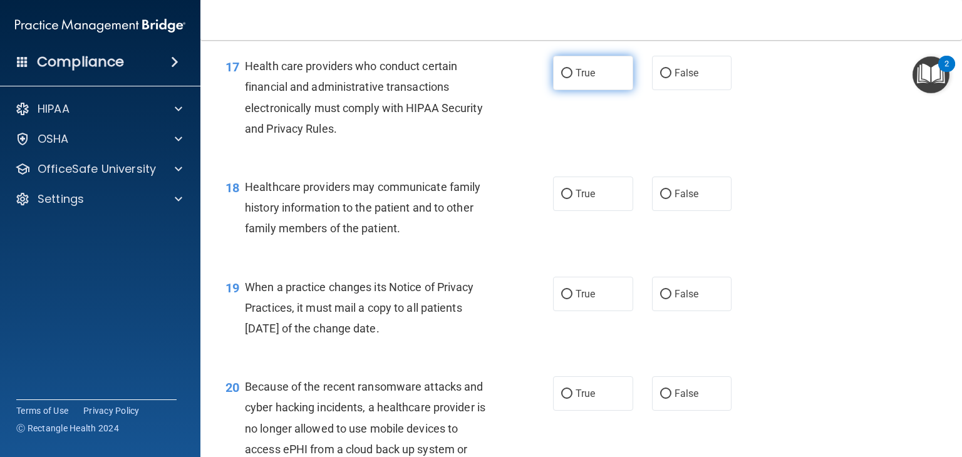
click at [588, 90] on label "True" at bounding box center [593, 73] width 80 height 34
click at [572, 78] on input "True" at bounding box center [566, 73] width 11 height 9
radio input "true"
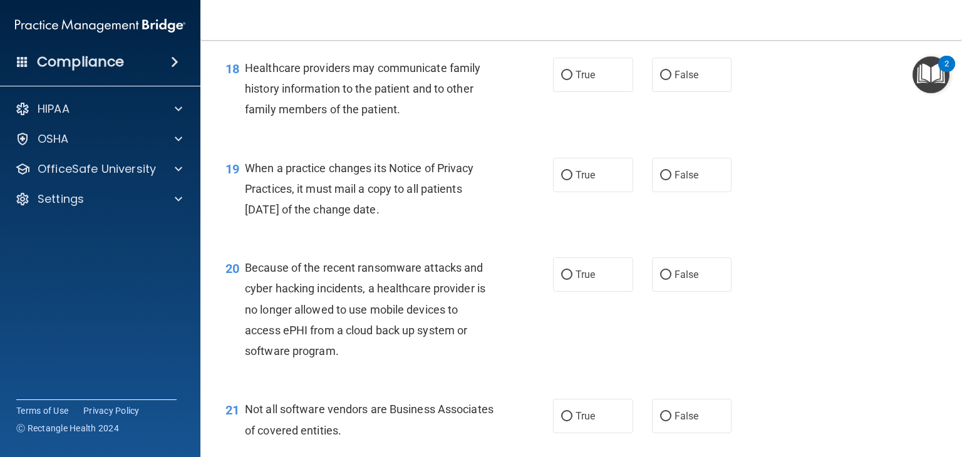
scroll to position [1970, 0]
click at [679, 91] on label "False" at bounding box center [692, 74] width 80 height 34
click at [671, 80] on input "False" at bounding box center [665, 74] width 11 height 9
radio input "true"
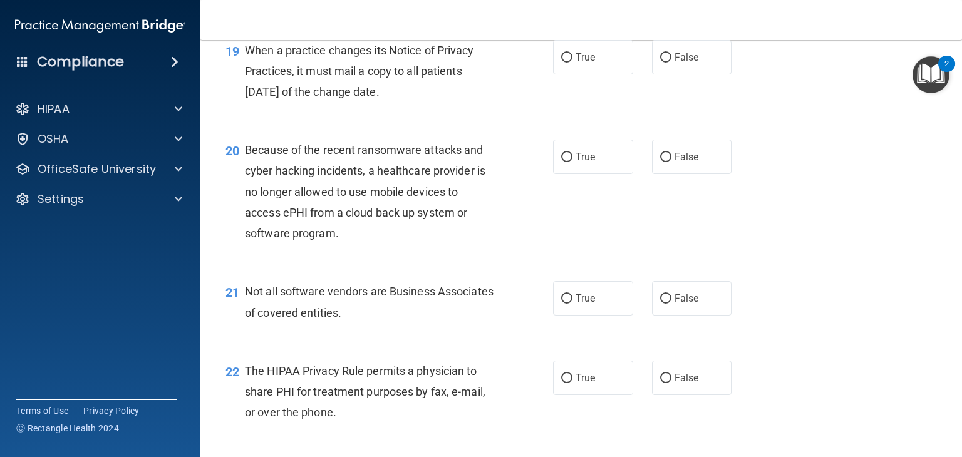
scroll to position [2088, 0]
click at [567, 62] on input "True" at bounding box center [566, 57] width 11 height 9
radio input "true"
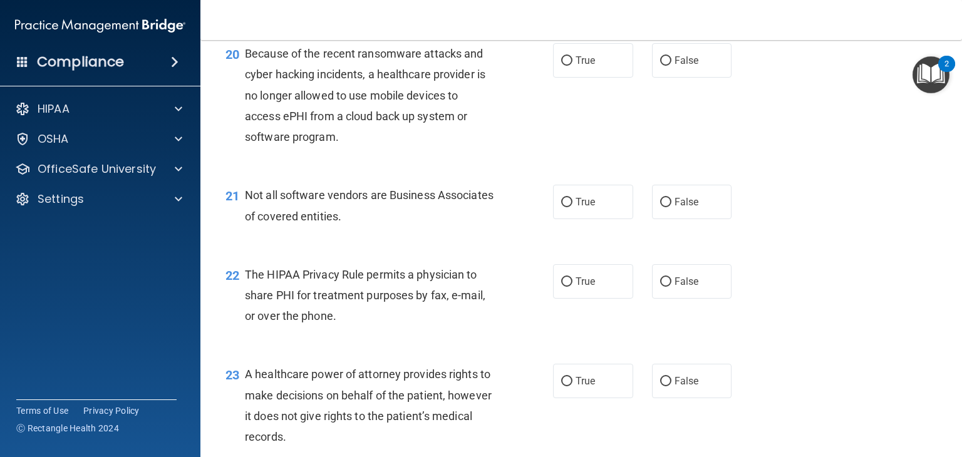
scroll to position [2187, 0]
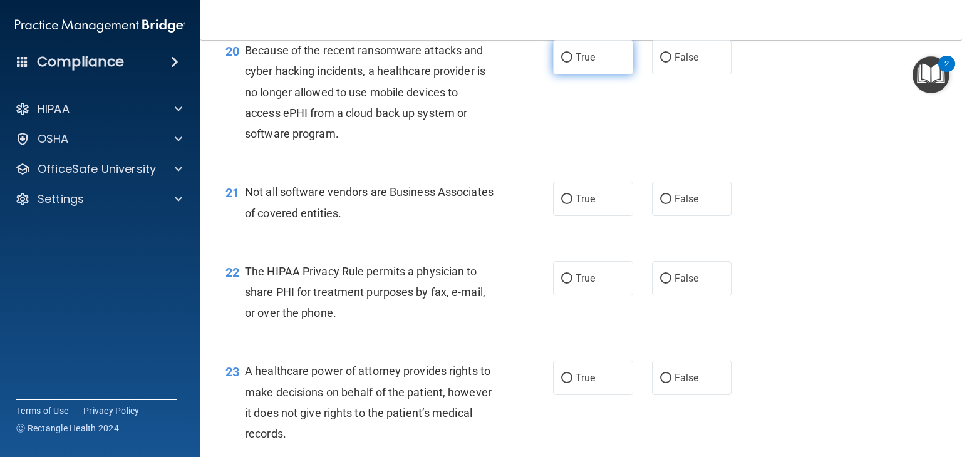
click at [563, 63] on input "True" at bounding box center [566, 57] width 11 height 9
radio input "true"
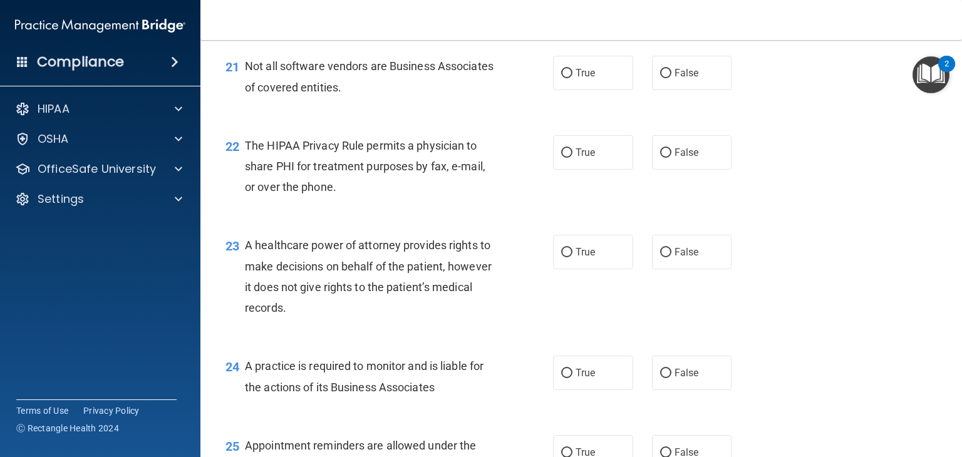
scroll to position [2313, 0]
click at [600, 90] on label "True" at bounding box center [593, 72] width 80 height 34
click at [572, 78] on input "True" at bounding box center [566, 72] width 11 height 9
radio input "true"
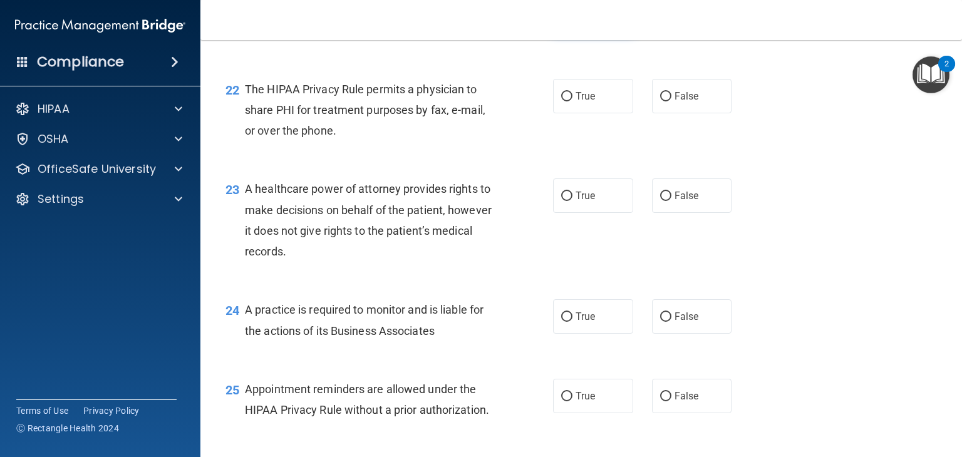
scroll to position [2359, 0]
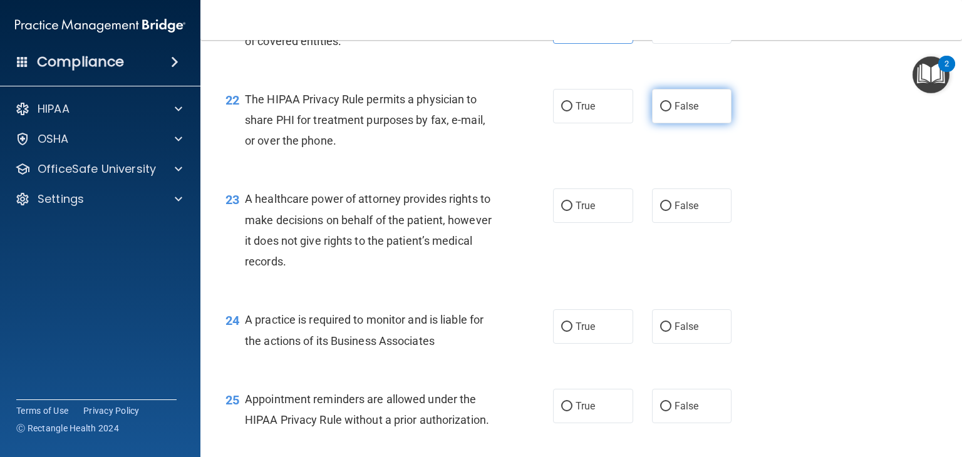
click at [686, 123] on label "False" at bounding box center [692, 106] width 80 height 34
click at [671, 111] on input "False" at bounding box center [665, 106] width 11 height 9
radio input "true"
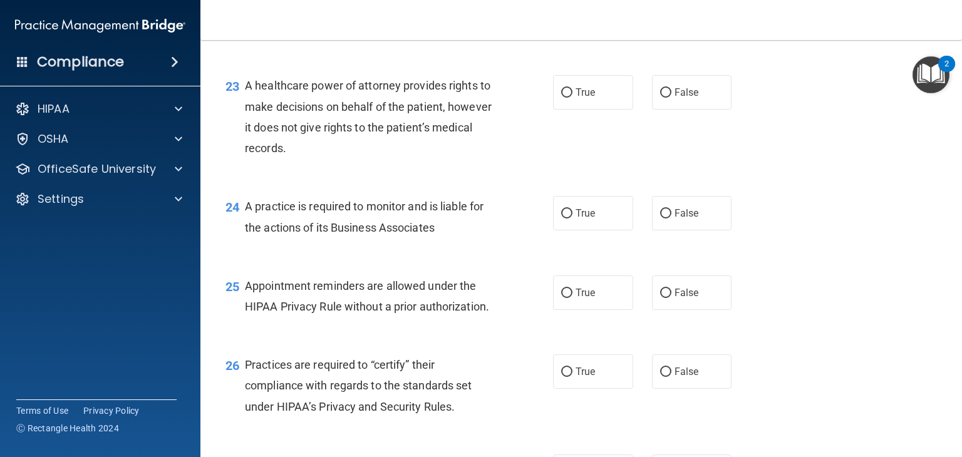
scroll to position [2474, 0]
click at [683, 108] on label "False" at bounding box center [692, 90] width 80 height 34
click at [671, 96] on input "False" at bounding box center [665, 90] width 11 height 9
radio input "true"
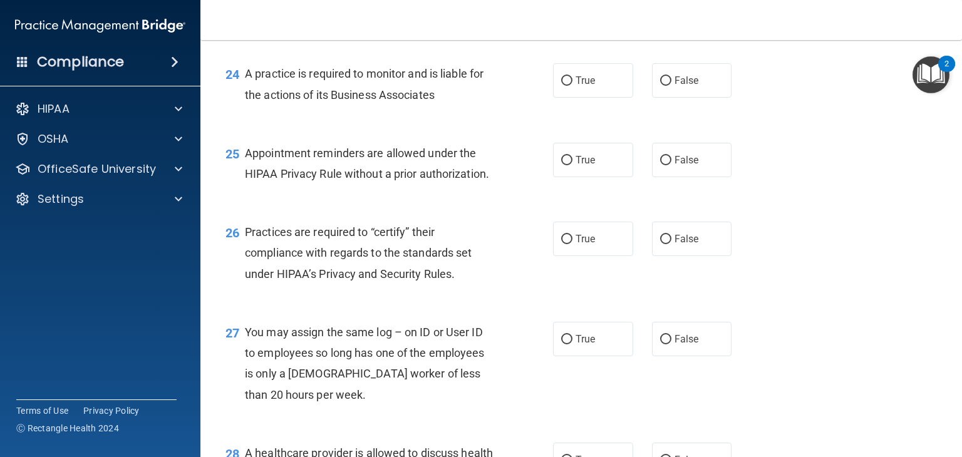
scroll to position [2607, 0]
click at [606, 96] on label "True" at bounding box center [593, 78] width 80 height 34
click at [572, 84] on input "True" at bounding box center [566, 78] width 11 height 9
radio input "true"
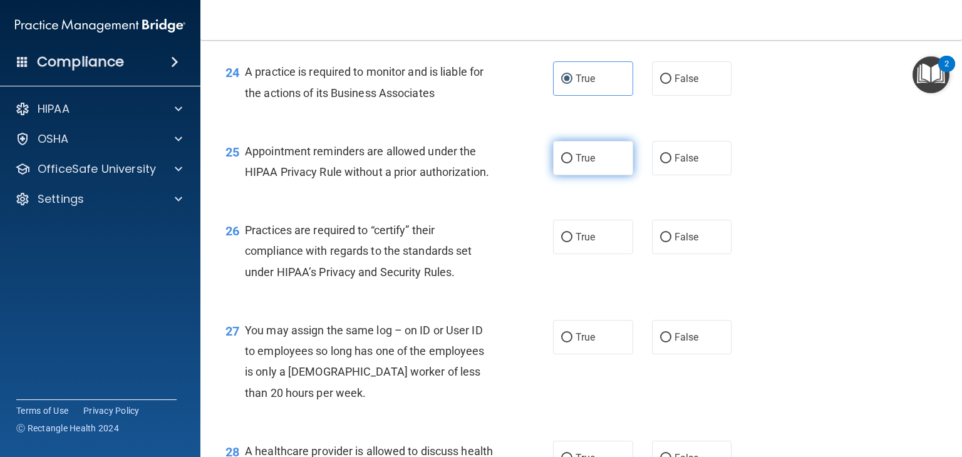
click at [583, 164] on span "True" at bounding box center [584, 158] width 19 height 12
click at [572, 163] on input "True" at bounding box center [566, 158] width 11 height 9
radio input "true"
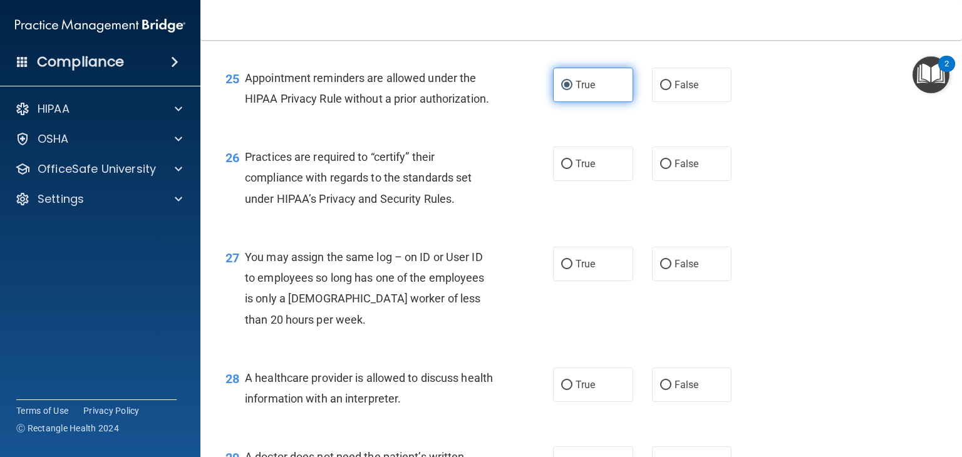
scroll to position [2687, 0]
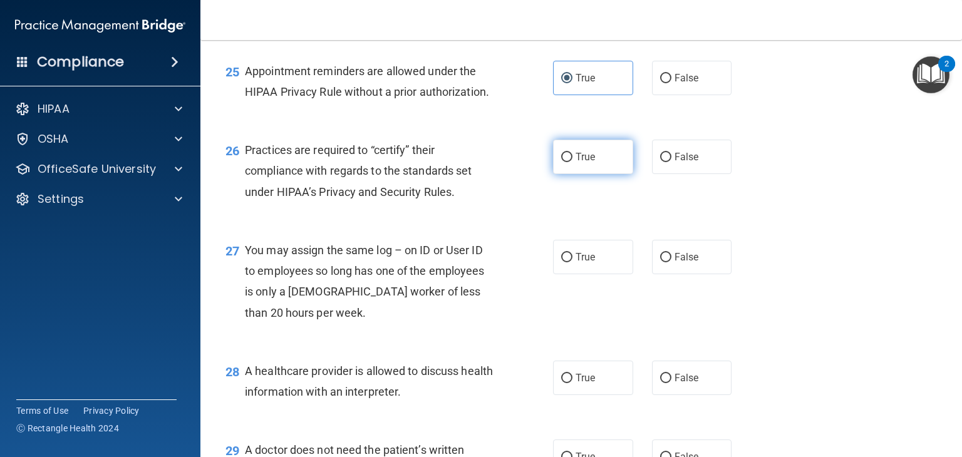
click at [590, 163] on span "True" at bounding box center [584, 157] width 19 height 12
click at [572, 162] on input "True" at bounding box center [566, 157] width 11 height 9
radio input "true"
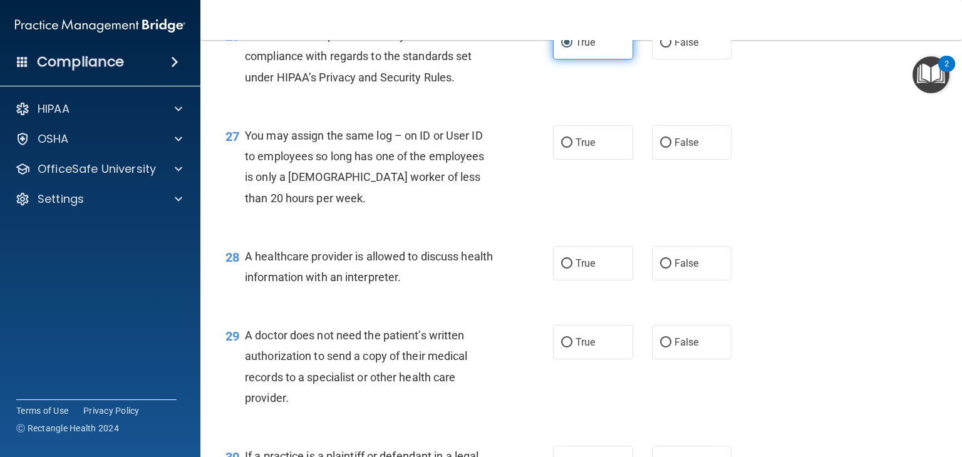
scroll to position [2811, 0]
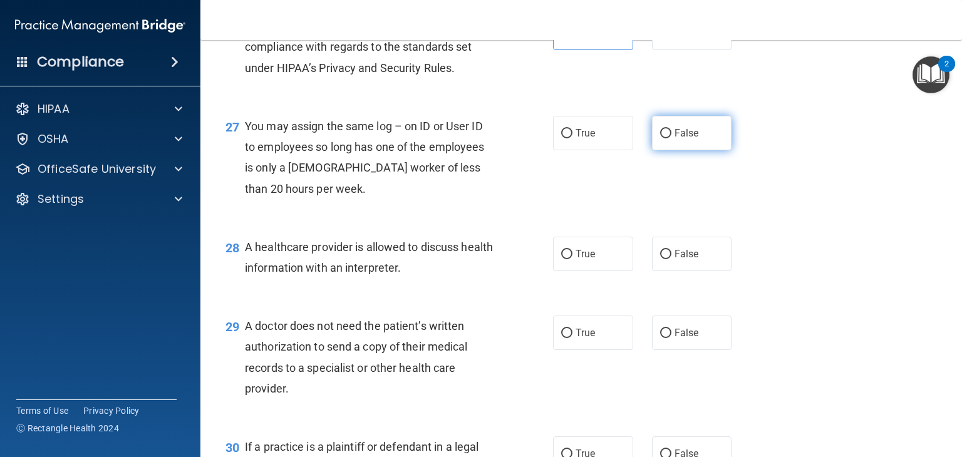
click at [675, 139] on span "False" at bounding box center [686, 133] width 24 height 12
click at [671, 138] on input "False" at bounding box center [665, 133] width 11 height 9
radio input "true"
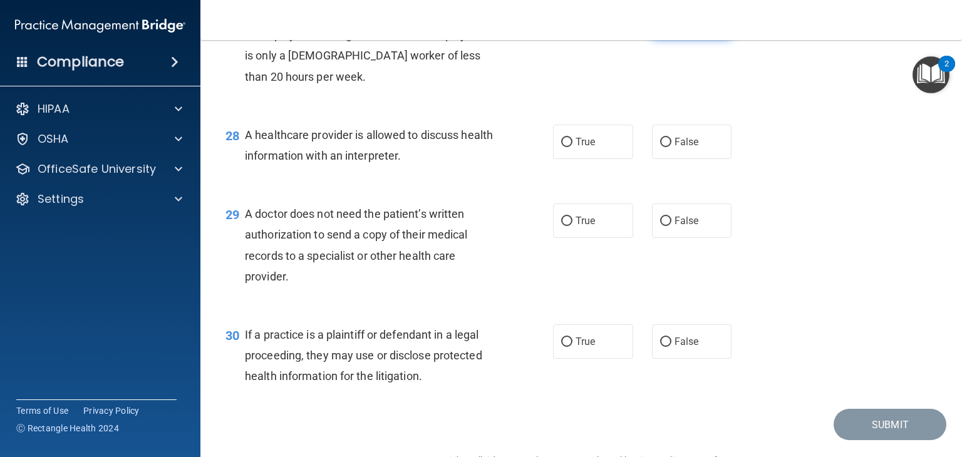
scroll to position [2924, 0]
click at [586, 158] on label "True" at bounding box center [593, 141] width 80 height 34
click at [572, 146] on input "True" at bounding box center [566, 141] width 11 height 9
radio input "true"
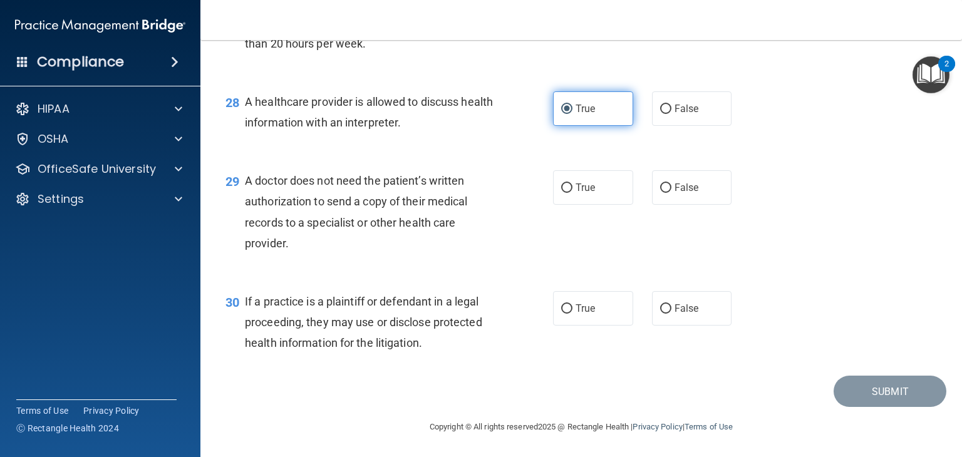
scroll to position [2997, 0]
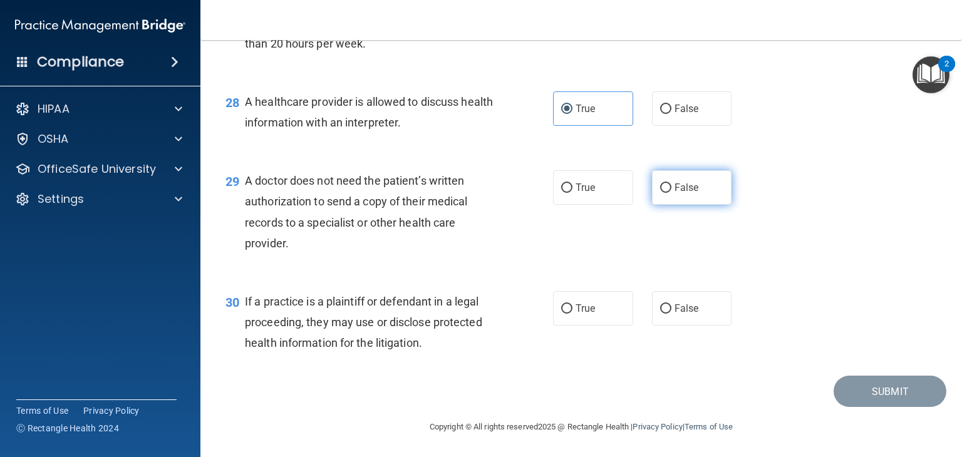
click at [679, 189] on span "False" at bounding box center [686, 188] width 24 height 12
click at [671, 189] on input "False" at bounding box center [665, 187] width 11 height 9
radio input "true"
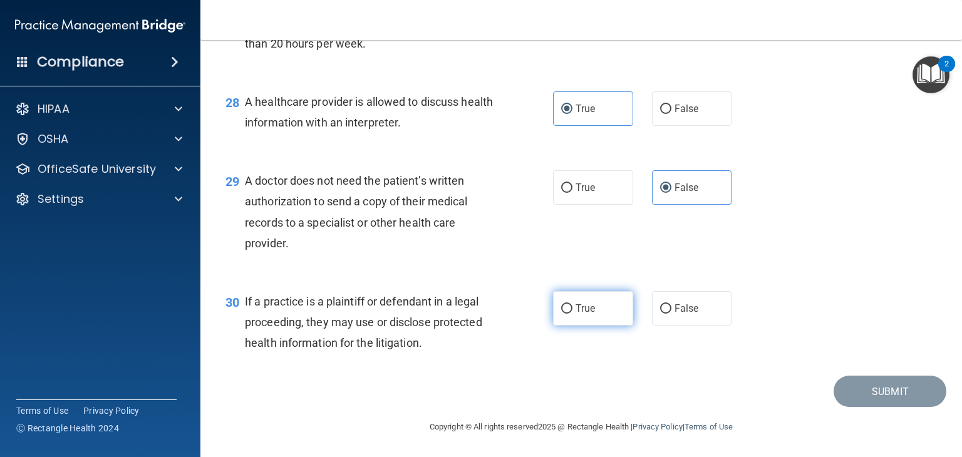
click at [588, 324] on label "True" at bounding box center [593, 308] width 80 height 34
click at [572, 314] on input "True" at bounding box center [566, 308] width 11 height 9
radio input "true"
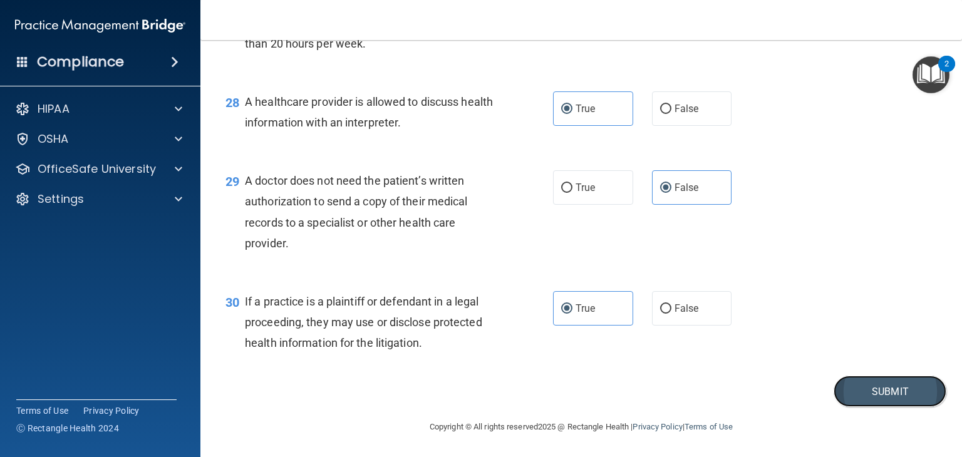
click at [883, 398] on button "Submit" at bounding box center [889, 392] width 113 height 32
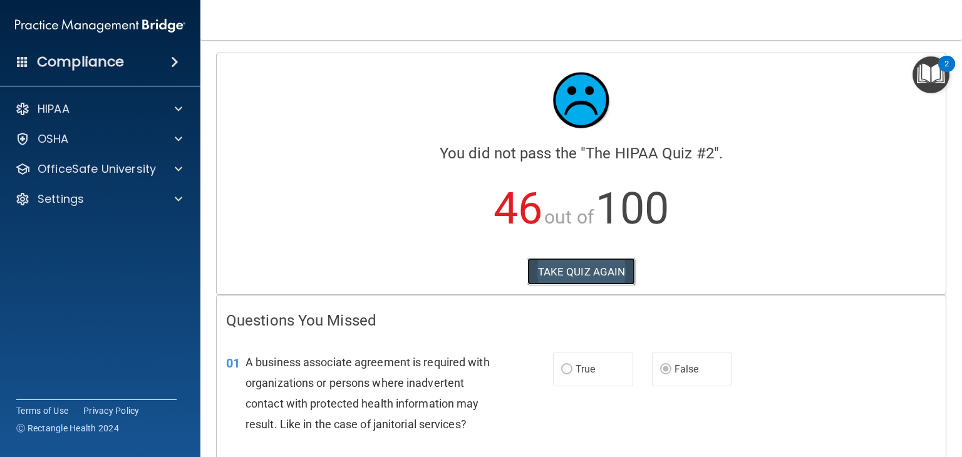
click at [573, 270] on button "TAKE QUIZ AGAIN" at bounding box center [581, 272] width 108 height 28
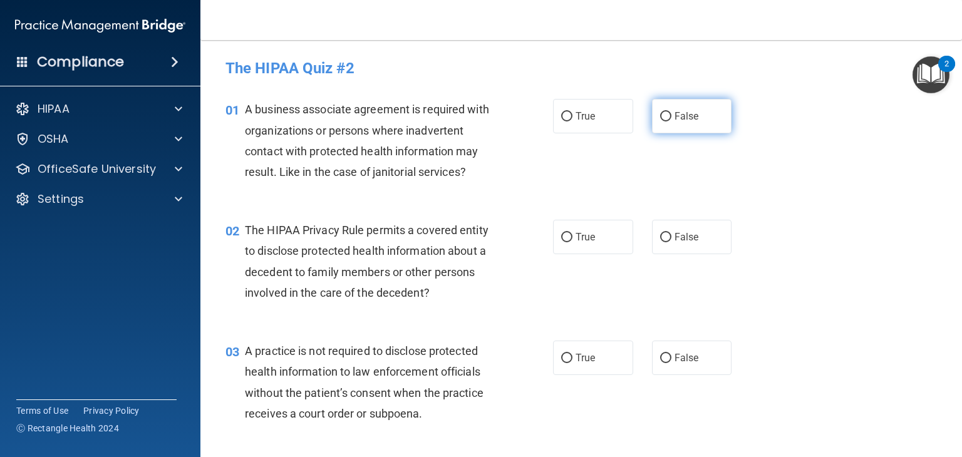
click at [660, 119] on input "False" at bounding box center [665, 116] width 11 height 9
radio input "true"
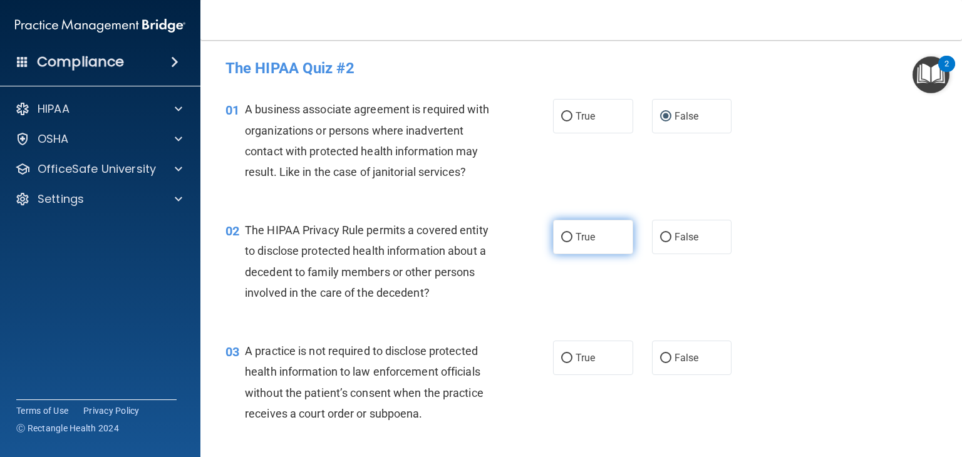
click at [563, 236] on input "True" at bounding box center [566, 237] width 11 height 9
radio input "true"
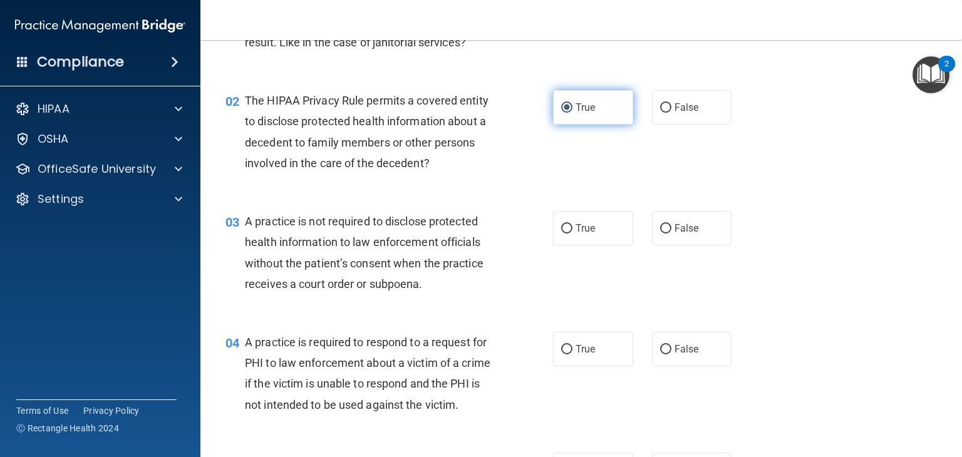
scroll to position [133, 0]
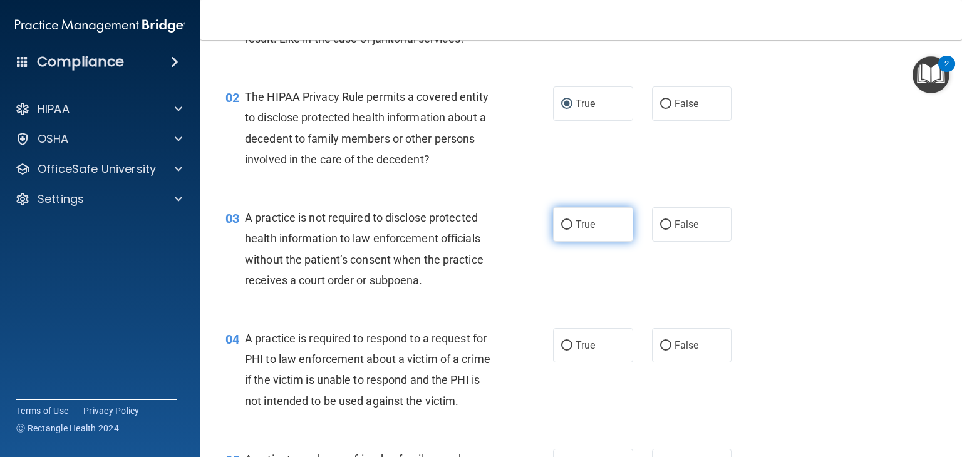
click at [566, 225] on input "True" at bounding box center [566, 224] width 11 height 9
radio input "true"
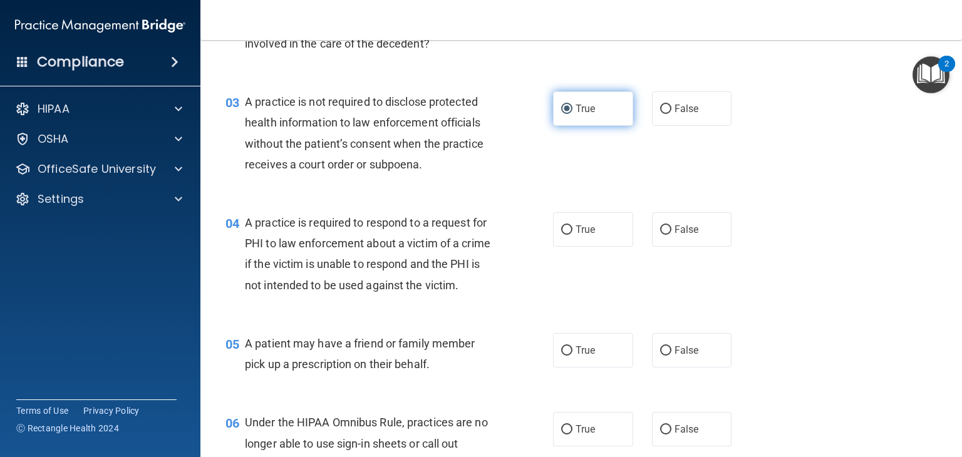
scroll to position [250, 0]
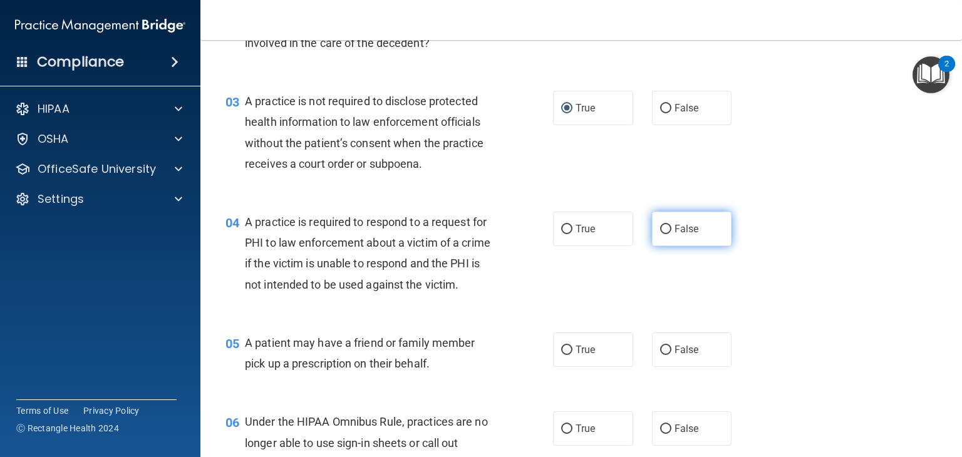
click at [679, 227] on span "False" at bounding box center [686, 229] width 24 height 12
click at [671, 227] on input "False" at bounding box center [665, 229] width 11 height 9
radio input "true"
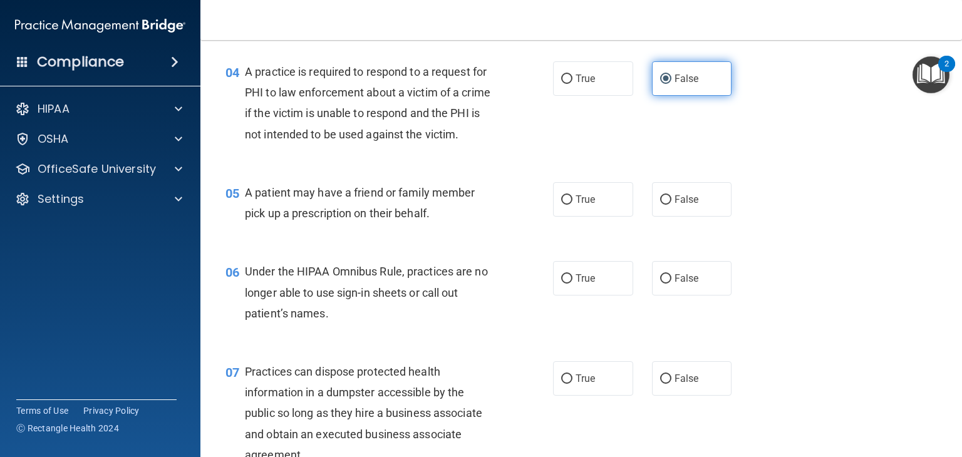
scroll to position [401, 0]
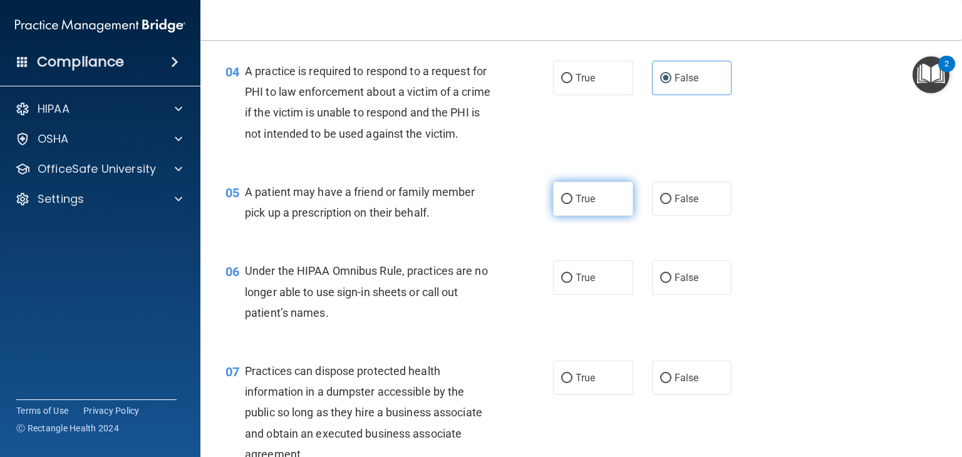
click at [564, 204] on input "True" at bounding box center [566, 199] width 11 height 9
radio input "true"
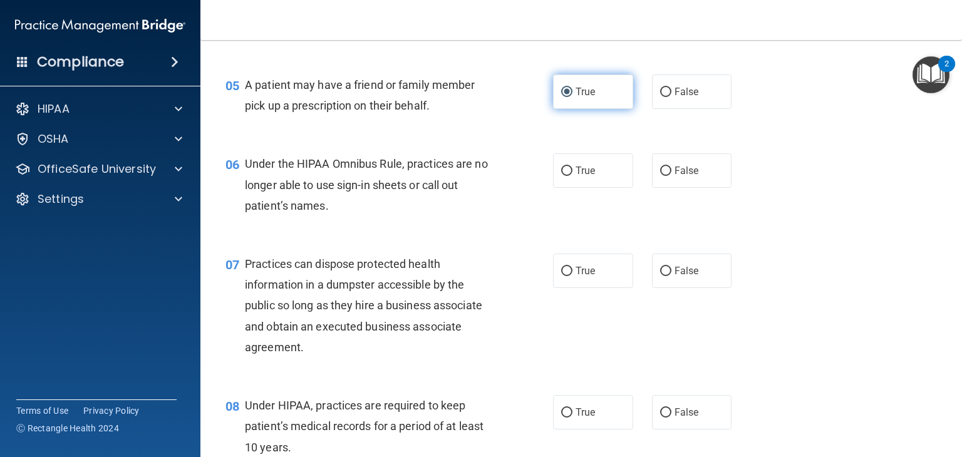
scroll to position [511, 0]
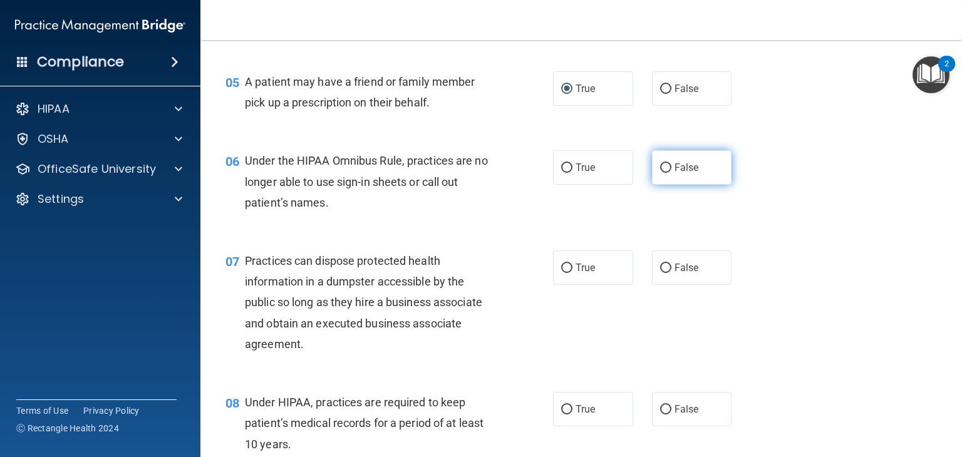
click at [680, 173] on span "False" at bounding box center [686, 168] width 24 height 12
click at [671, 173] on input "False" at bounding box center [665, 167] width 11 height 9
radio input "true"
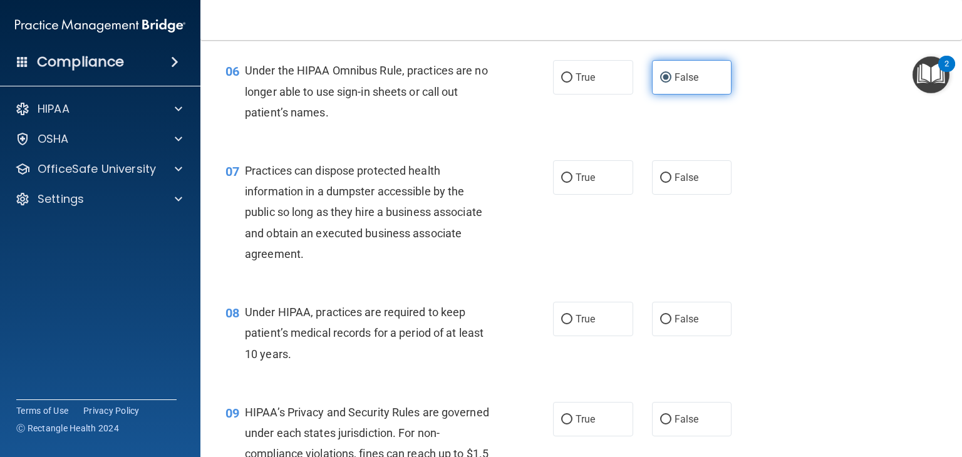
scroll to position [602, 0]
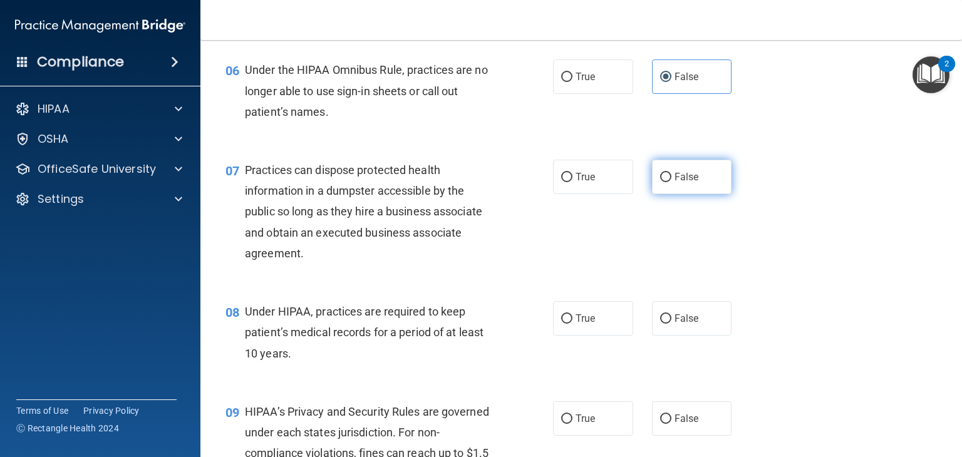
click at [681, 183] on span "False" at bounding box center [686, 177] width 24 height 12
click at [671, 182] on input "False" at bounding box center [665, 177] width 11 height 9
radio input "true"
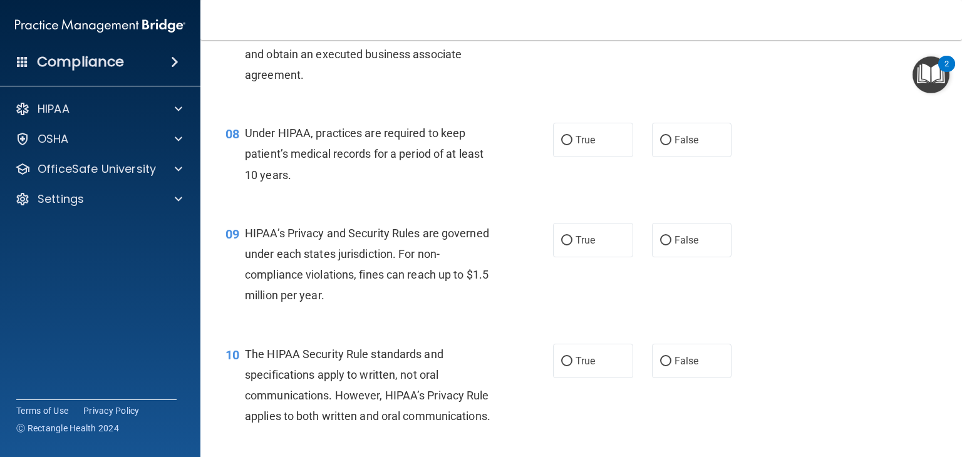
scroll to position [781, 0]
click at [664, 144] on input "False" at bounding box center [665, 139] width 11 height 9
radio input "true"
click at [664, 244] on input "False" at bounding box center [665, 239] width 11 height 9
radio input "true"
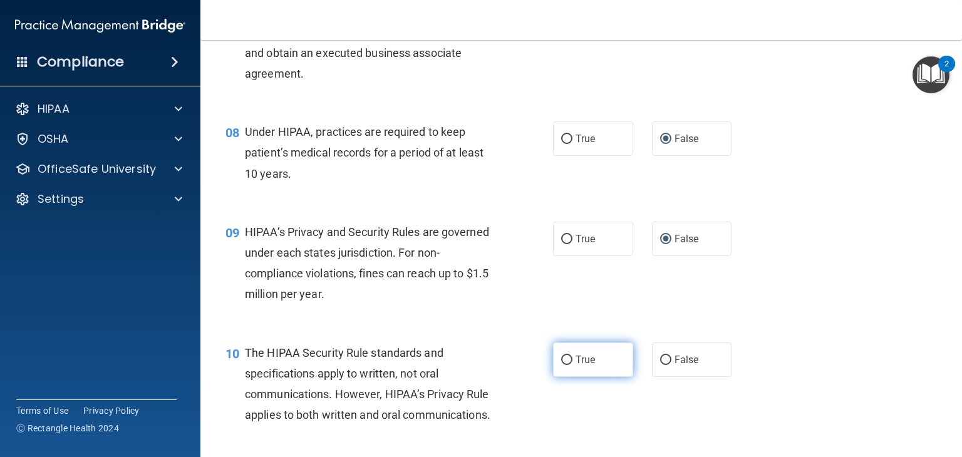
click at [562, 365] on input "True" at bounding box center [566, 360] width 11 height 9
radio input "true"
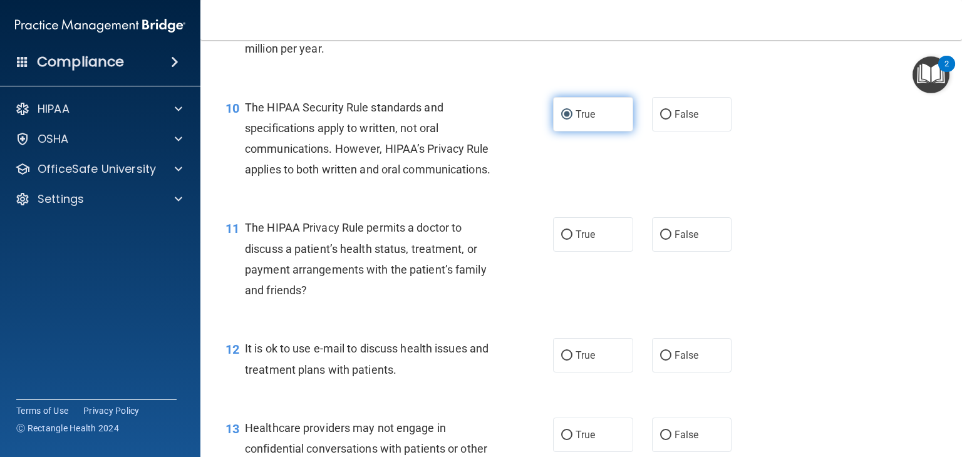
scroll to position [1040, 0]
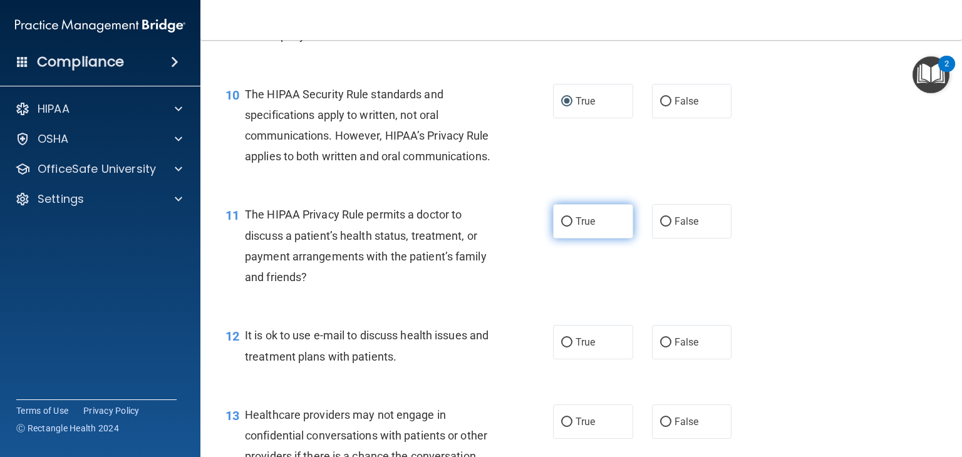
click at [585, 227] on span "True" at bounding box center [584, 221] width 19 height 12
click at [572, 227] on input "True" at bounding box center [566, 221] width 11 height 9
radio input "true"
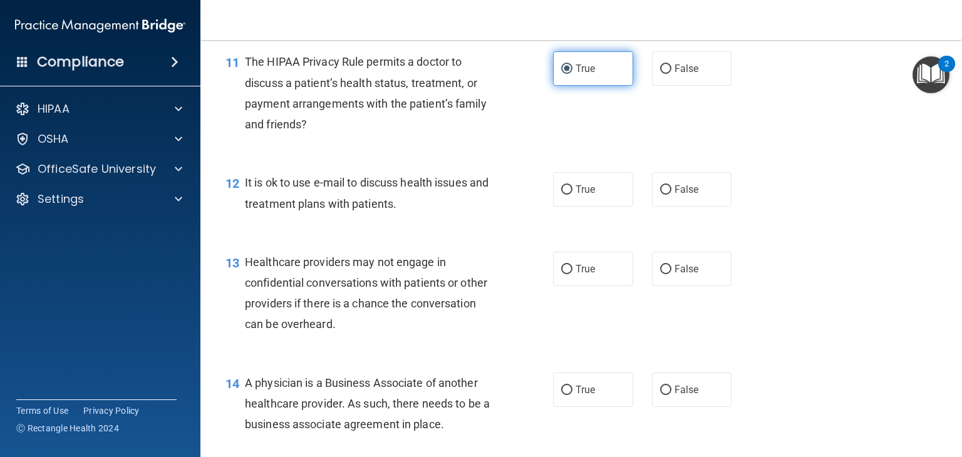
scroll to position [1195, 0]
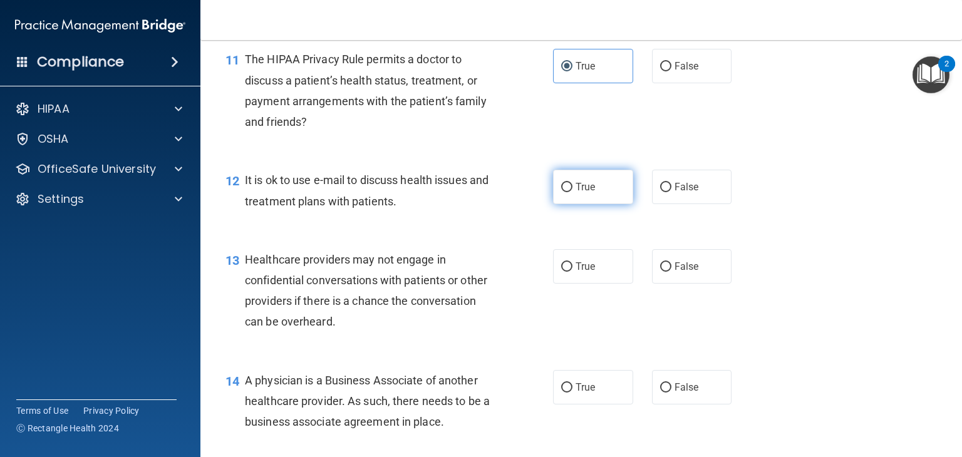
click at [583, 204] on label "True" at bounding box center [593, 187] width 80 height 34
click at [572, 192] on input "True" at bounding box center [566, 187] width 11 height 9
radio input "true"
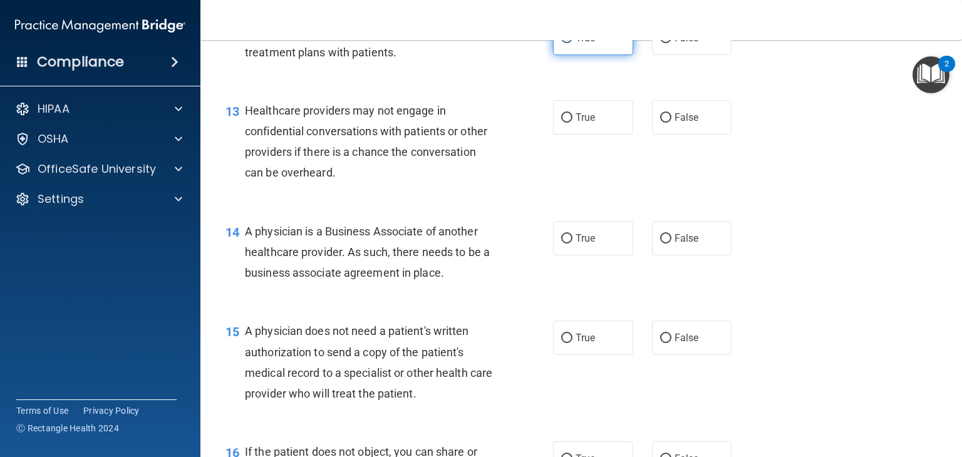
scroll to position [1345, 0]
click at [660, 121] on input "False" at bounding box center [665, 116] width 11 height 9
radio input "true"
click at [660, 242] on input "False" at bounding box center [665, 237] width 11 height 9
radio input "true"
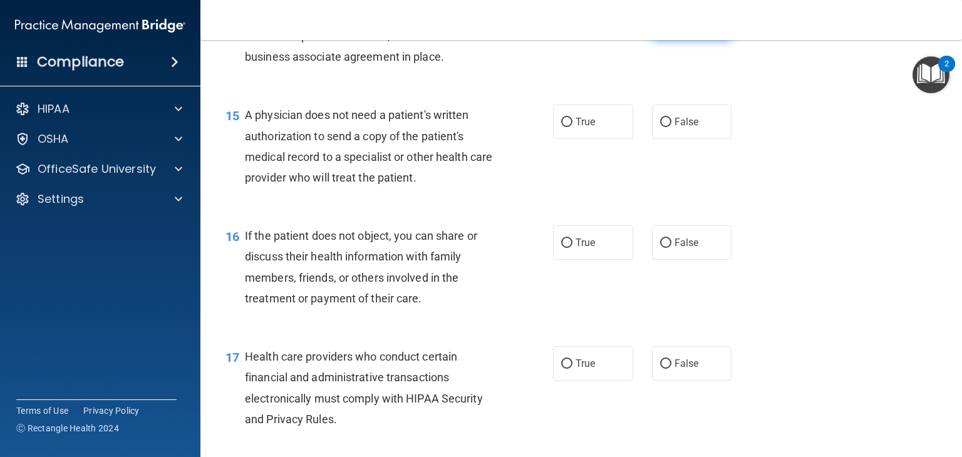
scroll to position [1563, 0]
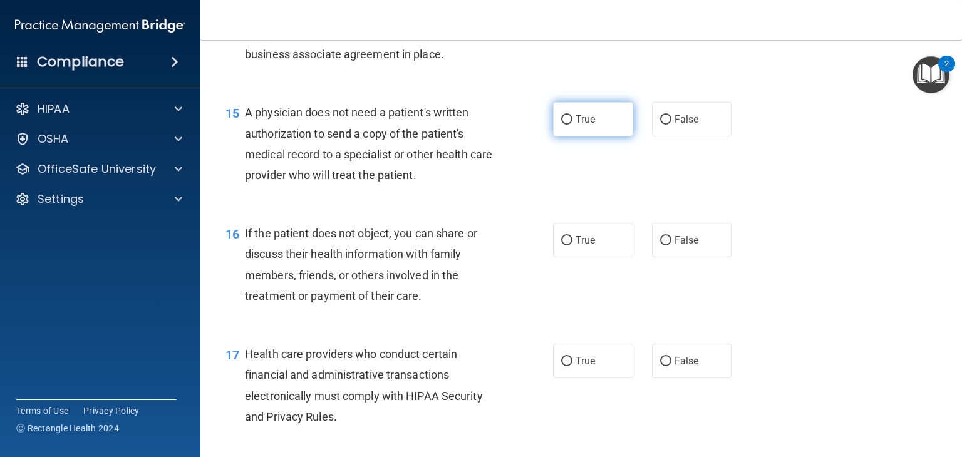
click at [561, 125] on input "True" at bounding box center [566, 119] width 11 height 9
radio input "true"
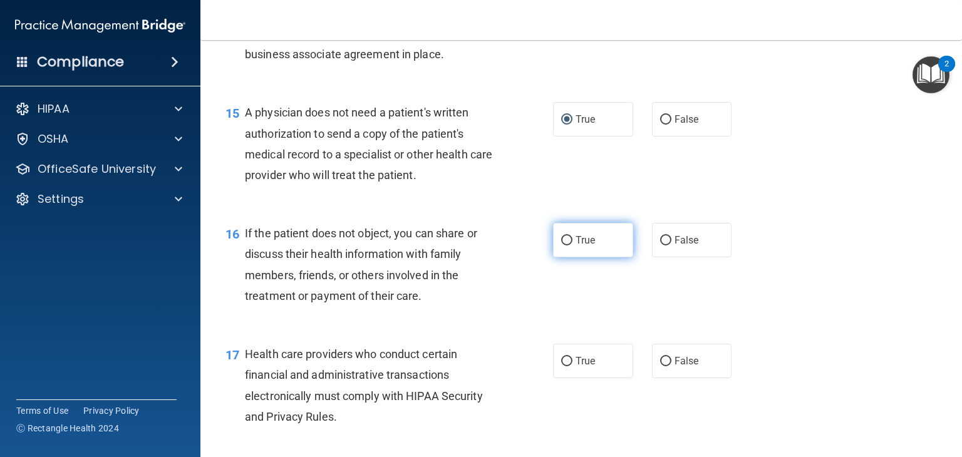
click at [601, 257] on label "True" at bounding box center [593, 240] width 80 height 34
click at [572, 245] on input "True" at bounding box center [566, 240] width 11 height 9
radio input "true"
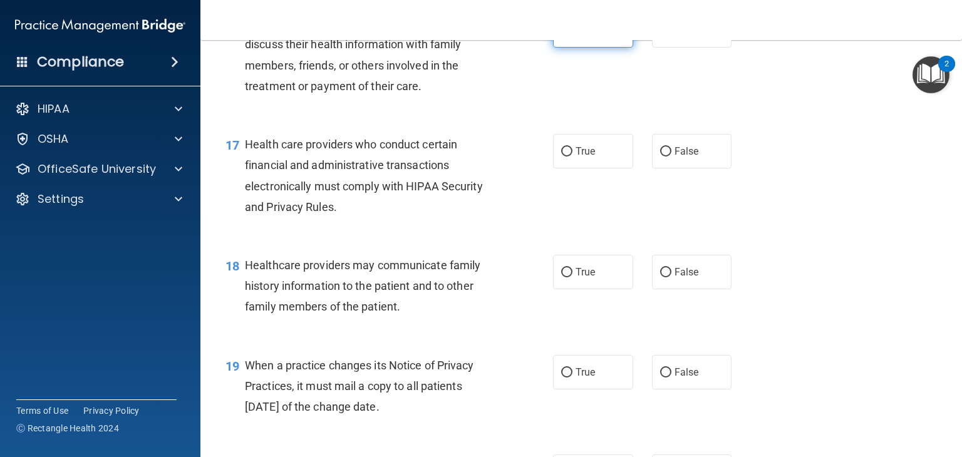
scroll to position [1773, 0]
click at [567, 156] on input "True" at bounding box center [566, 150] width 11 height 9
radio input "true"
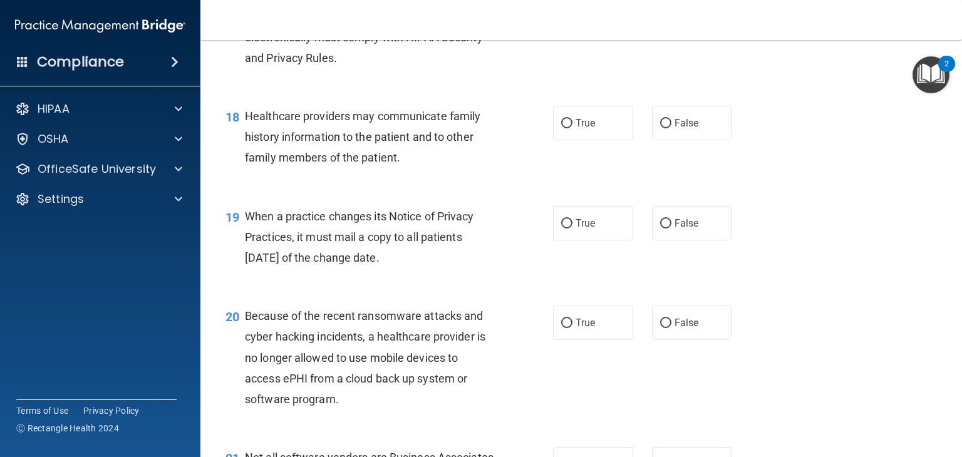
scroll to position [1931, 0]
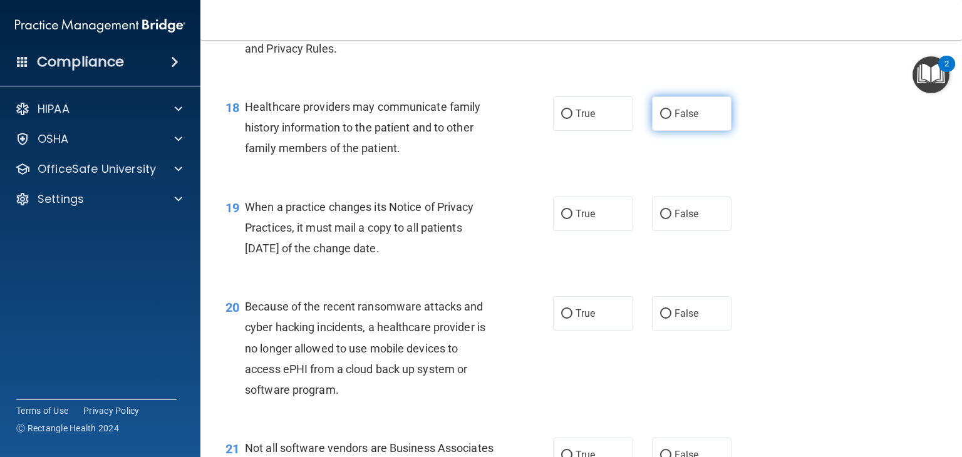
click at [679, 131] on label "False" at bounding box center [692, 113] width 80 height 34
click at [671, 119] on input "False" at bounding box center [665, 114] width 11 height 9
radio input "true"
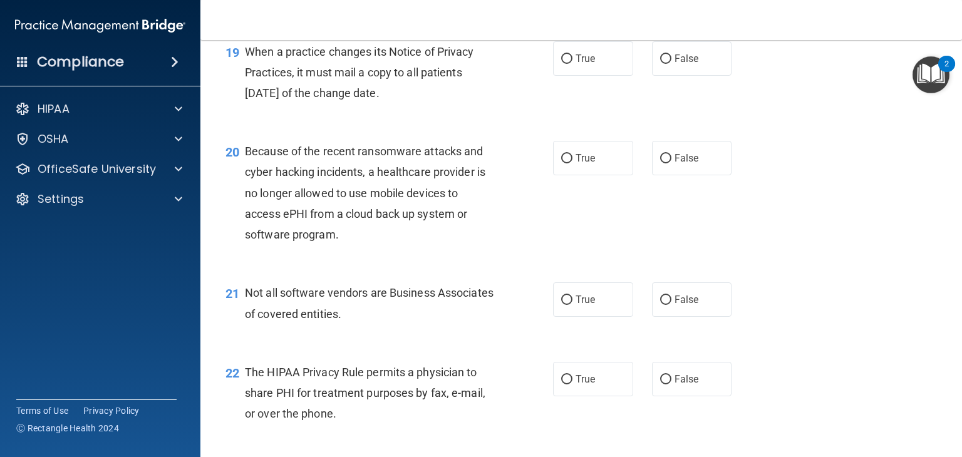
scroll to position [2088, 0]
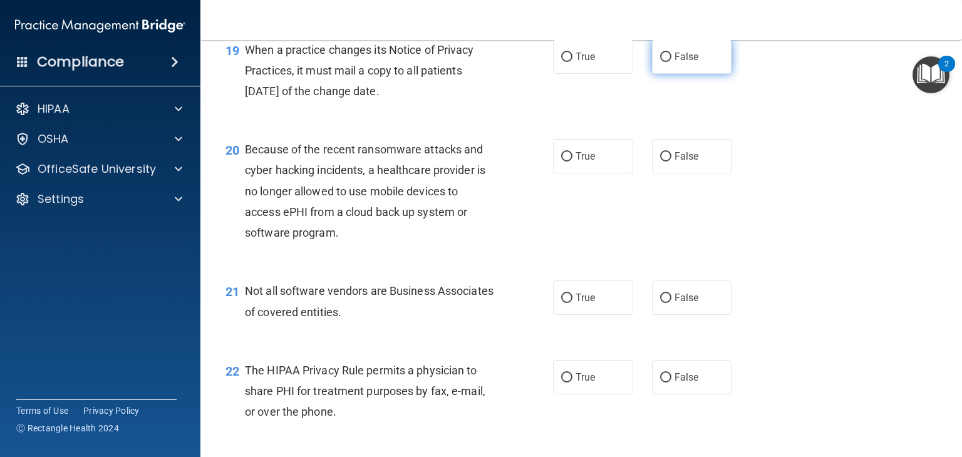
click at [664, 74] on label "False" at bounding box center [692, 56] width 80 height 34
click at [664, 62] on input "False" at bounding box center [665, 57] width 11 height 9
radio input "true"
click at [687, 162] on span "False" at bounding box center [686, 156] width 24 height 12
click at [671, 162] on input "False" at bounding box center [665, 156] width 11 height 9
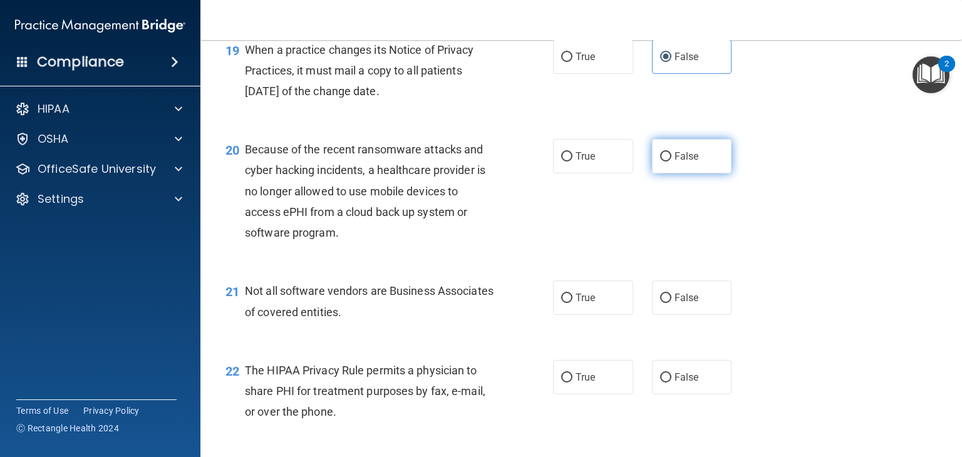
radio input "true"
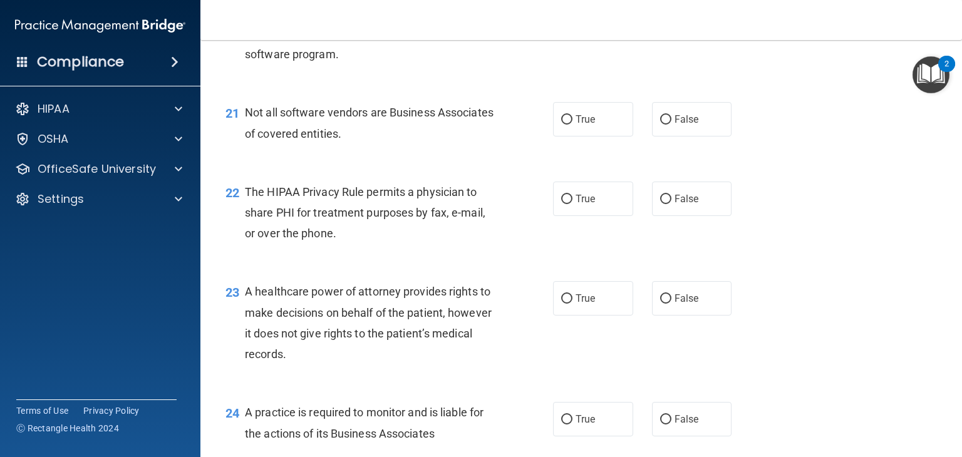
scroll to position [2278, 0]
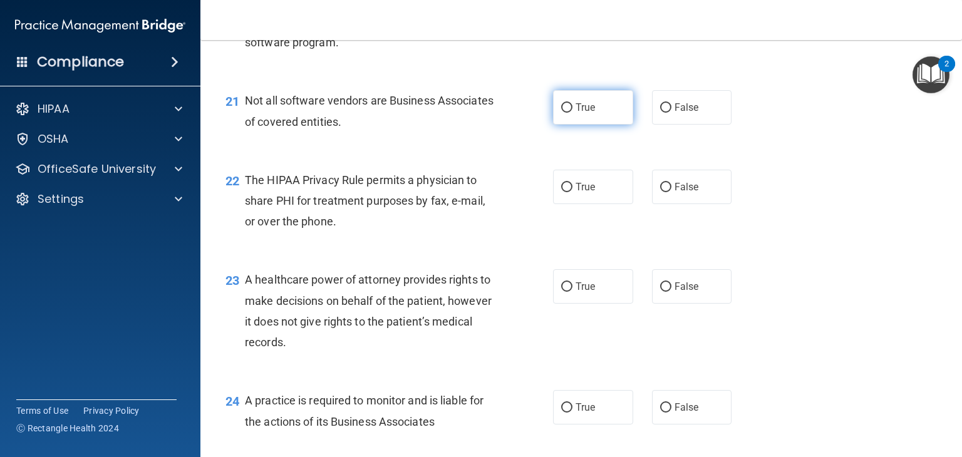
click at [578, 125] on label "True" at bounding box center [593, 107] width 80 height 34
click at [572, 113] on input "True" at bounding box center [566, 107] width 11 height 9
radio input "true"
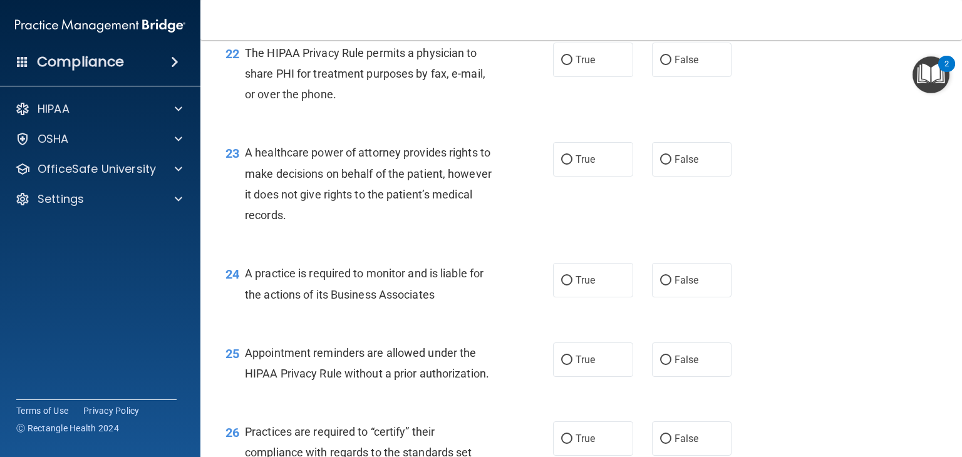
scroll to position [2406, 0]
click at [590, 76] on label "True" at bounding box center [593, 59] width 80 height 34
click at [572, 64] on input "True" at bounding box center [566, 59] width 11 height 9
radio input "true"
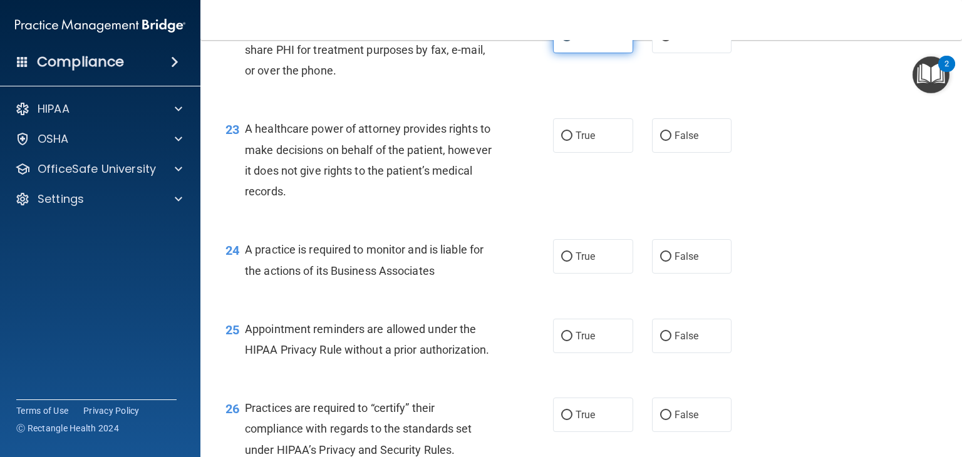
scroll to position [2451, 0]
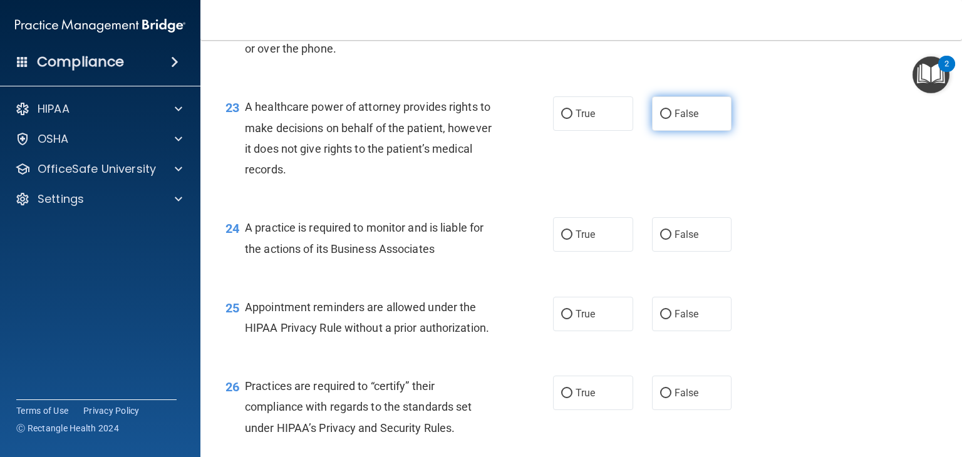
click at [684, 131] on label "False" at bounding box center [692, 113] width 80 height 34
click at [671, 119] on input "False" at bounding box center [665, 114] width 11 height 9
radio input "true"
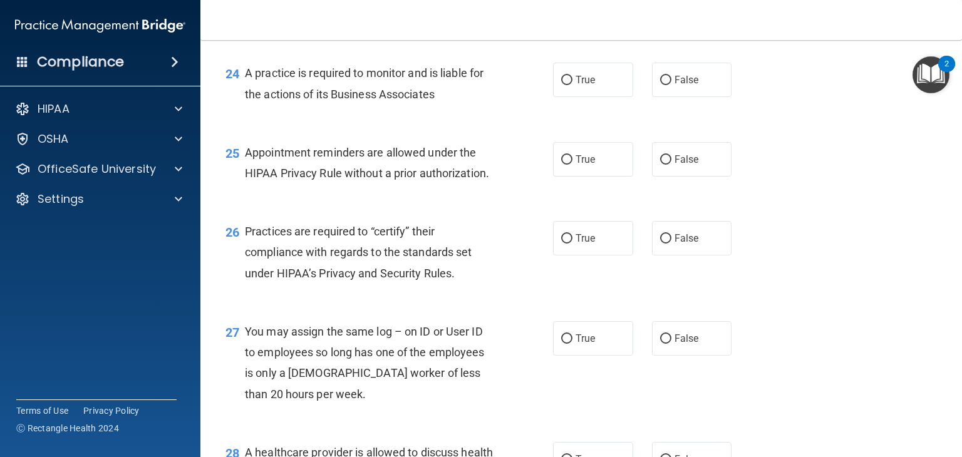
scroll to position [2609, 0]
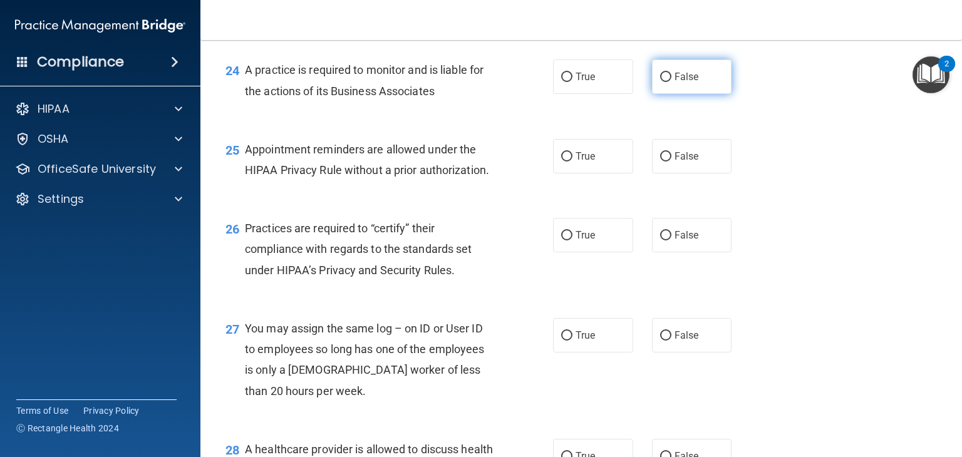
click at [677, 94] on label "False" at bounding box center [692, 76] width 80 height 34
click at [671, 82] on input "False" at bounding box center [665, 77] width 11 height 9
radio input "true"
click at [591, 173] on label "True" at bounding box center [593, 156] width 80 height 34
click at [572, 162] on input "True" at bounding box center [566, 156] width 11 height 9
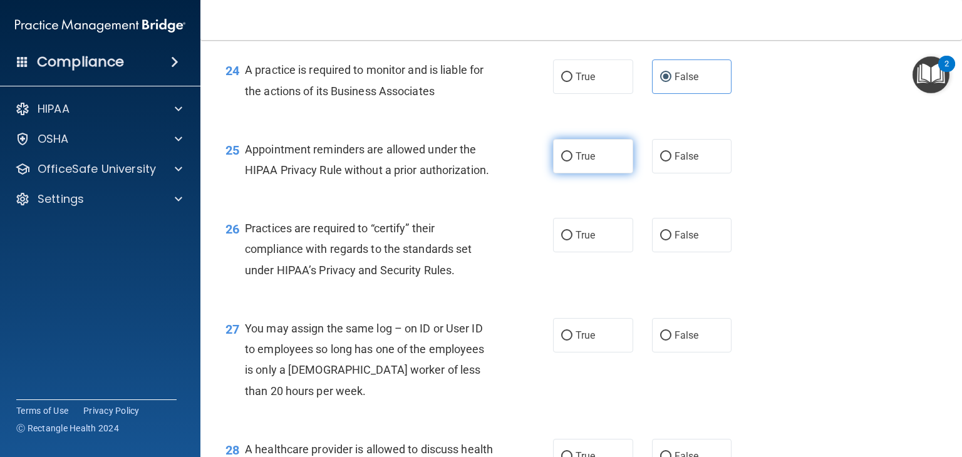
radio input "true"
click at [681, 252] on label "False" at bounding box center [692, 235] width 80 height 34
click at [671, 240] on input "False" at bounding box center [665, 235] width 11 height 9
radio input "true"
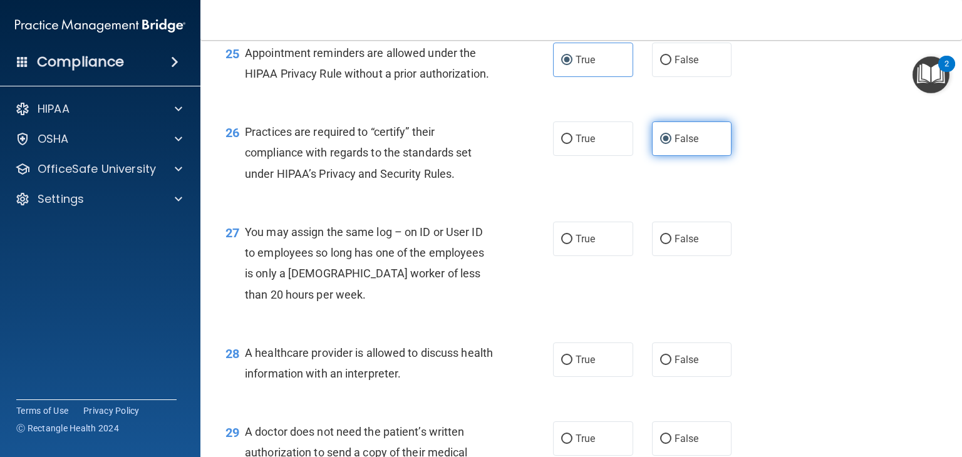
scroll to position [2715, 0]
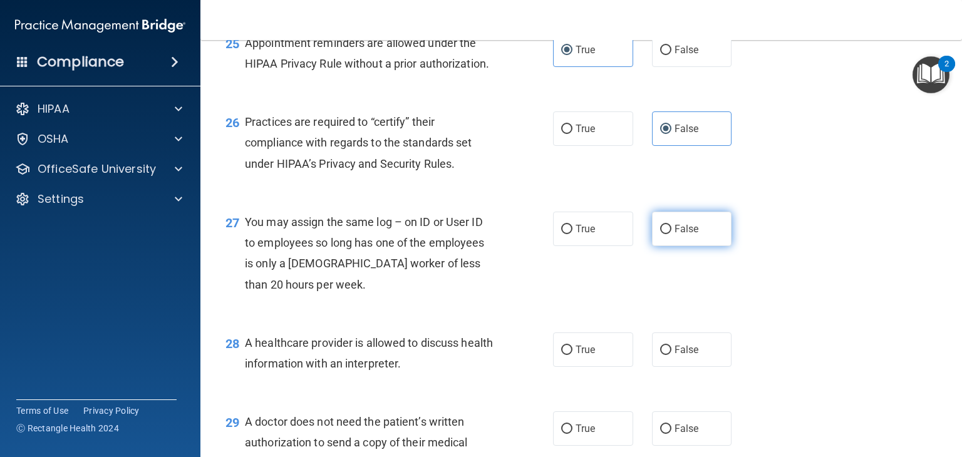
click at [664, 234] on input "False" at bounding box center [665, 229] width 11 height 9
radio input "true"
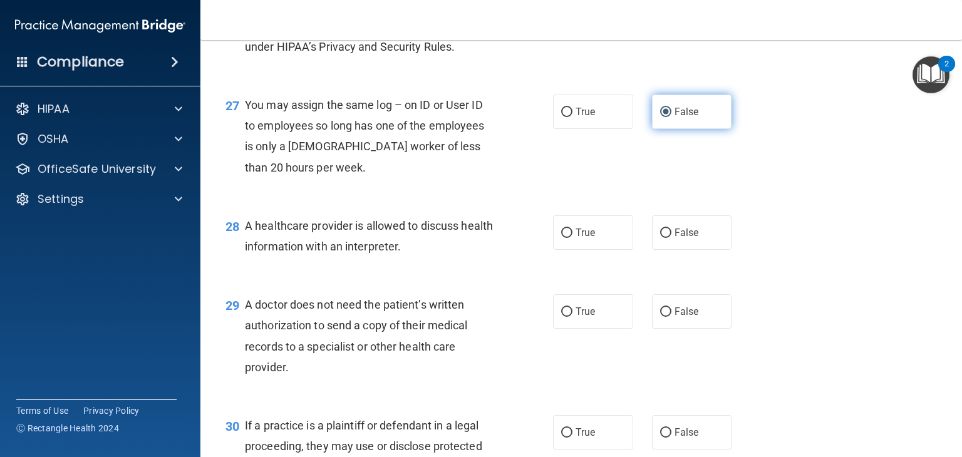
scroll to position [2834, 0]
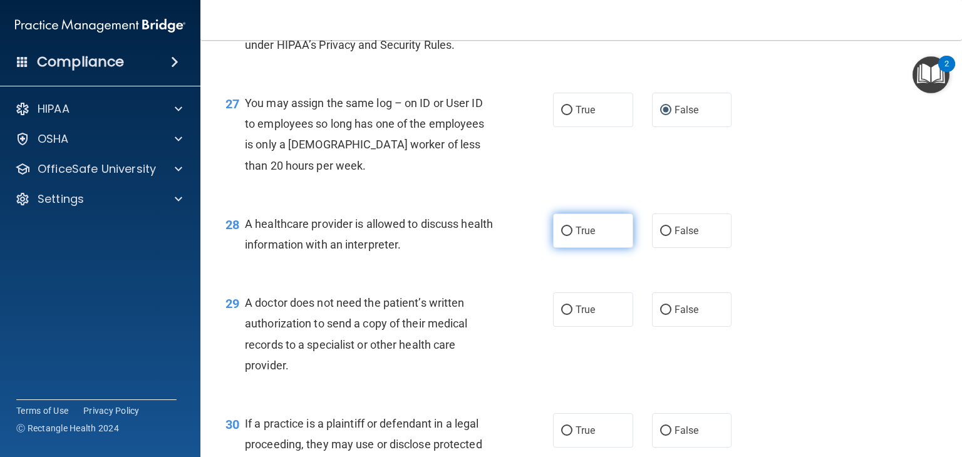
click at [588, 248] on label "True" at bounding box center [593, 230] width 80 height 34
click at [572, 236] on input "True" at bounding box center [566, 231] width 11 height 9
radio input "true"
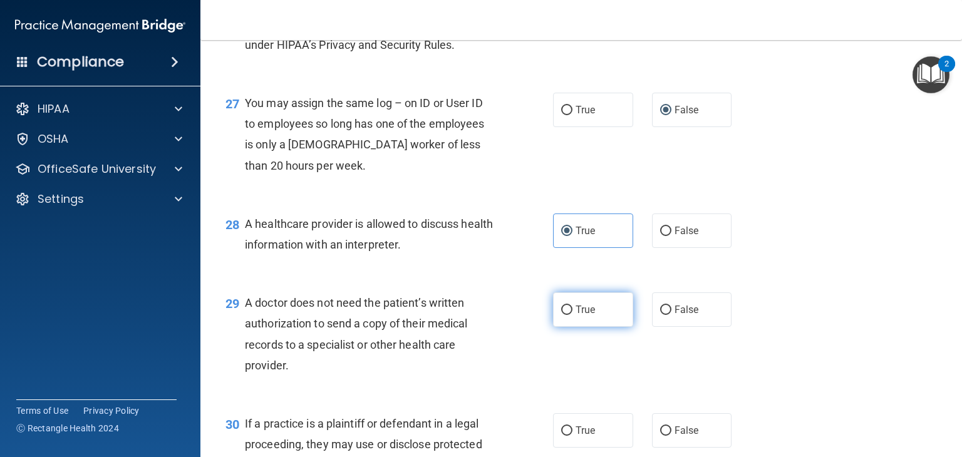
click at [598, 327] on label "True" at bounding box center [593, 309] width 80 height 34
click at [572, 315] on input "True" at bounding box center [566, 310] width 11 height 9
radio input "true"
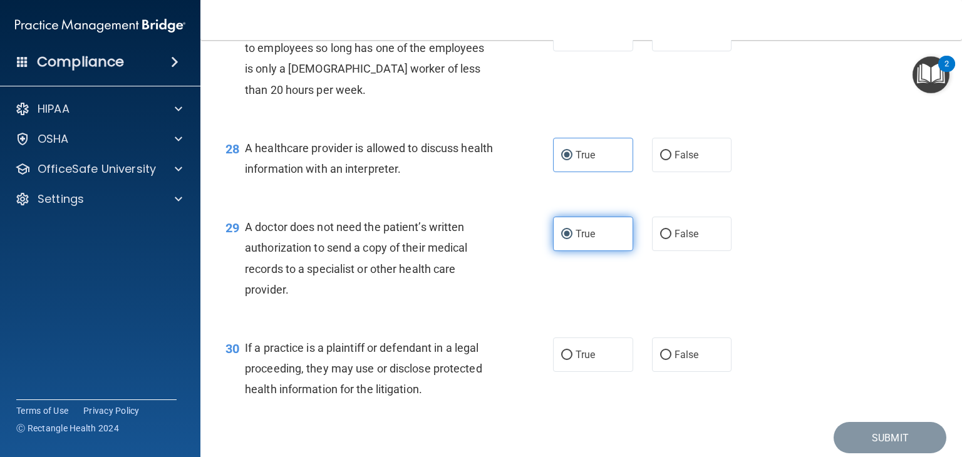
scroll to position [2998, 0]
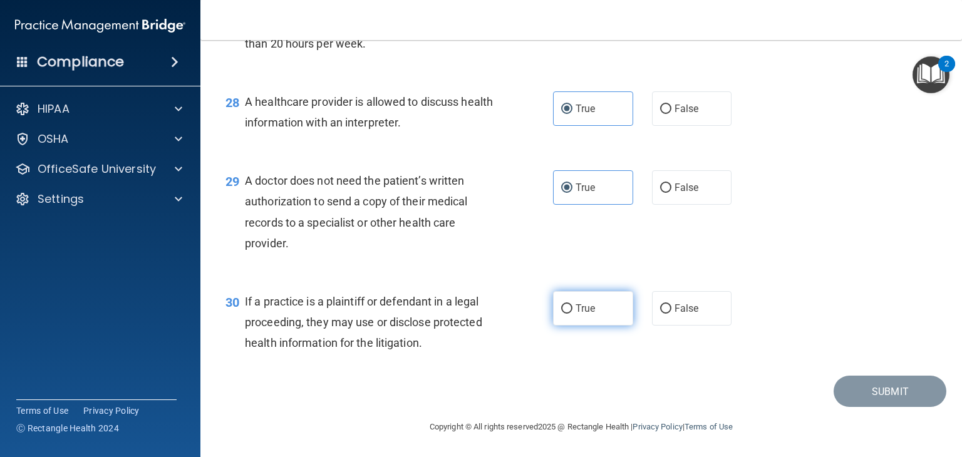
click at [577, 309] on span "True" at bounding box center [584, 308] width 19 height 12
click at [572, 309] on input "True" at bounding box center [566, 308] width 11 height 9
radio input "true"
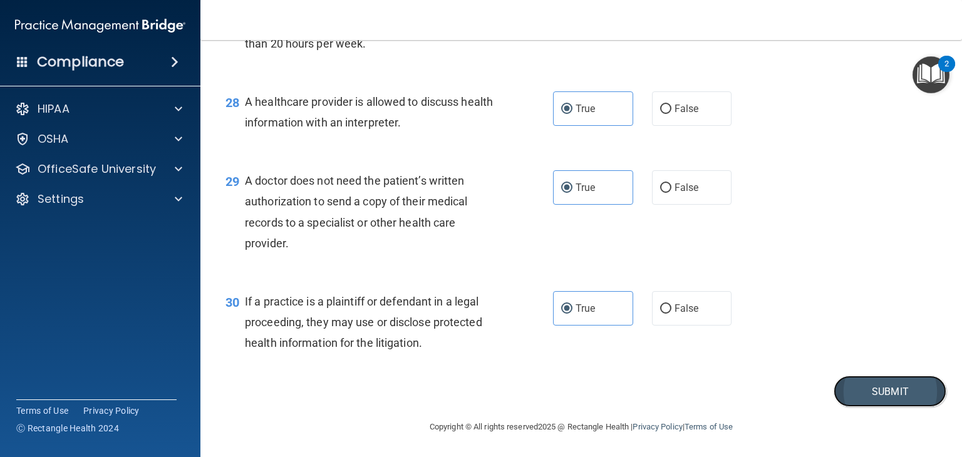
click at [865, 394] on button "Submit" at bounding box center [889, 392] width 113 height 32
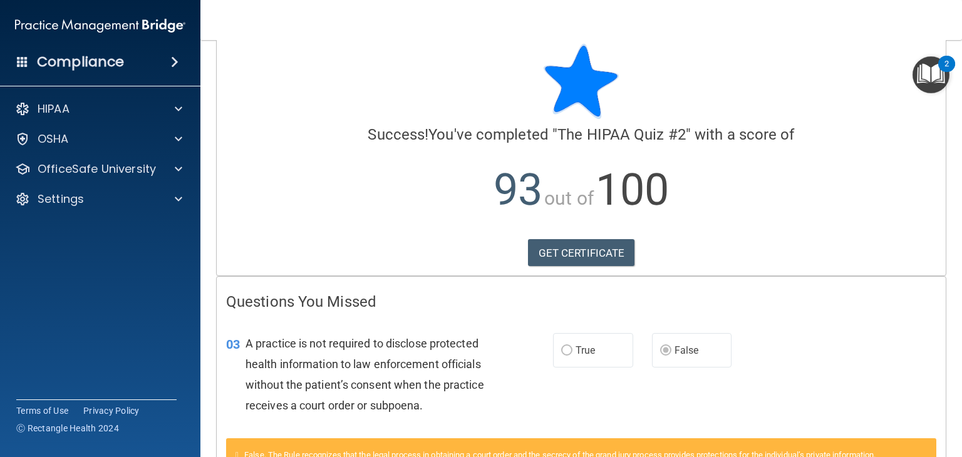
scroll to position [14, 0]
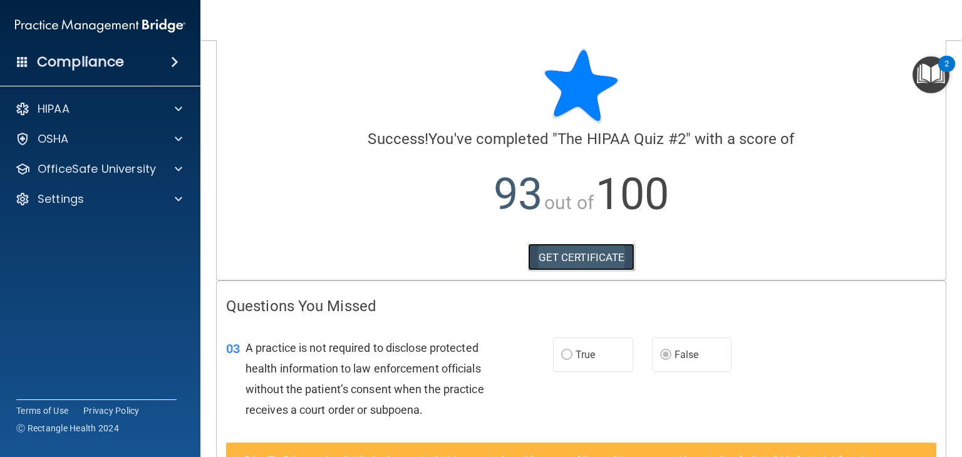
click at [576, 269] on link "GET CERTIFICATE" at bounding box center [581, 258] width 107 height 28
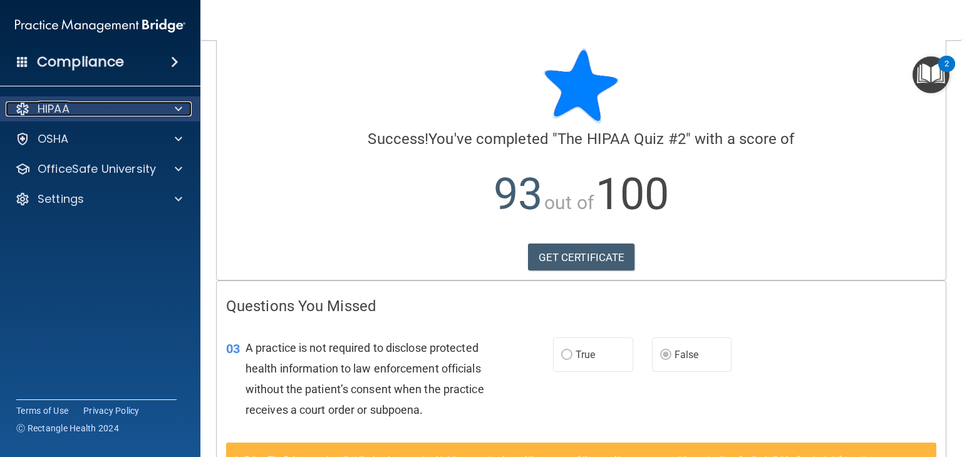
click at [139, 113] on div "HIPAA" at bounding box center [83, 108] width 155 height 15
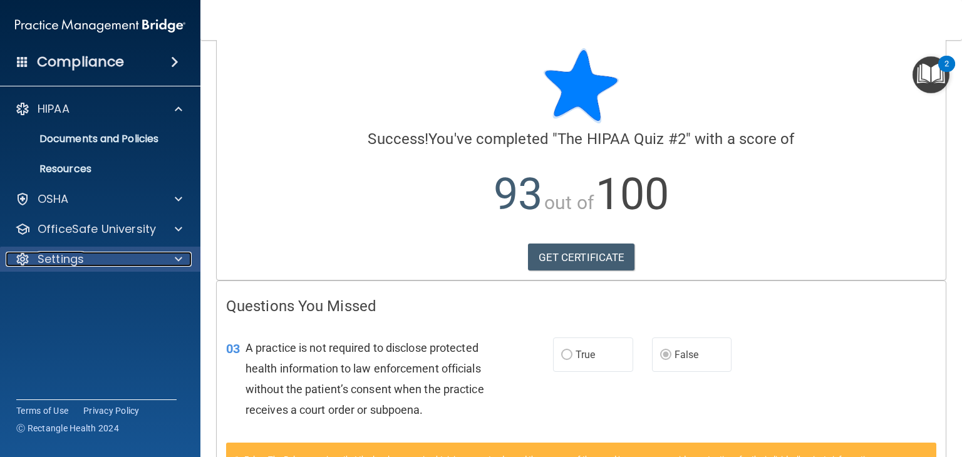
click at [120, 264] on div "Settings" at bounding box center [83, 259] width 155 height 15
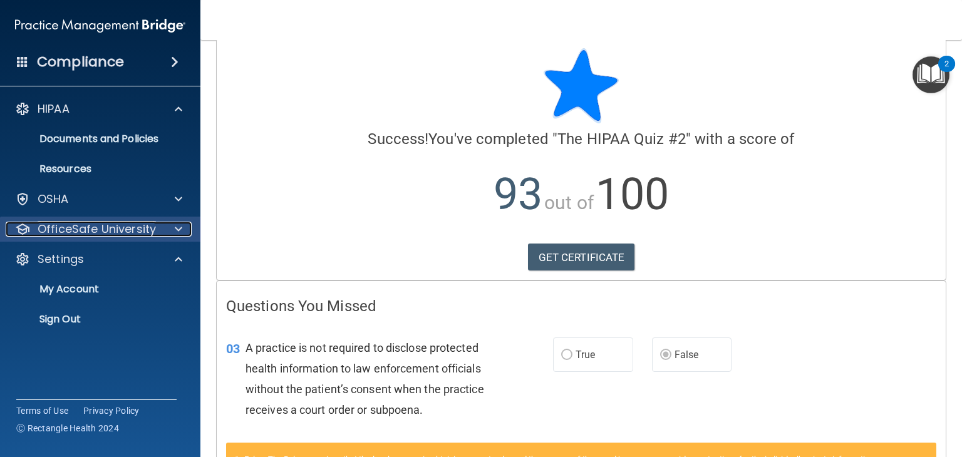
click at [118, 235] on p "OfficeSafe University" at bounding box center [97, 229] width 118 height 15
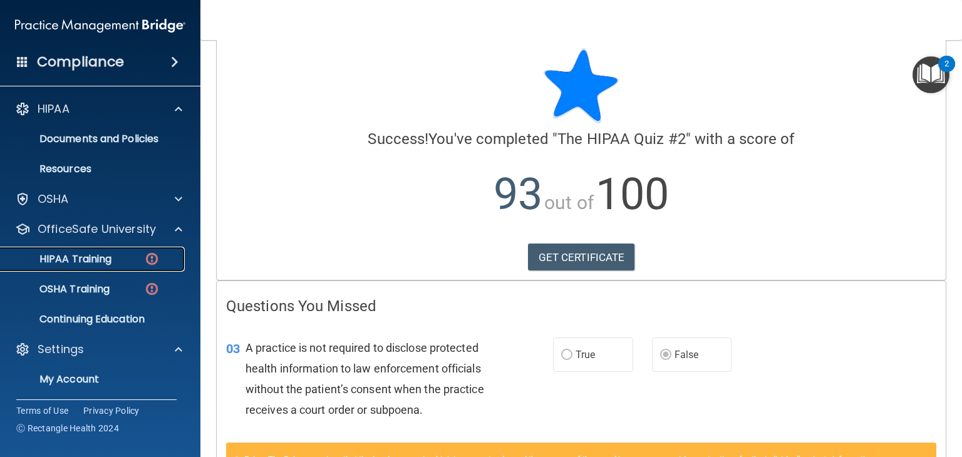
click at [116, 265] on link "HIPAA Training" at bounding box center [85, 259] width 197 height 25
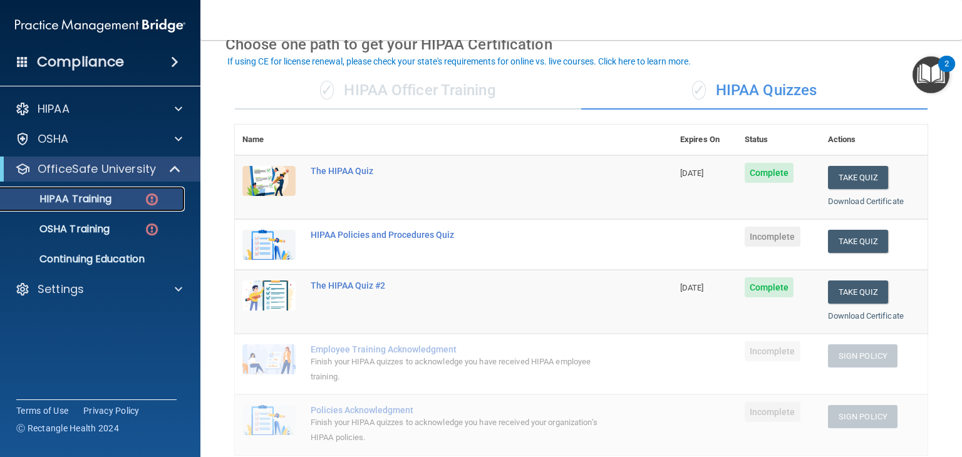
scroll to position [66, 0]
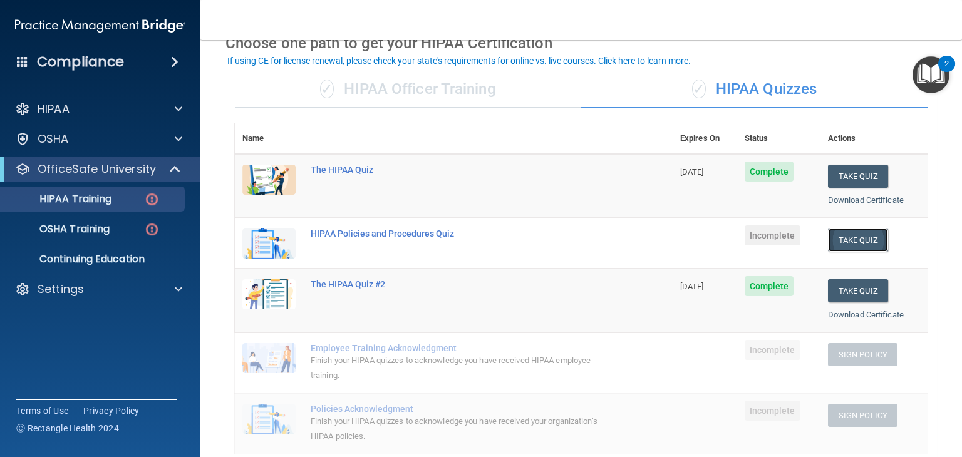
click at [851, 239] on button "Take Quiz" at bounding box center [858, 240] width 60 height 23
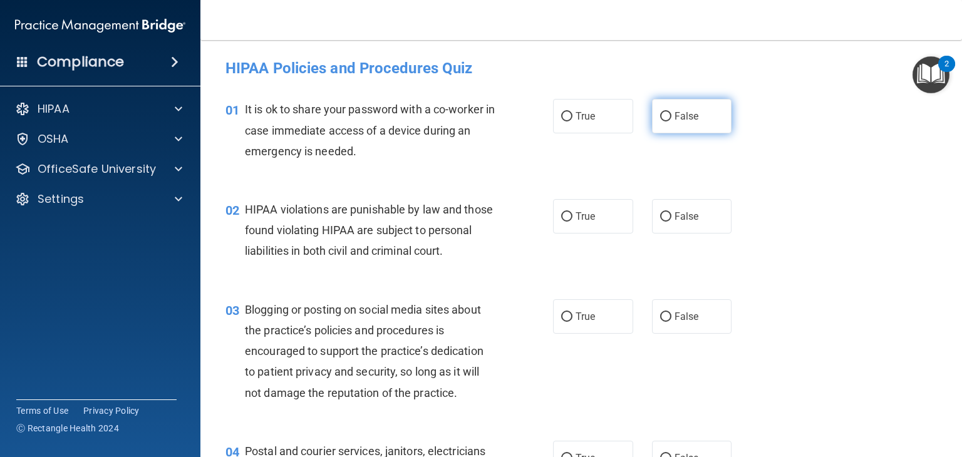
click at [661, 115] on input "False" at bounding box center [665, 116] width 11 height 9
radio input "true"
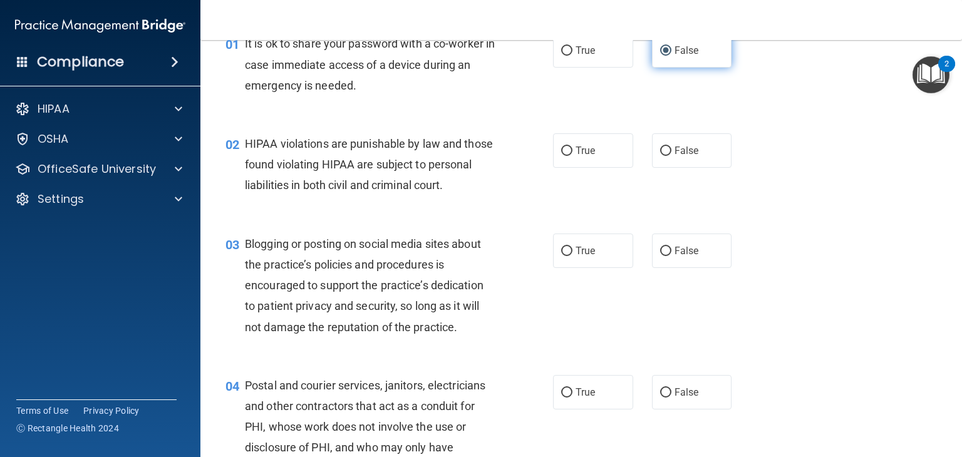
scroll to position [68, 0]
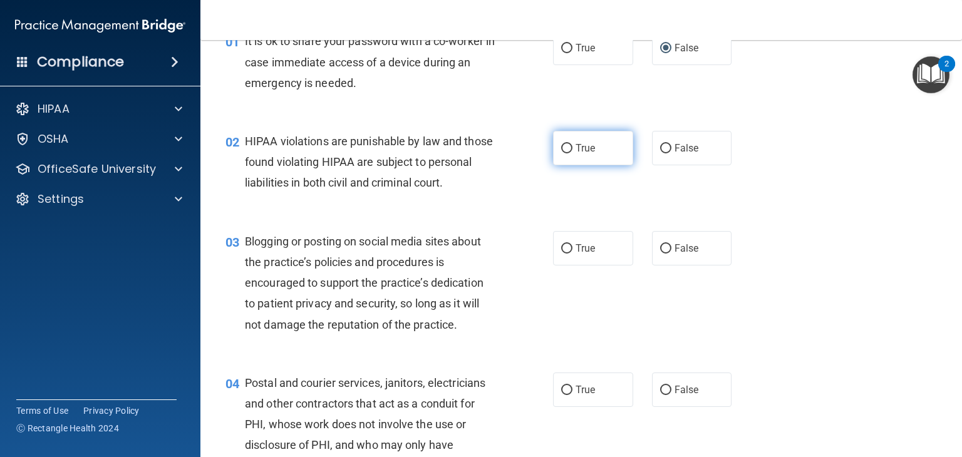
click at [588, 153] on span "True" at bounding box center [584, 148] width 19 height 12
click at [572, 153] on input "True" at bounding box center [566, 148] width 11 height 9
radio input "true"
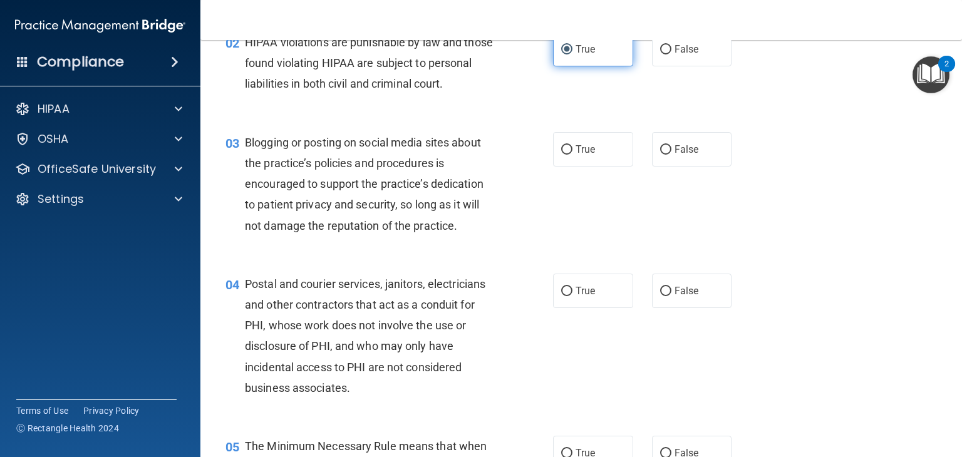
scroll to position [175, 0]
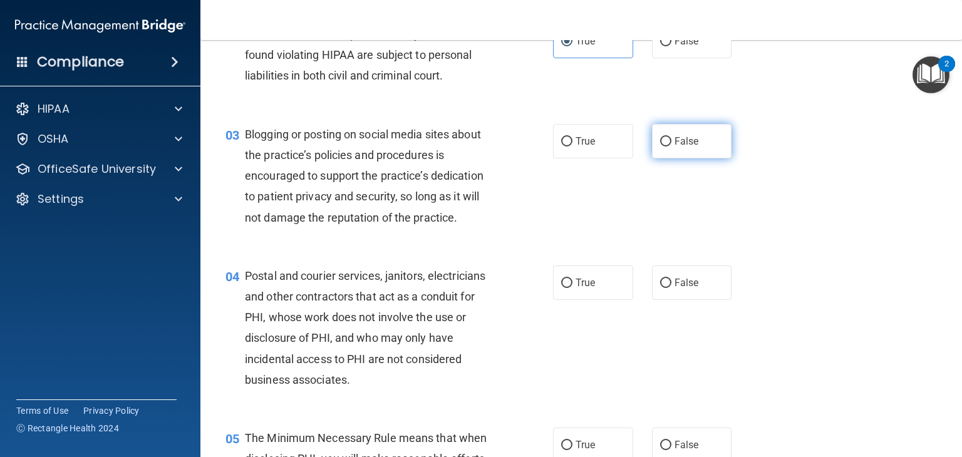
click at [689, 147] on span "False" at bounding box center [686, 141] width 24 height 12
click at [671, 146] on input "False" at bounding box center [665, 141] width 11 height 9
radio input "true"
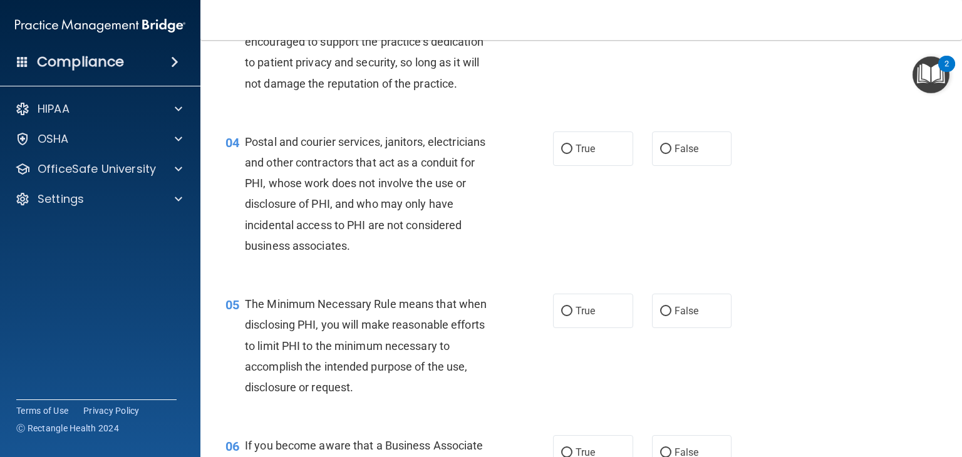
scroll to position [311, 0]
click at [781, 277] on div "04 Postal and courier services, janitors, electricians and other contractors th…" at bounding box center [581, 196] width 730 height 162
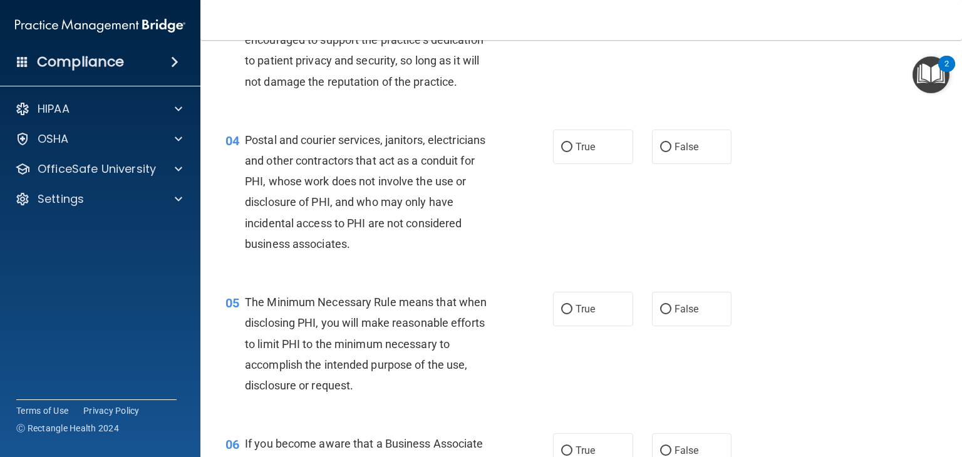
scroll to position [319, 0]
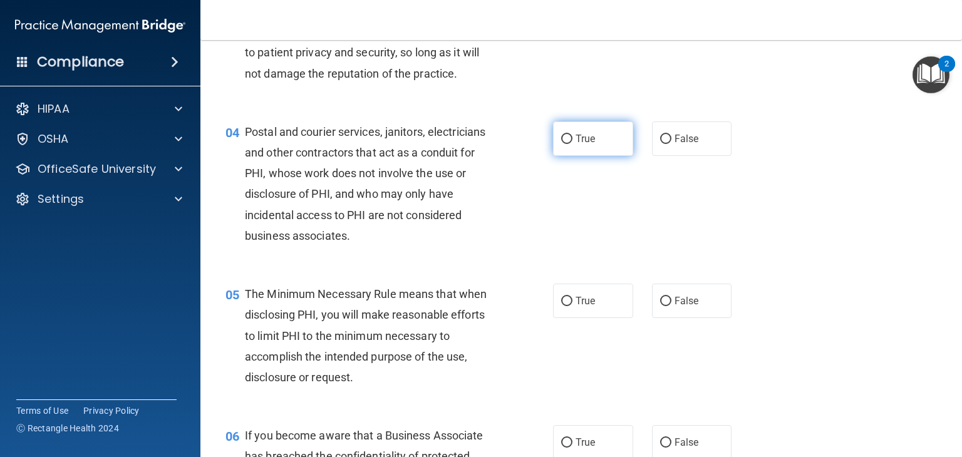
click at [565, 156] on label "True" at bounding box center [593, 138] width 80 height 34
click at [565, 144] on input "True" at bounding box center [566, 139] width 11 height 9
radio input "true"
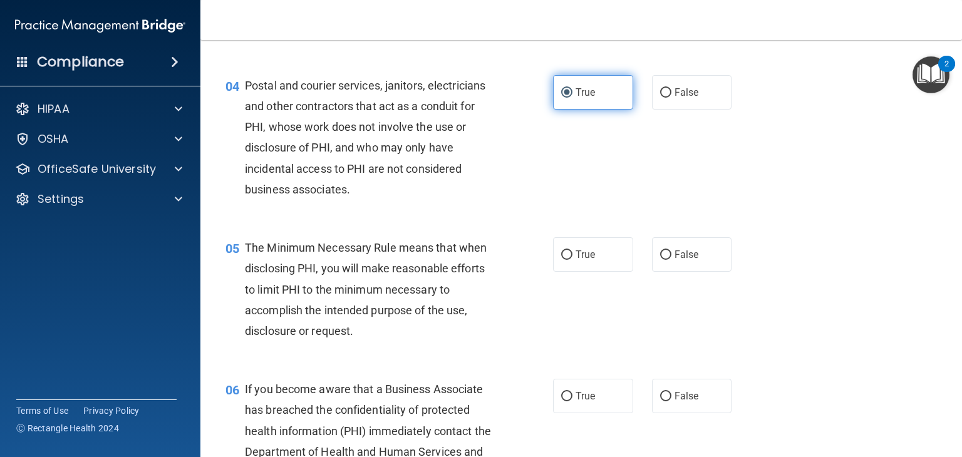
scroll to position [475, 0]
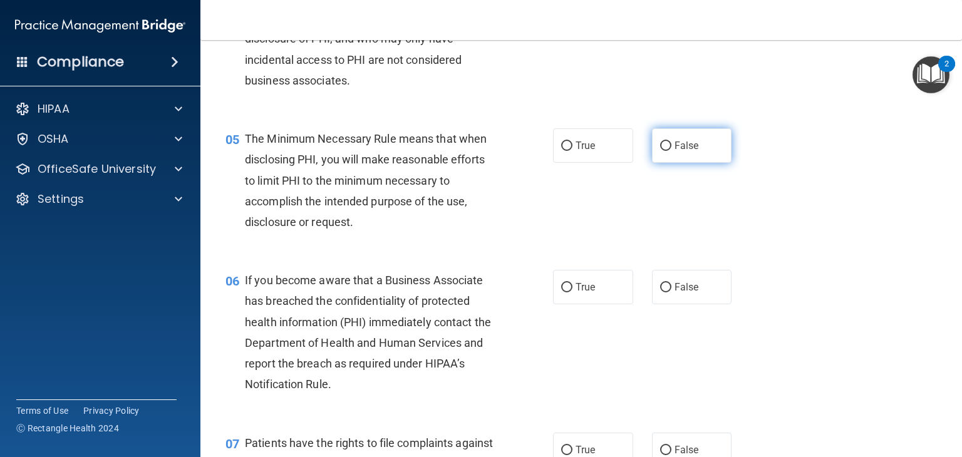
click at [684, 163] on label "False" at bounding box center [692, 145] width 80 height 34
click at [671, 151] on input "False" at bounding box center [665, 145] width 11 height 9
radio input "true"
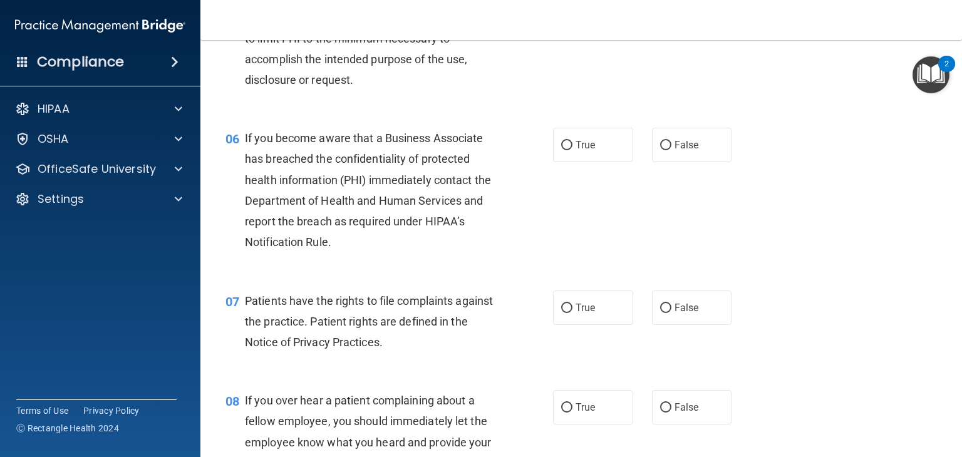
scroll to position [622, 0]
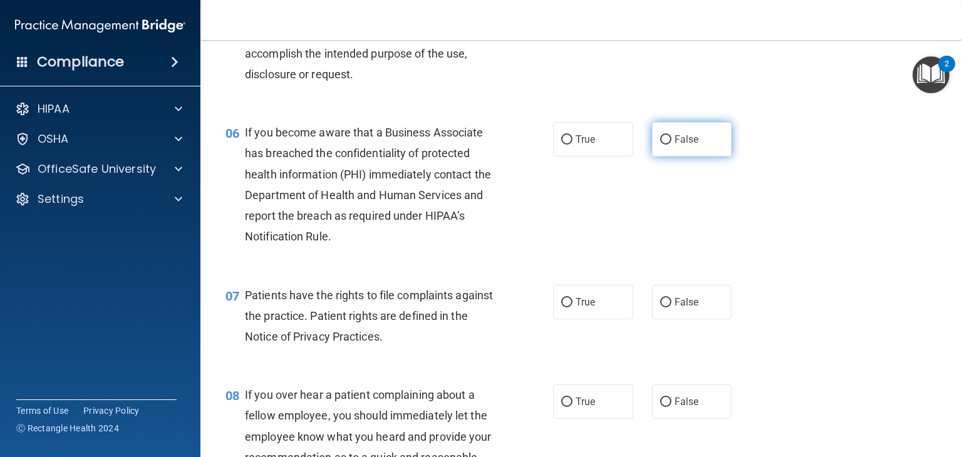
click at [682, 157] on label "False" at bounding box center [692, 139] width 80 height 34
click at [671, 145] on input "False" at bounding box center [665, 139] width 11 height 9
radio input "true"
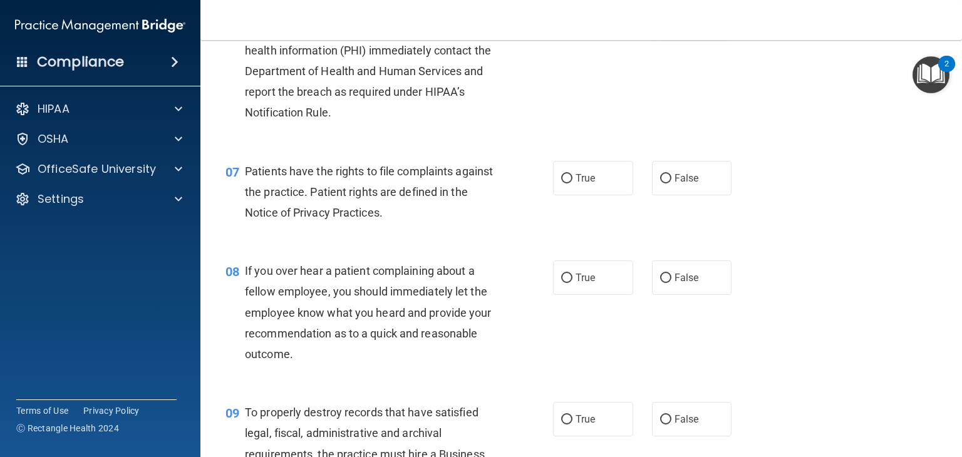
scroll to position [751, 0]
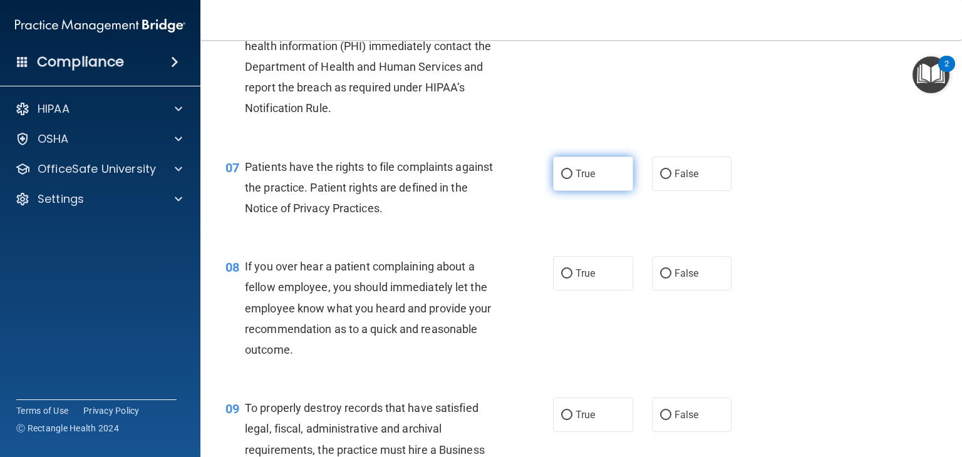
click at [586, 180] on span "True" at bounding box center [584, 174] width 19 height 12
click at [572, 179] on input "True" at bounding box center [566, 174] width 11 height 9
radio input "true"
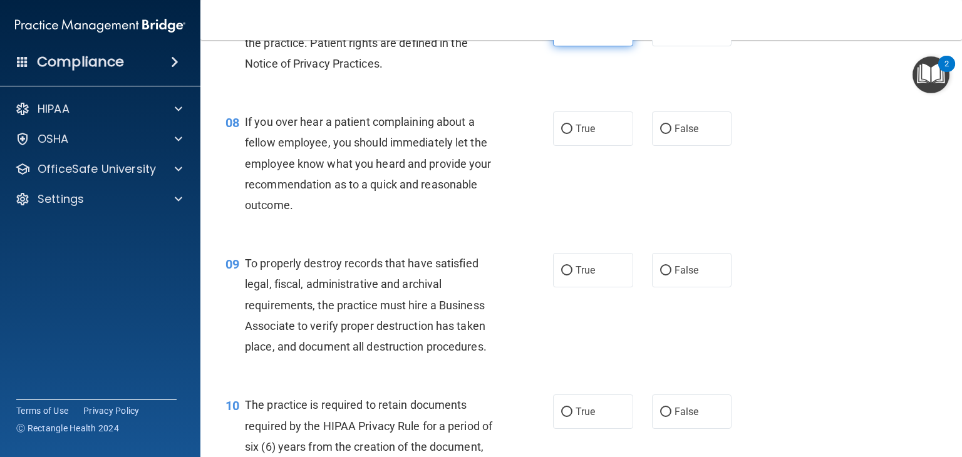
scroll to position [908, 0]
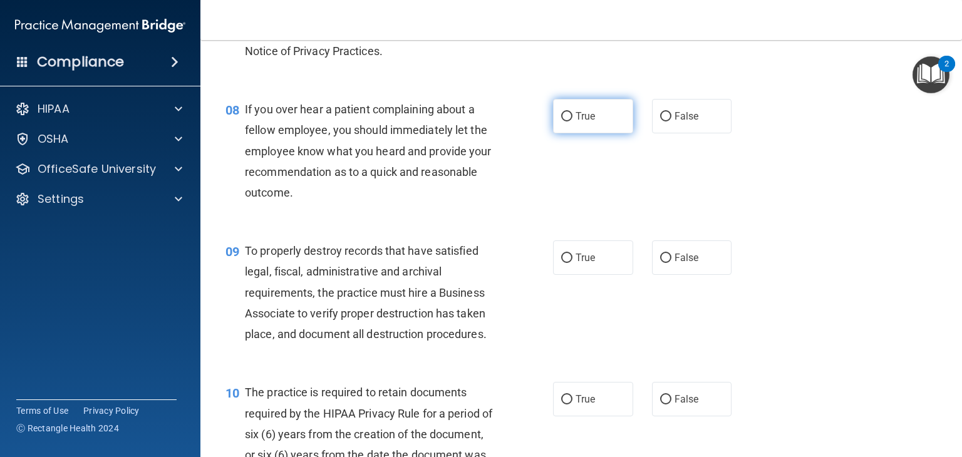
click at [597, 133] on label "True" at bounding box center [593, 116] width 80 height 34
click at [572, 121] on input "True" at bounding box center [566, 116] width 11 height 9
radio input "true"
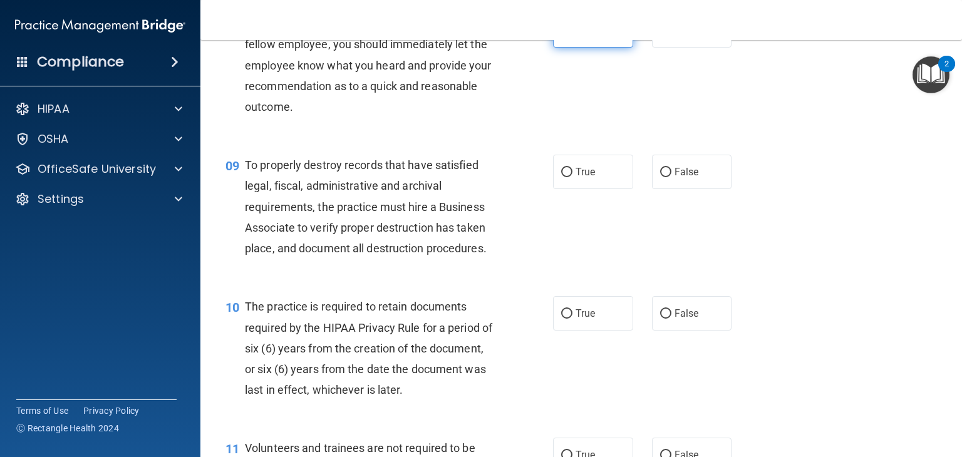
scroll to position [1015, 0]
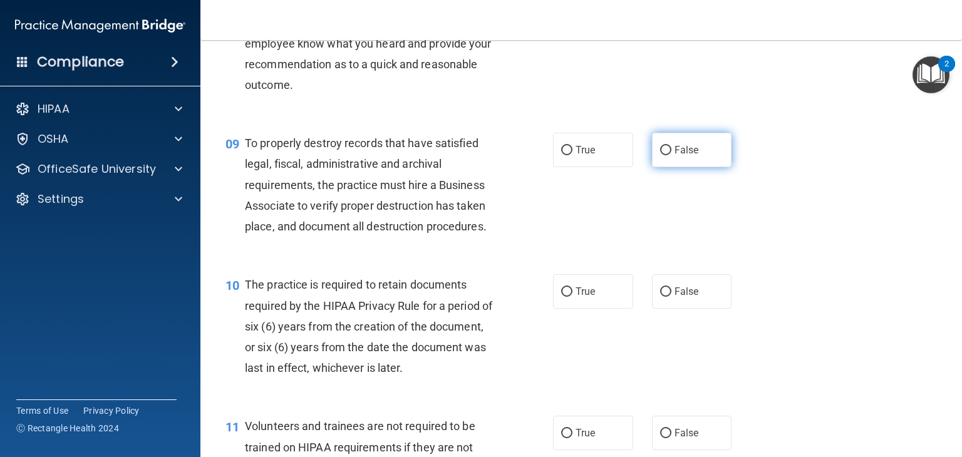
click at [675, 156] on span "False" at bounding box center [686, 150] width 24 height 12
click at [671, 155] on input "False" at bounding box center [665, 150] width 11 height 9
radio input "true"
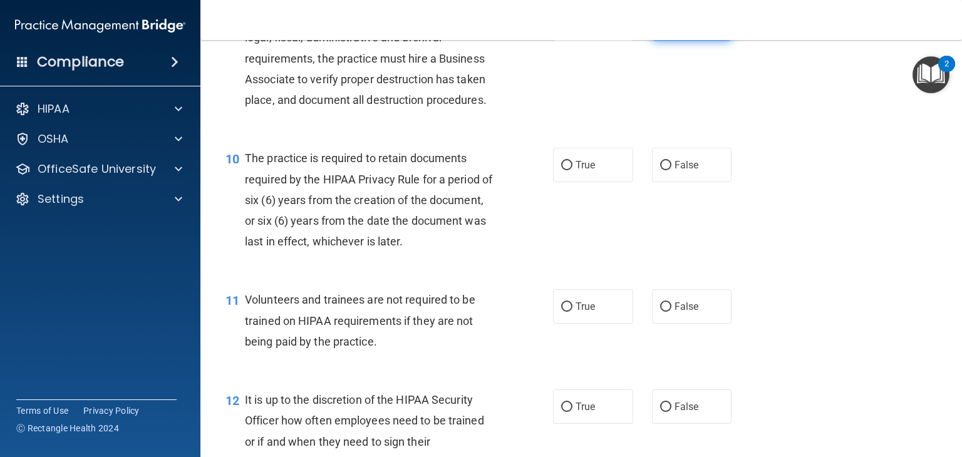
scroll to position [1141, 0]
click at [593, 183] on label "True" at bounding box center [593, 165] width 80 height 34
click at [572, 171] on input "True" at bounding box center [566, 166] width 11 height 9
radio input "true"
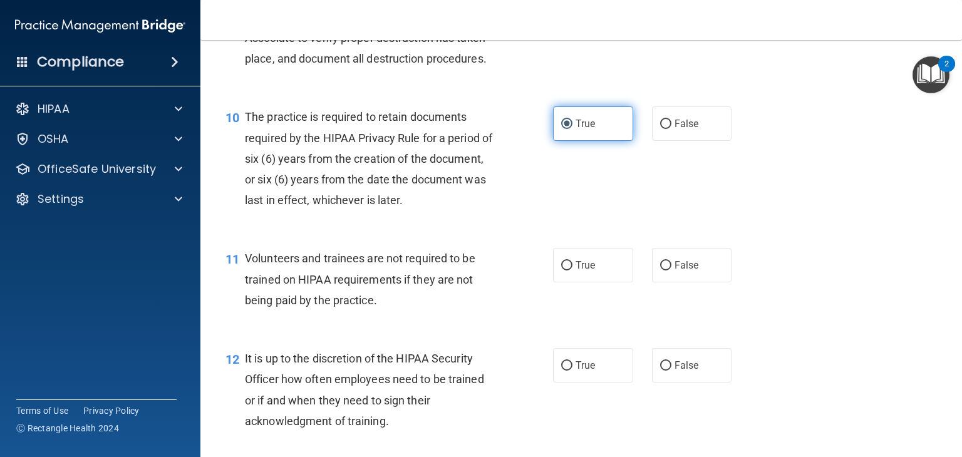
scroll to position [1270, 0]
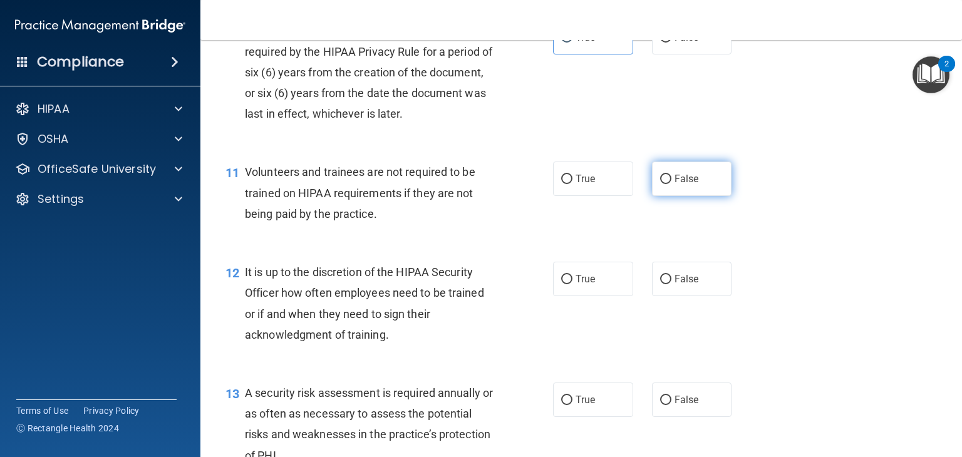
click at [694, 196] on label "False" at bounding box center [692, 179] width 80 height 34
click at [671, 184] on input "False" at bounding box center [665, 179] width 11 height 9
radio input "true"
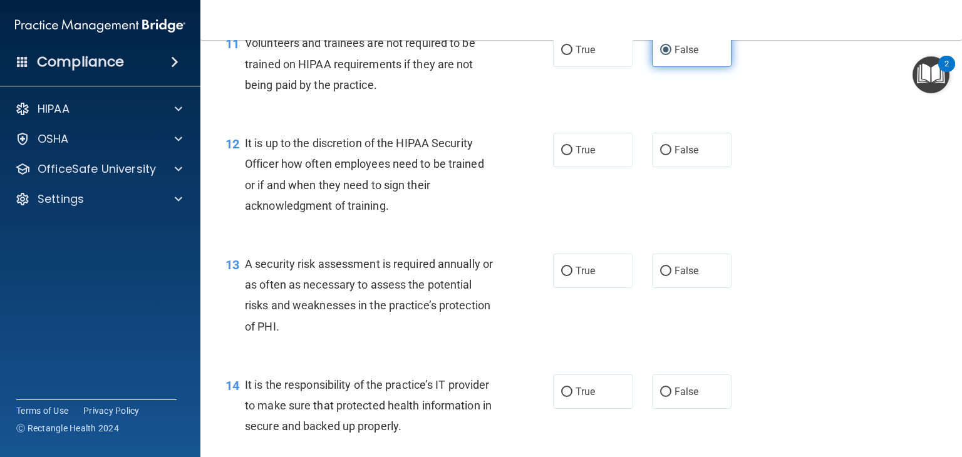
scroll to position [1400, 0]
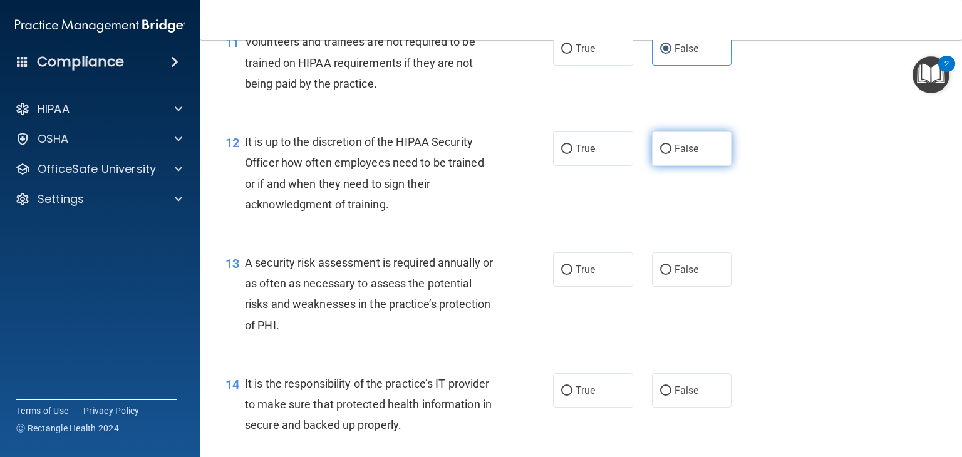
click at [684, 155] on span "False" at bounding box center [686, 149] width 24 height 12
click at [671, 154] on input "False" at bounding box center [665, 149] width 11 height 9
radio input "true"
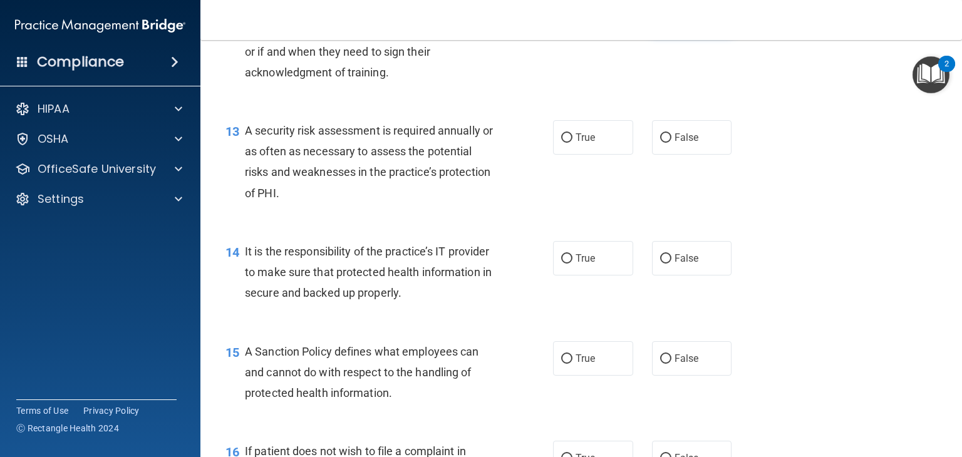
scroll to position [1533, 0]
click at [580, 143] on span "True" at bounding box center [584, 137] width 19 height 12
click at [572, 142] on input "True" at bounding box center [566, 137] width 11 height 9
radio input "true"
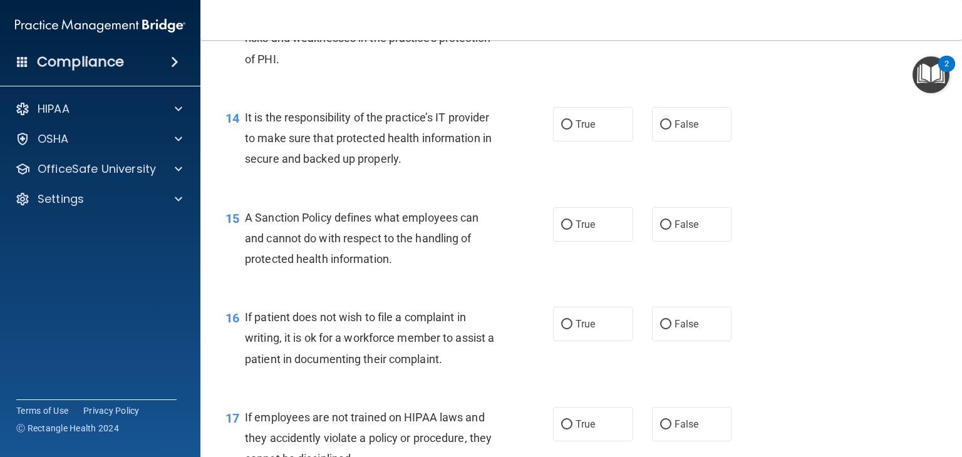
scroll to position [1668, 0]
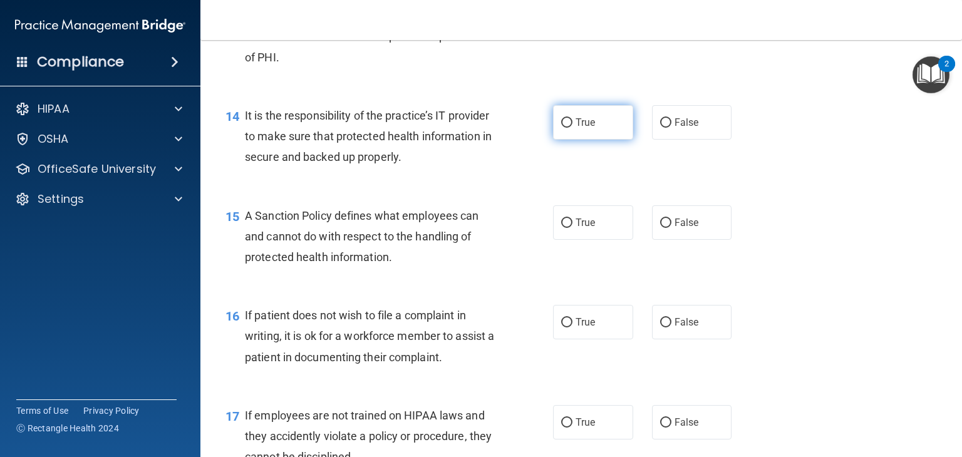
click at [590, 128] on span "True" at bounding box center [584, 122] width 19 height 12
click at [572, 128] on input "True" at bounding box center [566, 122] width 11 height 9
radio input "true"
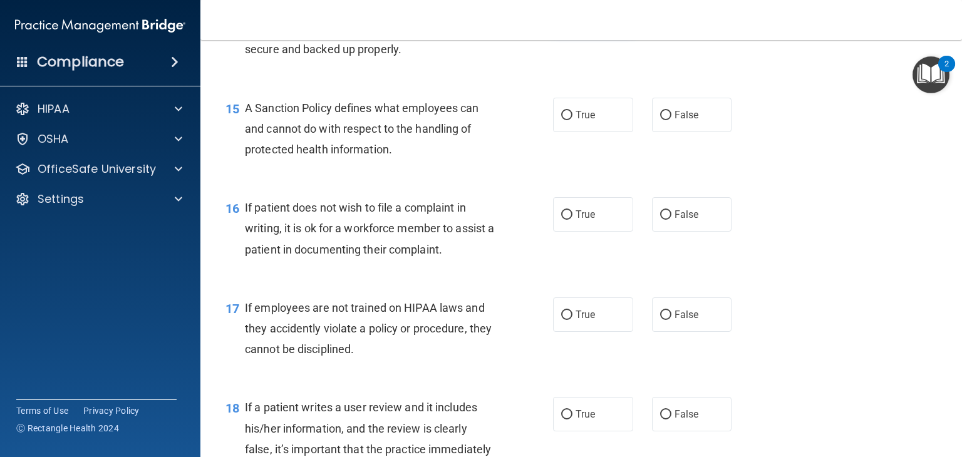
scroll to position [1792, 0]
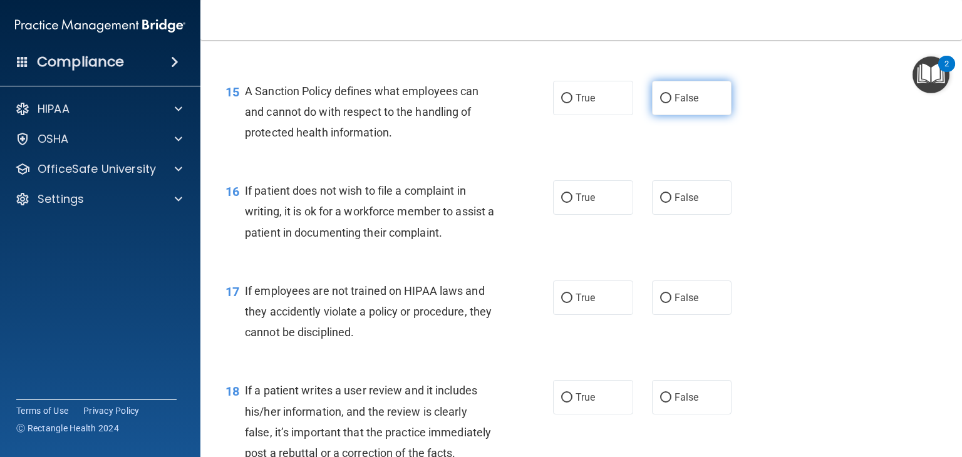
click at [662, 103] on input "False" at bounding box center [665, 98] width 11 height 9
radio input "true"
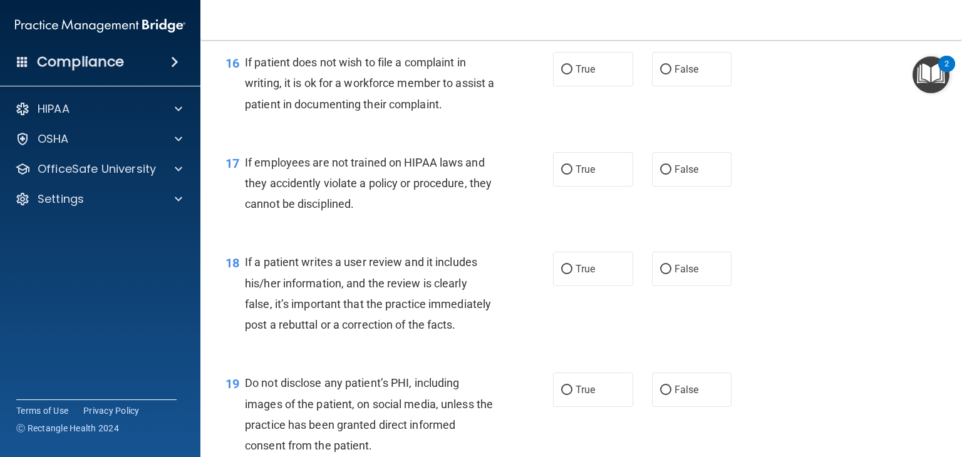
scroll to position [1923, 0]
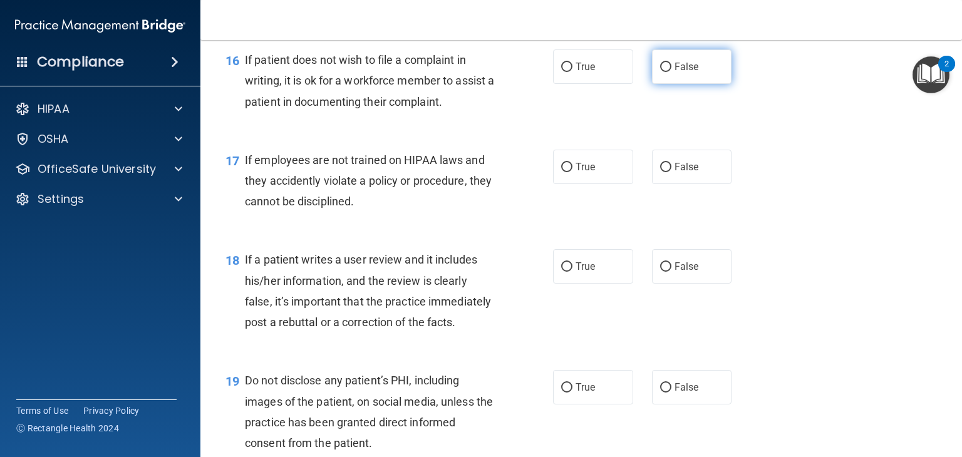
click at [664, 72] on input "False" at bounding box center [665, 67] width 11 height 9
radio input "true"
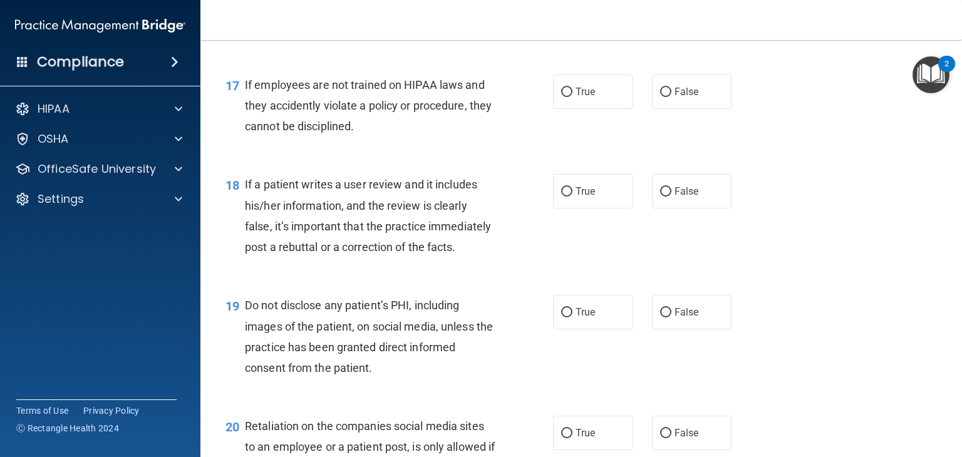
scroll to position [2000, 0]
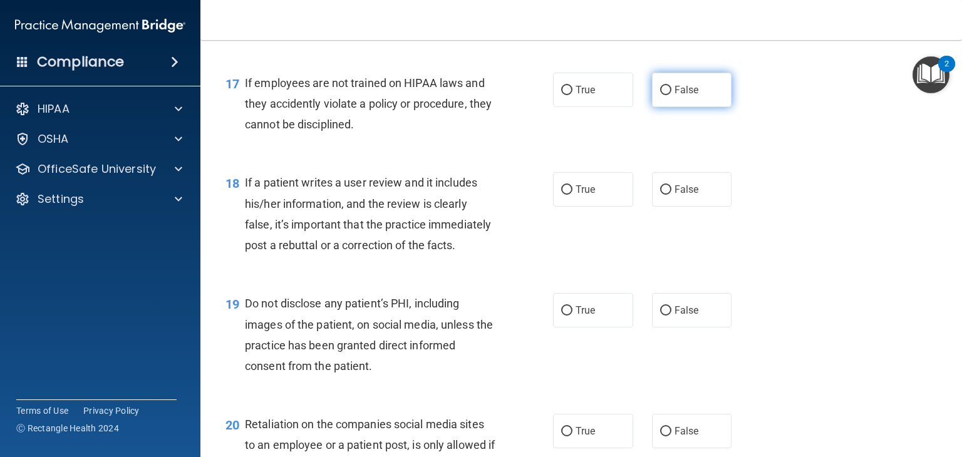
click at [676, 107] on label "False" at bounding box center [692, 90] width 80 height 34
click at [671, 95] on input "False" at bounding box center [665, 90] width 11 height 9
radio input "true"
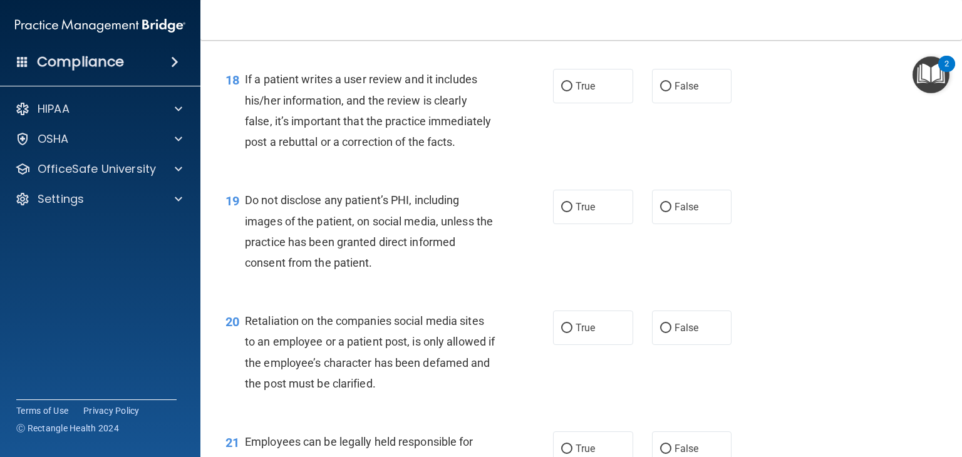
scroll to position [2103, 0]
click at [684, 92] on span "False" at bounding box center [686, 86] width 24 height 12
click at [671, 91] on input "False" at bounding box center [665, 86] width 11 height 9
radio input "true"
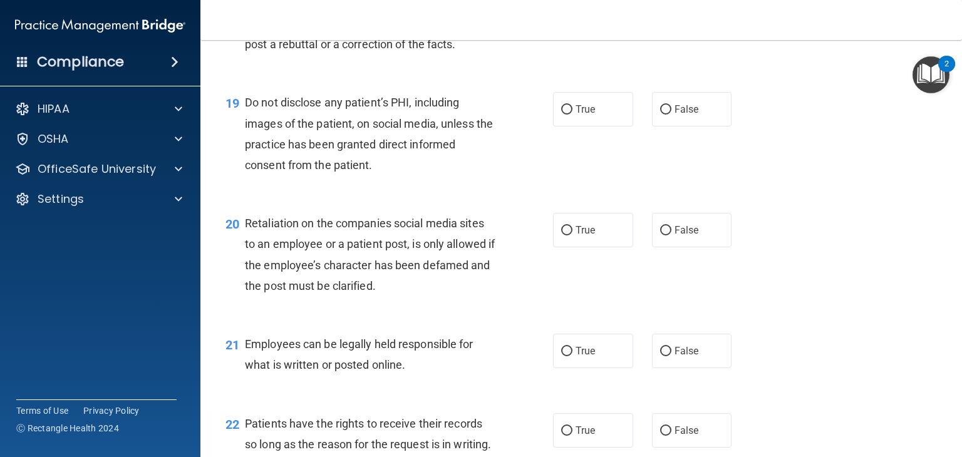
scroll to position [2202, 0]
click at [566, 114] on input "True" at bounding box center [566, 109] width 11 height 9
radio input "true"
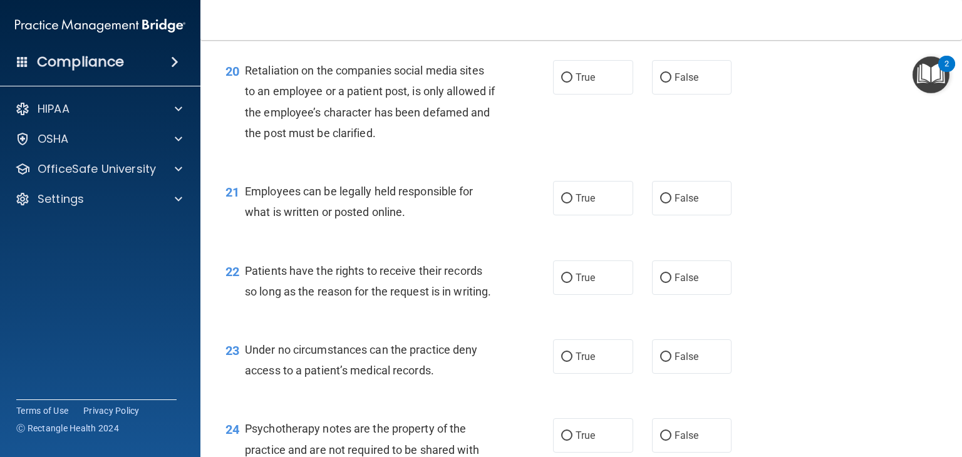
scroll to position [2355, 0]
click at [663, 82] on input "False" at bounding box center [665, 77] width 11 height 9
radio input "true"
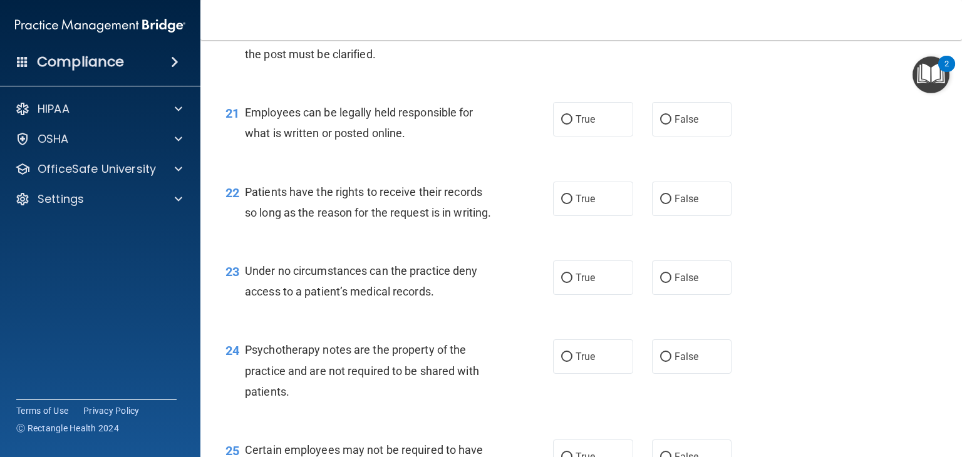
scroll to position [2434, 0]
click at [593, 135] on label "True" at bounding box center [593, 118] width 80 height 34
click at [572, 123] on input "True" at bounding box center [566, 118] width 11 height 9
radio input "true"
click at [598, 215] on label "True" at bounding box center [593, 197] width 80 height 34
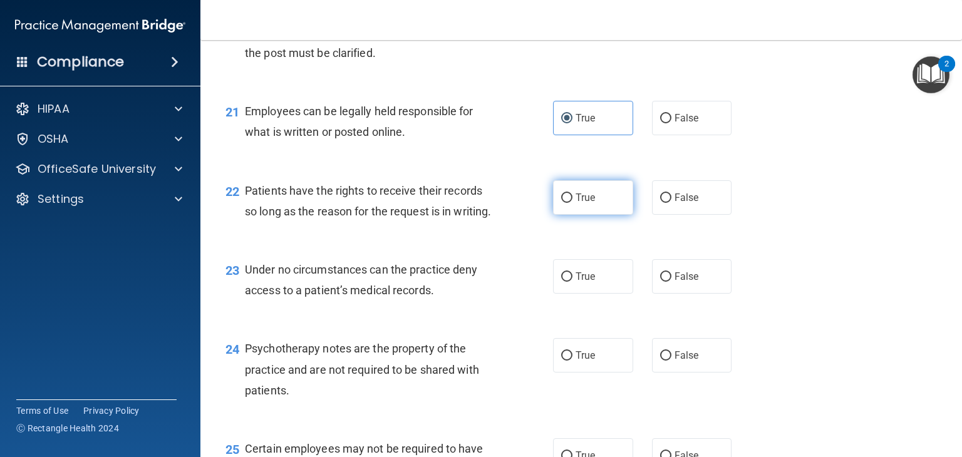
click at [572, 203] on input "True" at bounding box center [566, 197] width 11 height 9
radio input "true"
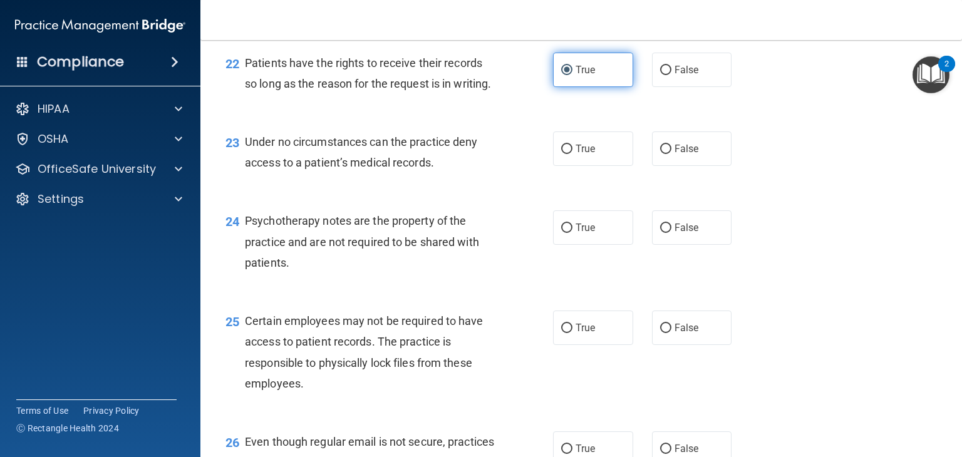
scroll to position [2563, 0]
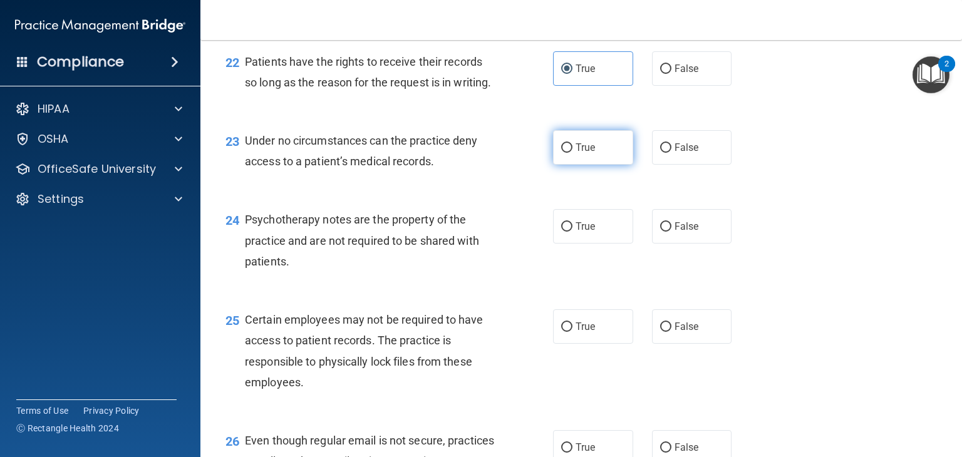
click at [600, 165] on label "True" at bounding box center [593, 147] width 80 height 34
click at [572, 153] on input "True" at bounding box center [566, 147] width 11 height 9
radio input "true"
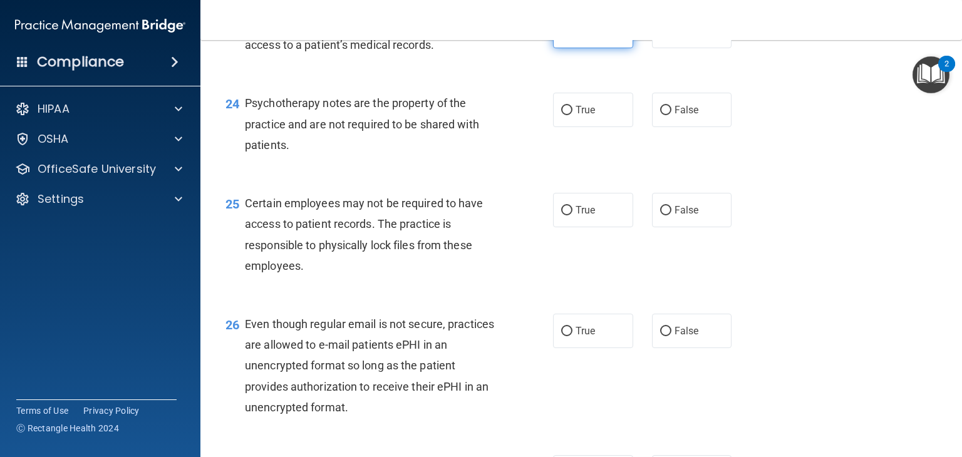
scroll to position [2679, 0]
click at [673, 127] on label "False" at bounding box center [692, 110] width 80 height 34
click at [671, 115] on input "False" at bounding box center [665, 110] width 11 height 9
radio input "true"
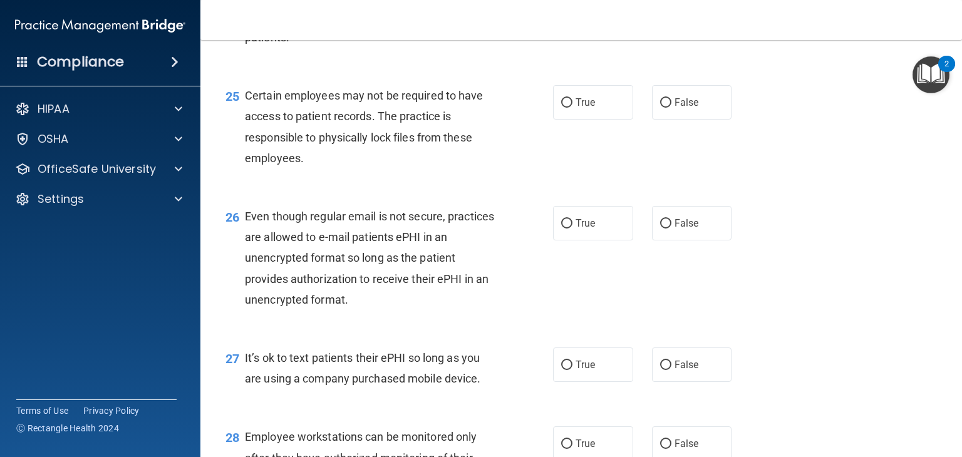
scroll to position [2797, 0]
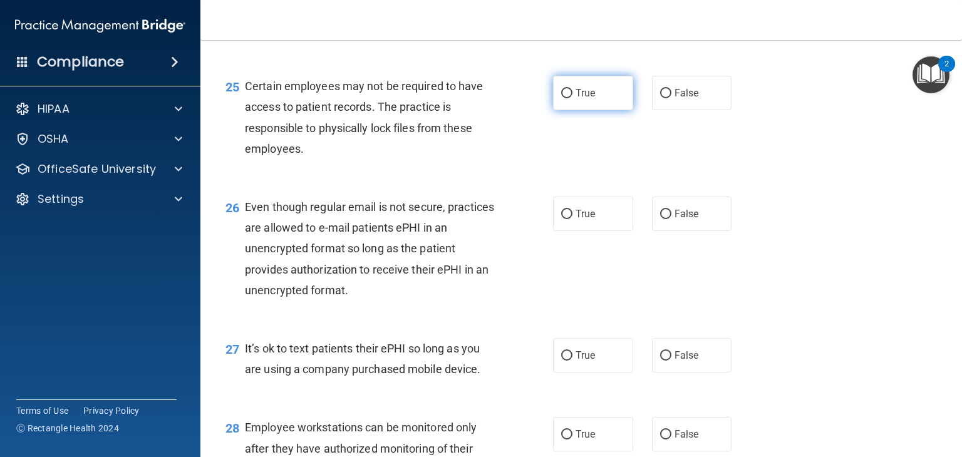
click at [586, 99] on span "True" at bounding box center [584, 93] width 19 height 12
click at [572, 98] on input "True" at bounding box center [566, 93] width 11 height 9
radio input "true"
click at [664, 98] on input "False" at bounding box center [665, 93] width 11 height 9
radio input "true"
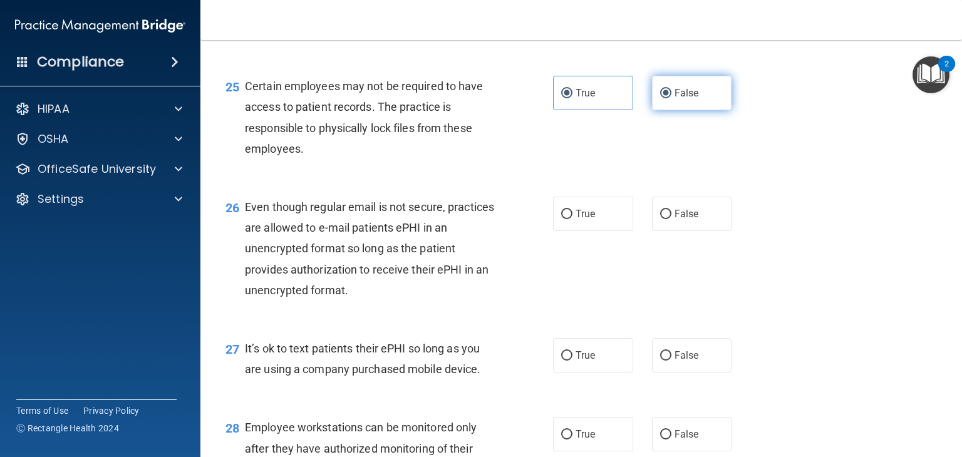
radio input "false"
click at [599, 231] on label "True" at bounding box center [593, 214] width 80 height 34
click at [572, 219] on input "True" at bounding box center [566, 214] width 11 height 9
radio input "true"
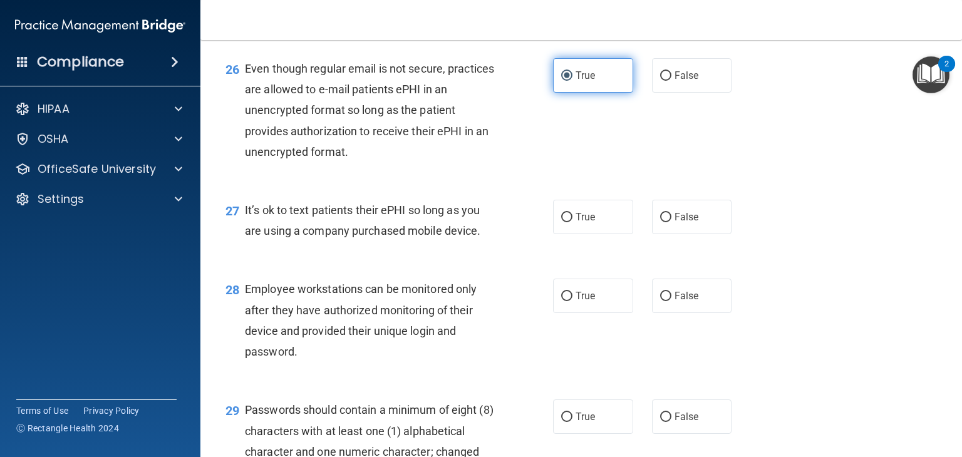
scroll to position [2952, 0]
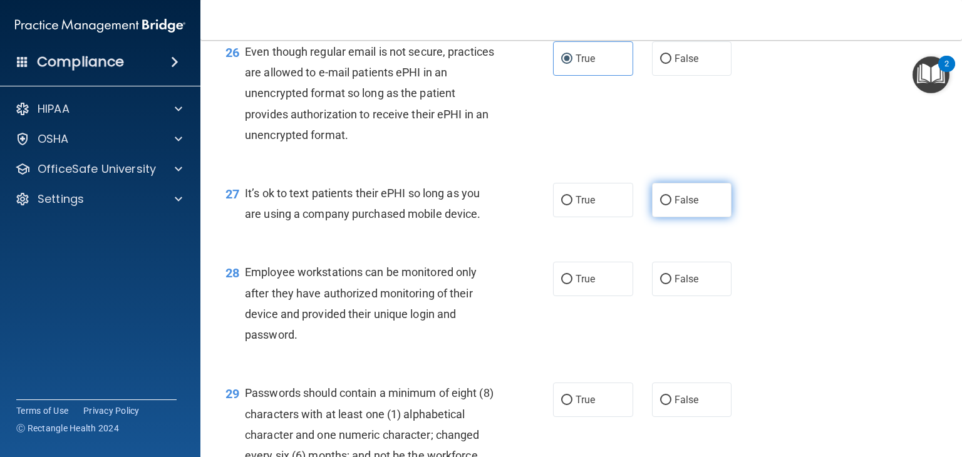
click at [699, 217] on label "False" at bounding box center [692, 200] width 80 height 34
click at [671, 205] on input "False" at bounding box center [665, 200] width 11 height 9
radio input "true"
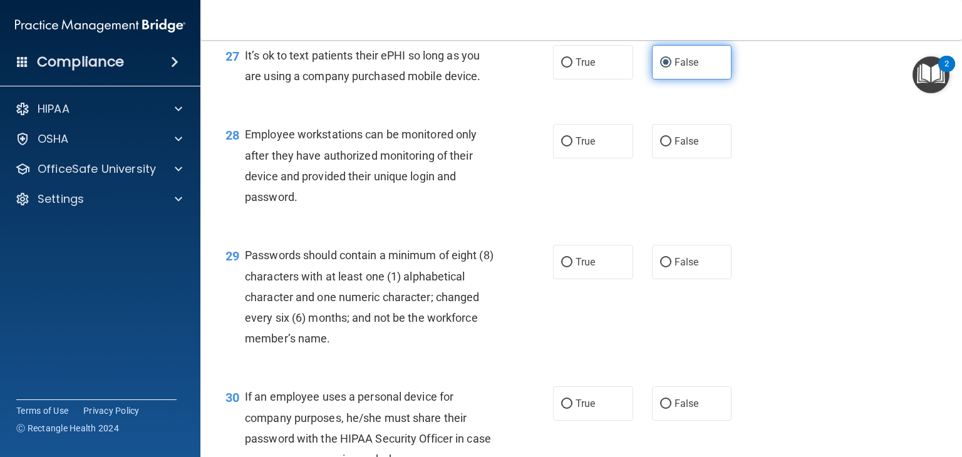
scroll to position [3100, 0]
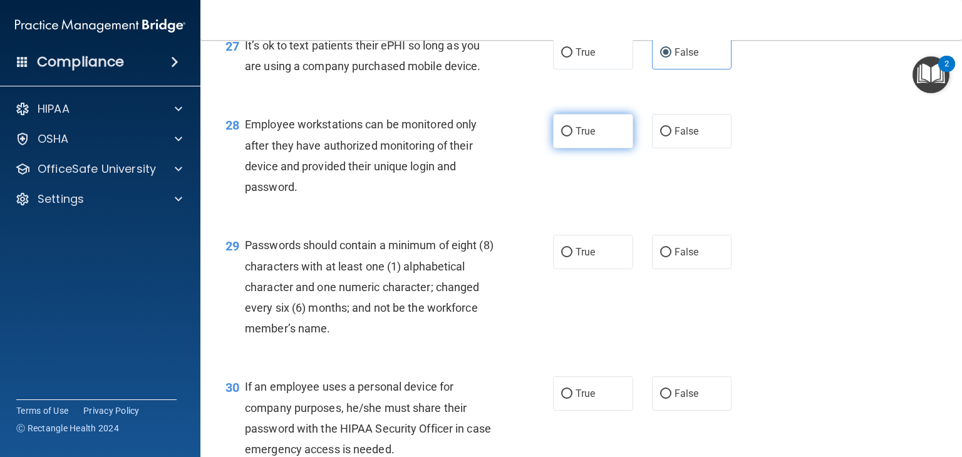
click at [582, 148] on label "True" at bounding box center [593, 131] width 80 height 34
click at [572, 136] on input "True" at bounding box center [566, 131] width 11 height 9
radio input "true"
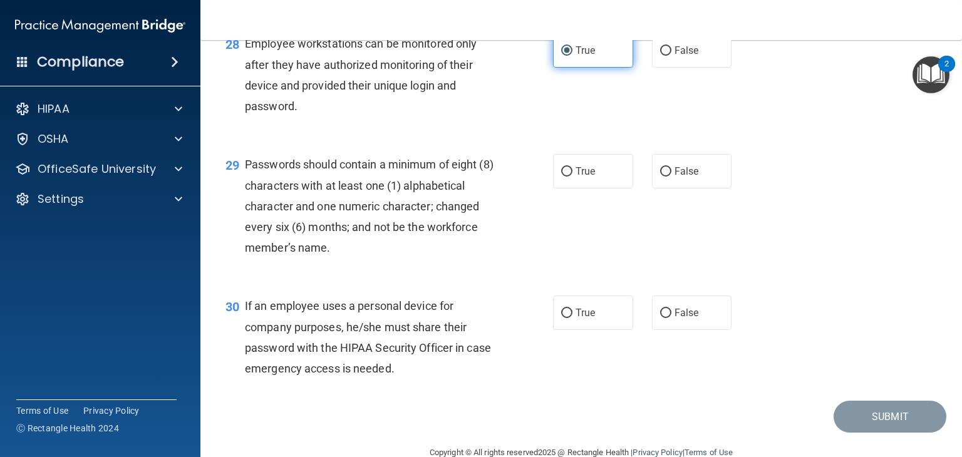
scroll to position [3223, 0]
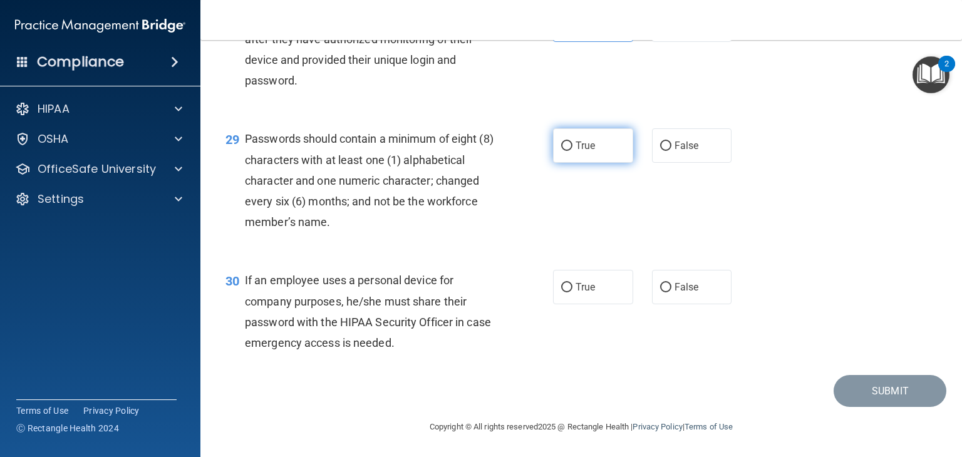
click at [588, 152] on span "True" at bounding box center [584, 146] width 19 height 12
click at [572, 151] on input "True" at bounding box center [566, 145] width 11 height 9
radio input "true"
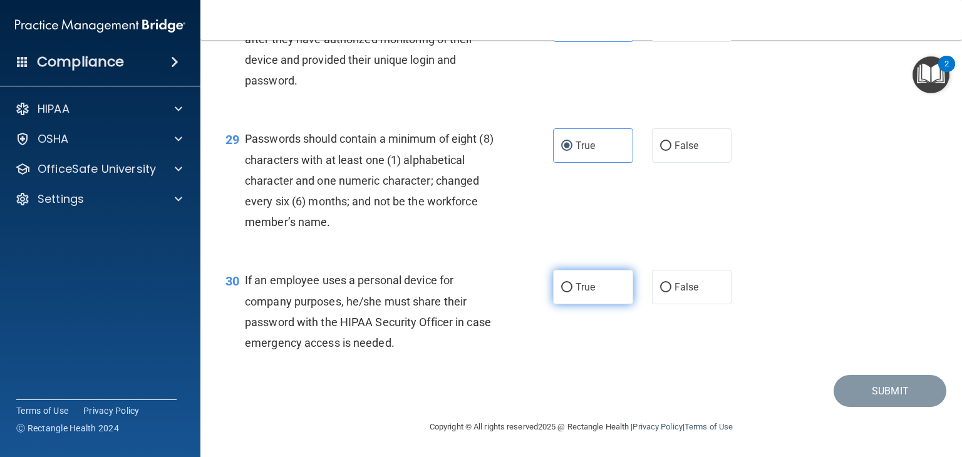
click at [590, 290] on span "True" at bounding box center [584, 287] width 19 height 12
click at [572, 290] on input "True" at bounding box center [566, 287] width 11 height 9
radio input "true"
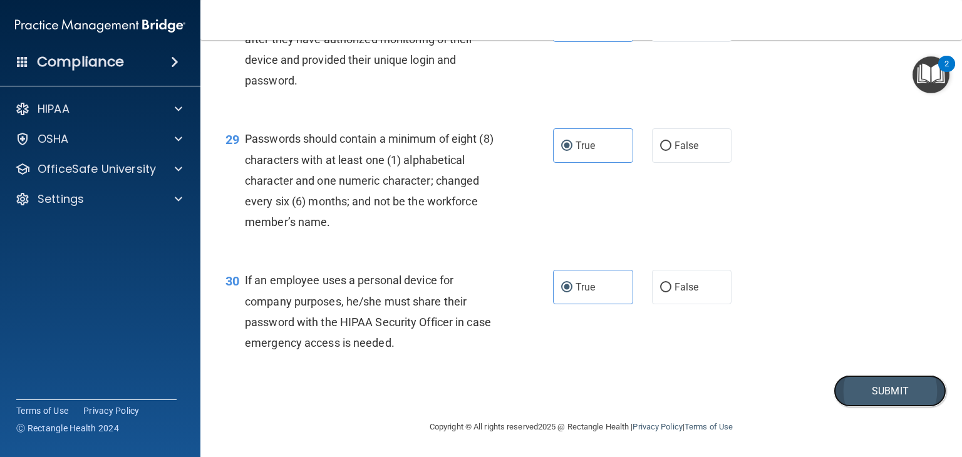
click at [879, 389] on button "Submit" at bounding box center [889, 391] width 113 height 32
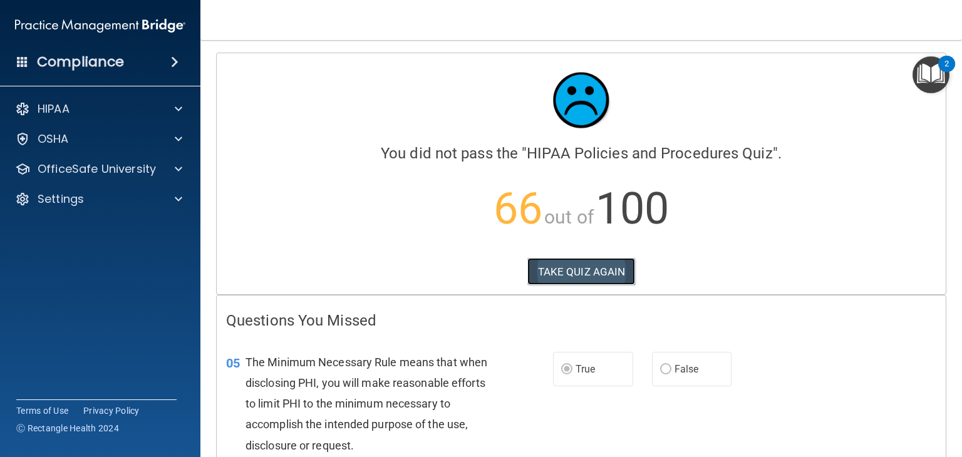
click at [585, 274] on button "TAKE QUIZ AGAIN" at bounding box center [581, 272] width 108 height 28
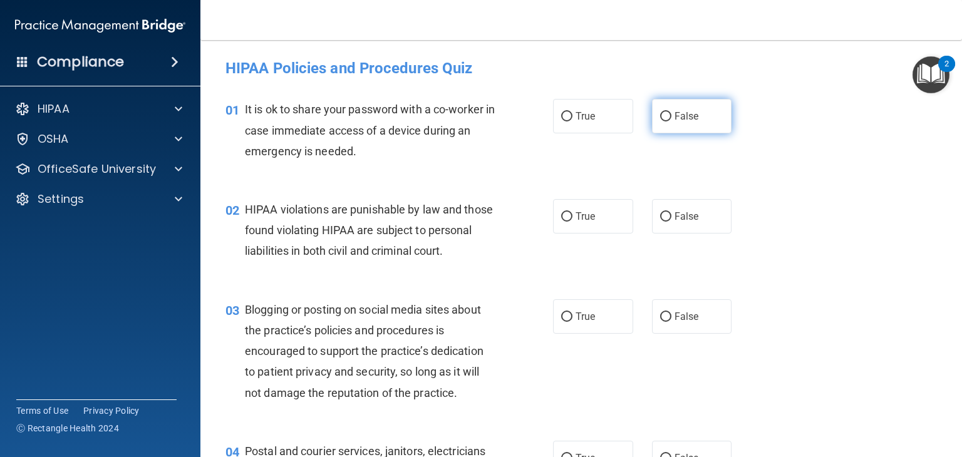
click at [686, 118] on span "False" at bounding box center [686, 116] width 24 height 12
click at [671, 118] on input "False" at bounding box center [665, 116] width 11 height 9
radio input "true"
click at [588, 218] on span "True" at bounding box center [584, 216] width 19 height 12
click at [572, 218] on input "True" at bounding box center [566, 216] width 11 height 9
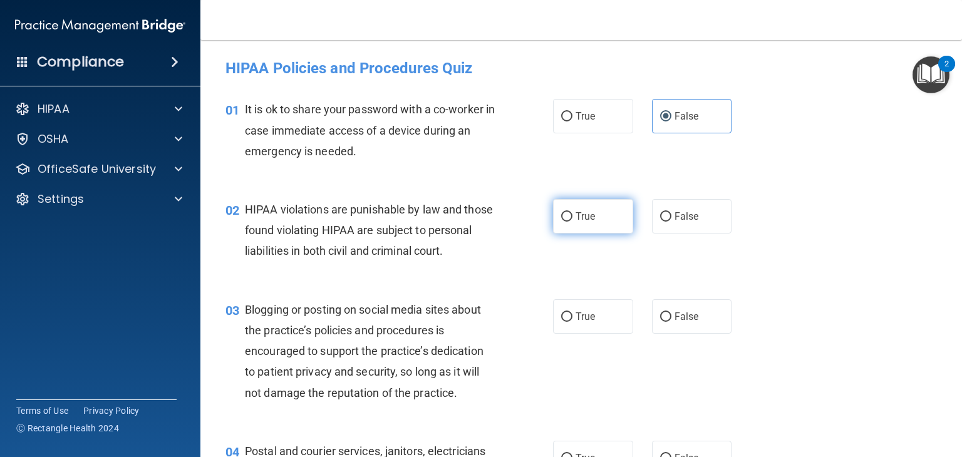
radio input "true"
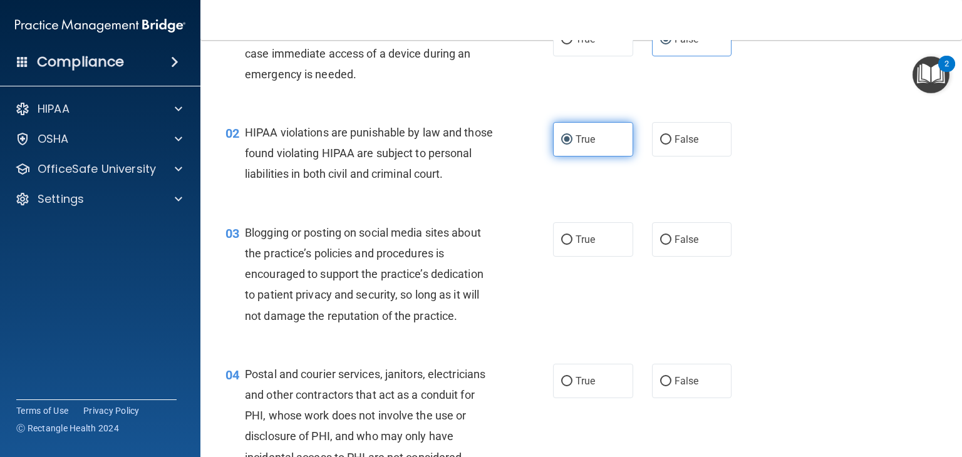
scroll to position [114, 0]
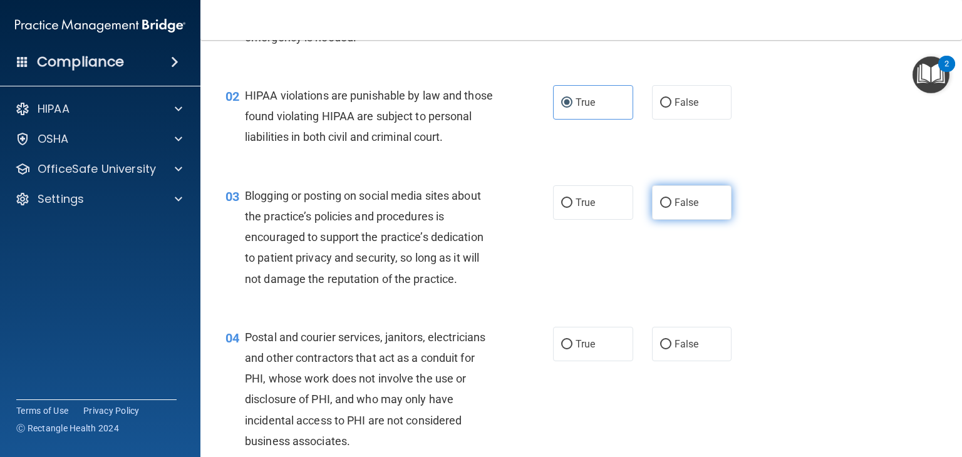
click at [681, 220] on label "False" at bounding box center [692, 202] width 80 height 34
click at [671, 208] on input "False" at bounding box center [665, 202] width 11 height 9
radio input "true"
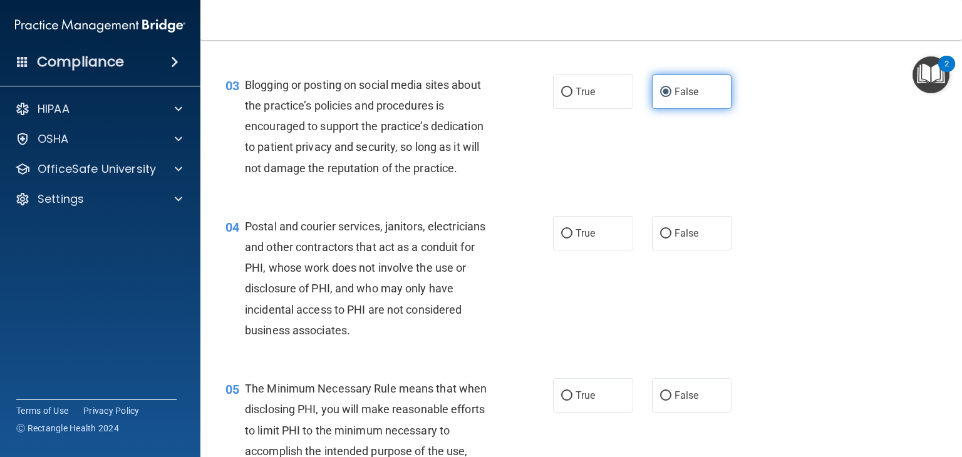
scroll to position [225, 0]
click at [562, 238] on input "True" at bounding box center [566, 233] width 11 height 9
radio input "true"
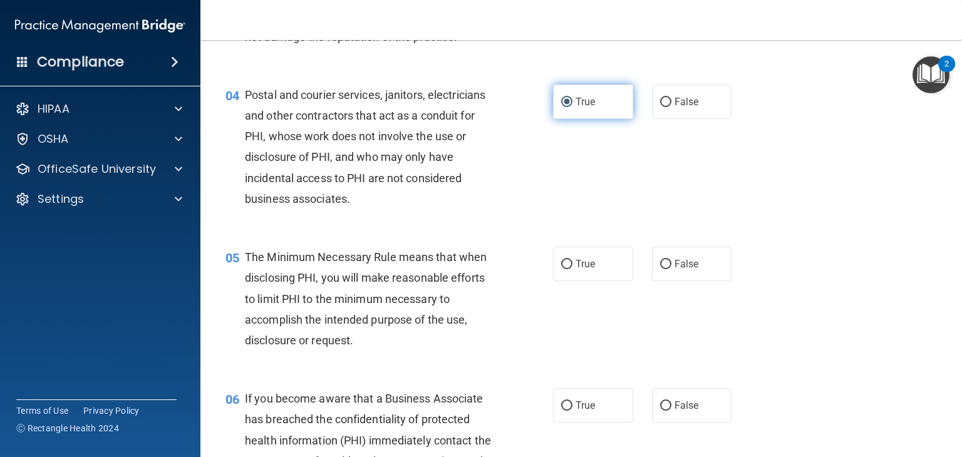
scroll to position [362, 0]
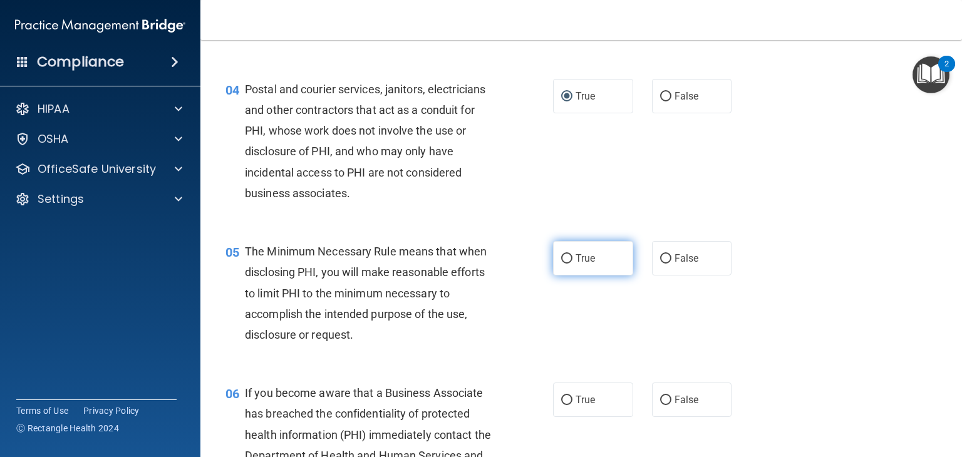
click at [590, 275] on label "True" at bounding box center [593, 258] width 80 height 34
click at [572, 264] on input "True" at bounding box center [566, 258] width 11 height 9
radio input "true"
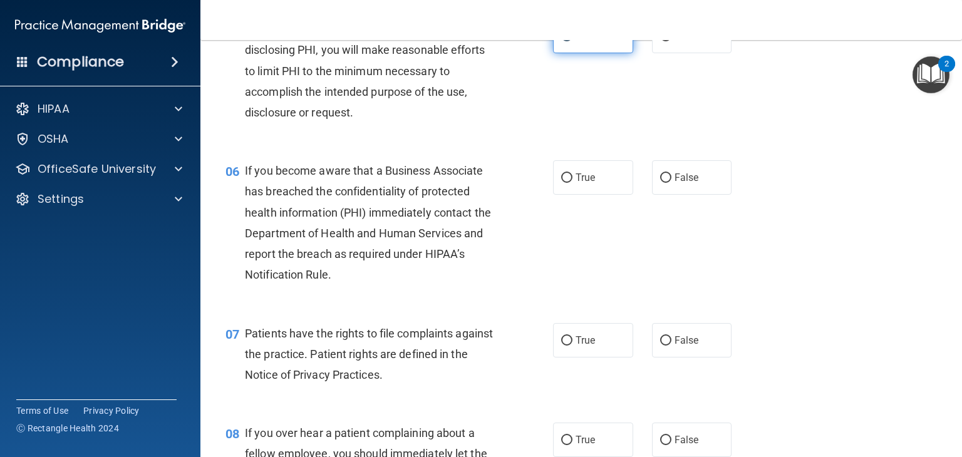
scroll to position [586, 0]
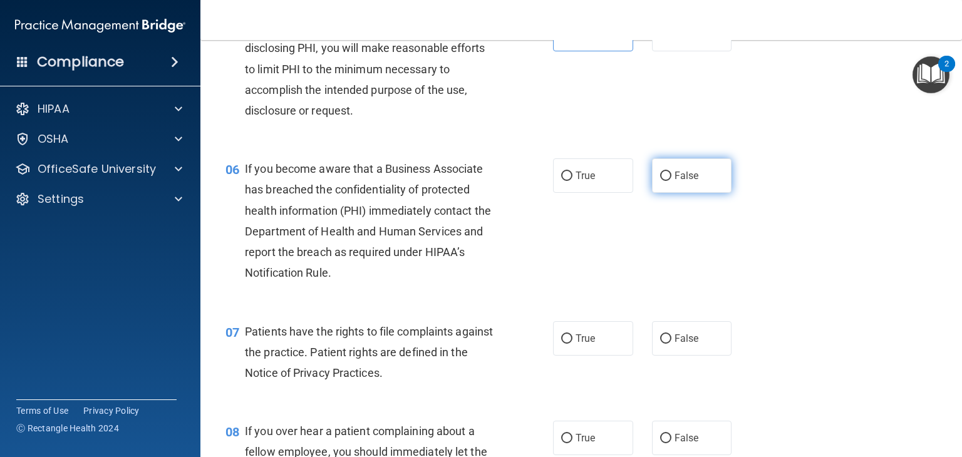
click at [677, 193] on label "False" at bounding box center [692, 175] width 80 height 34
click at [671, 181] on input "False" at bounding box center [665, 176] width 11 height 9
radio input "true"
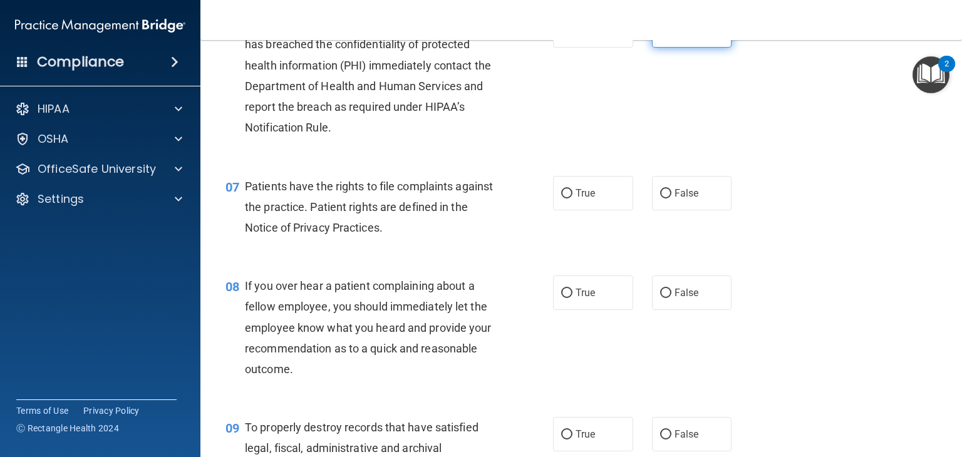
scroll to position [732, 0]
click at [587, 210] on label "True" at bounding box center [593, 192] width 80 height 34
click at [572, 198] on input "True" at bounding box center [566, 192] width 11 height 9
radio input "true"
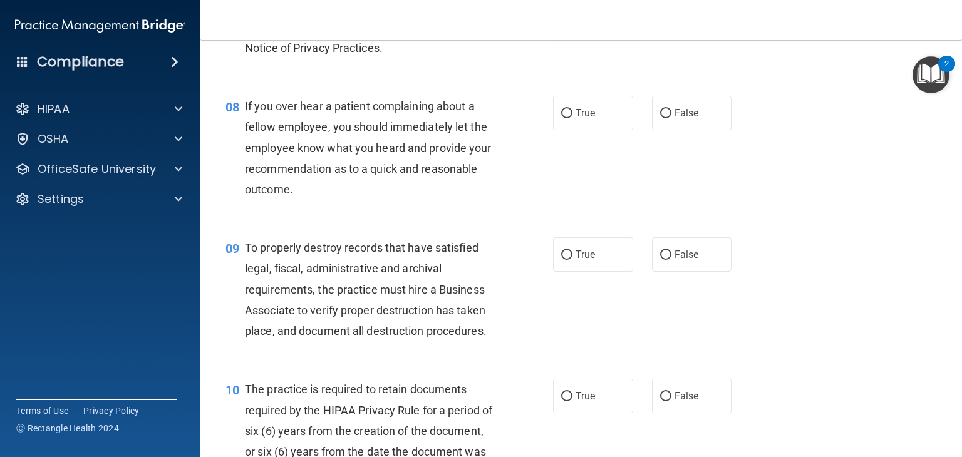
scroll to position [912, 0]
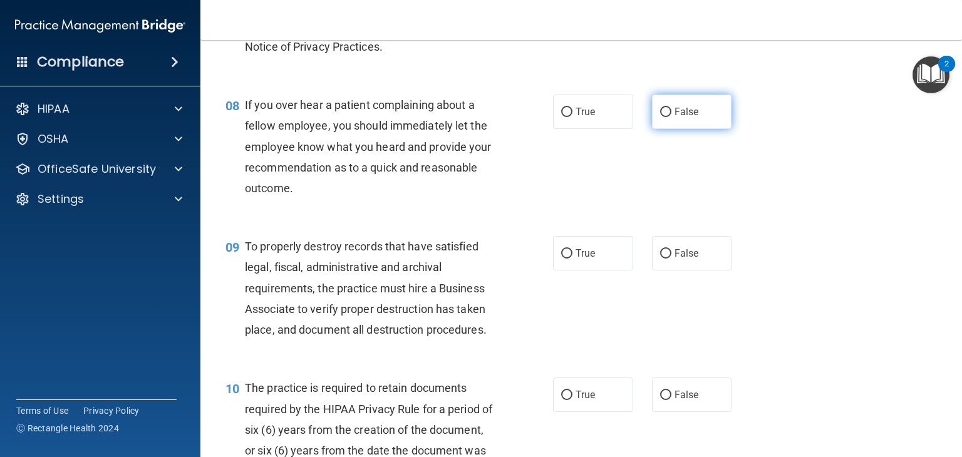
click at [682, 129] on label "False" at bounding box center [692, 112] width 80 height 34
click at [671, 117] on input "False" at bounding box center [665, 112] width 11 height 9
radio input "true"
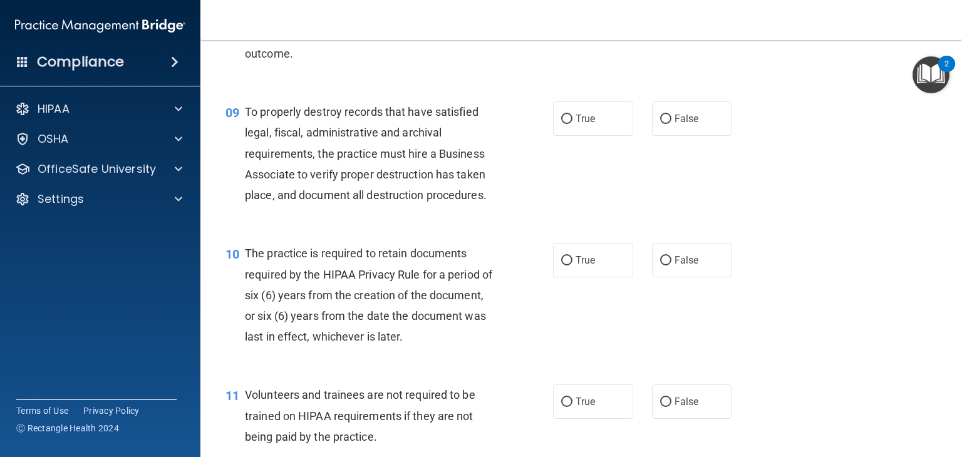
scroll to position [1047, 0]
click at [682, 124] on span "False" at bounding box center [686, 118] width 24 height 12
click at [671, 123] on input "False" at bounding box center [665, 118] width 11 height 9
radio input "true"
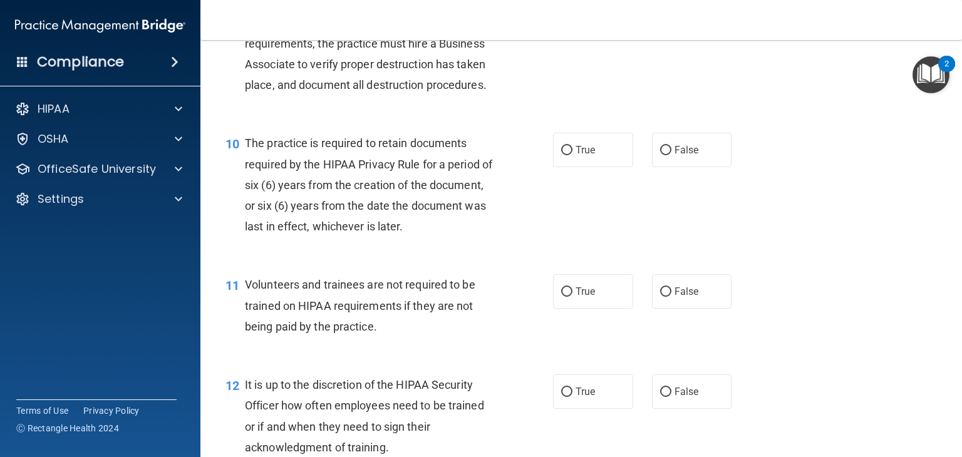
scroll to position [1159, 0]
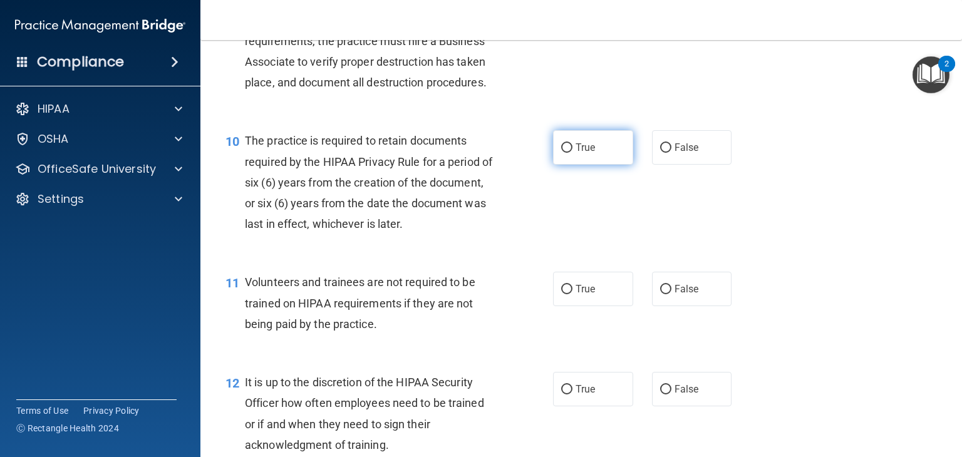
click at [584, 153] on span "True" at bounding box center [584, 147] width 19 height 12
click at [572, 153] on input "True" at bounding box center [566, 147] width 11 height 9
radio input "true"
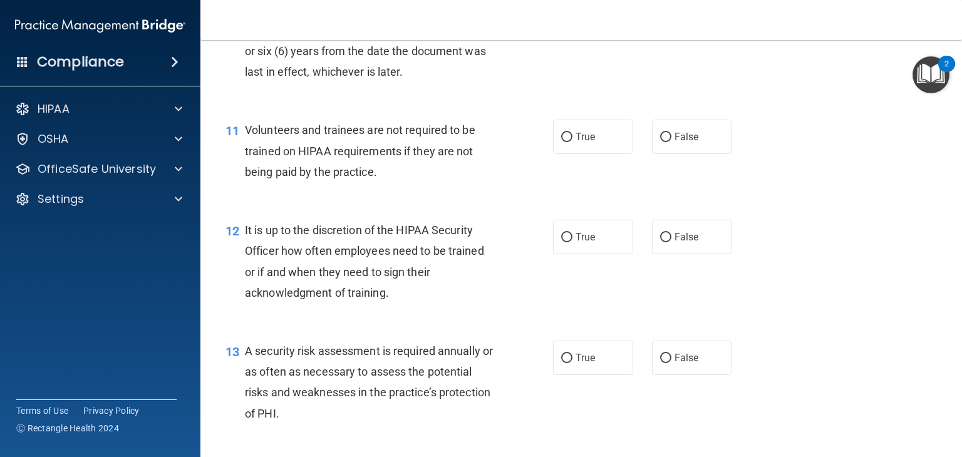
scroll to position [1313, 0]
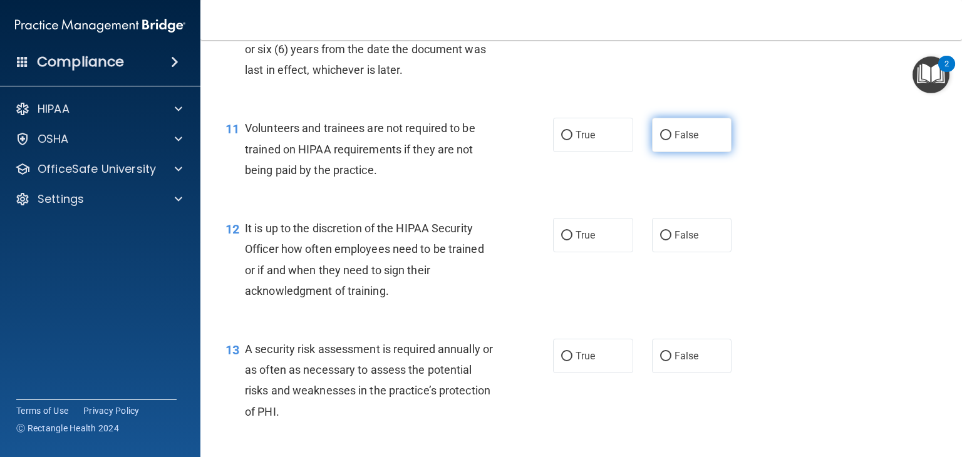
click at [694, 152] on label "False" at bounding box center [692, 135] width 80 height 34
click at [671, 140] on input "False" at bounding box center [665, 135] width 11 height 9
radio input "true"
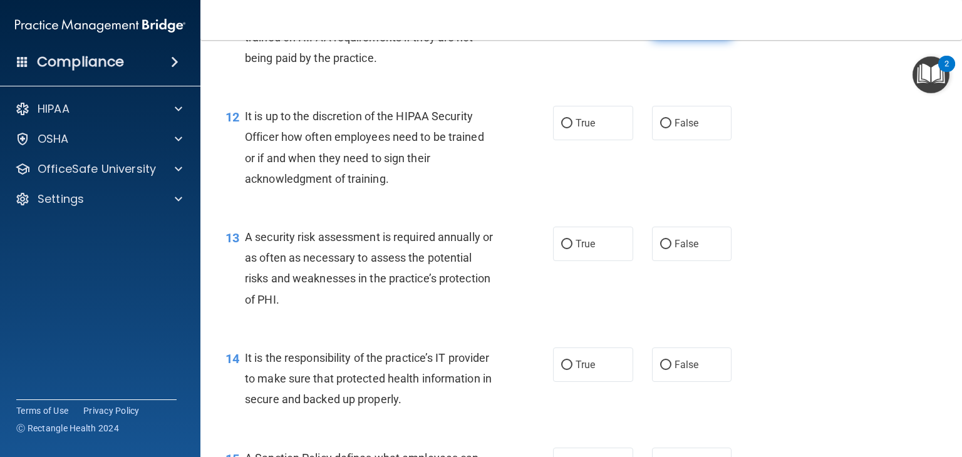
scroll to position [1450, 0]
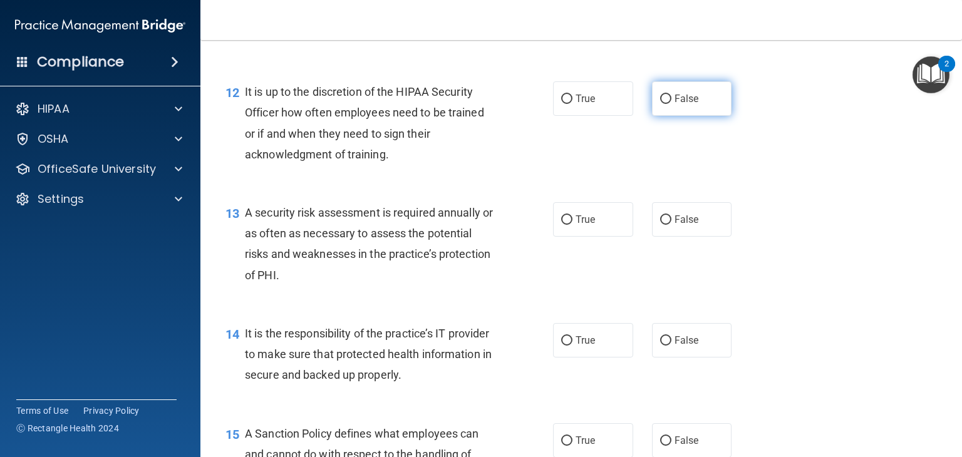
click at [686, 116] on label "False" at bounding box center [692, 98] width 80 height 34
click at [671, 104] on input "False" at bounding box center [665, 99] width 11 height 9
radio input "true"
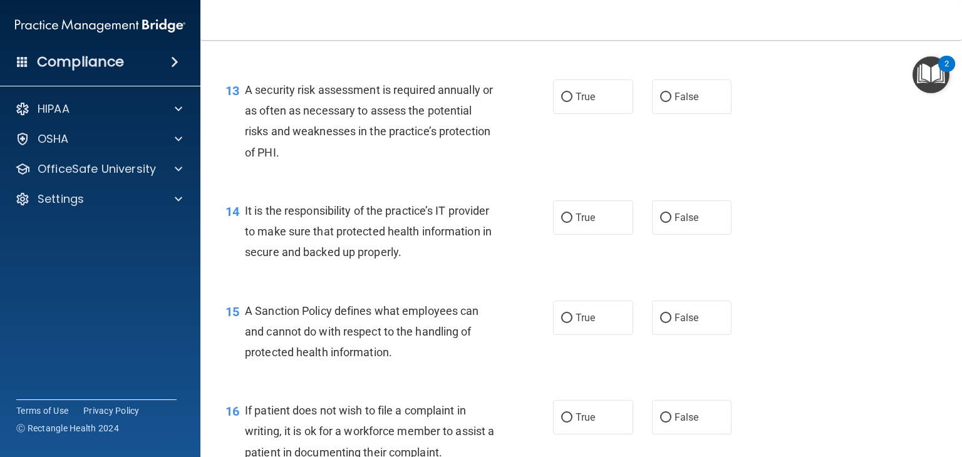
scroll to position [1573, 0]
click at [563, 101] on input "True" at bounding box center [566, 96] width 11 height 9
radio input "true"
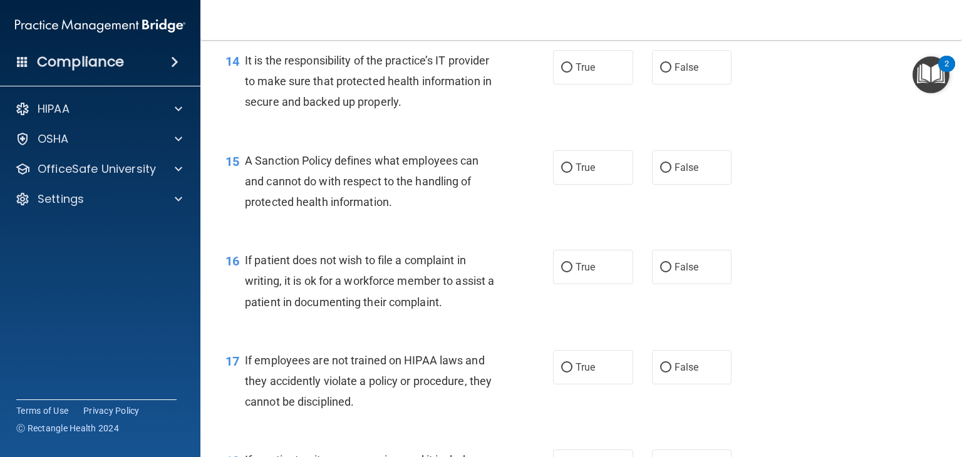
scroll to position [1724, 0]
click at [664, 71] on input "False" at bounding box center [665, 66] width 11 height 9
radio input "true"
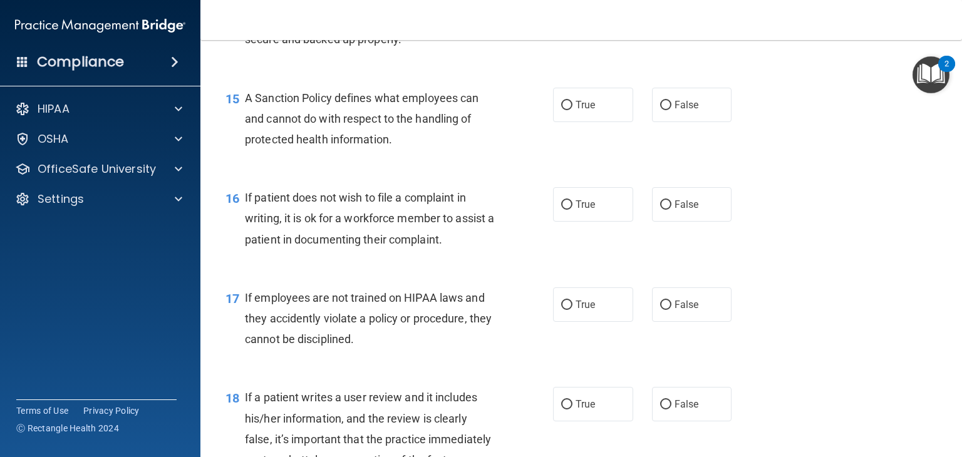
scroll to position [1786, 0]
click at [681, 110] on span "False" at bounding box center [686, 104] width 24 height 12
click at [671, 110] on input "False" at bounding box center [665, 104] width 11 height 9
radio input "true"
click at [580, 221] on label "True" at bounding box center [593, 204] width 80 height 34
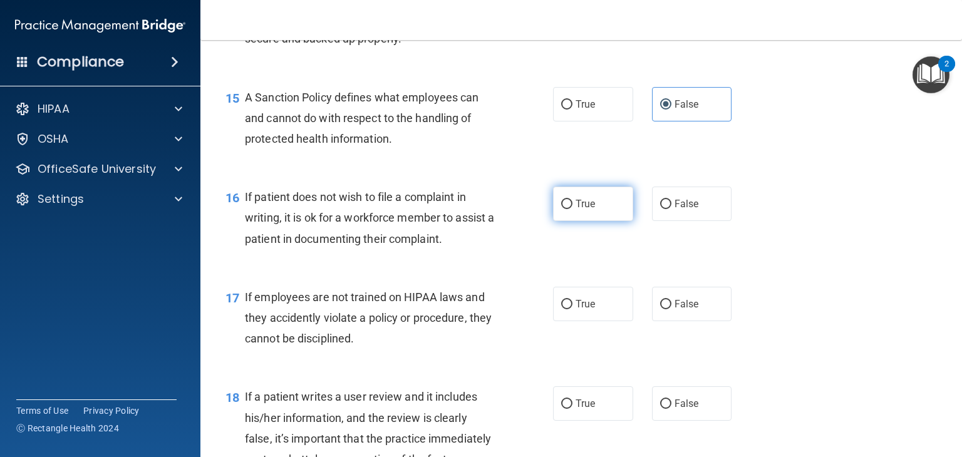
click at [572, 209] on input "True" at bounding box center [566, 204] width 11 height 9
radio input "true"
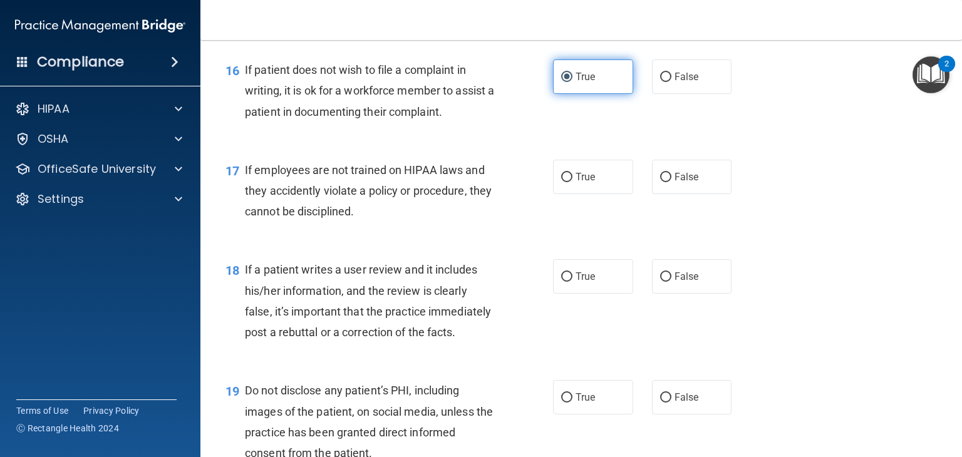
scroll to position [1916, 0]
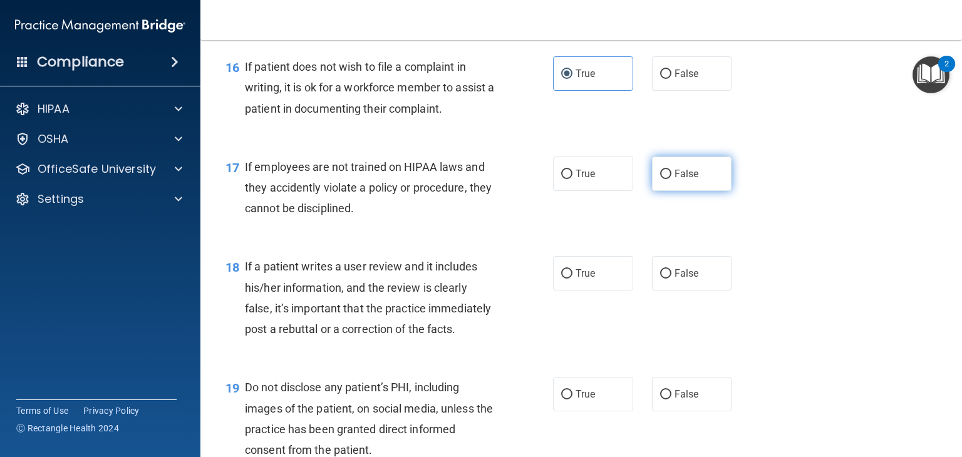
click at [682, 180] on span "False" at bounding box center [686, 174] width 24 height 12
click at [671, 179] on input "False" at bounding box center [665, 174] width 11 height 9
radio input "true"
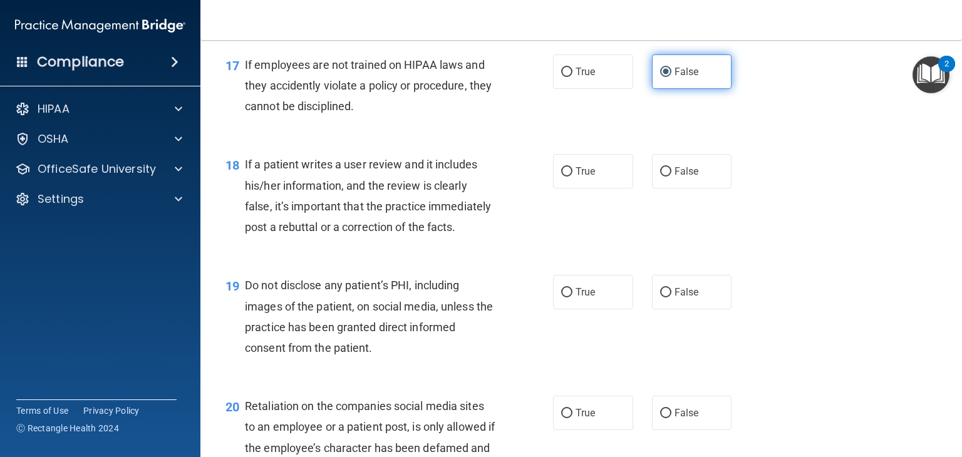
scroll to position [2019, 0]
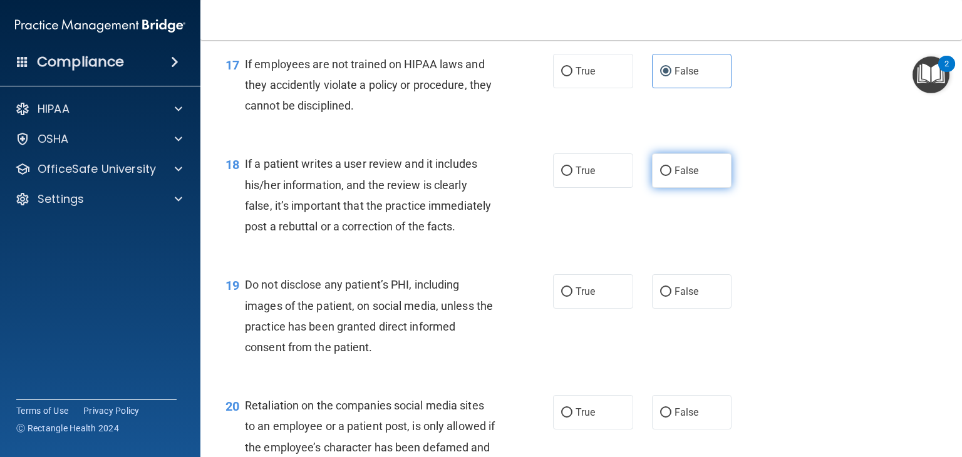
click at [694, 188] on label "False" at bounding box center [692, 170] width 80 height 34
click at [671, 176] on input "False" at bounding box center [665, 171] width 11 height 9
radio input "true"
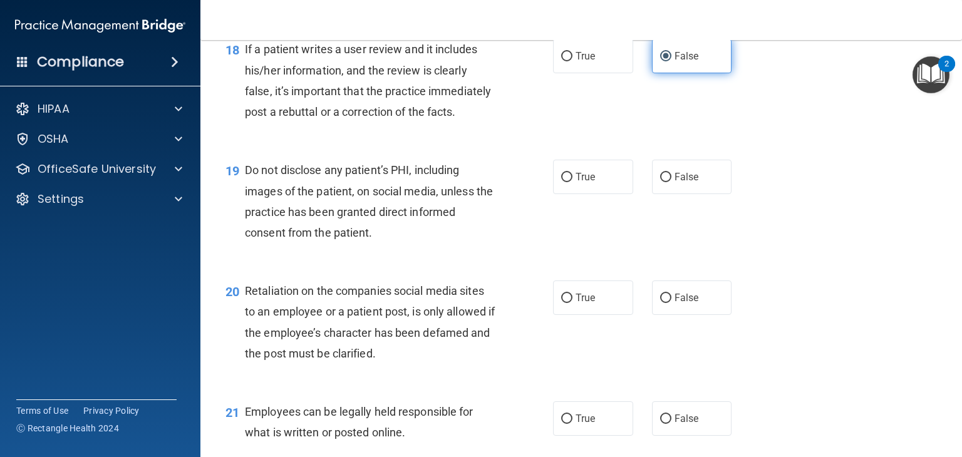
scroll to position [2134, 0]
click at [587, 193] on label "True" at bounding box center [593, 176] width 80 height 34
click at [572, 182] on input "True" at bounding box center [566, 176] width 11 height 9
radio input "true"
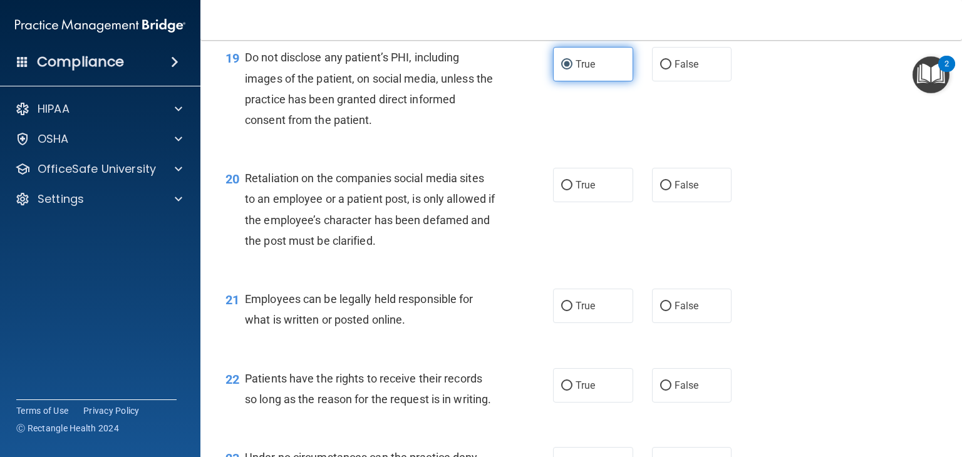
scroll to position [2247, 0]
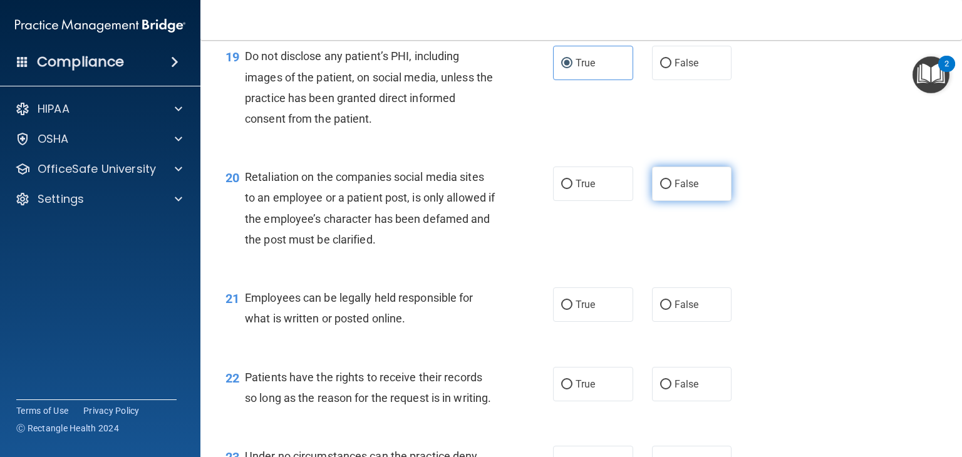
click at [682, 190] on span "False" at bounding box center [686, 184] width 24 height 12
click at [671, 189] on input "False" at bounding box center [665, 184] width 11 height 9
radio input "true"
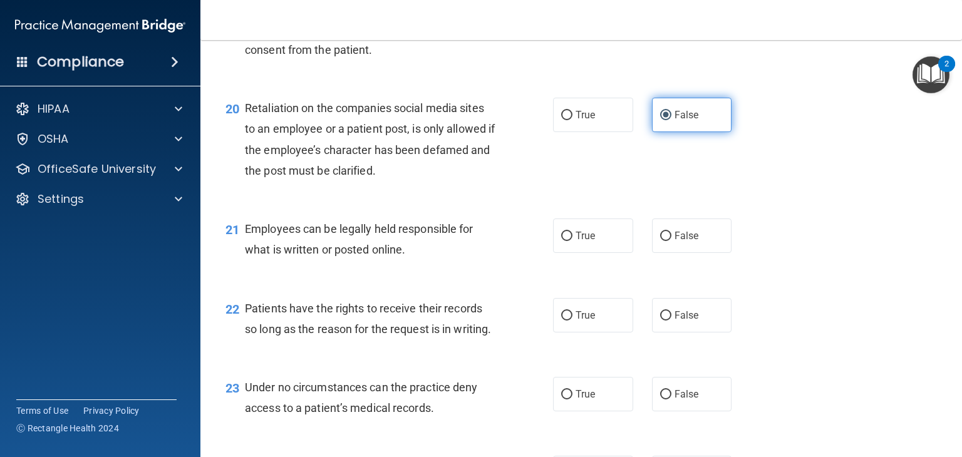
scroll to position [2381, 0]
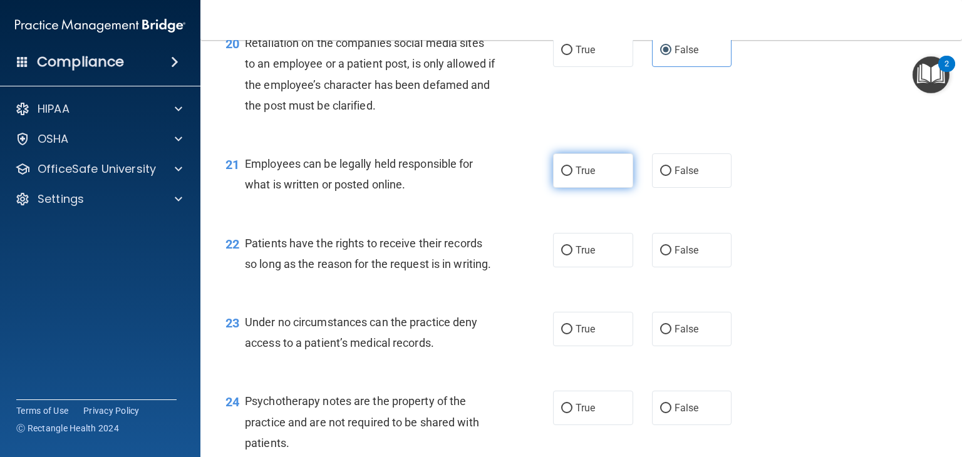
click at [586, 188] on label "True" at bounding box center [593, 170] width 80 height 34
click at [572, 176] on input "True" at bounding box center [566, 171] width 11 height 9
radio input "true"
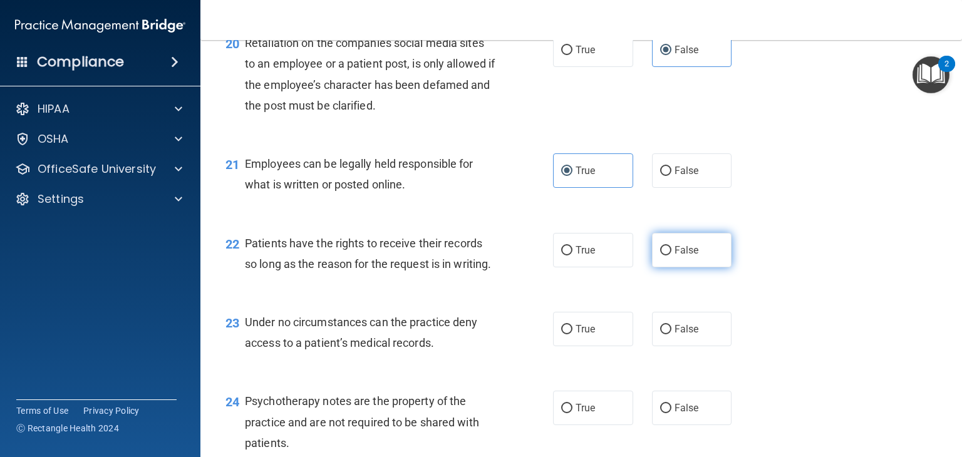
click at [684, 267] on label "False" at bounding box center [692, 250] width 80 height 34
click at [671, 255] on input "False" at bounding box center [665, 250] width 11 height 9
radio input "true"
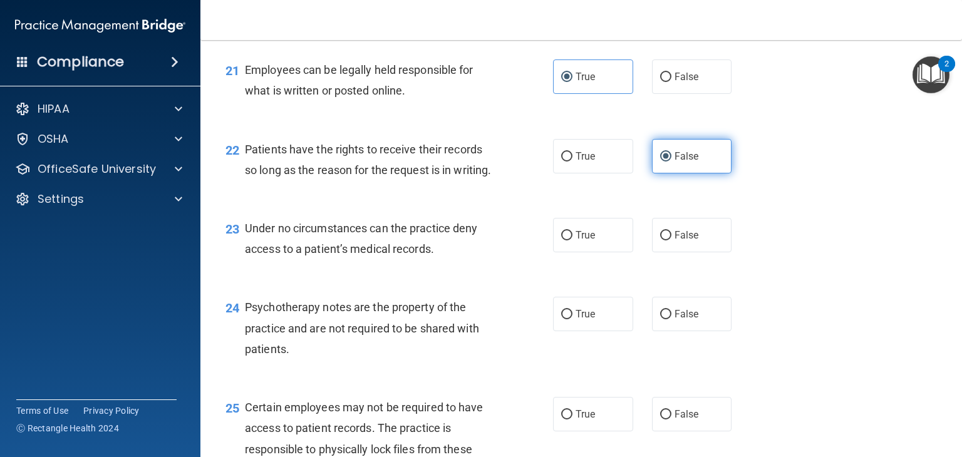
scroll to position [2479, 0]
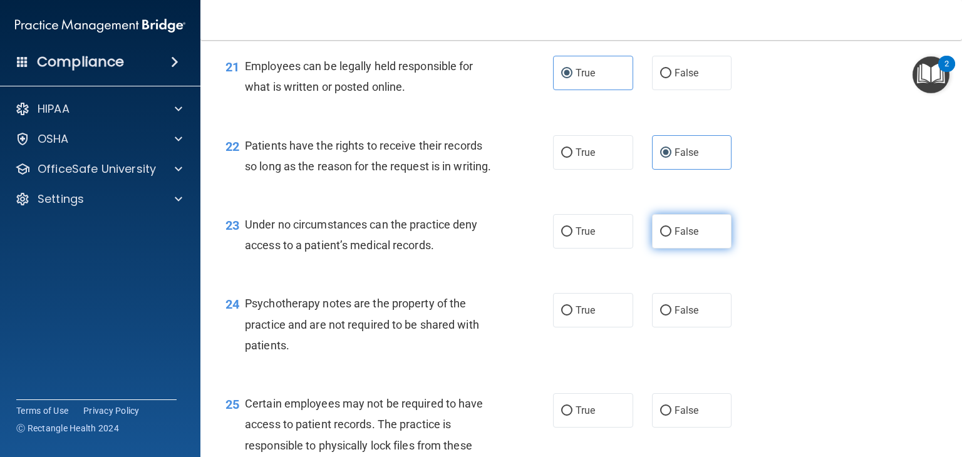
click at [661, 237] on input "False" at bounding box center [665, 231] width 11 height 9
radio input "true"
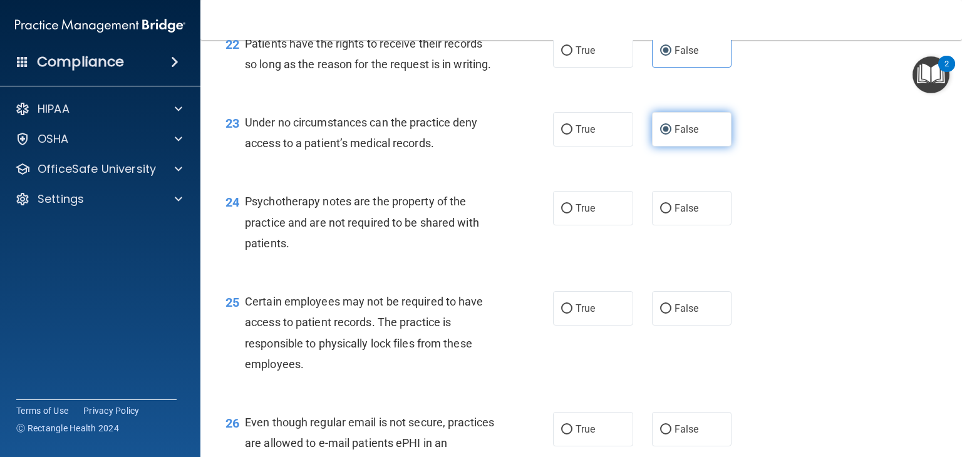
scroll to position [2582, 0]
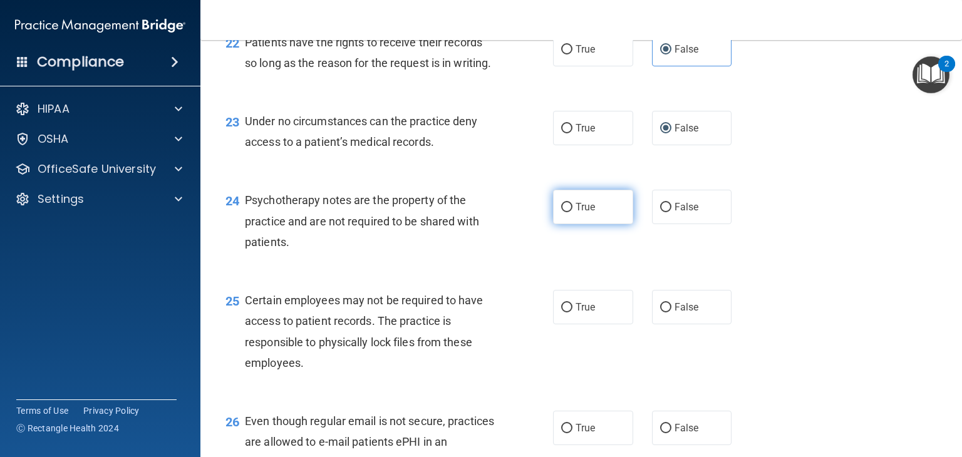
click at [571, 224] on label "True" at bounding box center [593, 207] width 80 height 34
click at [571, 212] on input "True" at bounding box center [566, 207] width 11 height 9
radio input "true"
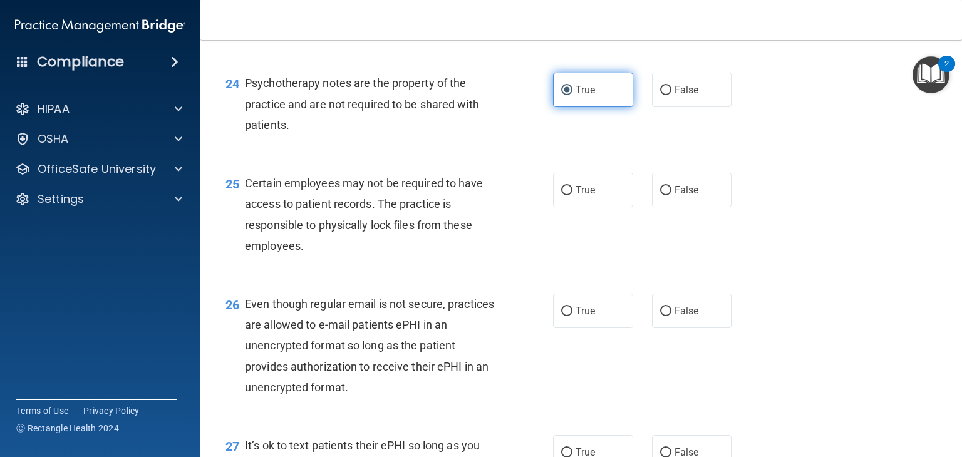
scroll to position [2699, 0]
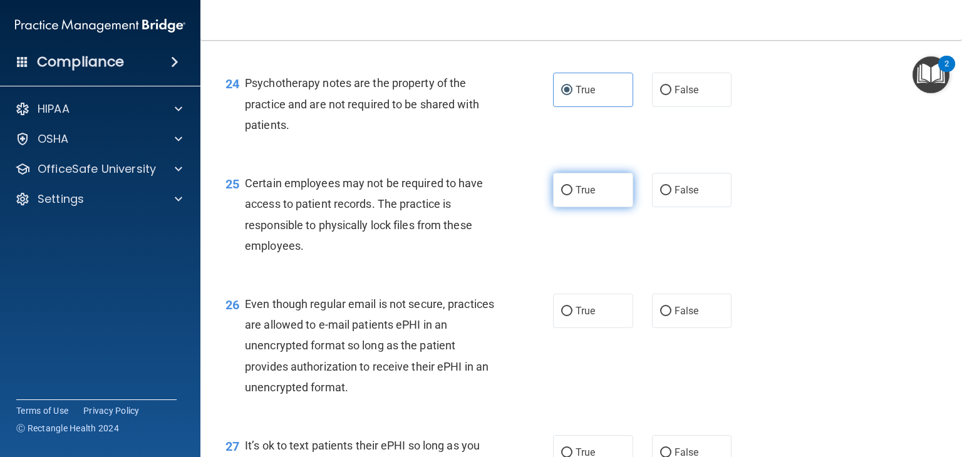
click at [578, 207] on label "True" at bounding box center [593, 190] width 80 height 34
click at [572, 195] on input "True" at bounding box center [566, 190] width 11 height 9
radio input "true"
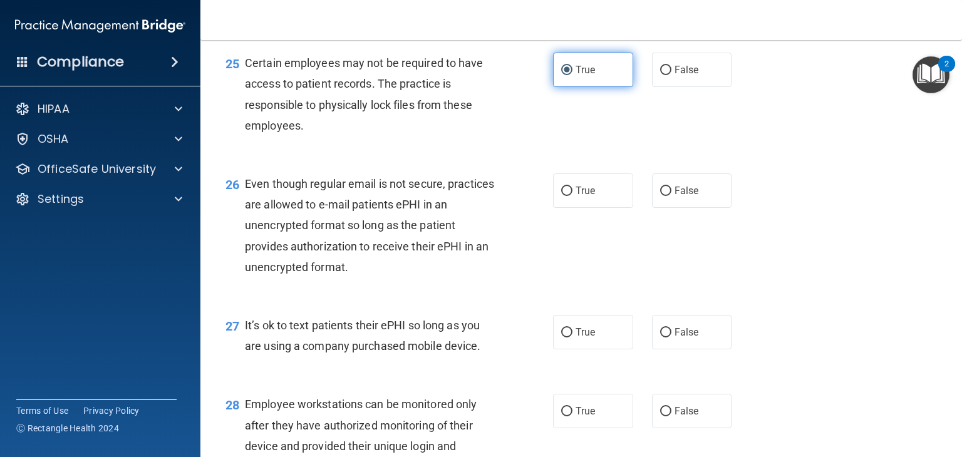
scroll to position [2822, 0]
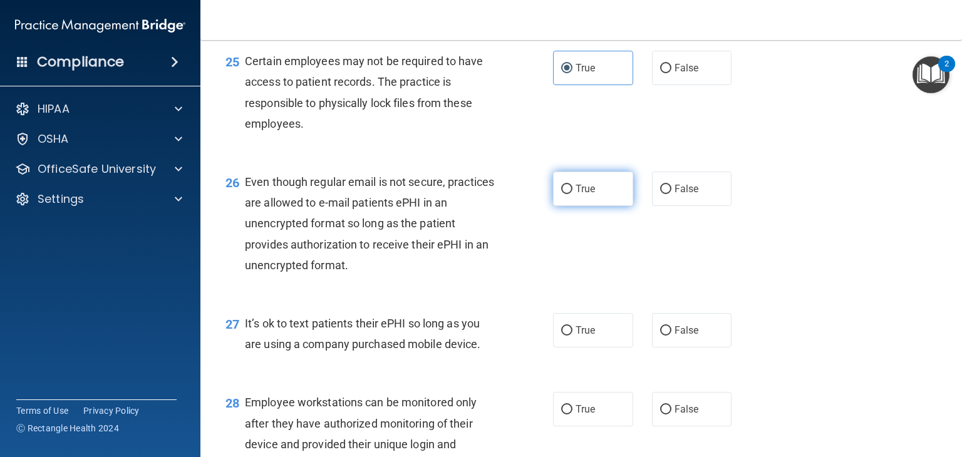
click at [580, 195] on span "True" at bounding box center [584, 189] width 19 height 12
click at [572, 194] on input "True" at bounding box center [566, 189] width 11 height 9
radio input "true"
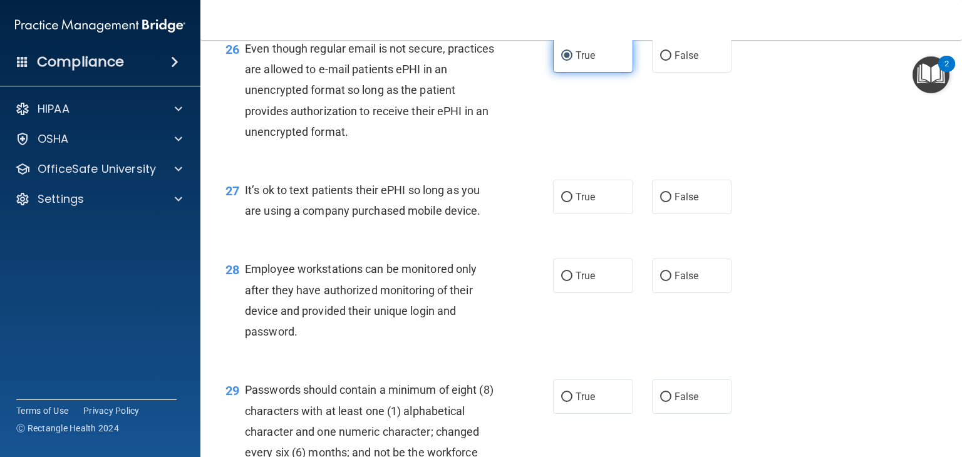
scroll to position [2960, 0]
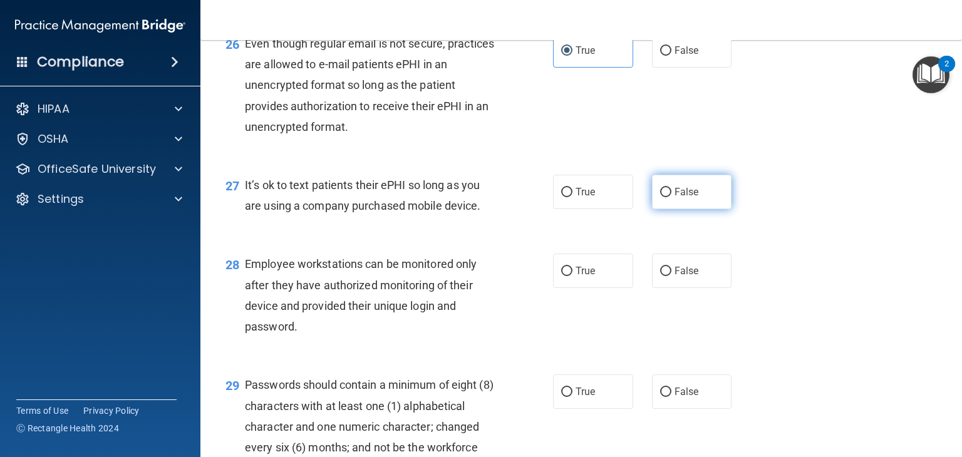
click at [660, 197] on input "False" at bounding box center [665, 192] width 11 height 9
radio input "true"
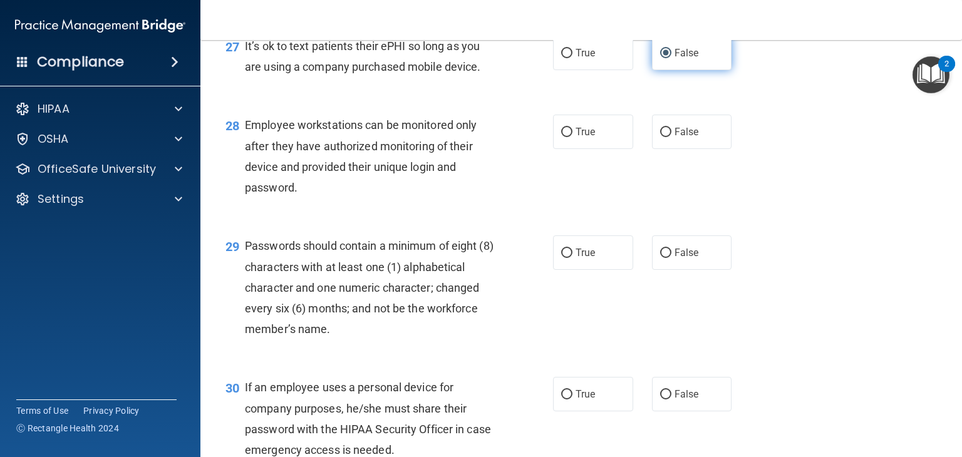
scroll to position [3098, 0]
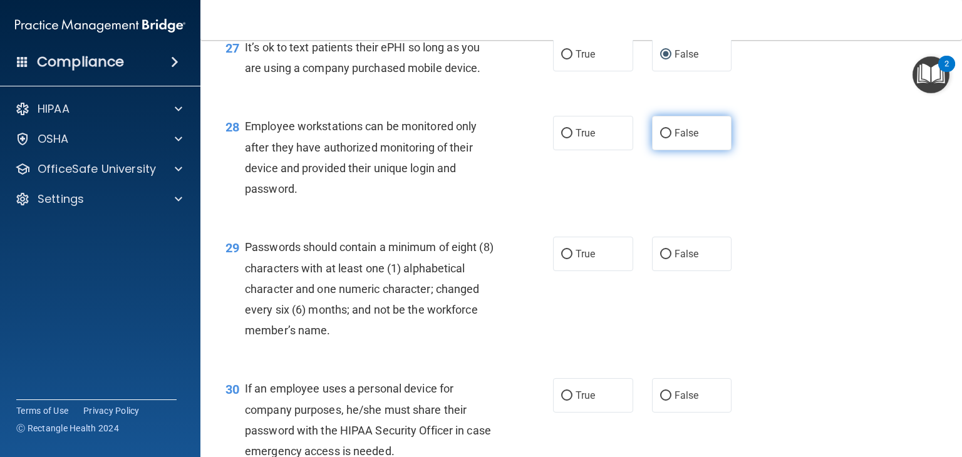
click at [685, 139] on span "False" at bounding box center [686, 133] width 24 height 12
click at [671, 138] on input "False" at bounding box center [665, 133] width 11 height 9
radio input "true"
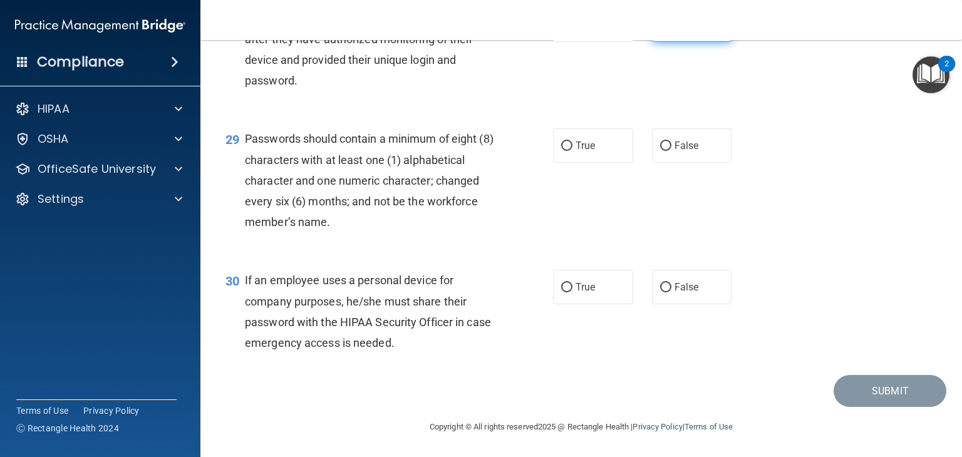
scroll to position [3219, 0]
click at [591, 163] on label "True" at bounding box center [593, 145] width 80 height 34
click at [572, 151] on input "True" at bounding box center [566, 145] width 11 height 9
radio input "true"
click at [684, 293] on span "False" at bounding box center [686, 287] width 24 height 12
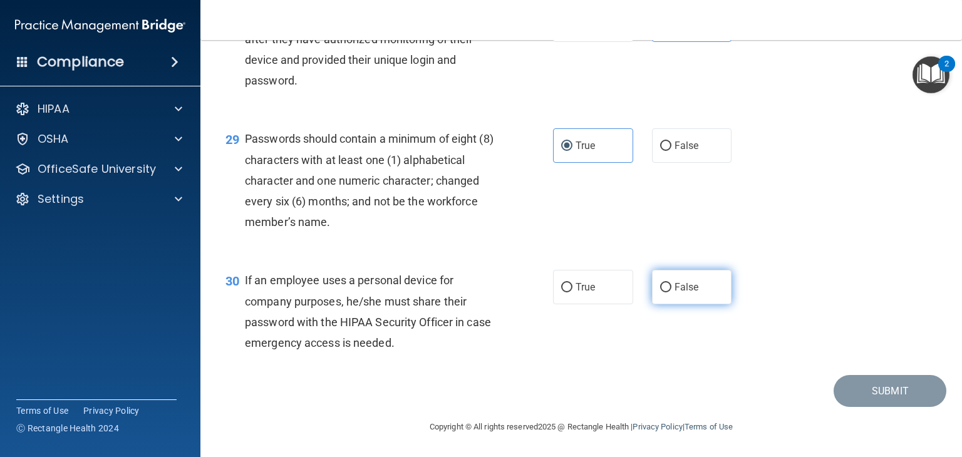
click at [671, 292] on input "False" at bounding box center [665, 287] width 11 height 9
radio input "true"
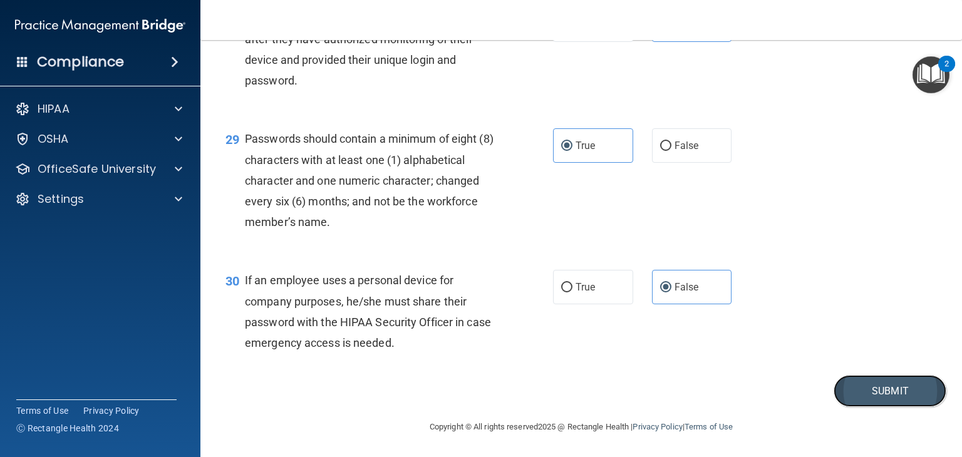
click at [878, 396] on button "Submit" at bounding box center [889, 391] width 113 height 32
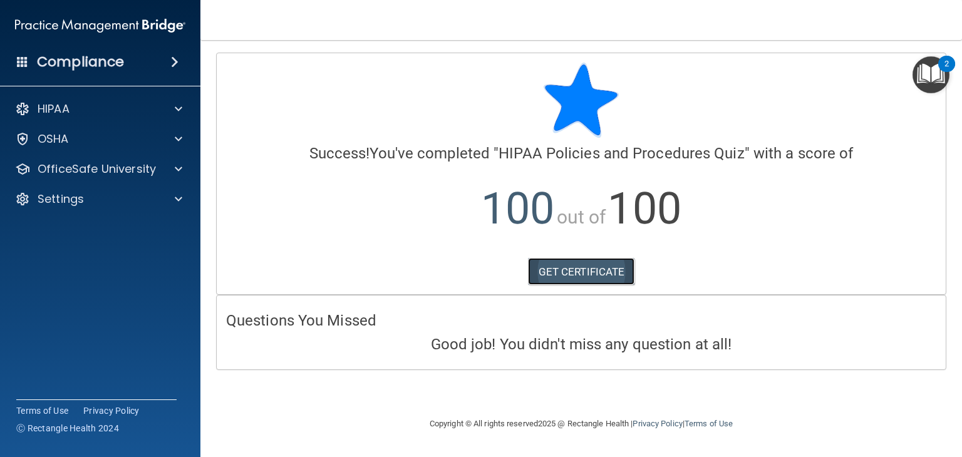
click at [575, 280] on link "GET CERTIFICATE" at bounding box center [581, 272] width 107 height 28
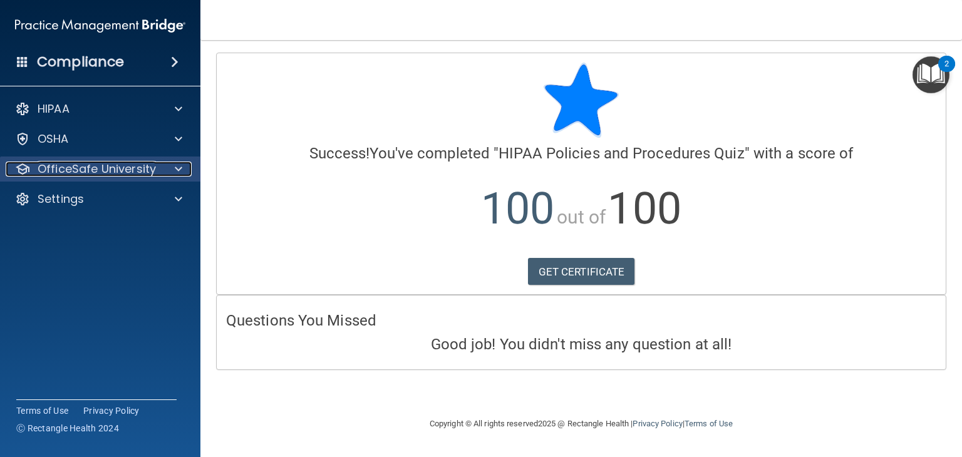
click at [68, 170] on p "OfficeSafe University" at bounding box center [97, 169] width 118 height 15
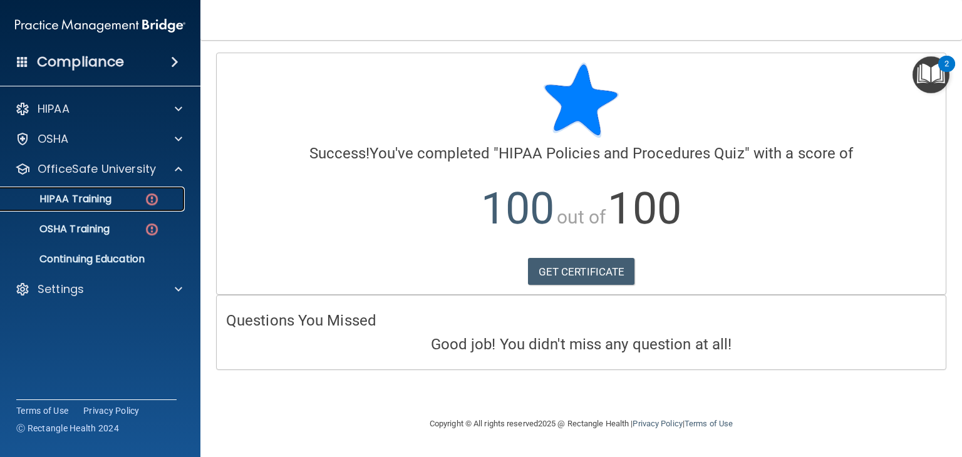
click at [128, 201] on div "HIPAA Training" at bounding box center [93, 199] width 171 height 13
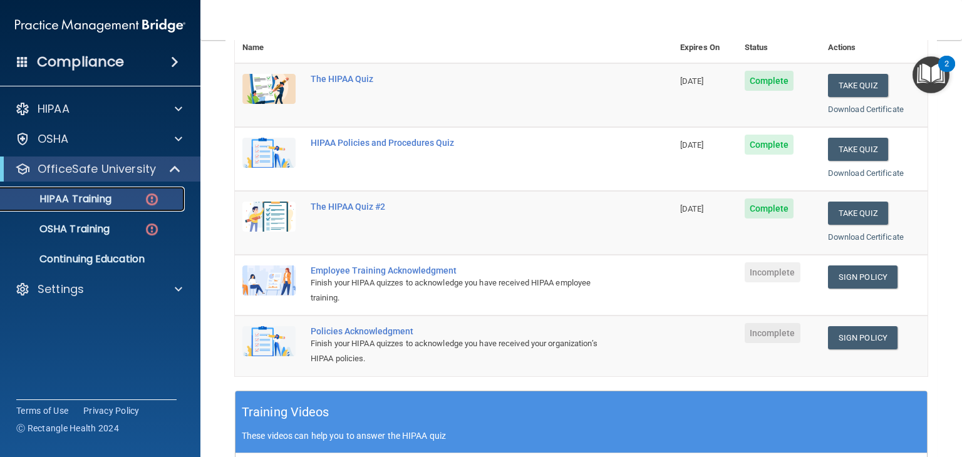
scroll to position [160, 0]
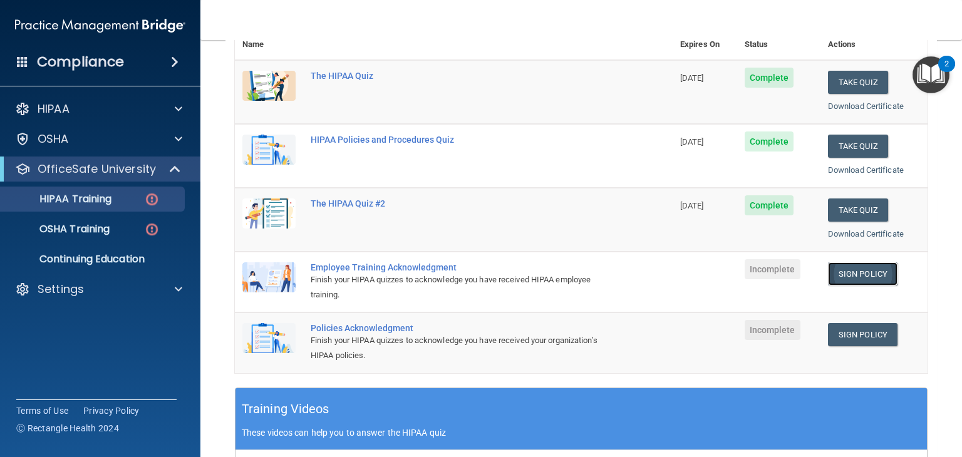
click at [854, 280] on link "Sign Policy" at bounding box center [862, 273] width 69 height 23
click at [854, 273] on link "Sign Policy" at bounding box center [862, 273] width 69 height 23
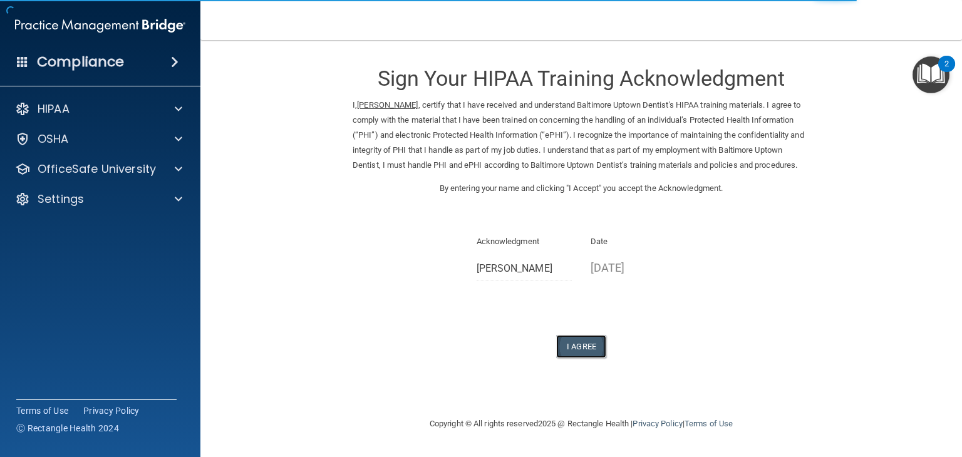
click at [584, 358] on button "I Agree" at bounding box center [581, 346] width 50 height 23
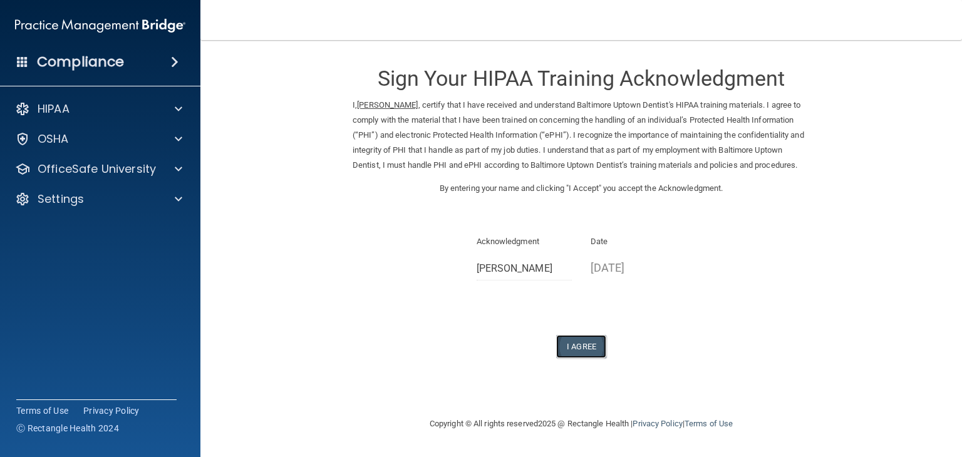
click at [585, 358] on button "I Agree" at bounding box center [581, 346] width 50 height 23
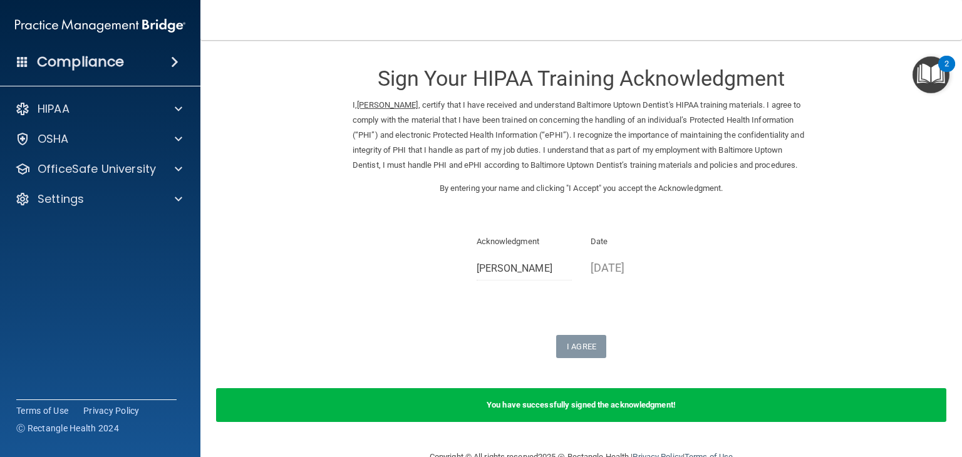
click at [621, 422] on div "You have successfully signed the acknowledgment!" at bounding box center [581, 405] width 730 height 34
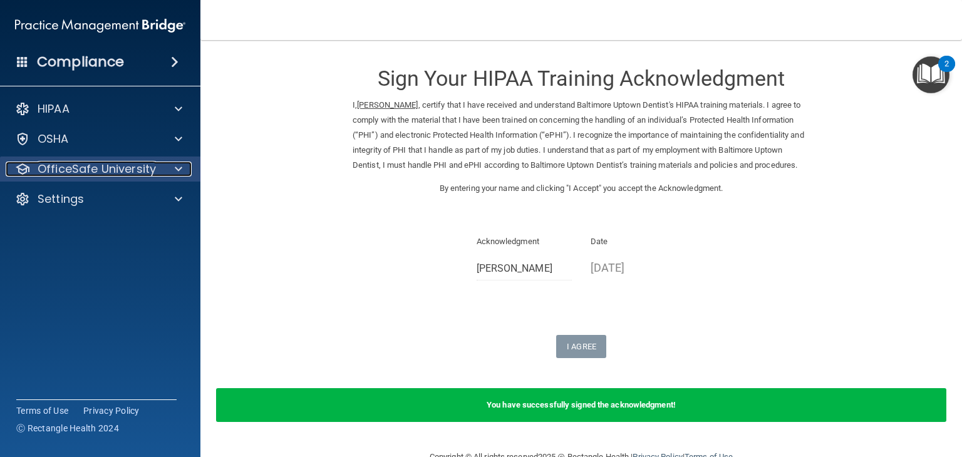
click at [130, 175] on p "OfficeSafe University" at bounding box center [97, 169] width 118 height 15
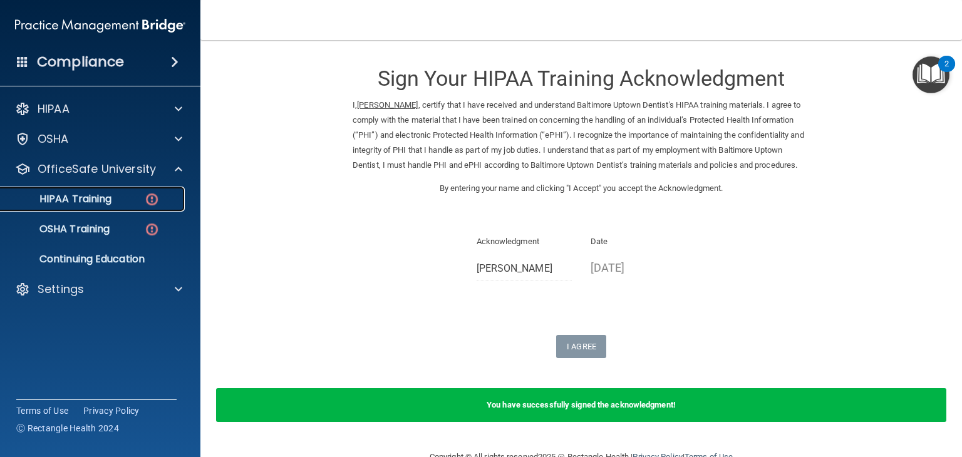
click at [106, 210] on link "HIPAA Training" at bounding box center [85, 199] width 197 height 25
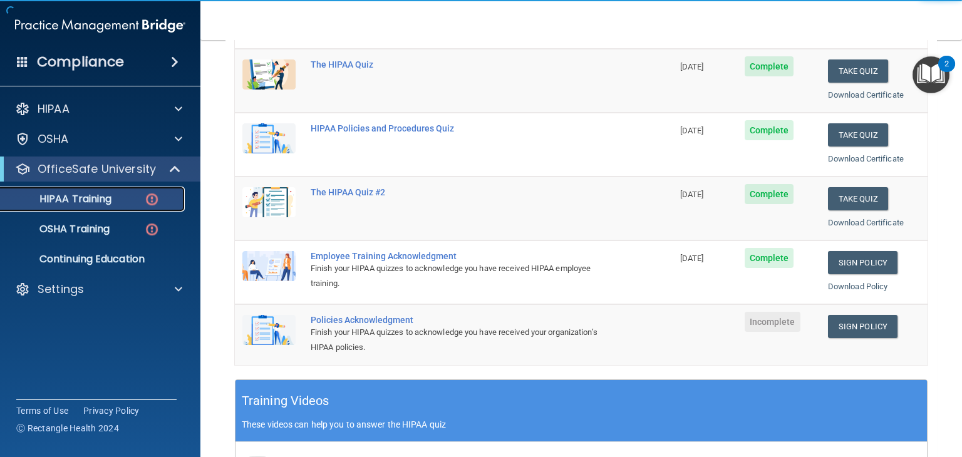
scroll to position [188, 0]
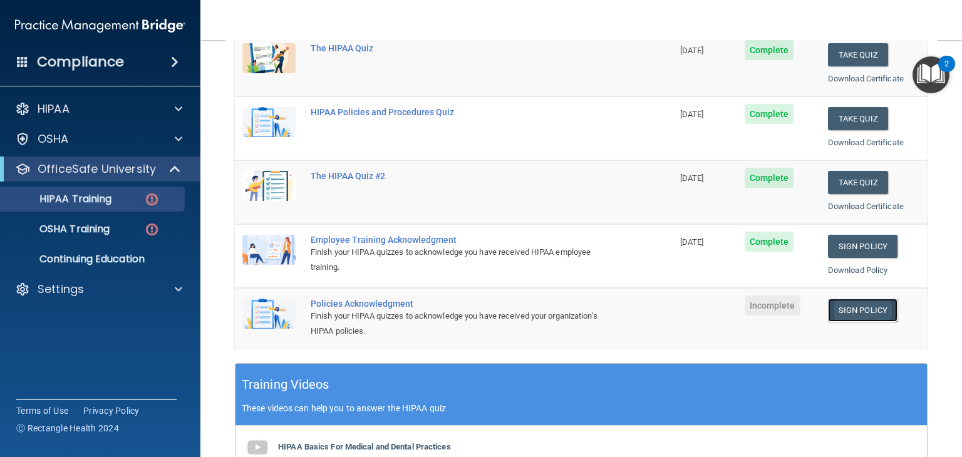
click at [850, 317] on link "Sign Policy" at bounding box center [862, 310] width 69 height 23
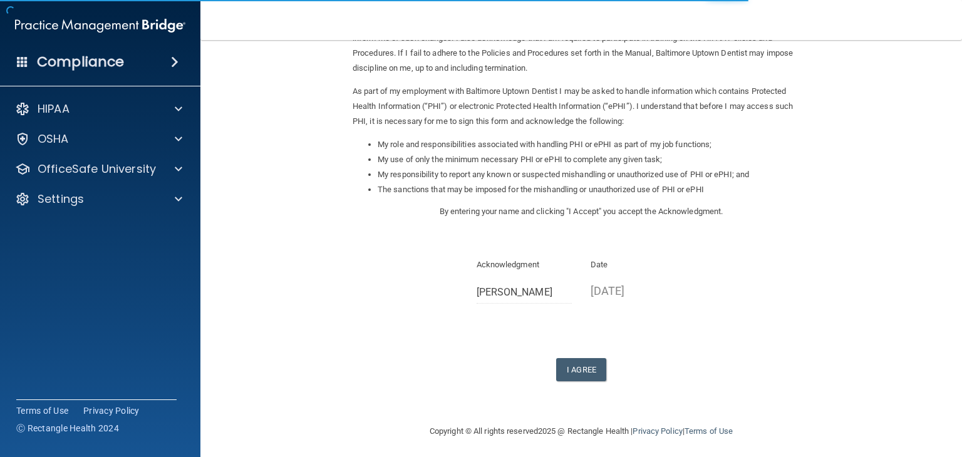
scroll to position [111, 0]
click at [566, 377] on button "I Agree" at bounding box center [581, 370] width 50 height 23
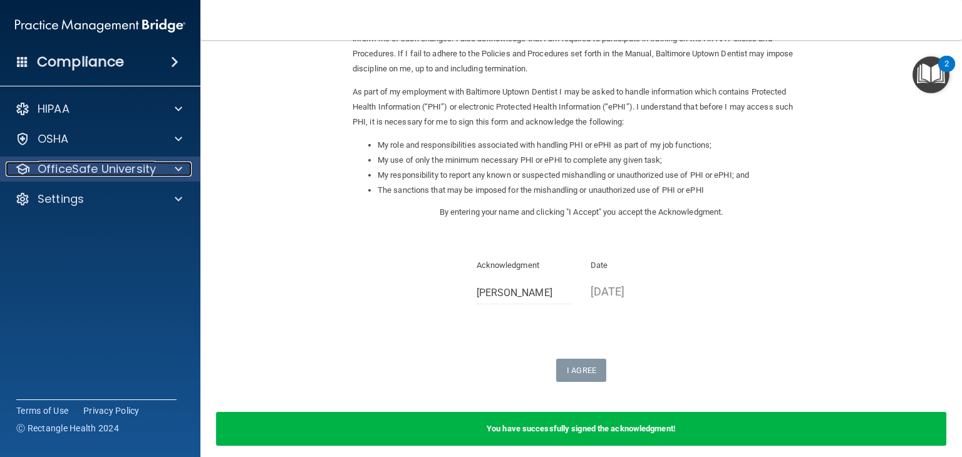
click at [113, 172] on p "OfficeSafe University" at bounding box center [97, 169] width 118 height 15
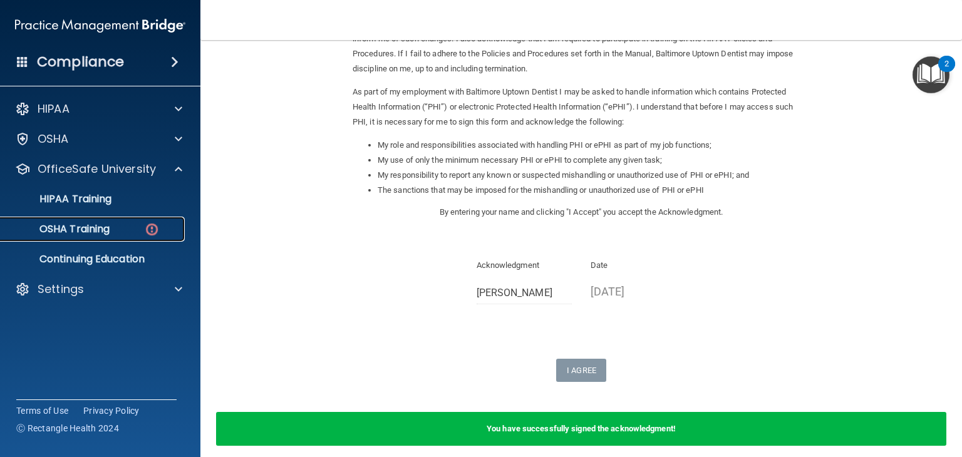
click at [114, 218] on link "OSHA Training" at bounding box center [85, 229] width 197 height 25
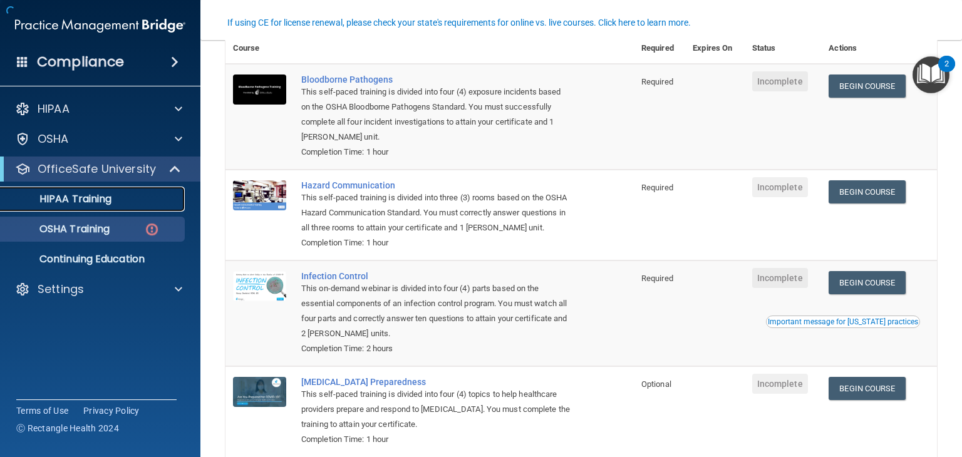
click at [113, 207] on link "HIPAA Training" at bounding box center [85, 199] width 197 height 25
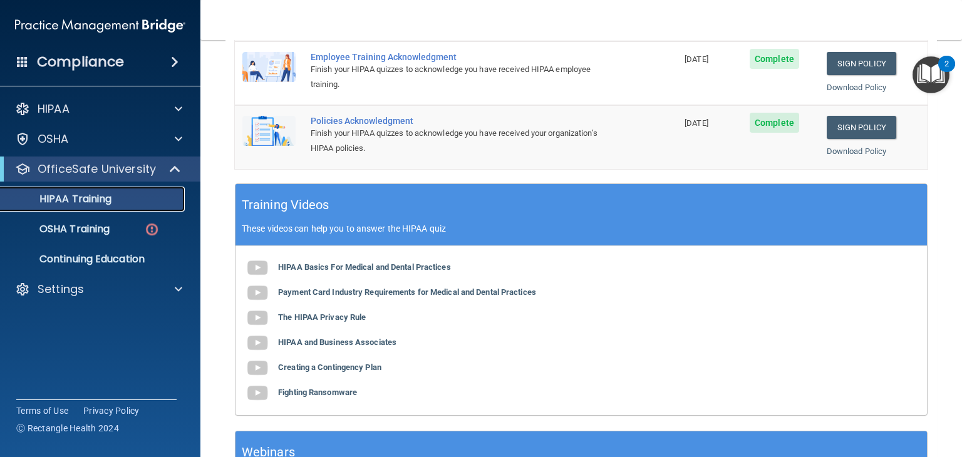
scroll to position [370, 0]
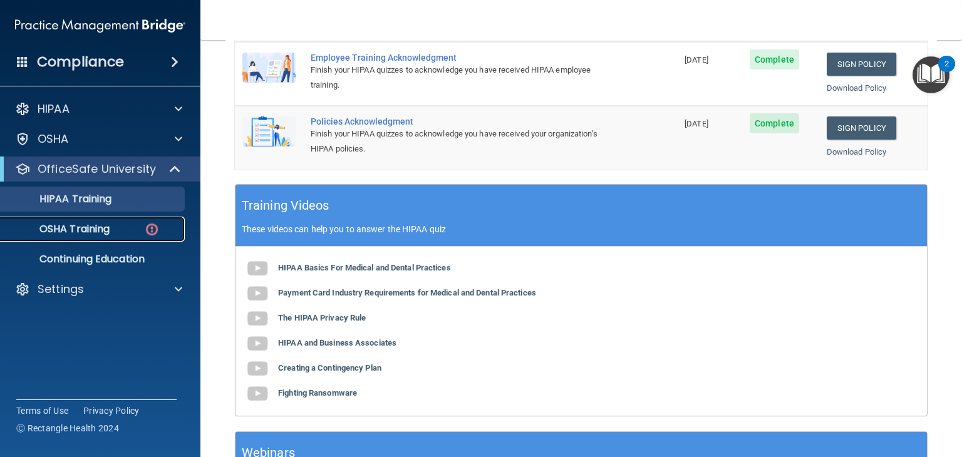
click at [92, 228] on p "OSHA Training" at bounding box center [58, 229] width 101 height 13
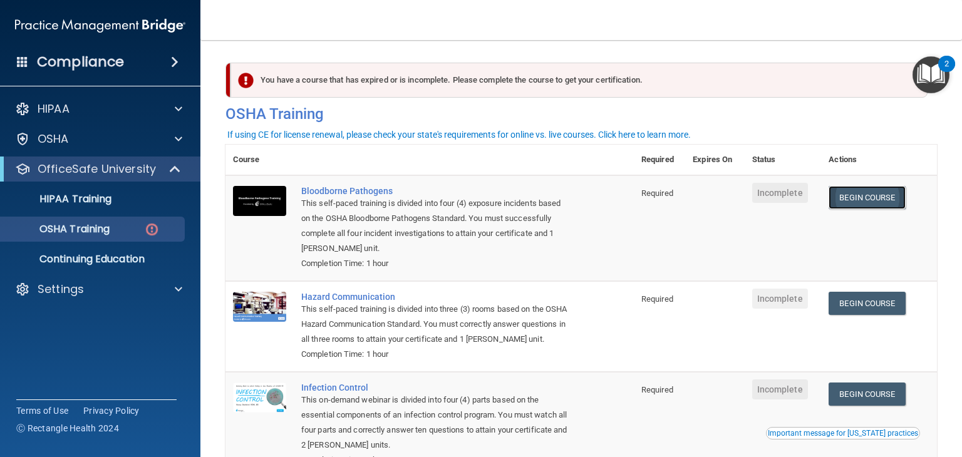
click at [846, 208] on link "Begin Course" at bounding box center [866, 197] width 76 height 23
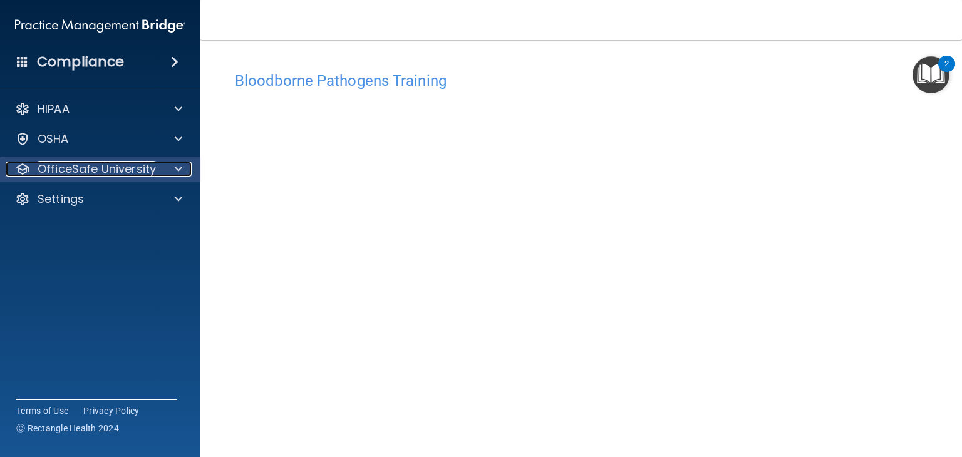
click at [95, 176] on p "OfficeSafe University" at bounding box center [97, 169] width 118 height 15
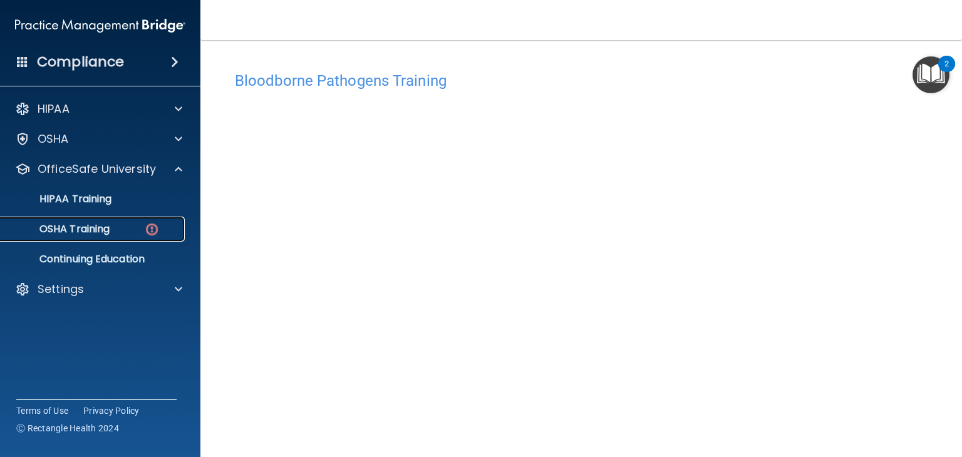
click at [98, 227] on p "OSHA Training" at bounding box center [58, 229] width 101 height 13
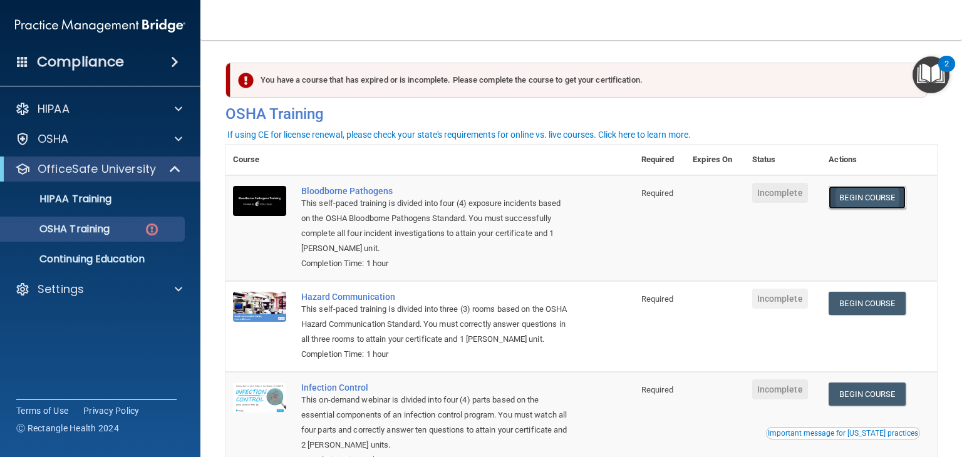
click at [866, 199] on link "Begin Course" at bounding box center [866, 197] width 76 height 23
click at [861, 205] on link "Begin Course" at bounding box center [866, 197] width 76 height 23
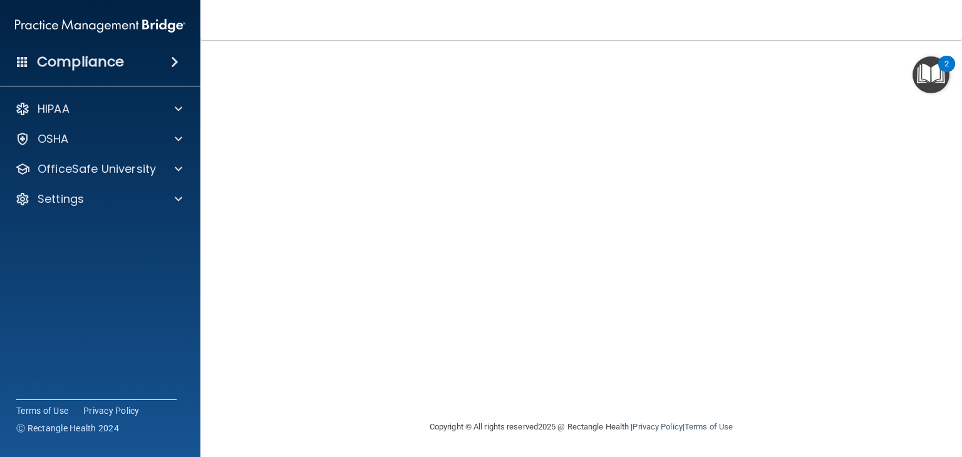
scroll to position [78, 0]
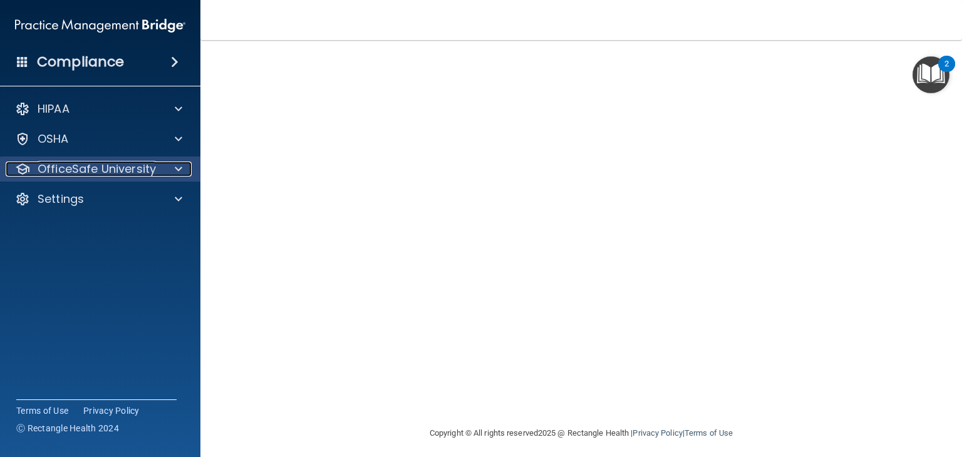
click at [72, 175] on p "OfficeSafe University" at bounding box center [97, 169] width 118 height 15
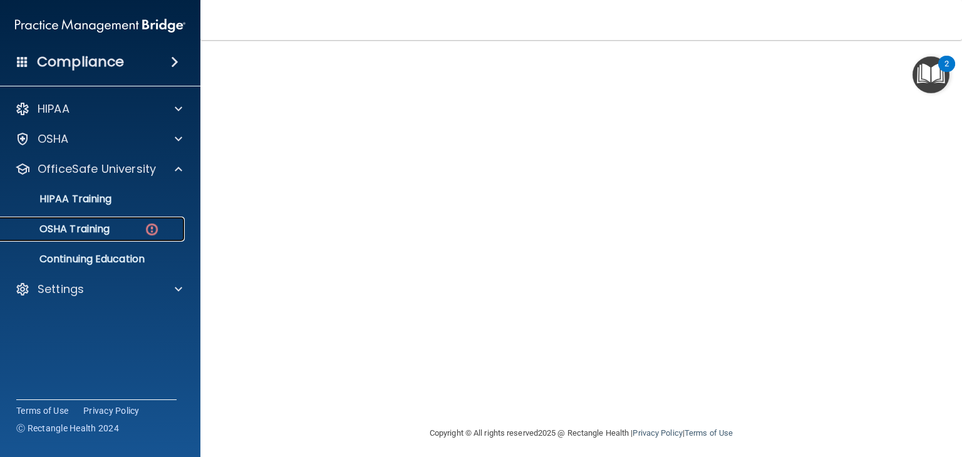
click at [80, 233] on p "OSHA Training" at bounding box center [58, 229] width 101 height 13
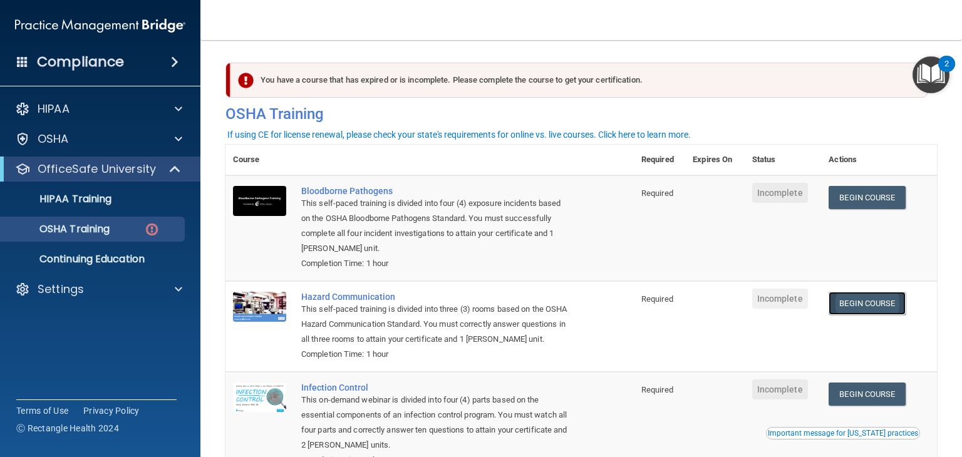
click at [864, 305] on link "Begin Course" at bounding box center [866, 303] width 76 height 23
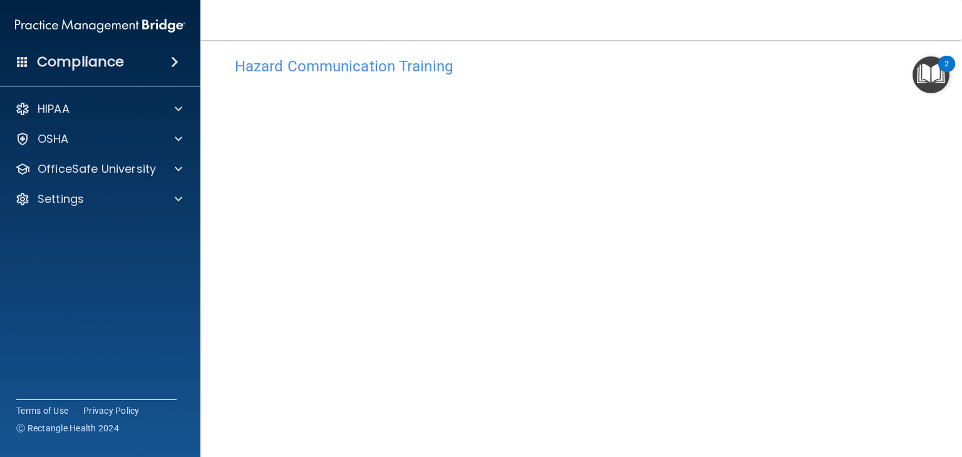
scroll to position [10, 0]
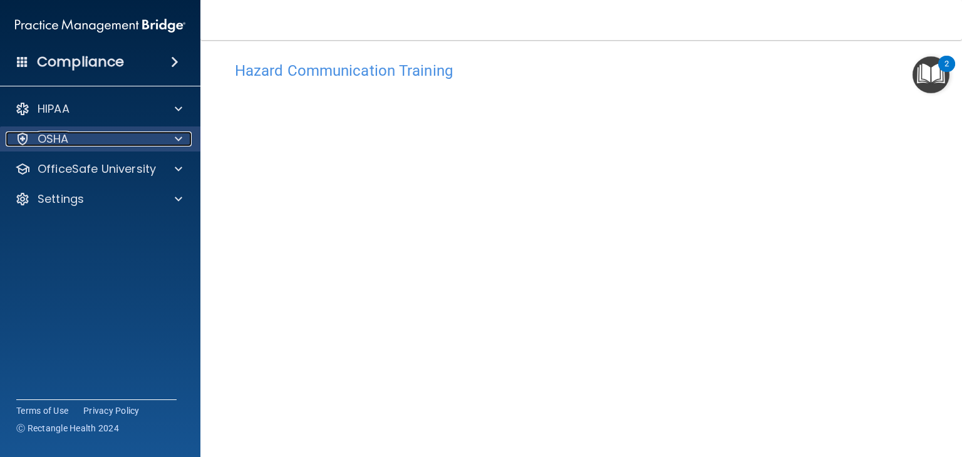
click at [85, 141] on div "OSHA" at bounding box center [83, 138] width 155 height 15
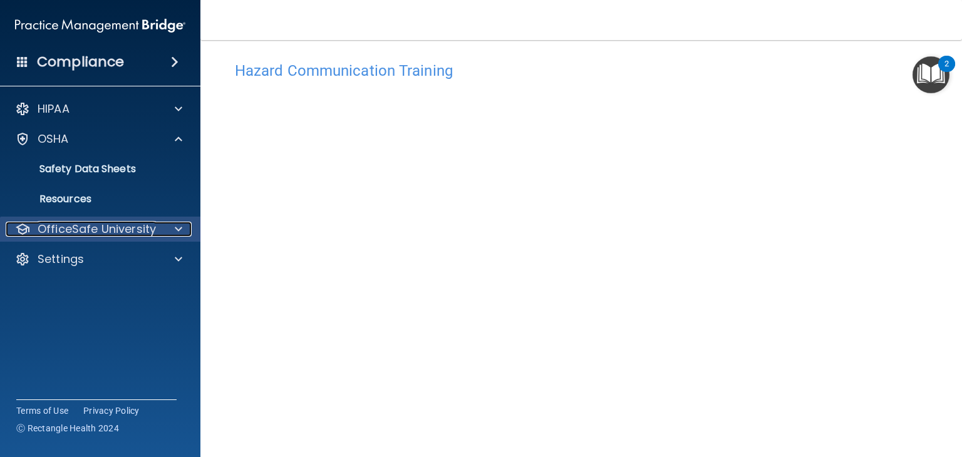
click at [130, 233] on p "OfficeSafe University" at bounding box center [97, 229] width 118 height 15
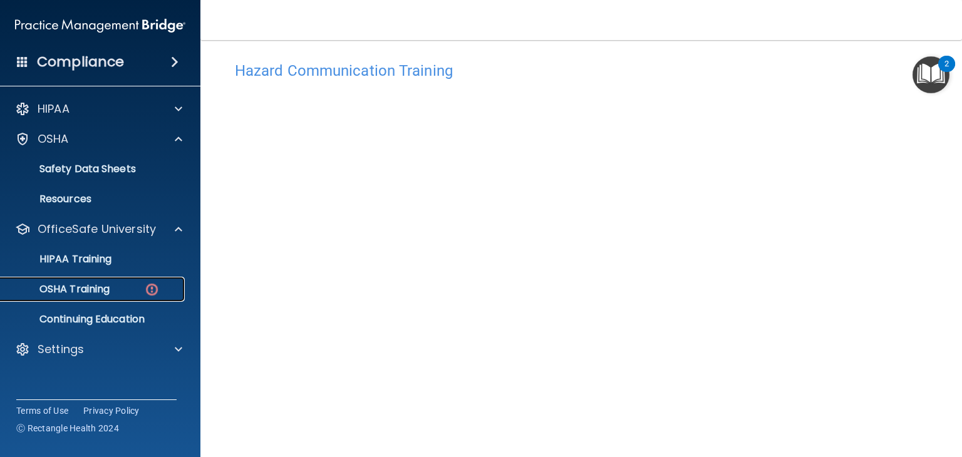
click at [106, 295] on p "OSHA Training" at bounding box center [58, 289] width 101 height 13
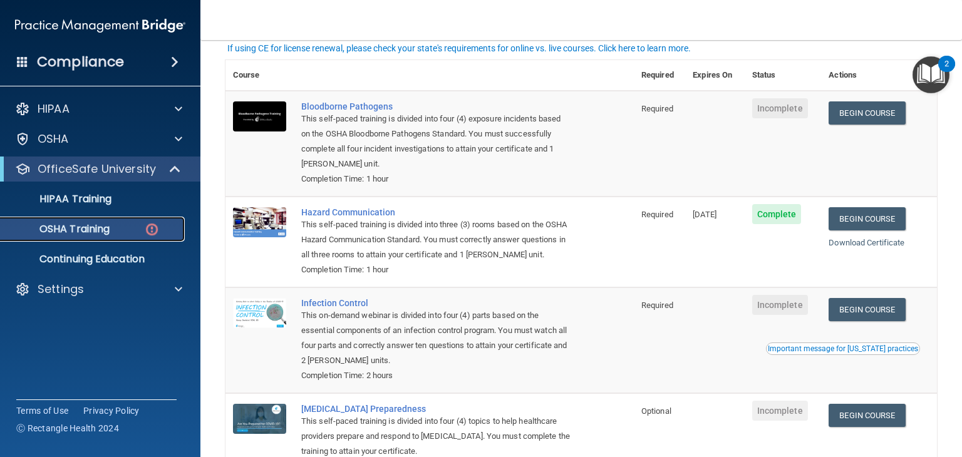
scroll to position [86, 0]
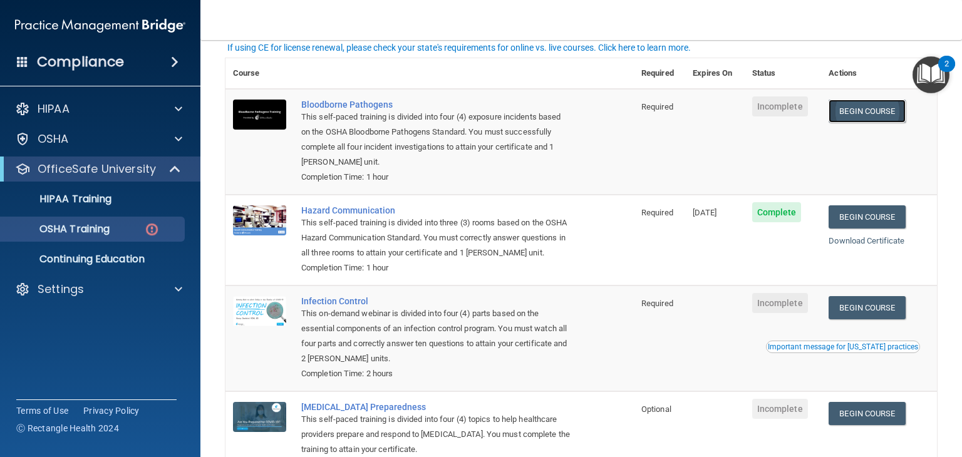
click at [872, 120] on link "Begin Course" at bounding box center [866, 111] width 76 height 23
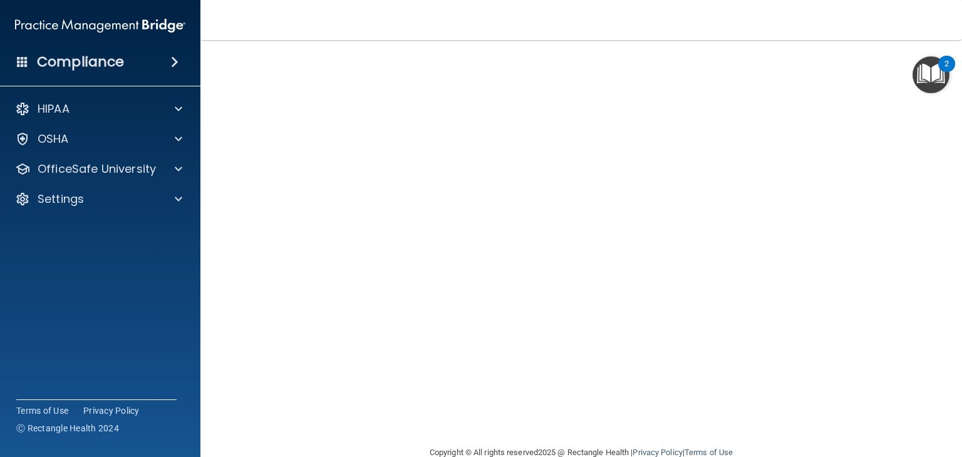
scroll to position [54, 0]
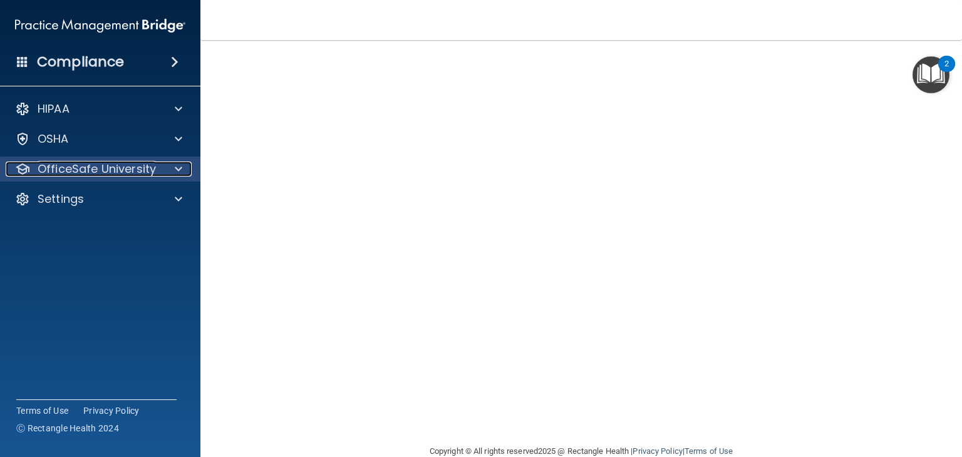
click at [111, 176] on p "OfficeSafe University" at bounding box center [97, 169] width 118 height 15
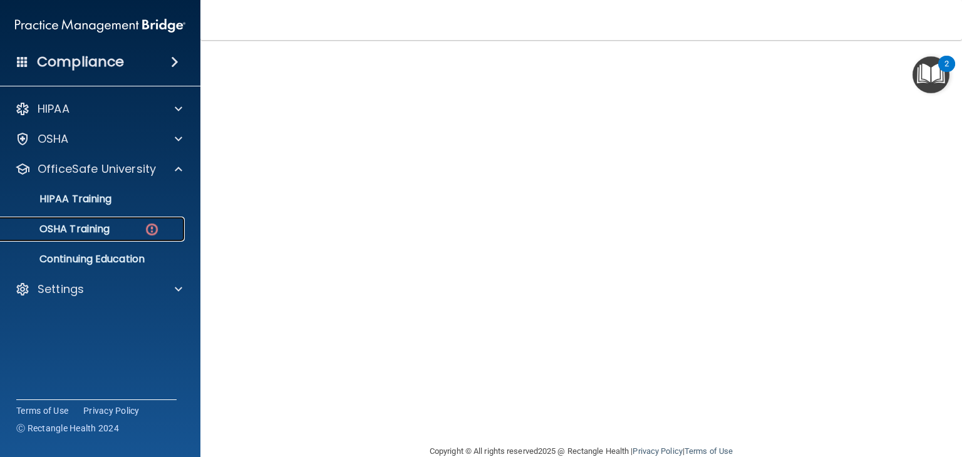
click at [108, 230] on p "OSHA Training" at bounding box center [58, 229] width 101 height 13
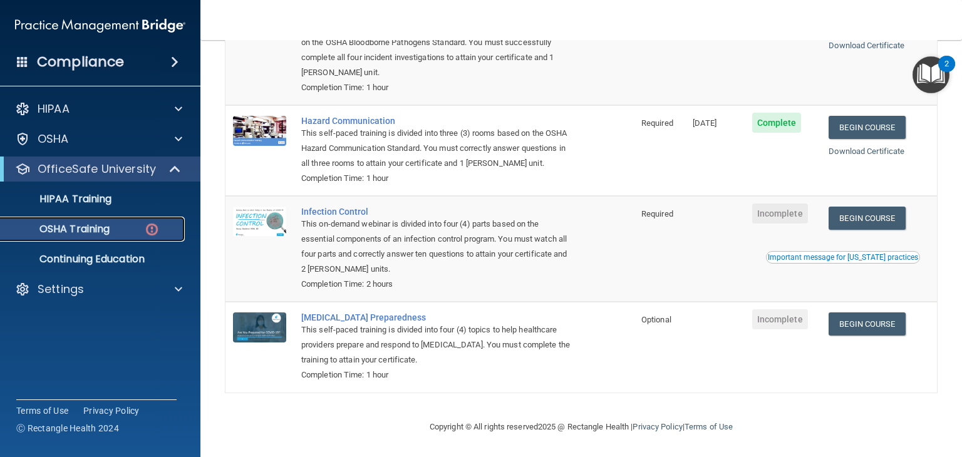
scroll to position [193, 0]
click at [870, 224] on link "Begin Course" at bounding box center [866, 218] width 76 height 23
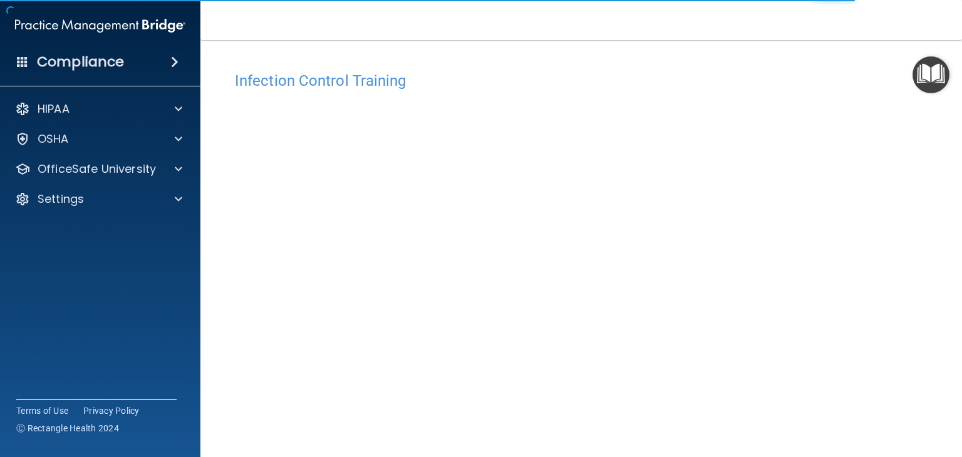
scroll to position [79, 0]
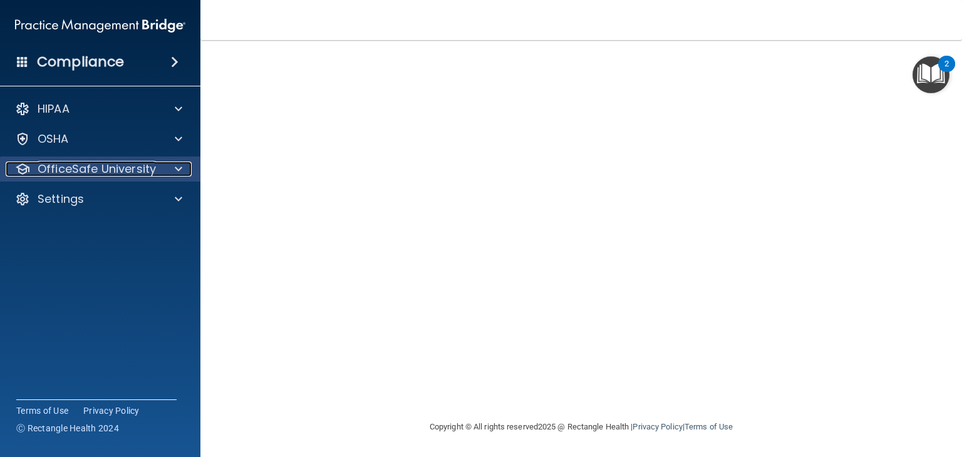
click at [118, 174] on p "OfficeSafe University" at bounding box center [97, 169] width 118 height 15
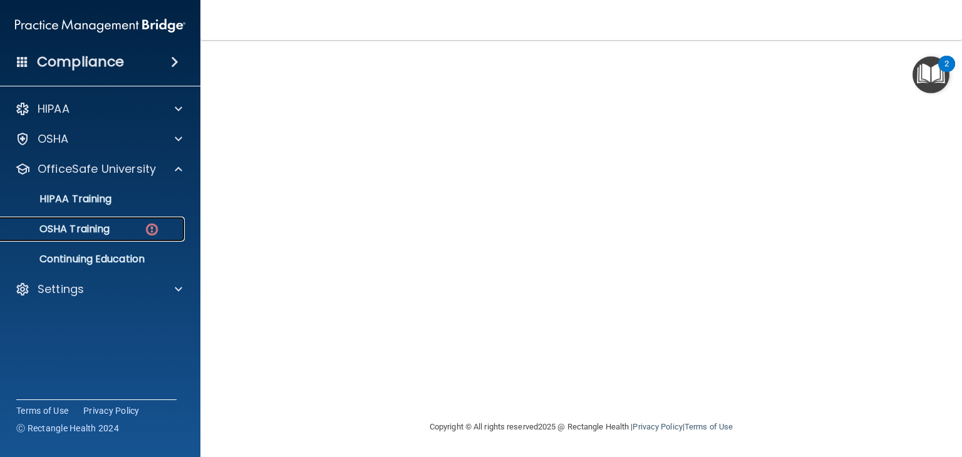
click at [101, 240] on link "OSHA Training" at bounding box center [85, 229] width 197 height 25
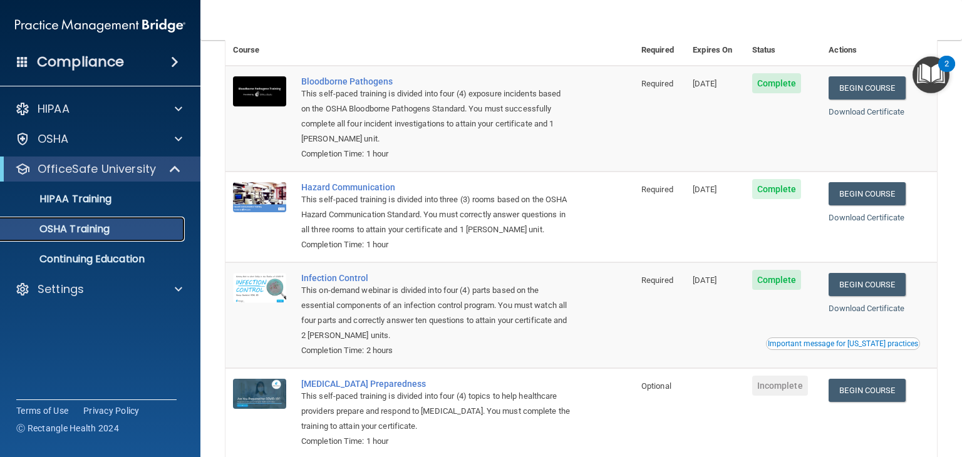
scroll to position [158, 0]
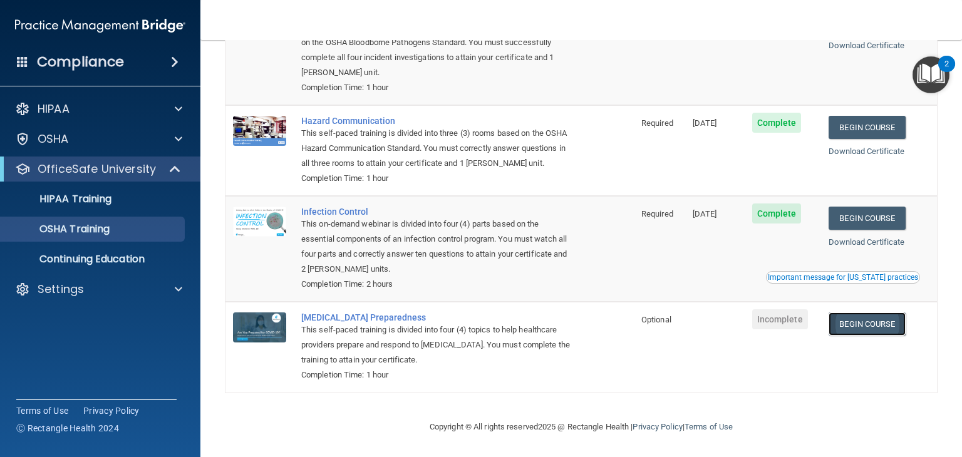
click at [860, 333] on link "Begin Course" at bounding box center [866, 323] width 76 height 23
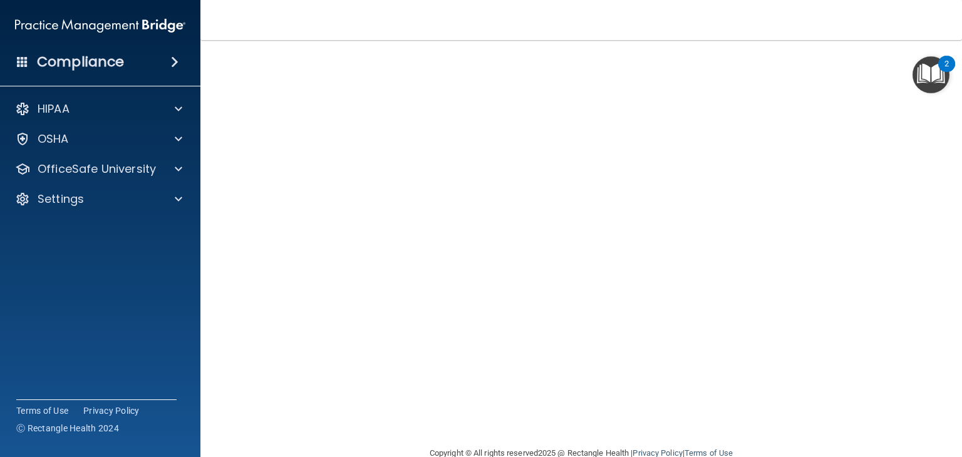
scroll to position [53, 0]
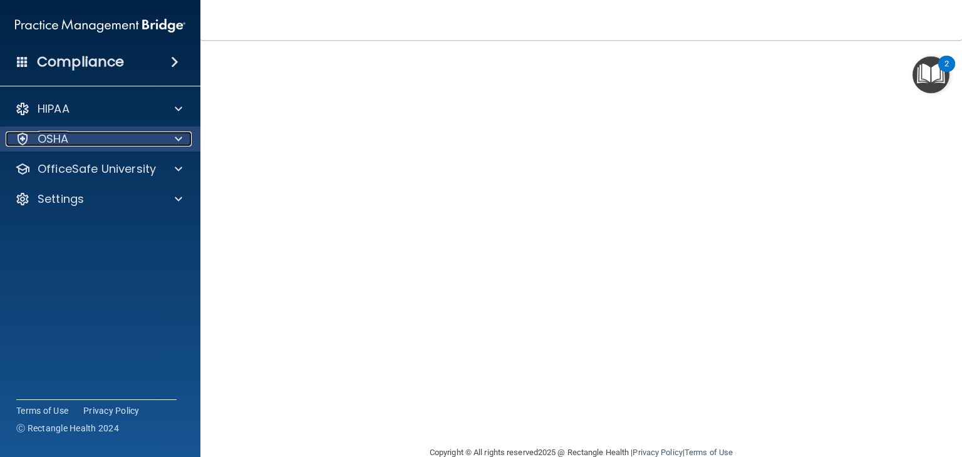
click at [56, 143] on p "OSHA" at bounding box center [53, 138] width 31 height 15
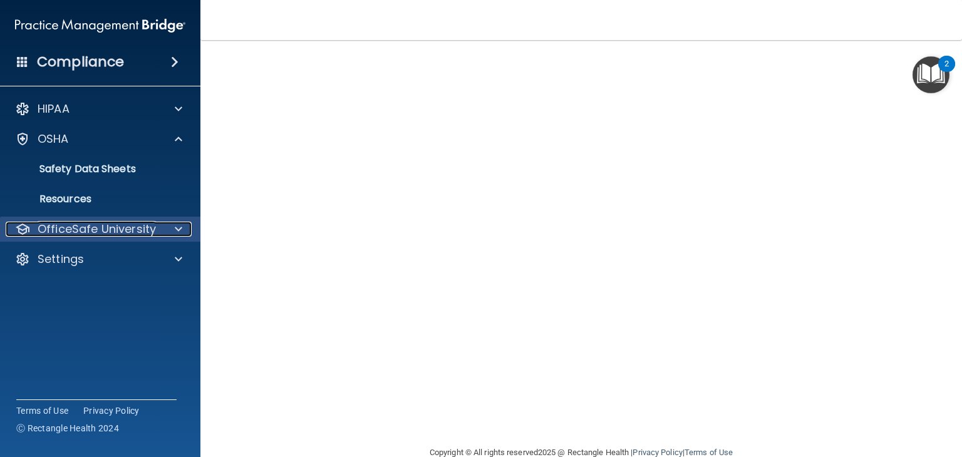
click at [95, 227] on p "OfficeSafe University" at bounding box center [97, 229] width 118 height 15
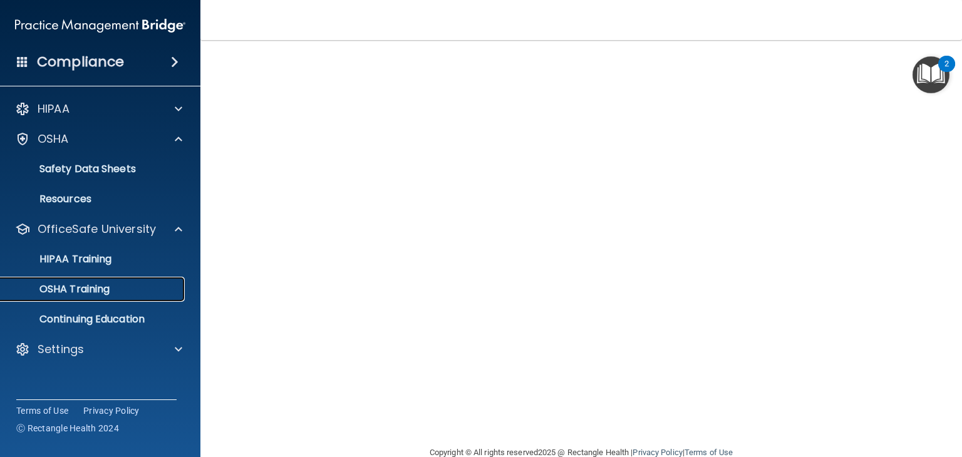
click at [96, 296] on link "OSHA Training" at bounding box center [85, 289] width 197 height 25
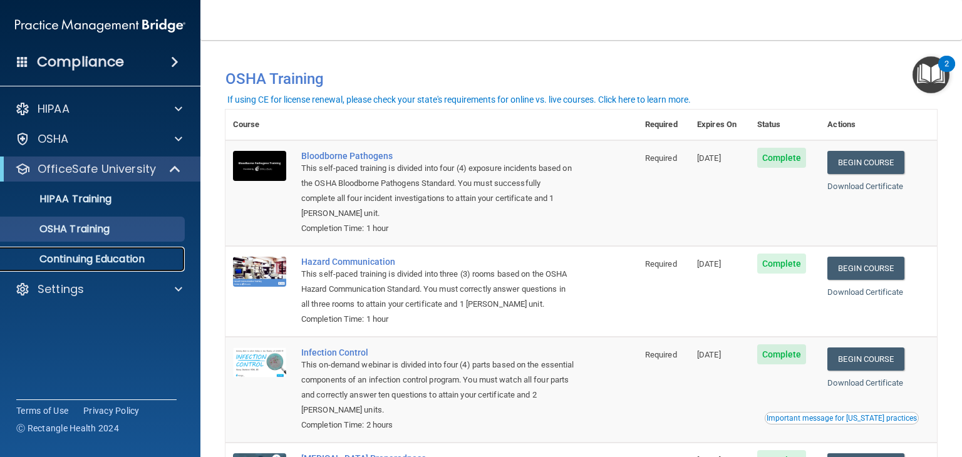
click at [121, 267] on link "Continuing Education" at bounding box center [85, 259] width 197 height 25
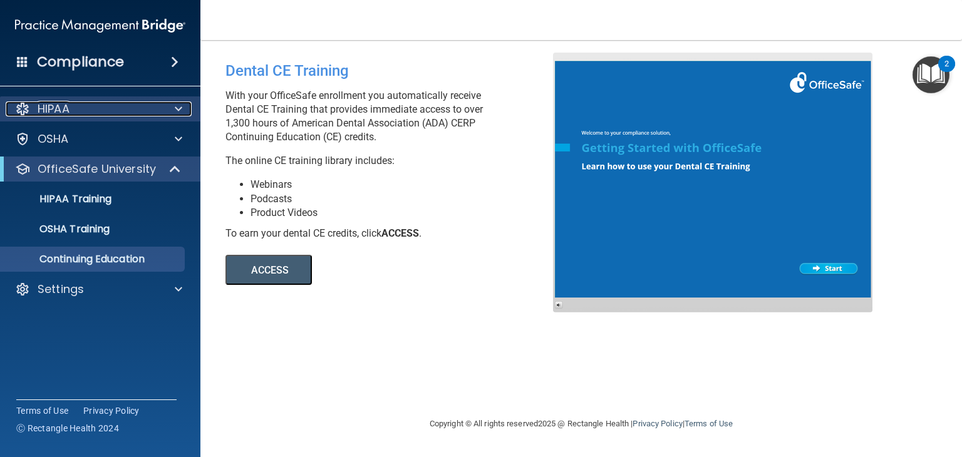
click at [60, 111] on p "HIPAA" at bounding box center [54, 108] width 32 height 15
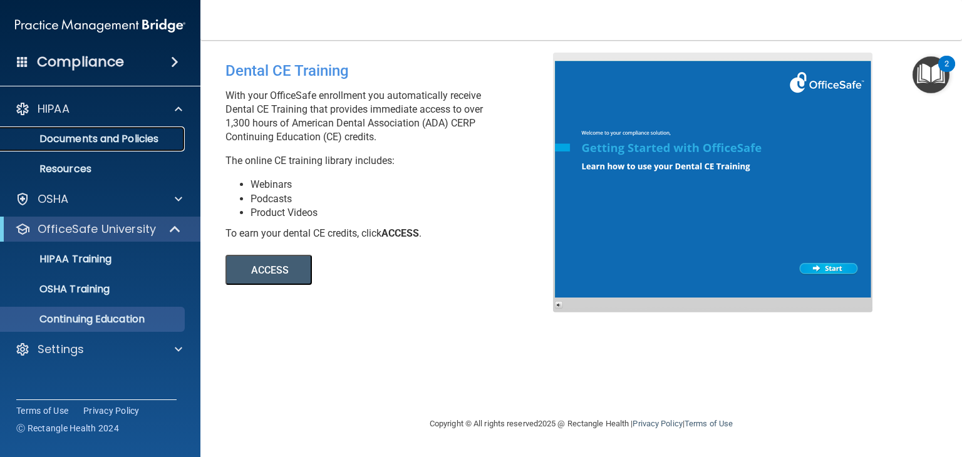
click at [61, 140] on p "Documents and Policies" at bounding box center [93, 139] width 171 height 13
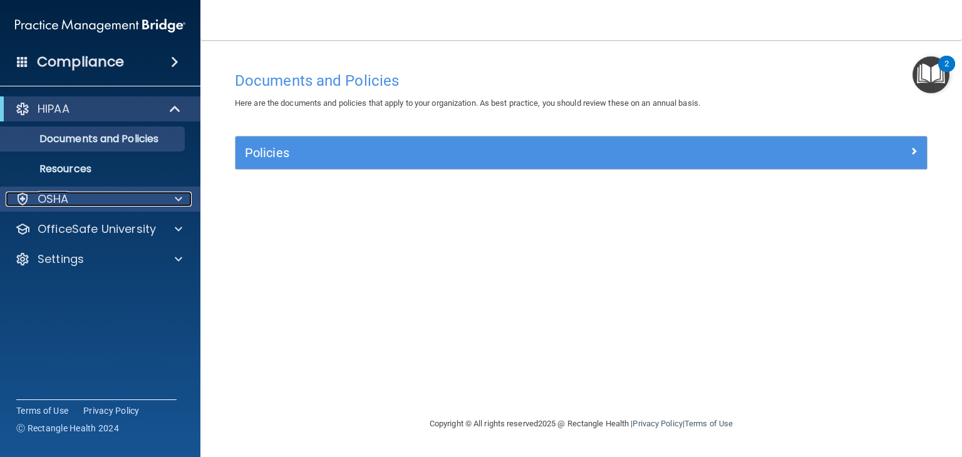
click at [58, 202] on p "OSHA" at bounding box center [53, 199] width 31 height 15
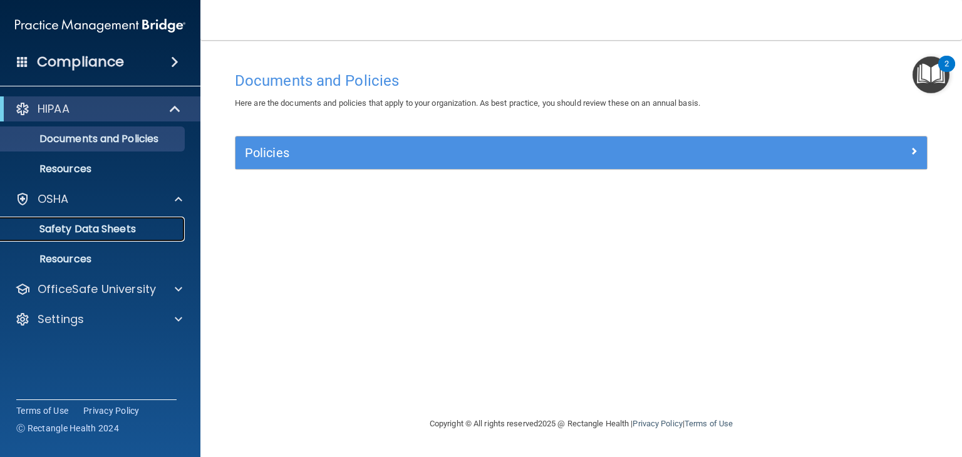
click at [60, 229] on p "Safety Data Sheets" at bounding box center [93, 229] width 171 height 13
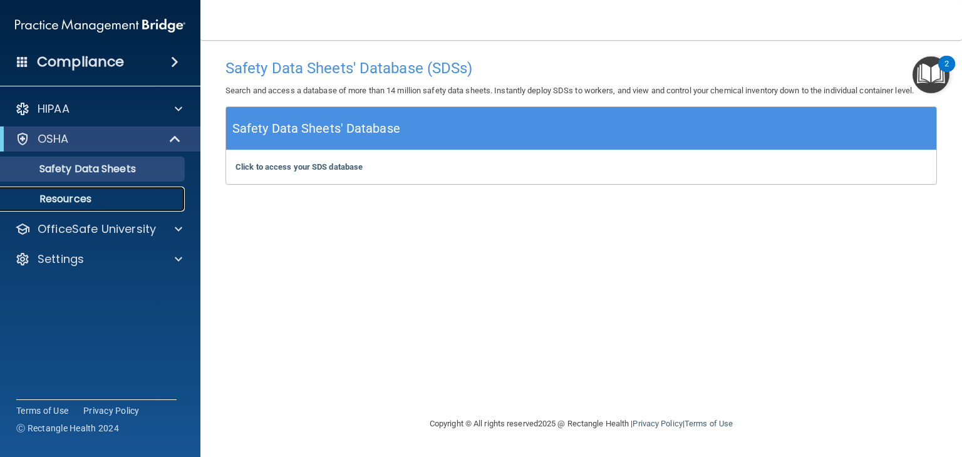
click at [50, 204] on p "Resources" at bounding box center [93, 199] width 171 height 13
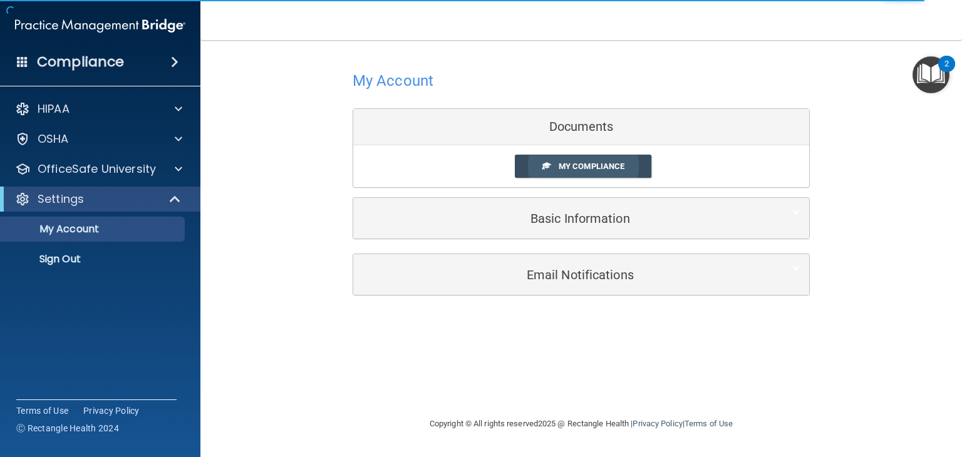
click at [587, 167] on span "My Compliance" at bounding box center [591, 166] width 66 height 9
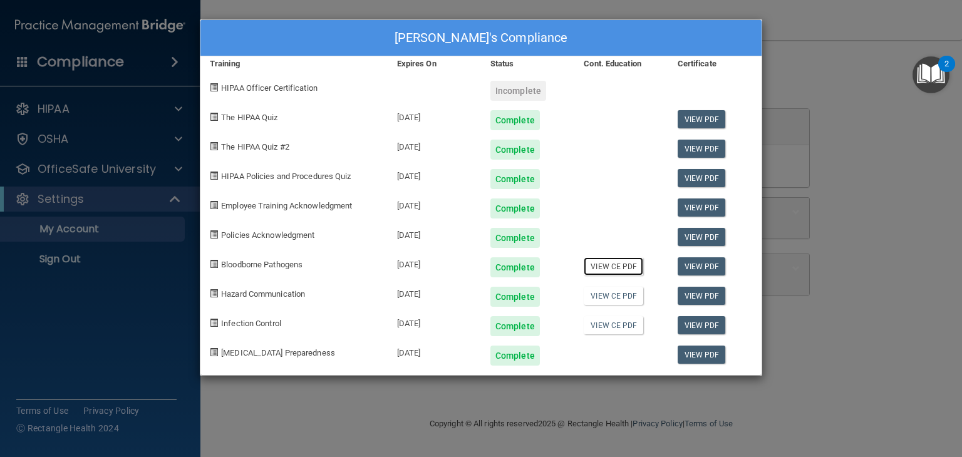
click at [613, 267] on link "View CE PDF" at bounding box center [612, 266] width 59 height 18
click at [624, 299] on link "View CE PDF" at bounding box center [612, 296] width 59 height 18
click at [626, 328] on link "View CE PDF" at bounding box center [612, 325] width 59 height 18
